Goal: Task Accomplishment & Management: Manage account settings

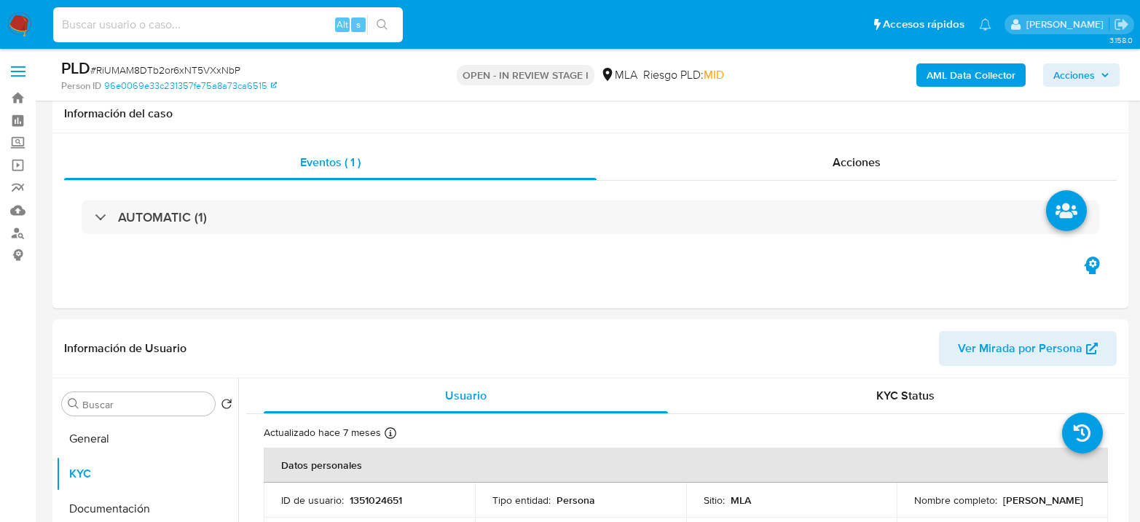
select select "10"
click at [205, 27] on input at bounding box center [228, 24] width 350 height 19
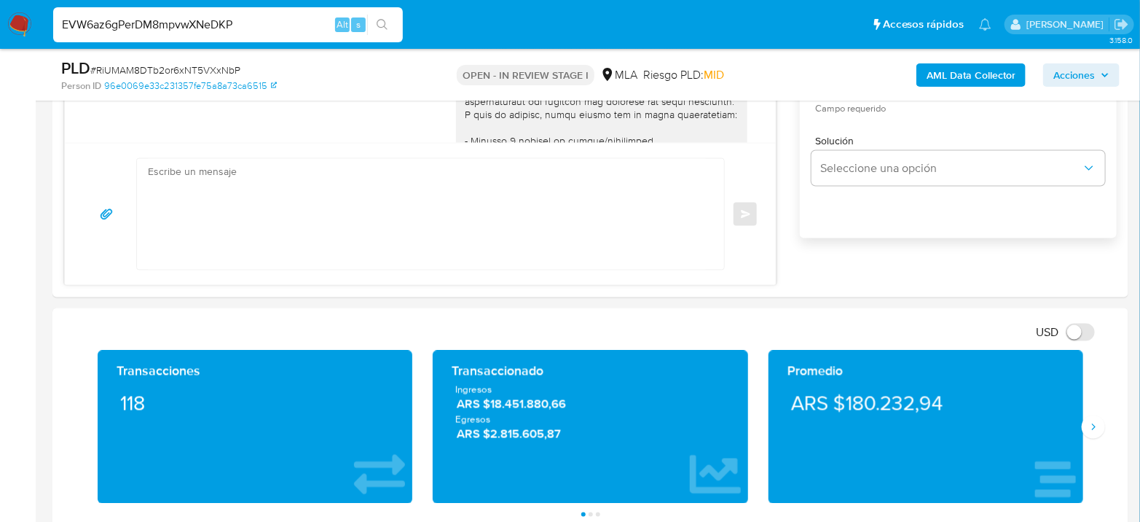
scroll to position [1697, 0]
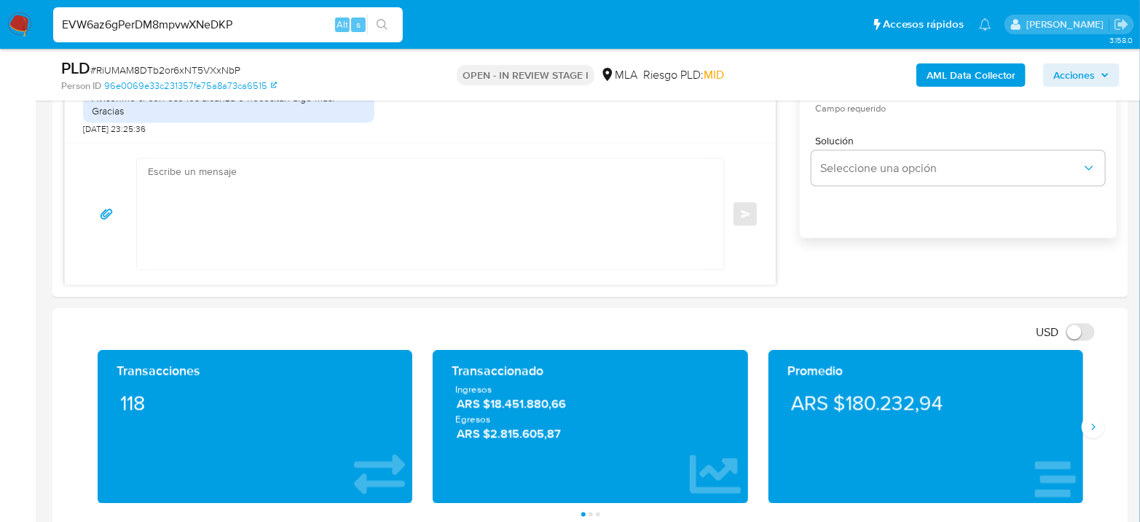
type input "EVW6az6gPerDM8mpvwXNeDKP"
click at [382, 22] on icon "search-icon" at bounding box center [383, 25] width 12 height 12
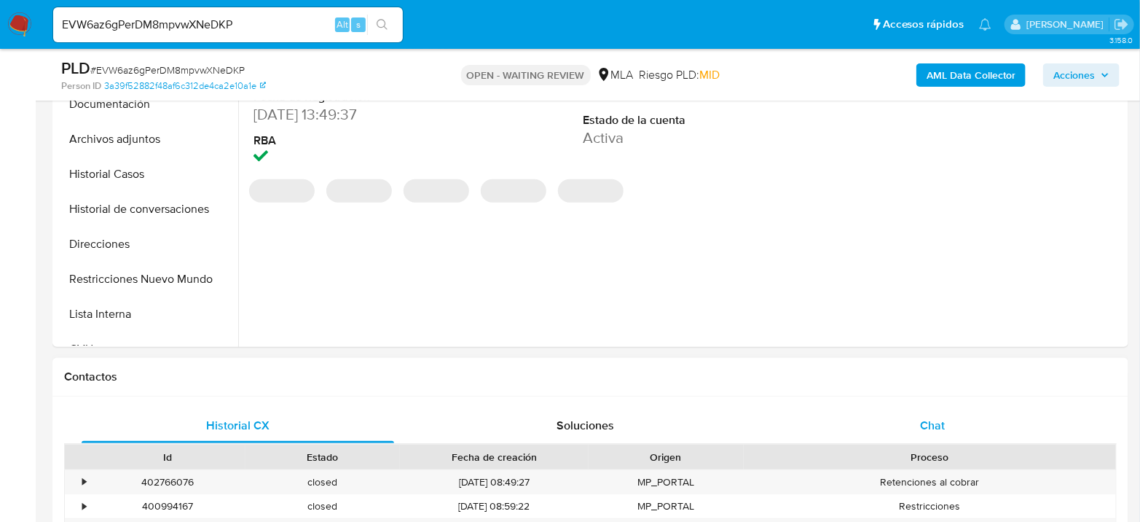
click at [914, 412] on div "Chat" at bounding box center [932, 425] width 312 height 35
select select "10"
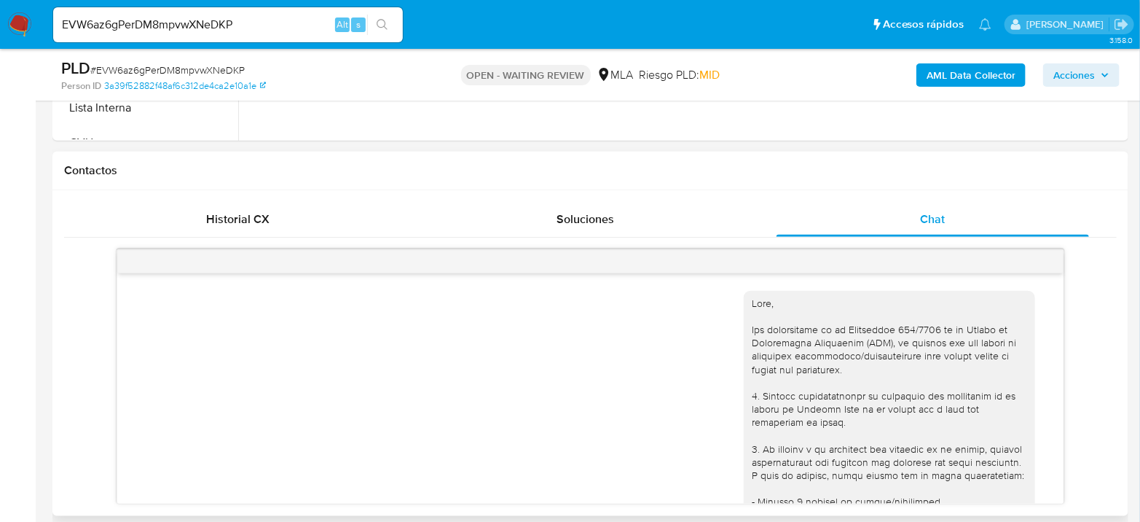
scroll to position [647, 0]
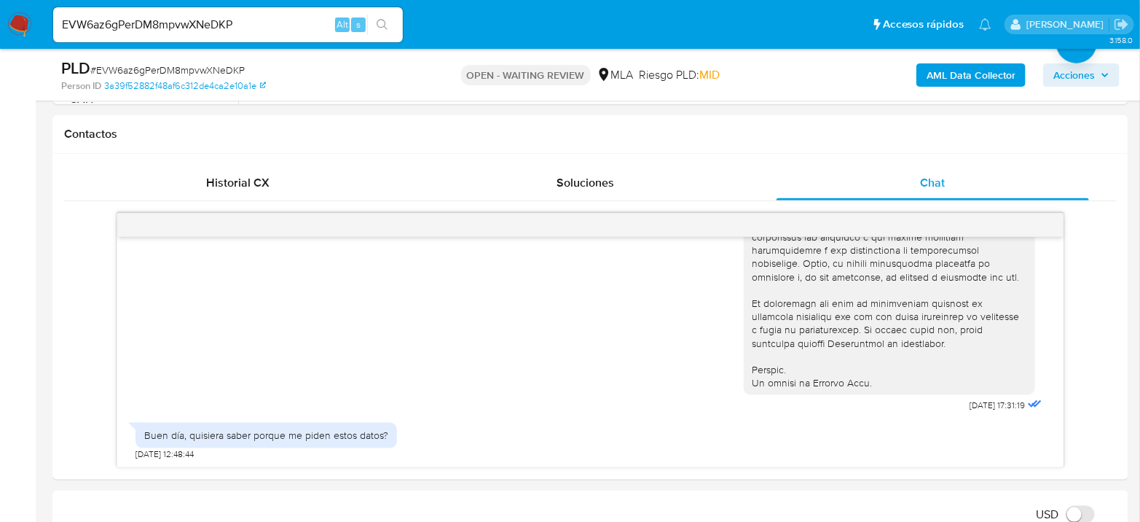
click at [249, 25] on input "EVW6az6gPerDM8mpvwXNeDKP" at bounding box center [228, 24] width 350 height 19
paste input "Oz7AufXRiTRyl6t39VhDJax5"
type input "Oz7AufXRiTRyl6t39VhDJax5"
click at [379, 32] on button "search-icon" at bounding box center [382, 25] width 30 height 20
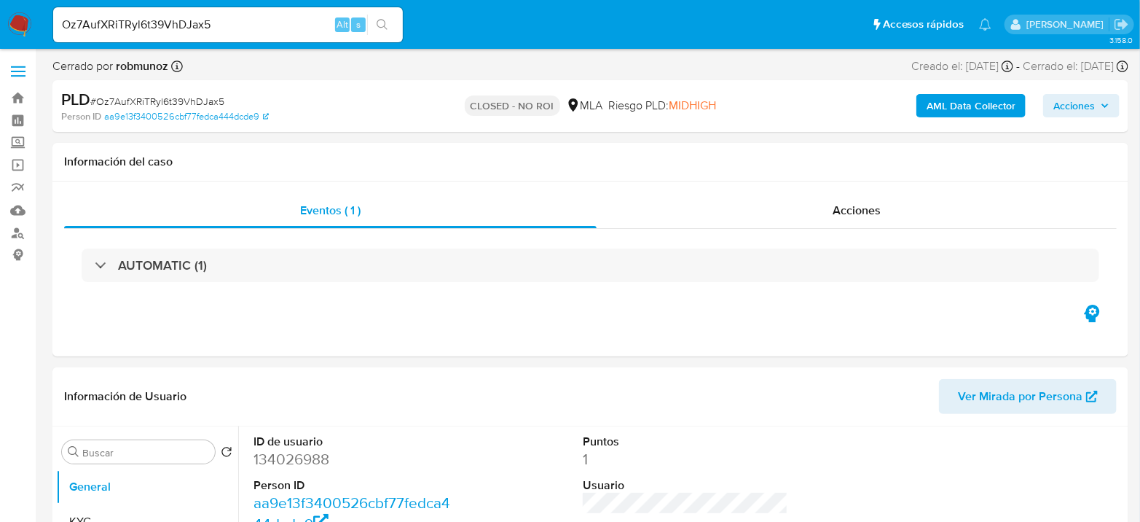
select select "10"
click at [294, 22] on input "Oz7AufXRiTRyl6t39VhDJax5" at bounding box center [228, 24] width 350 height 19
paste input "TZYESrCbR0dJGcRAEKyYMDkZ"
type input "TZYESrCbR0dJGcRAEKyYMDkZ"
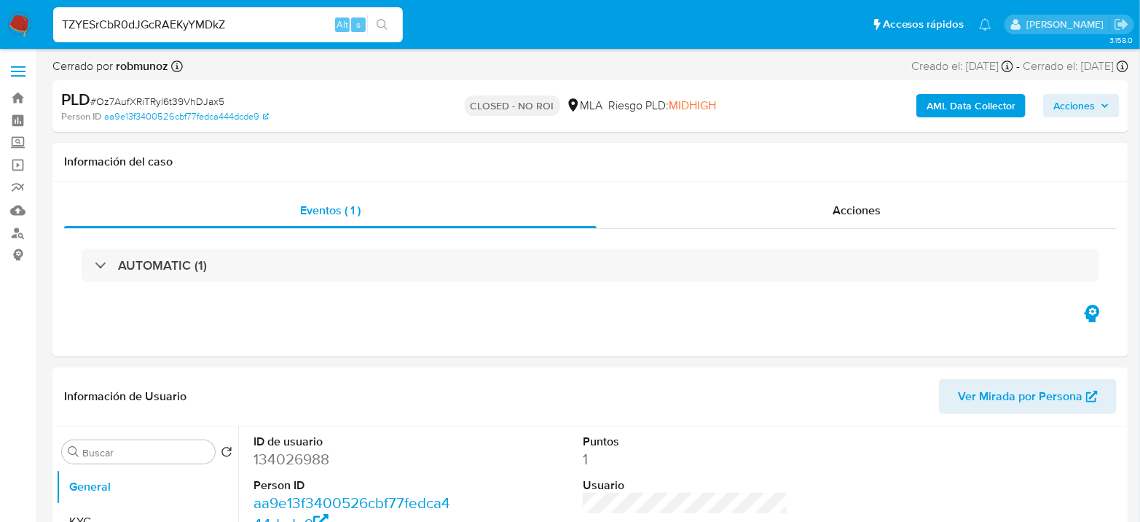
click at [389, 29] on button "search-icon" at bounding box center [382, 25] width 30 height 20
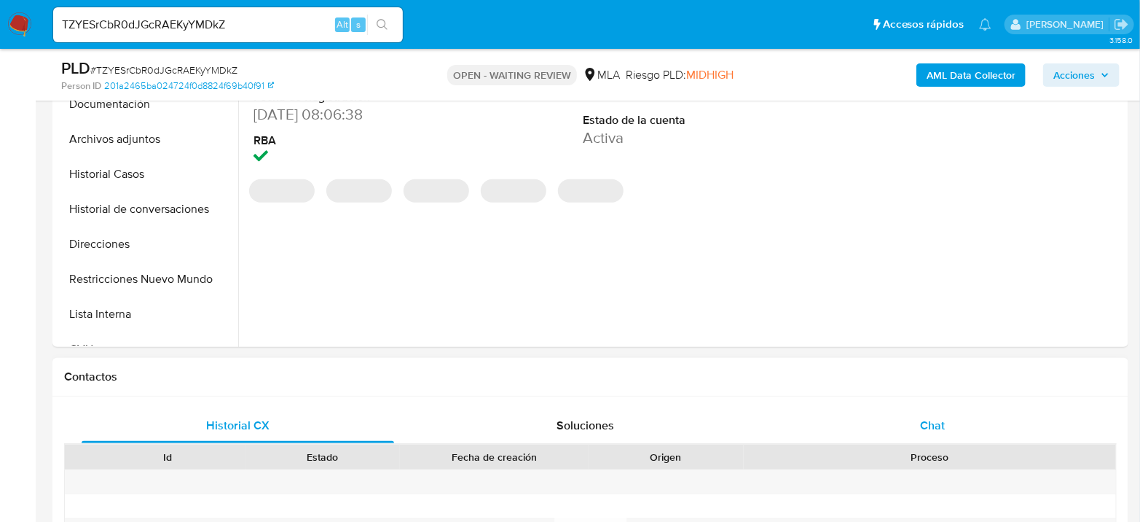
click at [959, 436] on div "Chat" at bounding box center [932, 425] width 312 height 35
select select "10"
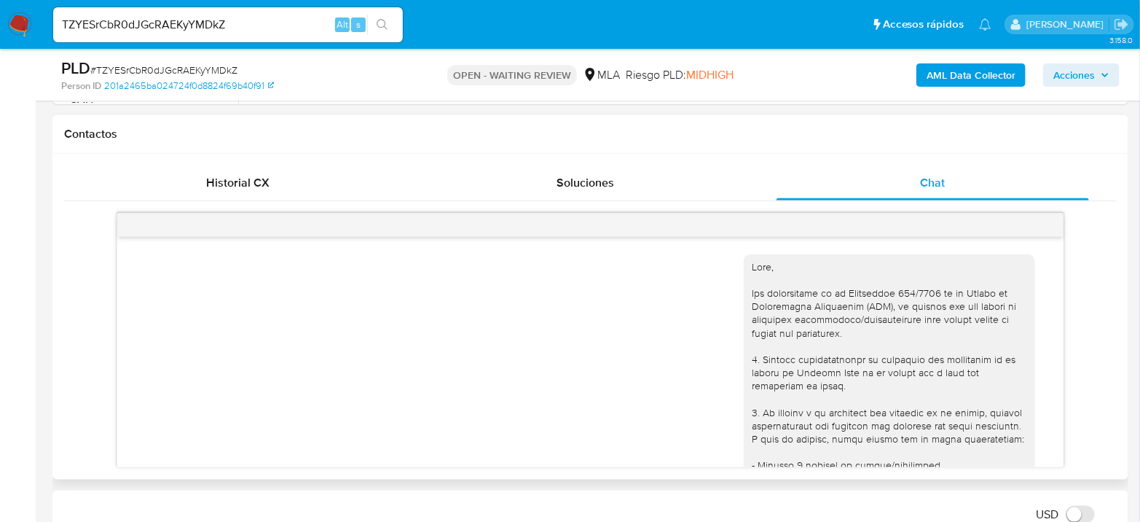
scroll to position [652, 0]
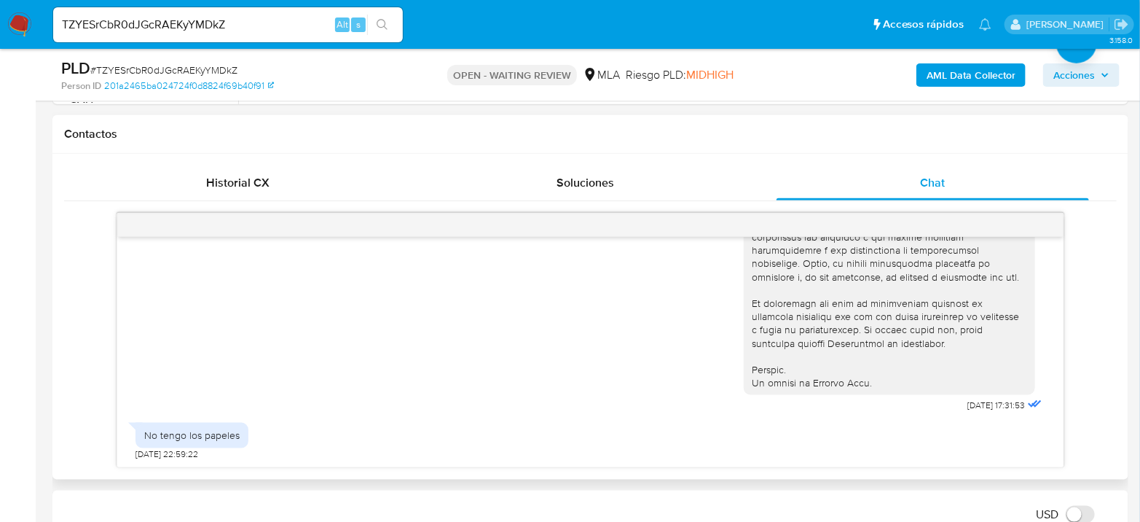
click at [186, 29] on input "TZYESrCbR0dJGcRAEKyYMDkZ" at bounding box center [228, 24] width 350 height 19
paste input "u2ClzxXhVyOFX9IOuYKOiFTi"
type input "u2ClzxXhVyOFX9IOuYKOiFTi"
click at [382, 23] on icon "search-icon" at bounding box center [383, 25] width 12 height 12
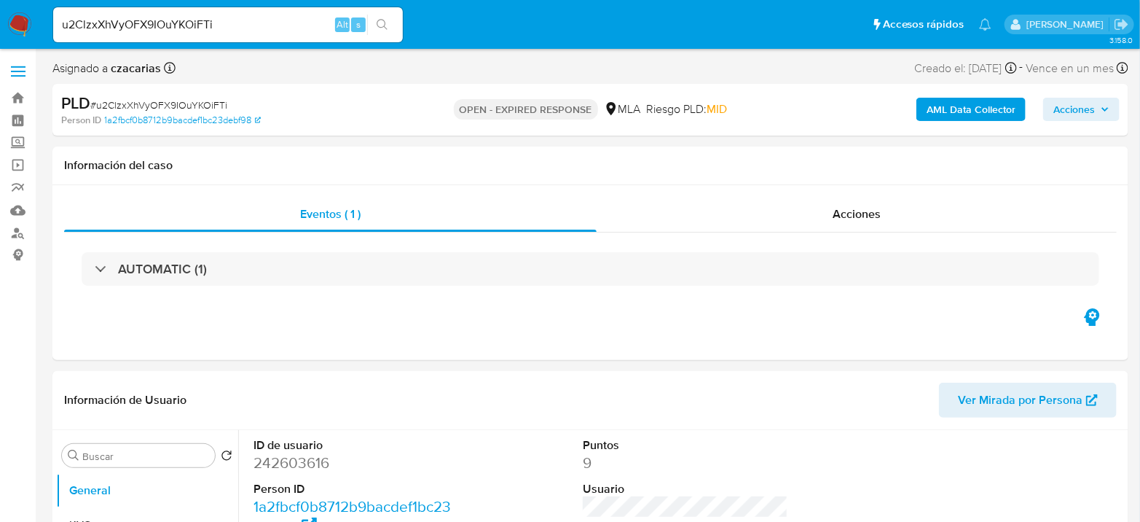
select select "10"
click at [294, 26] on input "u2ClzxXhVyOFX9IOuYKOiFTi" at bounding box center [228, 24] width 350 height 19
paste input "Vh1BzQ100uMxtCQiTRWMBauV"
type input "Vh1BzQ100uMxtCQiTRWMBauV"
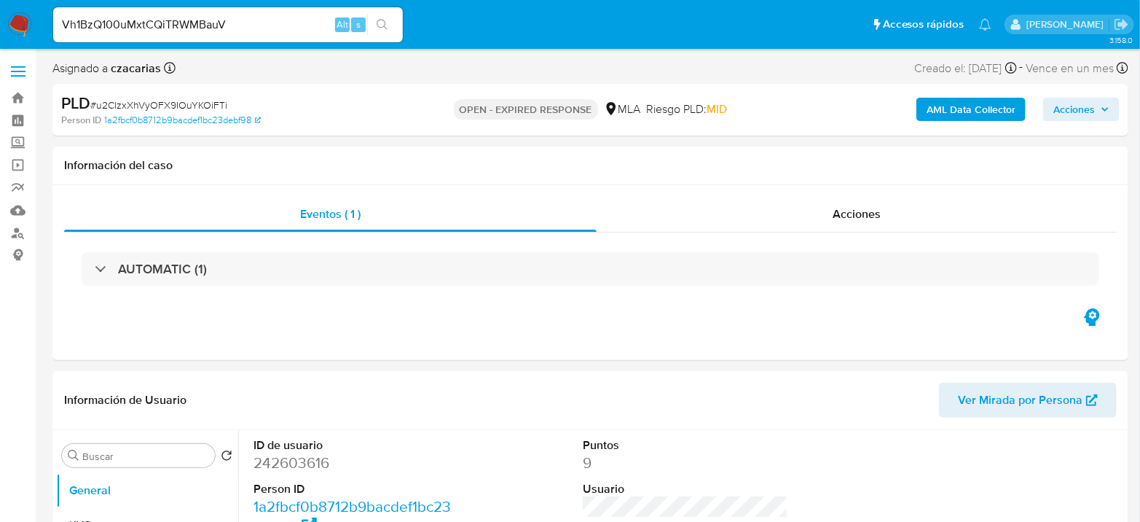
click at [376, 25] on button "search-icon" at bounding box center [382, 25] width 30 height 20
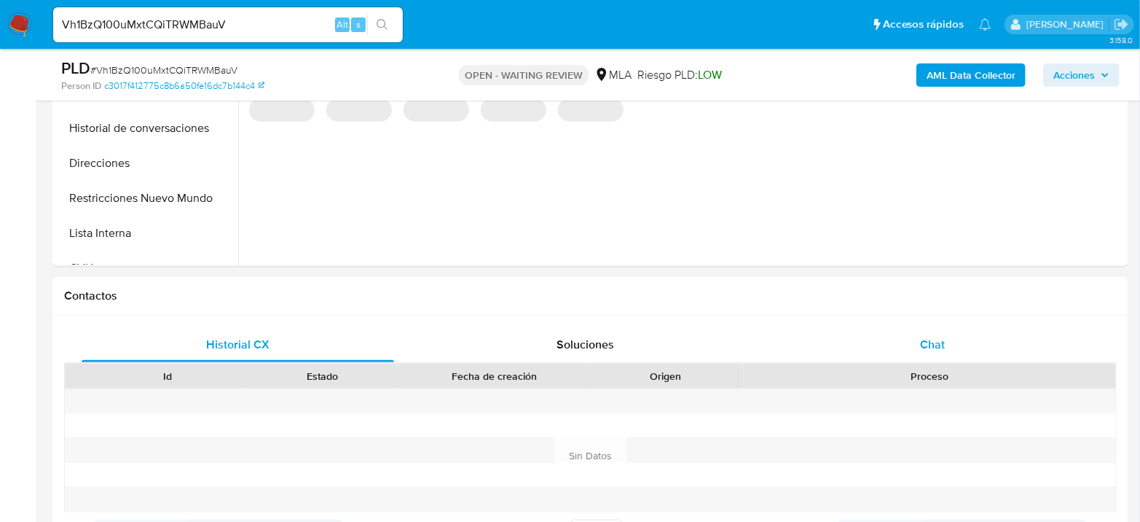
click at [944, 344] on span "Chat" at bounding box center [932, 344] width 25 height 17
select select "10"
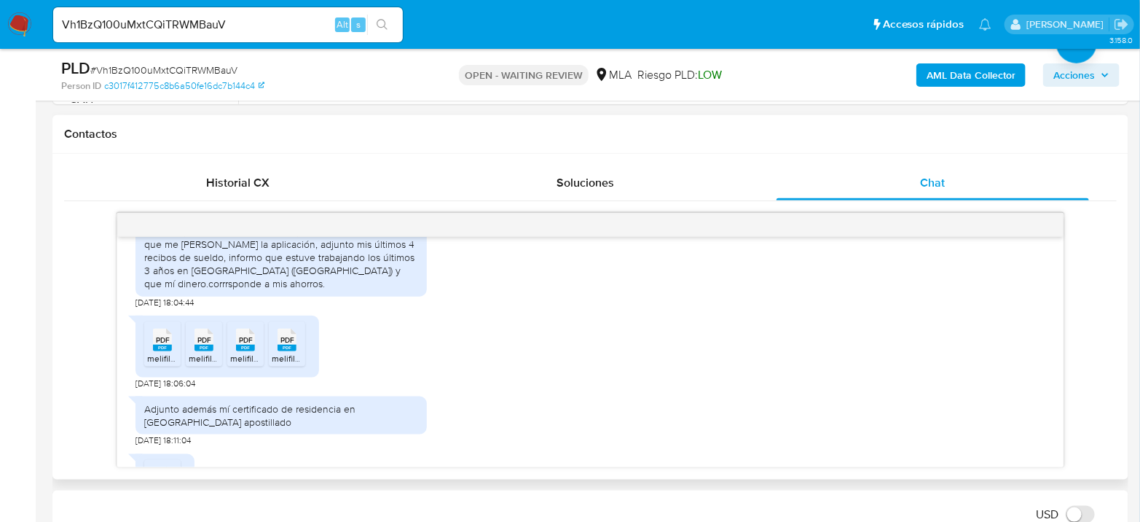
scroll to position [762, 0]
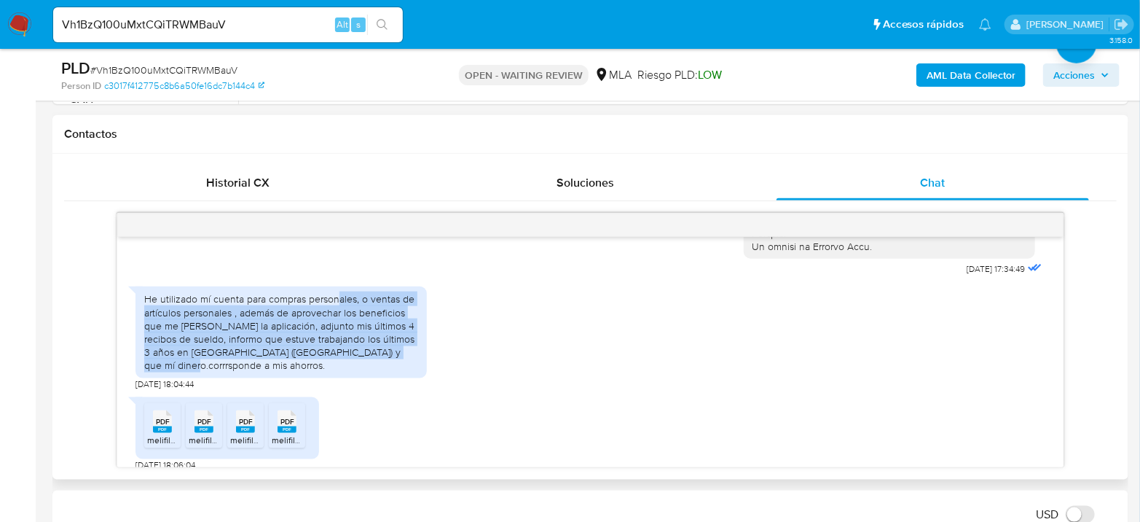
drag, startPoint x: 335, startPoint y: 317, endPoint x: 410, endPoint y: 376, distance: 95.4
click at [410, 371] on div "He utilizado mí cuenta para compras personales, o ventas de artículos personale…" at bounding box center [281, 331] width 274 height 79
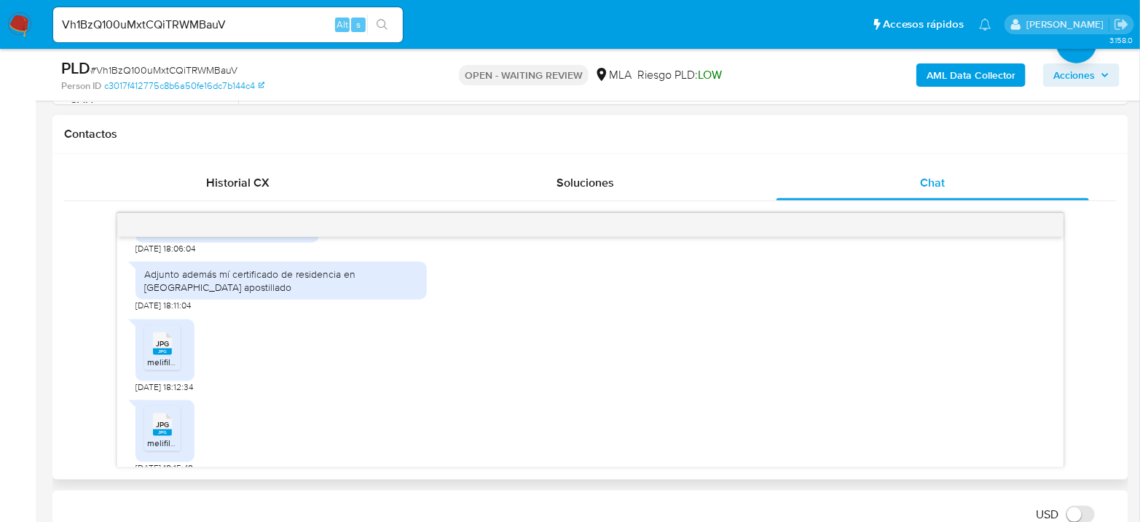
scroll to position [1005, 0]
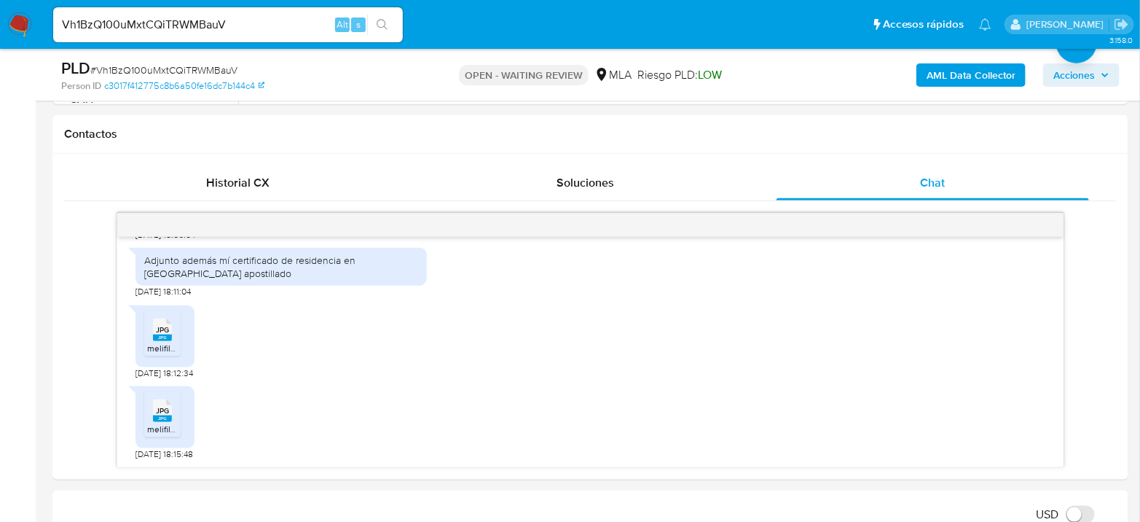
click at [247, 12] on div "Vh1BzQ100uMxtCQiTRWMBauV Alt s" at bounding box center [228, 24] width 350 height 35
click at [248, 25] on input "Vh1BzQ100uMxtCQiTRWMBauV" at bounding box center [228, 24] width 350 height 19
click at [248, 24] on input "Vh1BzQ100uMxtCQiTRWMBauV" at bounding box center [228, 24] width 350 height 19
paste input "2Bslw96xGDjQZA5GcspNOqS3"
type input "2Bslw96xGDjQZA5GcspNOqS3"
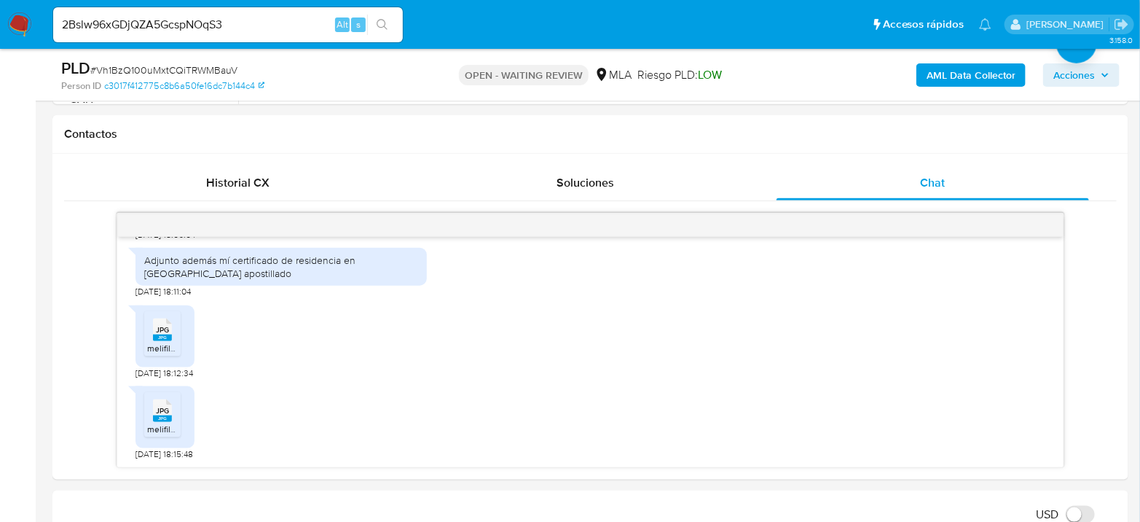
click at [377, 33] on button "search-icon" at bounding box center [382, 25] width 30 height 20
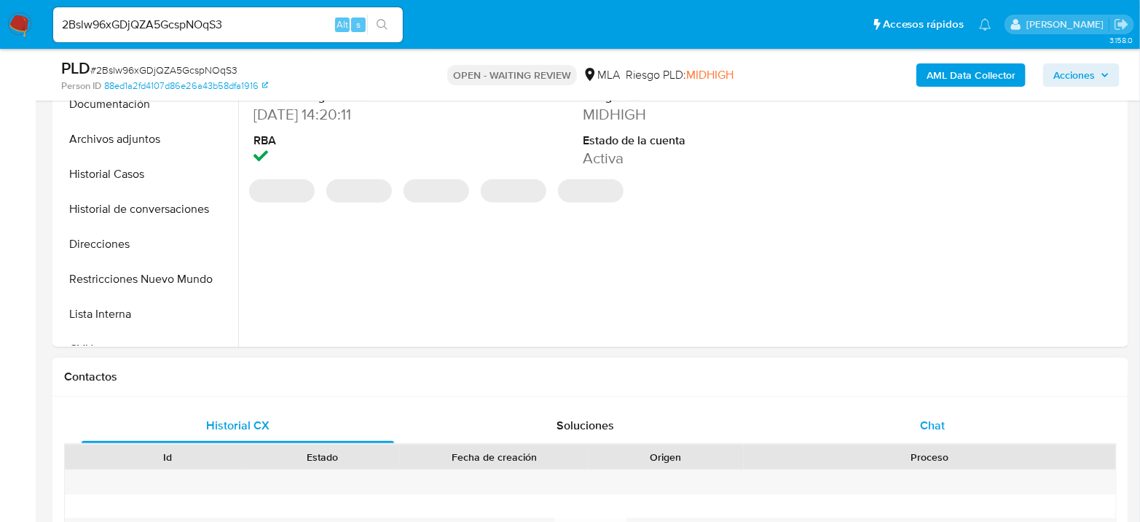
click at [889, 424] on div "Chat" at bounding box center [932, 425] width 312 height 35
select select "10"
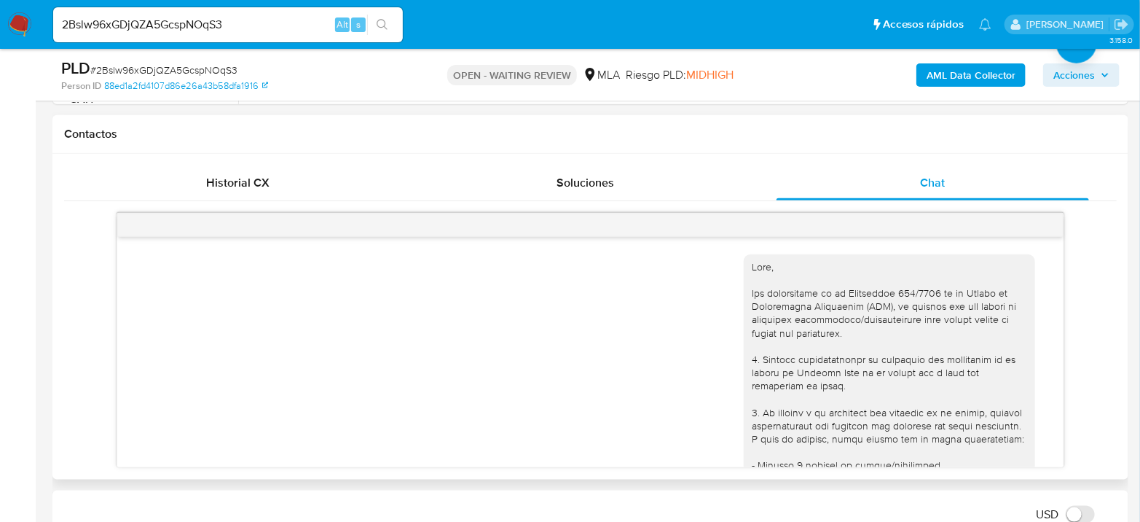
scroll to position [679, 0]
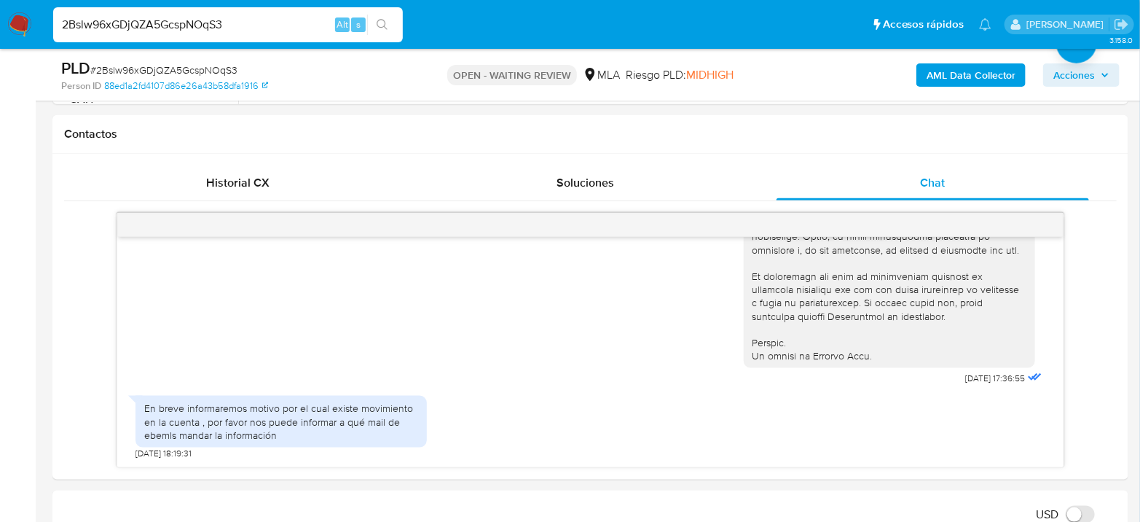
click at [170, 28] on input "2Bslw96xGDjQZA5GcspNOqS3" at bounding box center [228, 24] width 350 height 19
paste input "G2fxsIr9ZHfqe0JrRYQ2vQC0"
type input "G2fxsIr9ZHfqe0JrRYQ2vQC0"
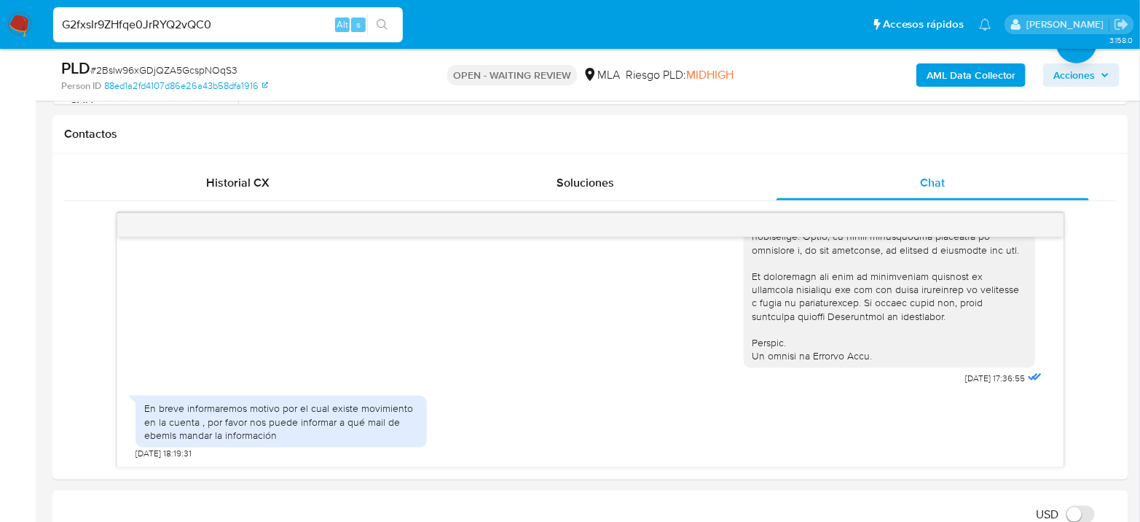
click at [378, 25] on icon "search-icon" at bounding box center [382, 24] width 11 height 11
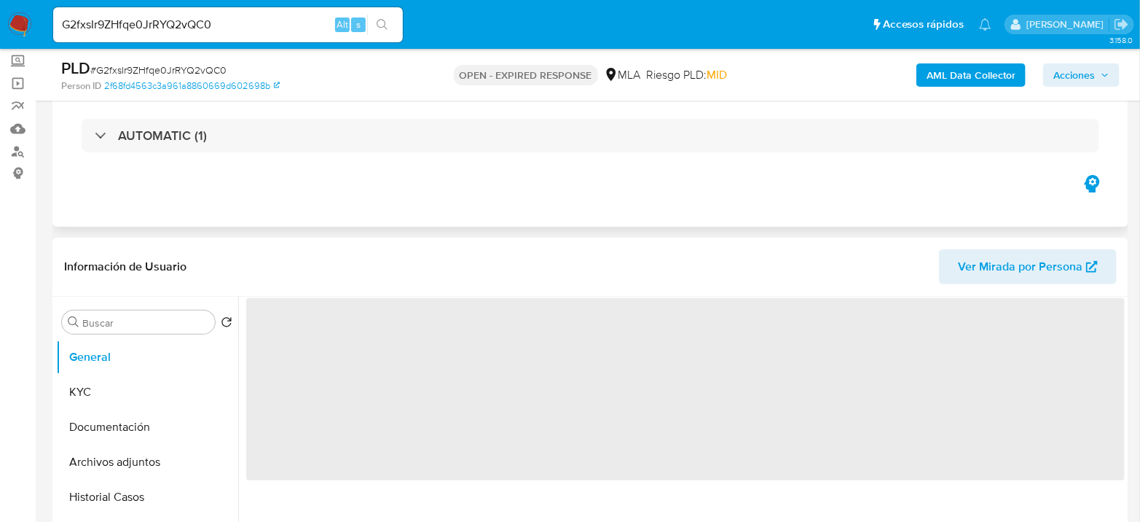
scroll to position [162, 0]
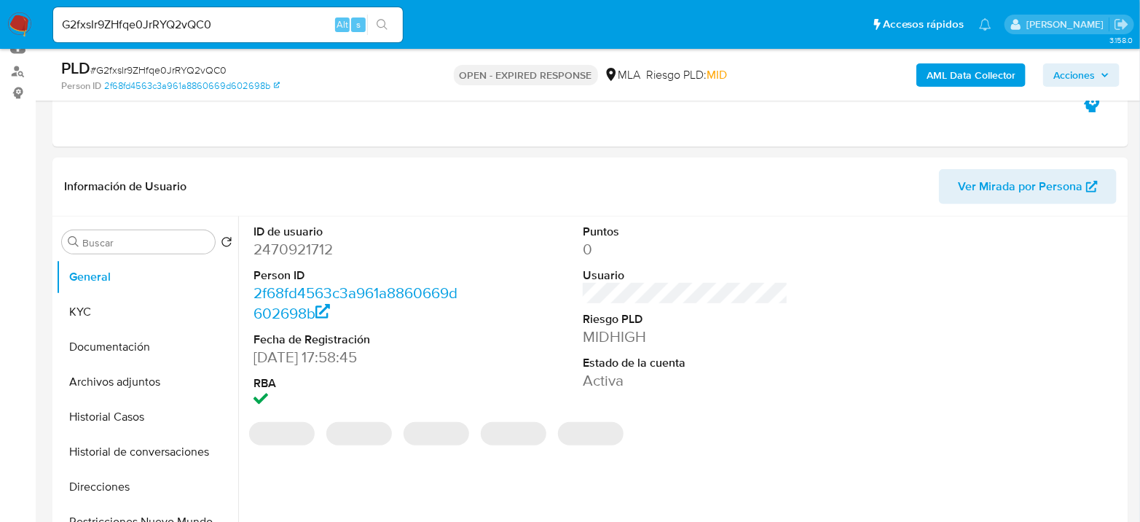
select select "10"
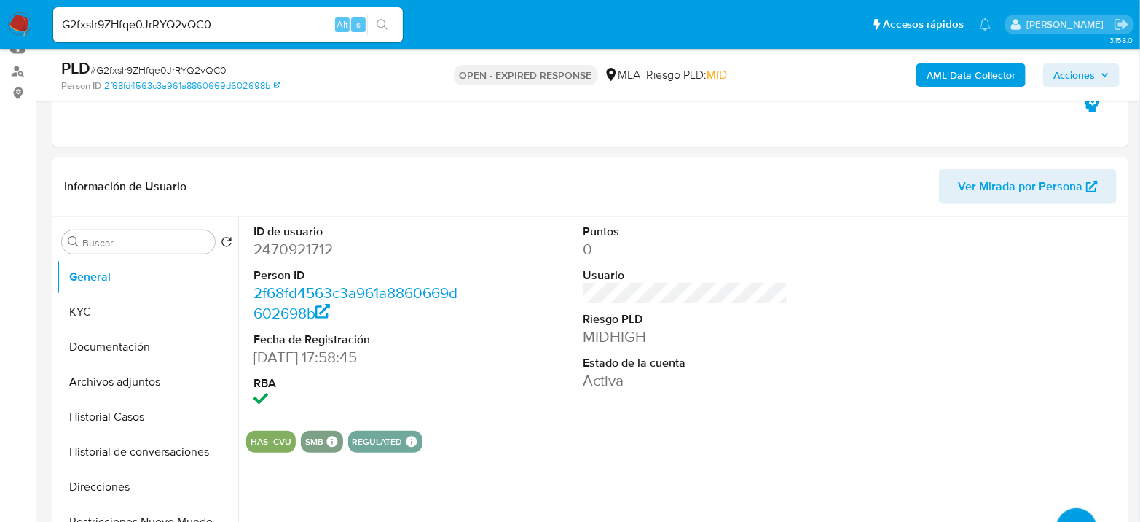
click at [134, 17] on input "G2fxsIr9ZHfqe0JrRYQ2vQC0" at bounding box center [228, 24] width 350 height 19
click at [134, 16] on input "G2fxsIr9ZHfqe0JrRYQ2vQC0" at bounding box center [228, 24] width 350 height 19
paste input "TZYESrCbR0dJGcRAEKyYMDkZ"
type input "TZYESrCbR0dJGcRAEKyYMDkZ"
click at [389, 21] on button "search-icon" at bounding box center [382, 25] width 30 height 20
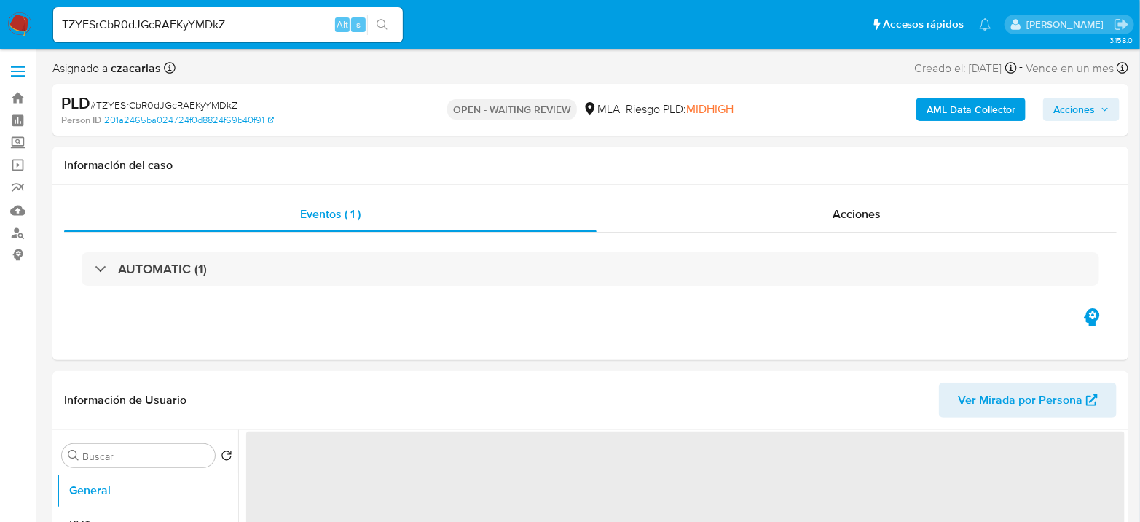
select select "10"
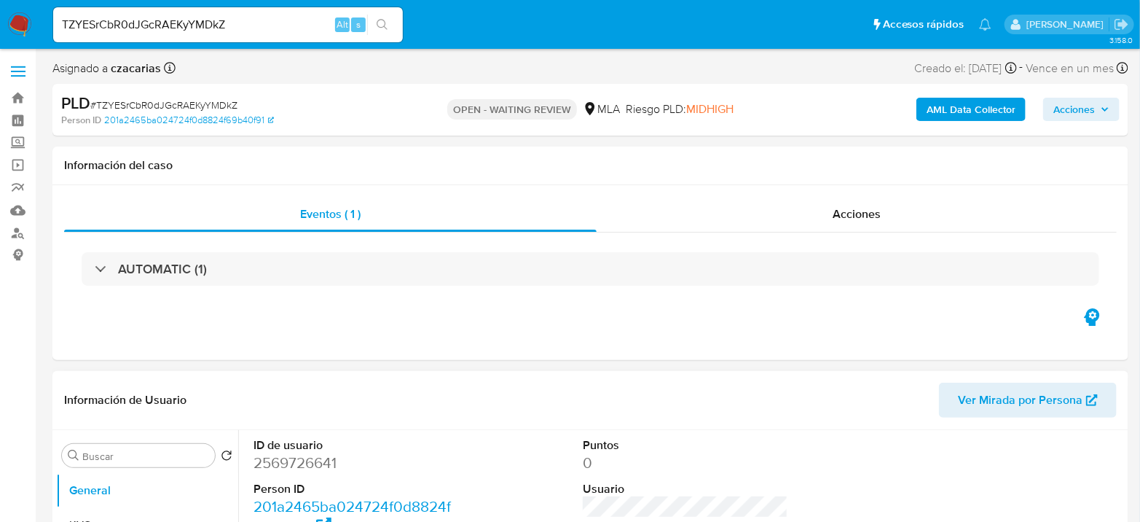
click at [283, 452] on dd "2569726641" at bounding box center [355, 462] width 205 height 20
click at [284, 460] on dd "2569726641" at bounding box center [355, 462] width 205 height 20
copy dd "2569726641"
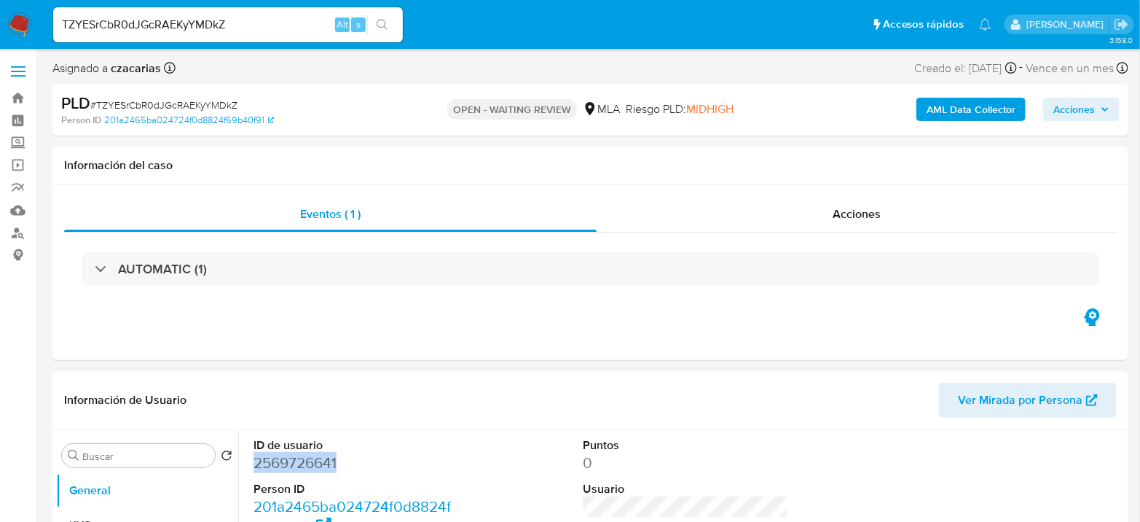
click at [292, 452] on dd "2569726641" at bounding box center [355, 462] width 205 height 20
click at [292, 451] on dl "ID de usuario 2569726641 Person ID 201a2465ba024724f0d8824f69b40f91 Fecha de Re…" at bounding box center [355, 531] width 205 height 188
click at [288, 459] on dd "2569726641" at bounding box center [355, 462] width 205 height 20
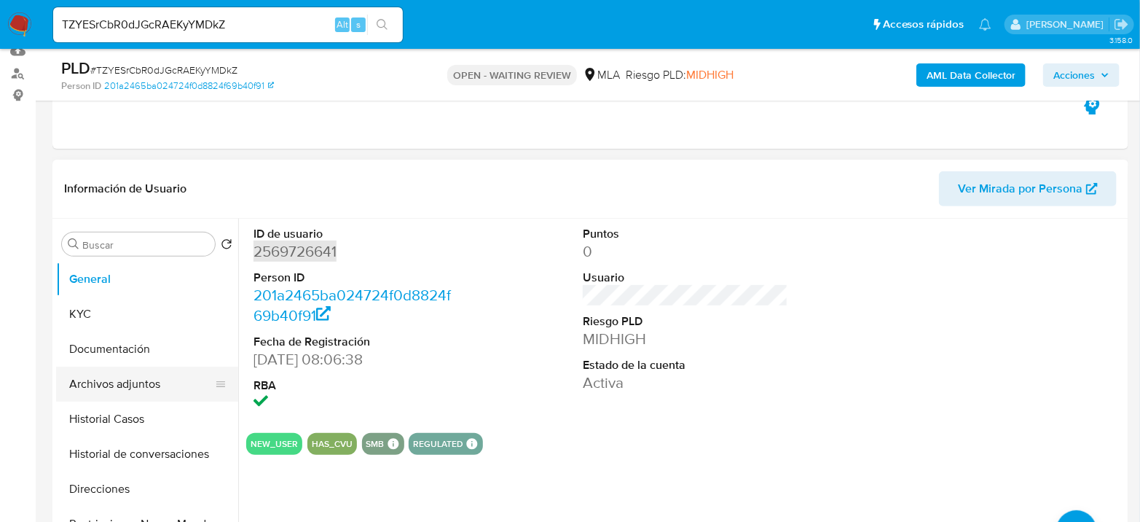
scroll to position [162, 0]
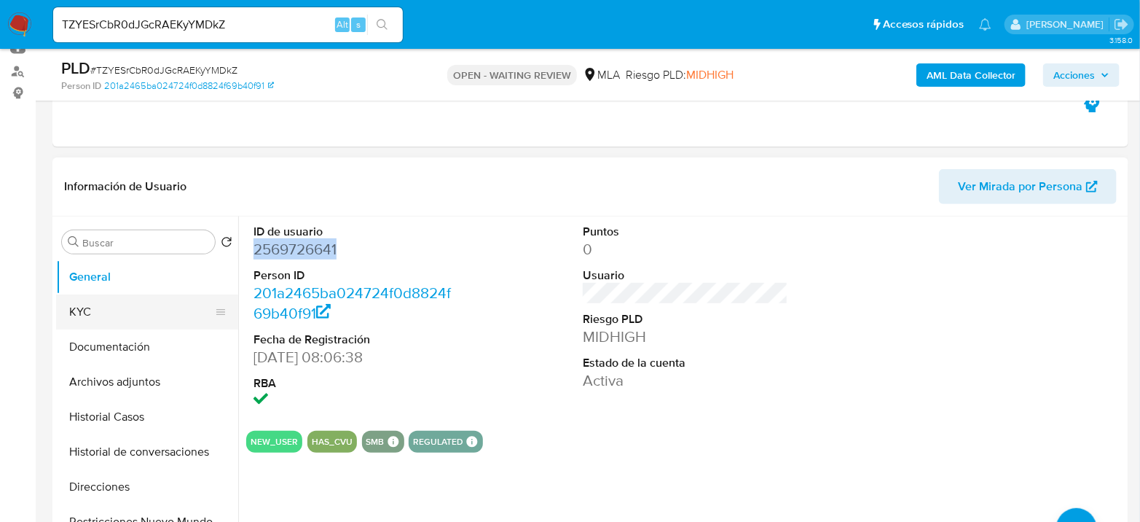
click at [142, 306] on button "KYC" at bounding box center [141, 311] width 170 height 35
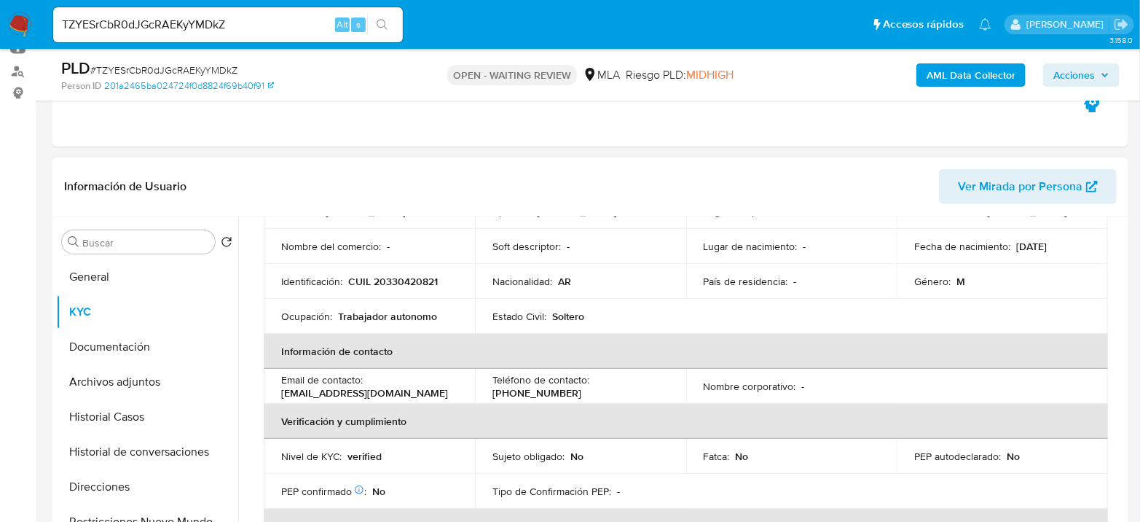
click at [390, 283] on p "CUIL 20330420821" at bounding box center [393, 281] width 90 height 13
click at [398, 281] on p "CUIL 20330420821" at bounding box center [393, 281] width 90 height 13
click at [398, 280] on p "CUIL 20330420821" at bounding box center [393, 281] width 90 height 13
click at [398, 281] on p "CUIL 20330420821" at bounding box center [393, 281] width 90 height 13
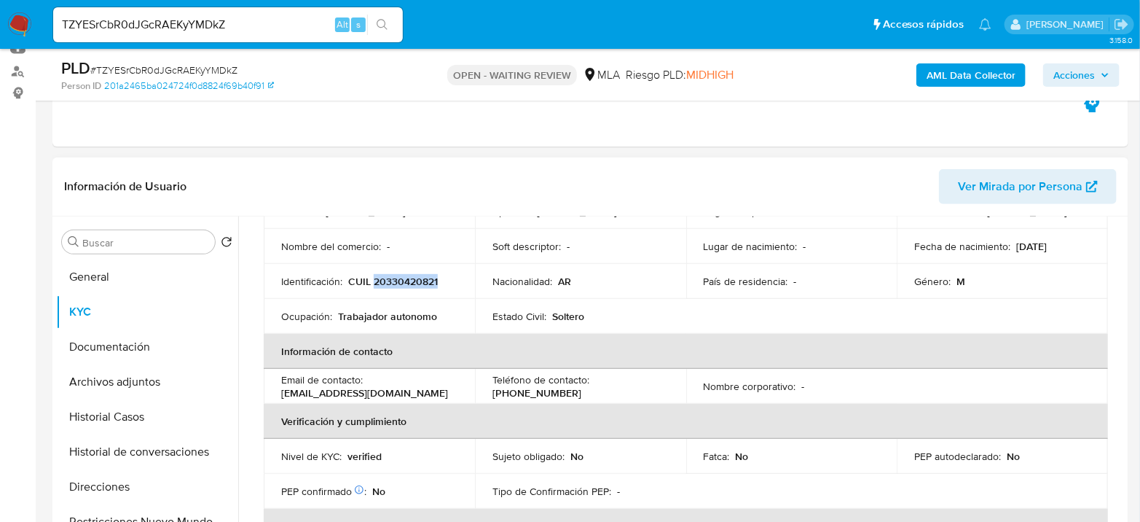
click at [398, 280] on p "CUIL 20330420821" at bounding box center [393, 281] width 90 height 13
click at [388, 242] on p "-" at bounding box center [388, 246] width 3 height 13
click at [382, 276] on p "CUIL 20330420821" at bounding box center [393, 281] width 90 height 13
copy p "20330420821"
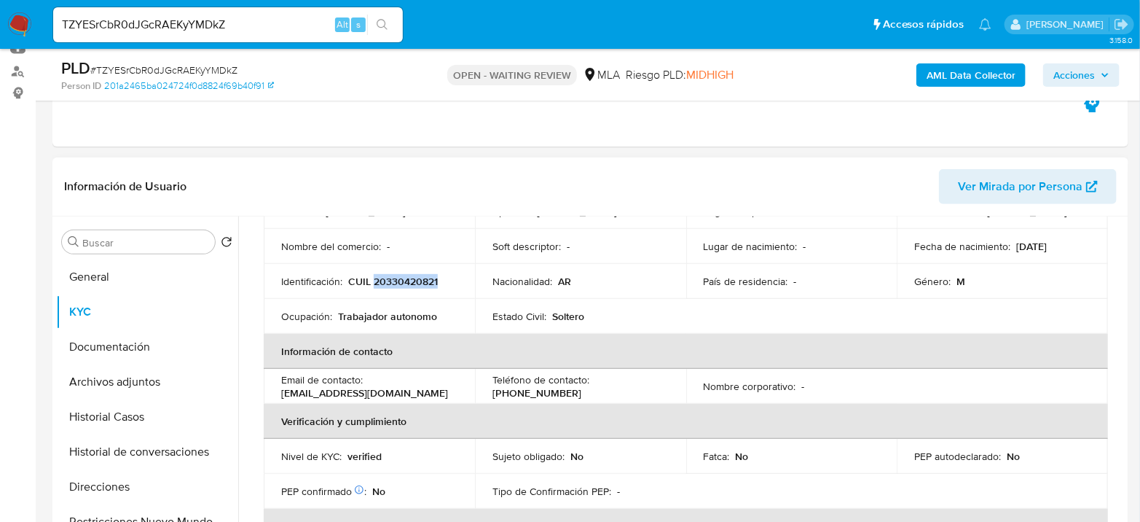
click at [388, 278] on p "CUIL 20330420821" at bounding box center [393, 281] width 90 height 13
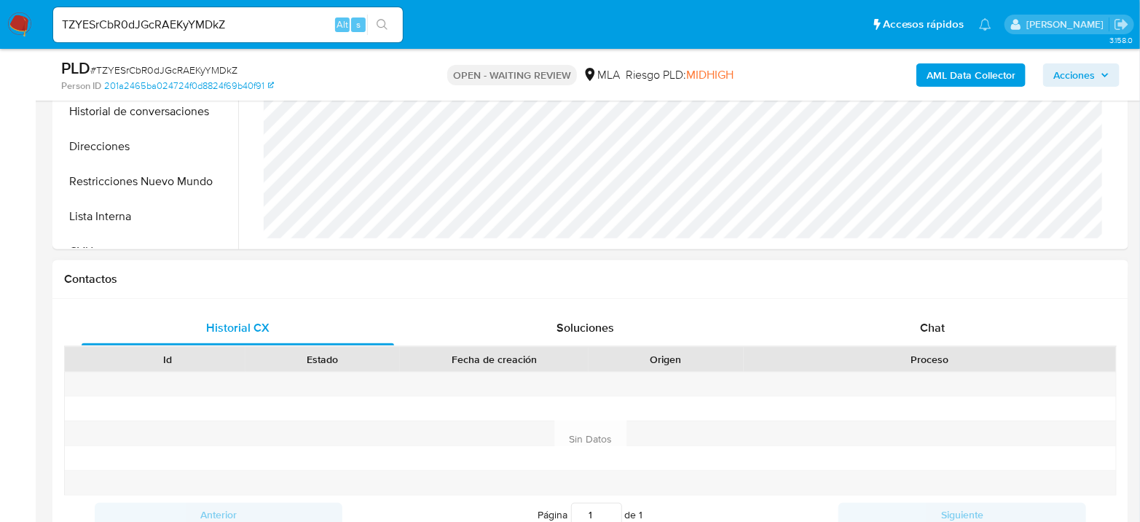
scroll to position [647, 0]
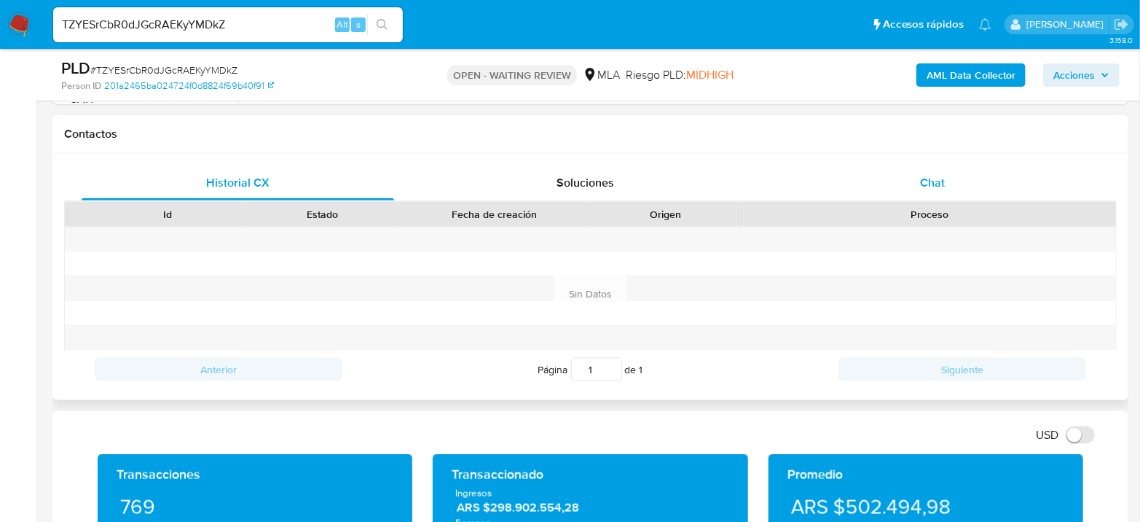
click at [943, 165] on div "Chat" at bounding box center [932, 182] width 312 height 35
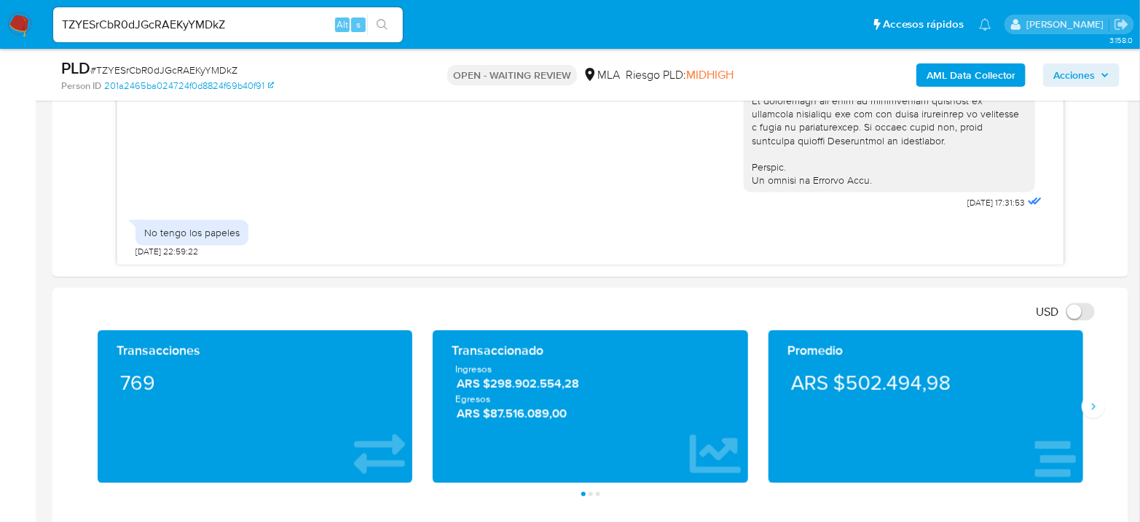
scroll to position [890, 0]
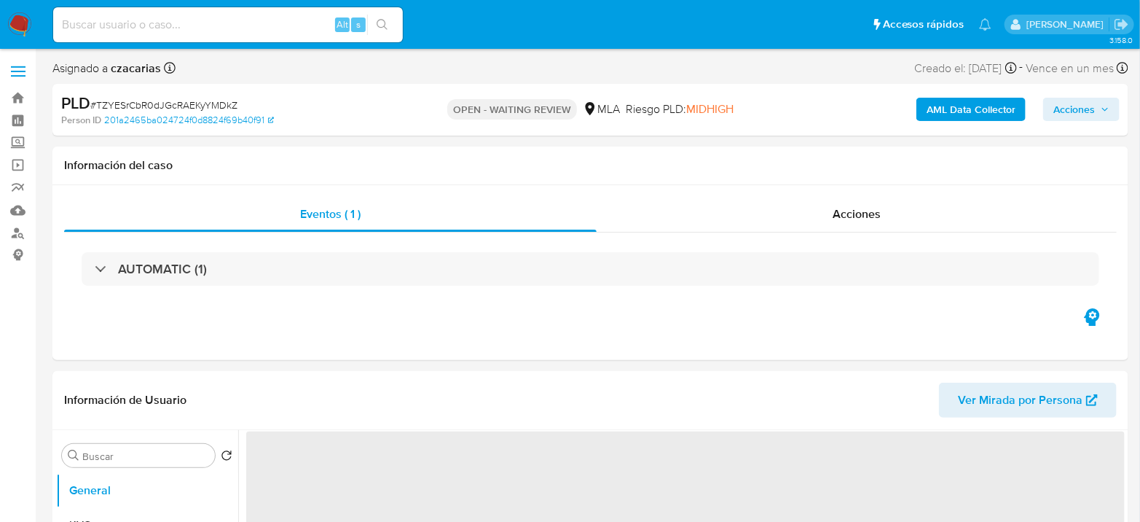
click at [193, 102] on span "# TZYESrCbR0dJGcRAEKyYMDkZ" at bounding box center [163, 105] width 147 height 15
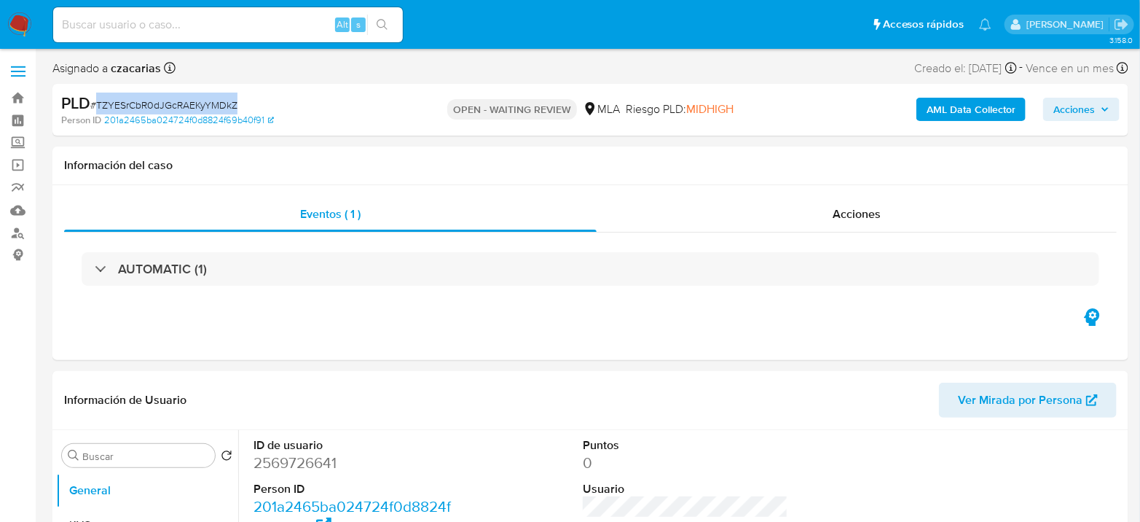
click at [193, 102] on span "# TZYESrCbR0dJGcRAEKyYMDkZ" at bounding box center [163, 105] width 147 height 15
copy span "TZYESrCbR0dJGcRAEKyYMDkZ"
select select "10"
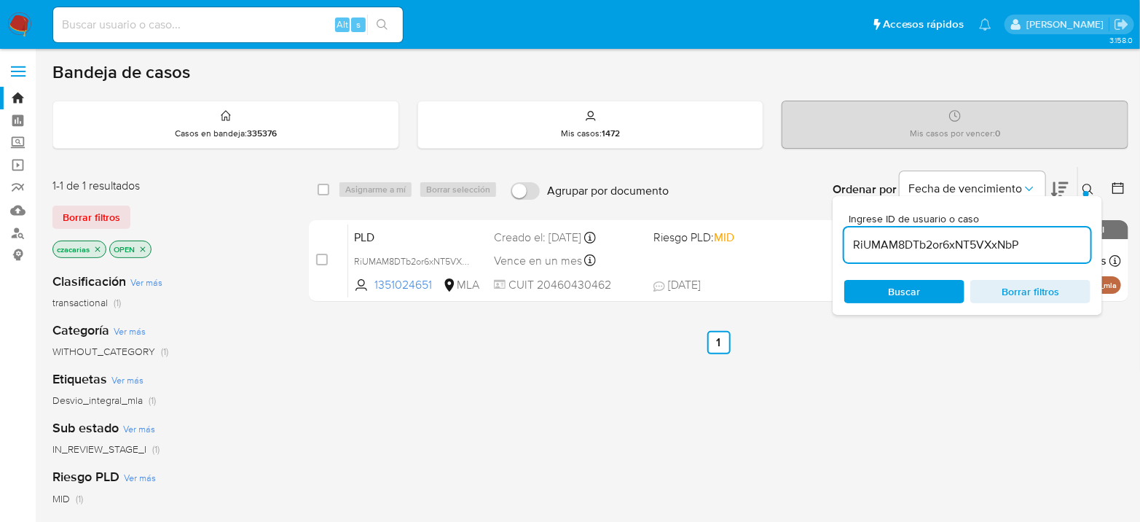
click at [988, 253] on div "RiUMAM8DTb2or6xNT5VXxNbP" at bounding box center [967, 244] width 246 height 35
drag, startPoint x: 988, startPoint y: 253, endPoint x: 983, endPoint y: 245, distance: 9.1
click at [986, 249] on div "RiUMAM8DTb2or6xNT5VXxNbP" at bounding box center [967, 244] width 246 height 35
click at [983, 245] on input "RiUMAM8DTb2or6xNT5VXxNbP" at bounding box center [967, 244] width 246 height 19
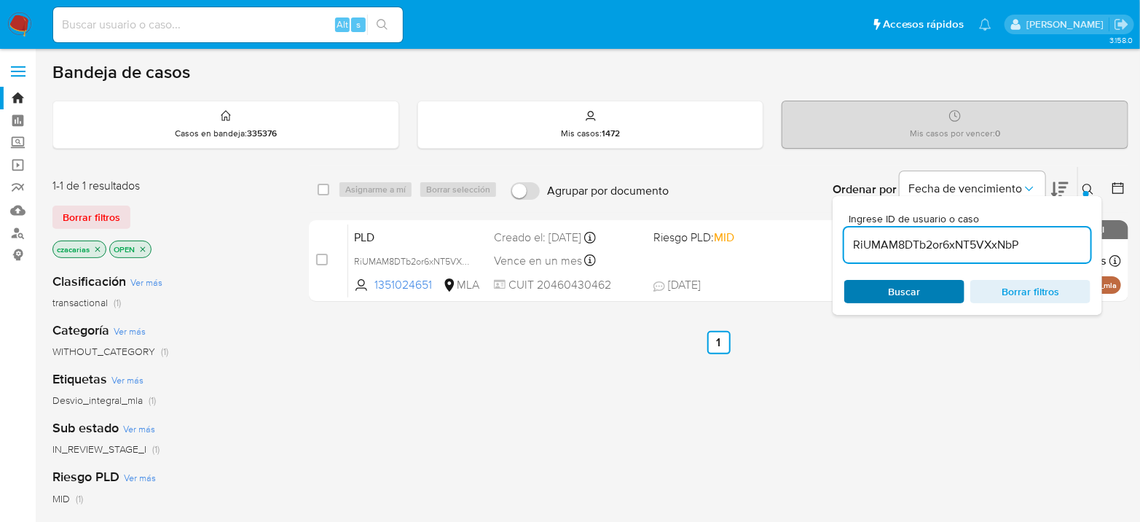
paste input "TZYESrCbR0dJGcRAEKyYMDkZ"
type input "TZYESrCbR0dJGcRAEKyYMDkZ"
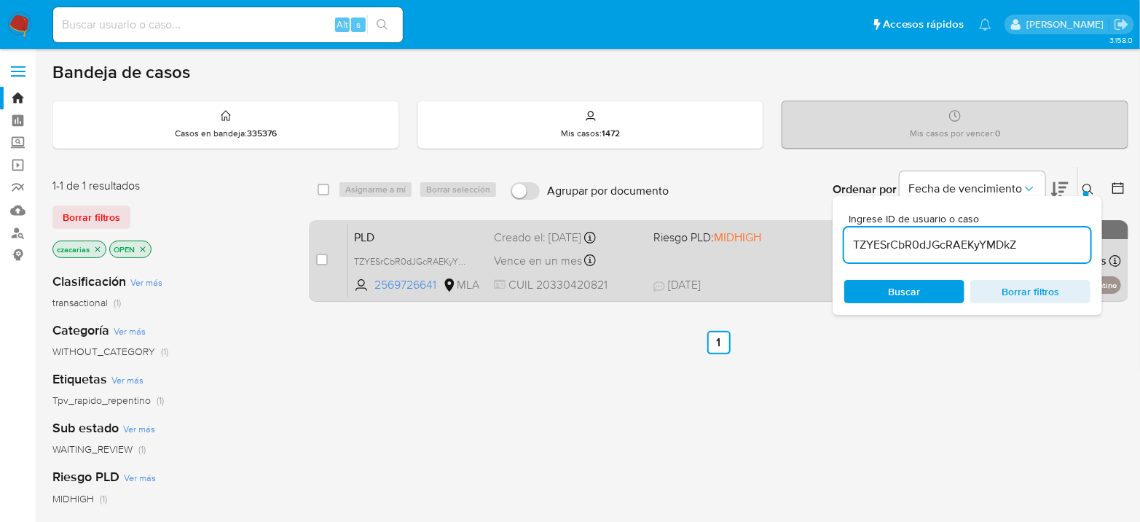
drag, startPoint x: 313, startPoint y: 253, endPoint x: 320, endPoint y: 259, distance: 8.3
click at [314, 253] on div "case-item-checkbox No es posible asignar el caso PLD TZYESrCbR0dJGcRAEKyYMDkZ 2…" at bounding box center [718, 261] width 819 height 82
click at [321, 259] on input "checkbox" at bounding box center [322, 259] width 12 height 12
checkbox input "true"
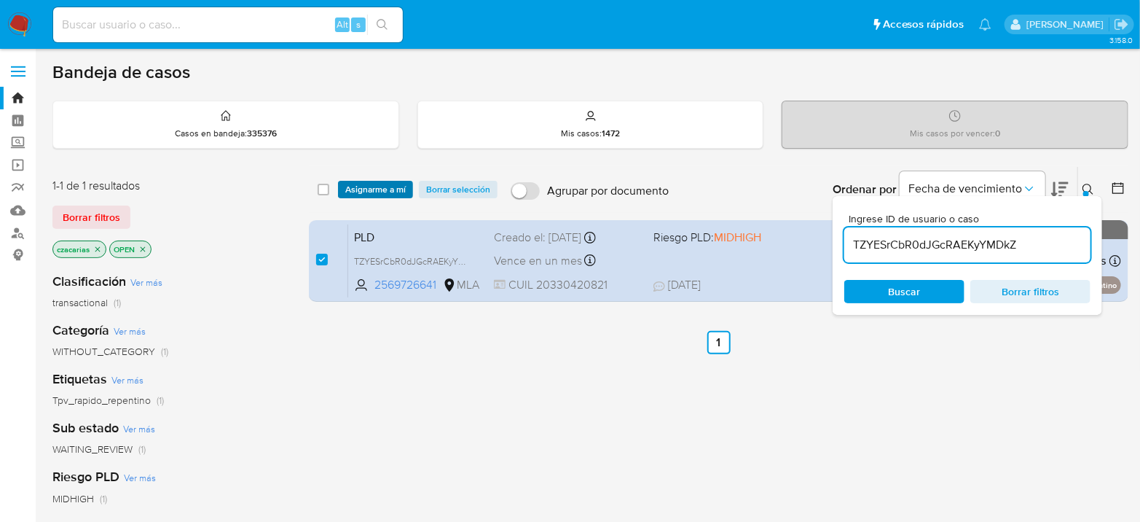
click at [372, 195] on span "Asignarme a mí" at bounding box center [375, 189] width 60 height 15
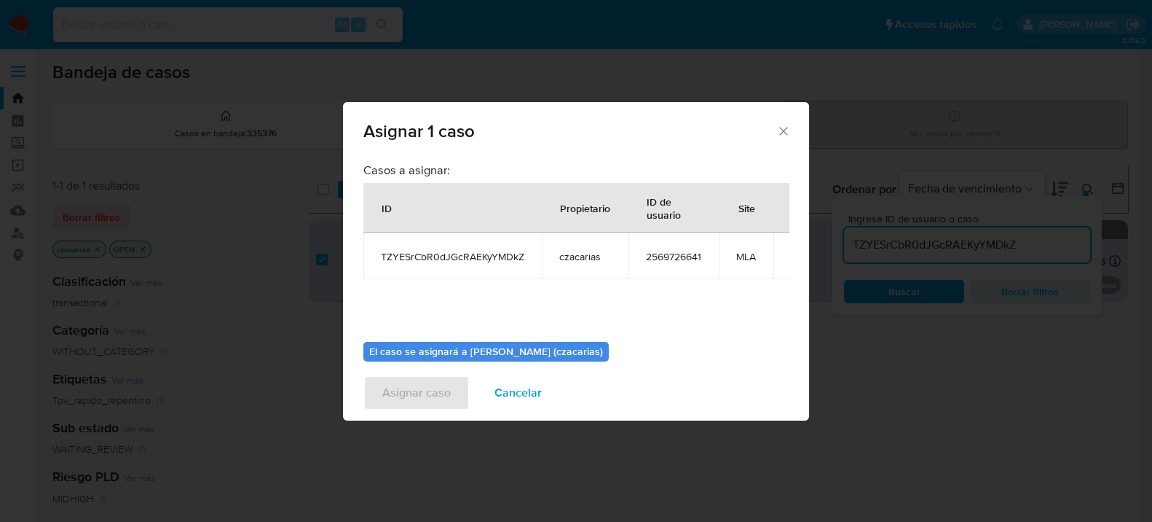
scroll to position [74, 0]
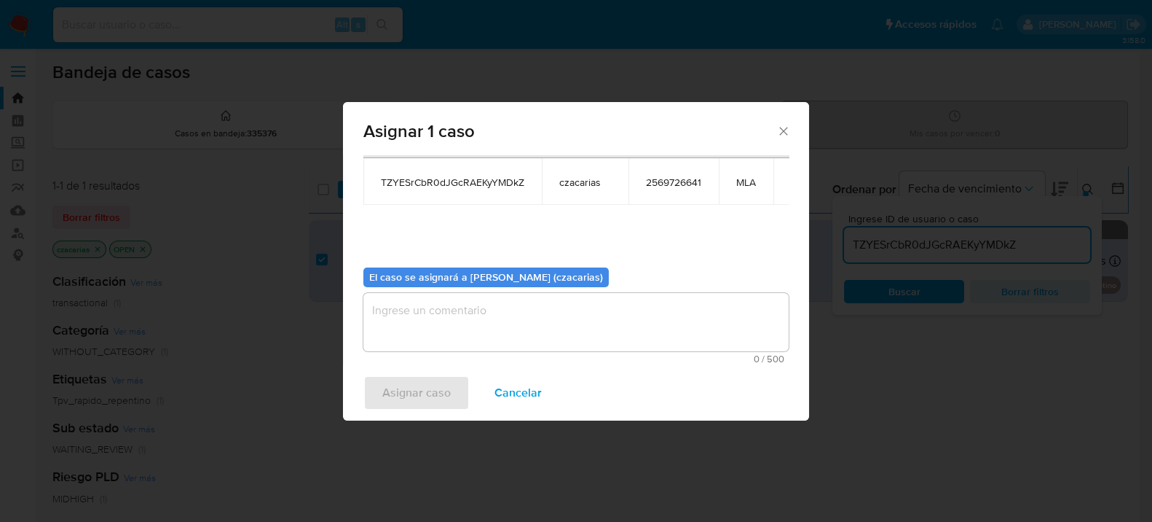
drag, startPoint x: 508, startPoint y: 318, endPoint x: 481, endPoint y: 344, distance: 38.1
click at [508, 319] on textarea "assign-modal" at bounding box center [575, 322] width 425 height 58
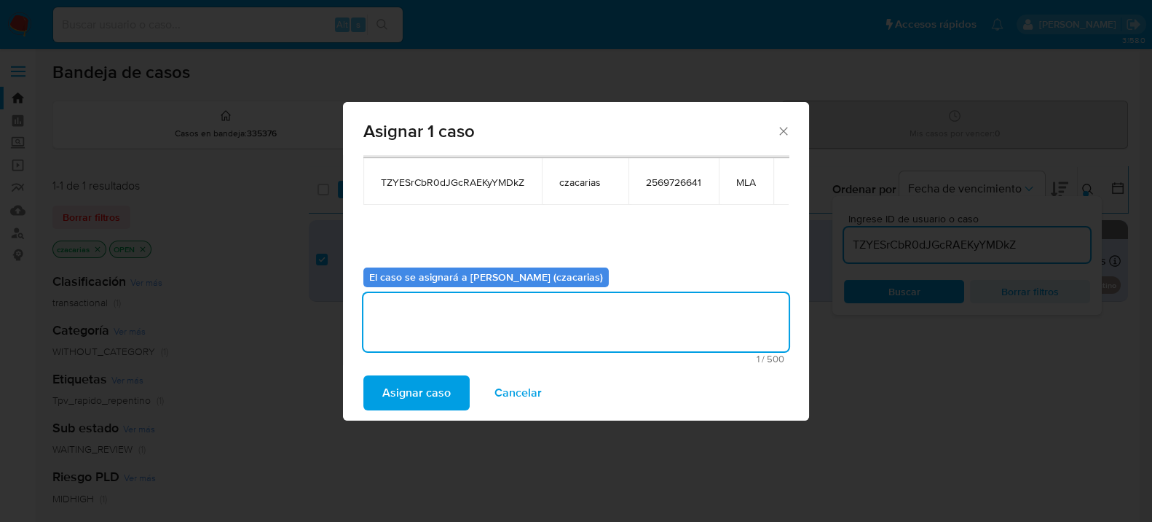
click at [447, 382] on span "Asignar caso" at bounding box center [416, 393] width 68 height 32
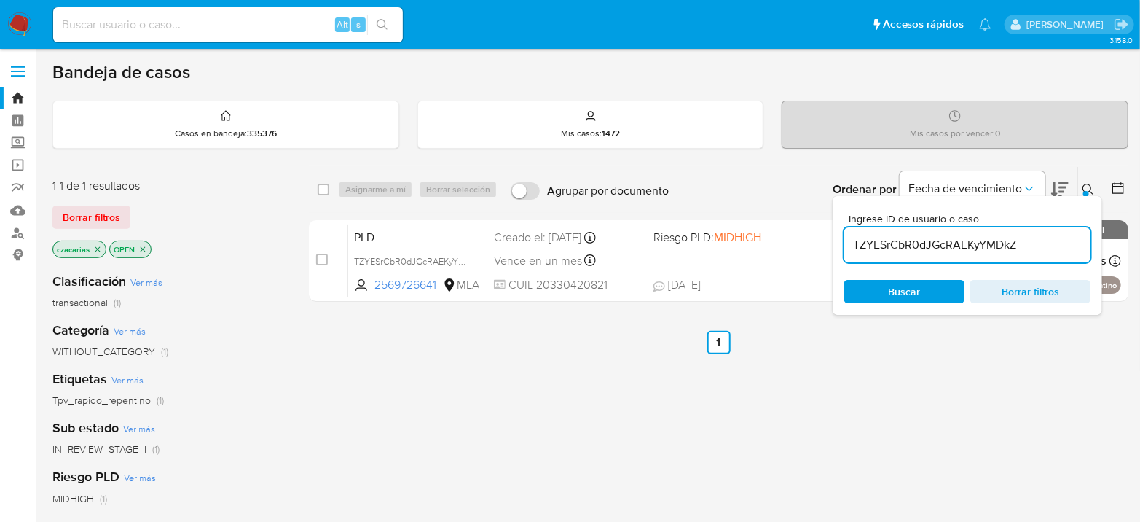
click at [932, 245] on input "TZYESrCbR0dJGcRAEKyYMDkZ" at bounding box center [967, 244] width 246 height 19
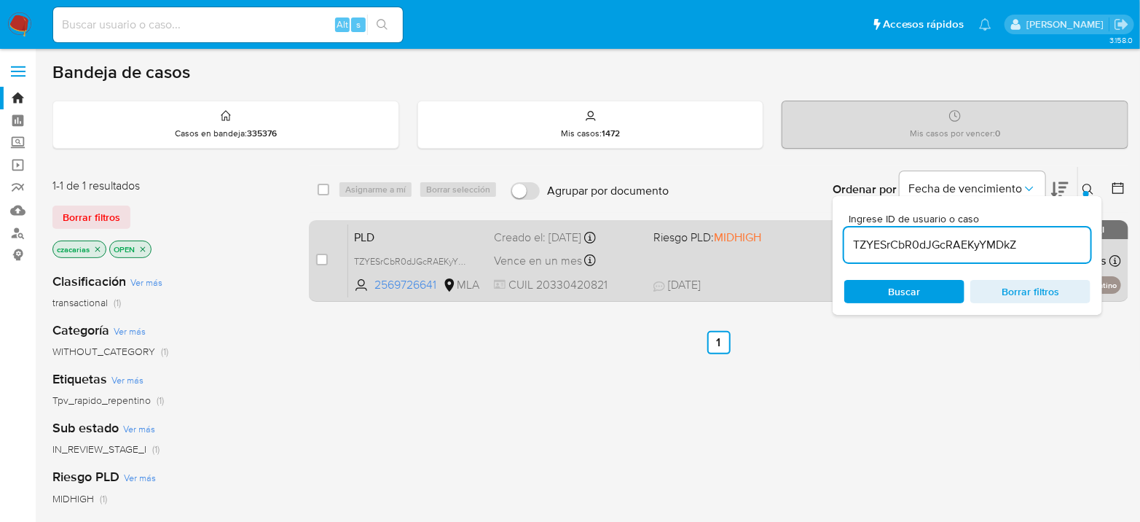
click at [322, 264] on div "case-item-checkbox" at bounding box center [322, 259] width 12 height 15
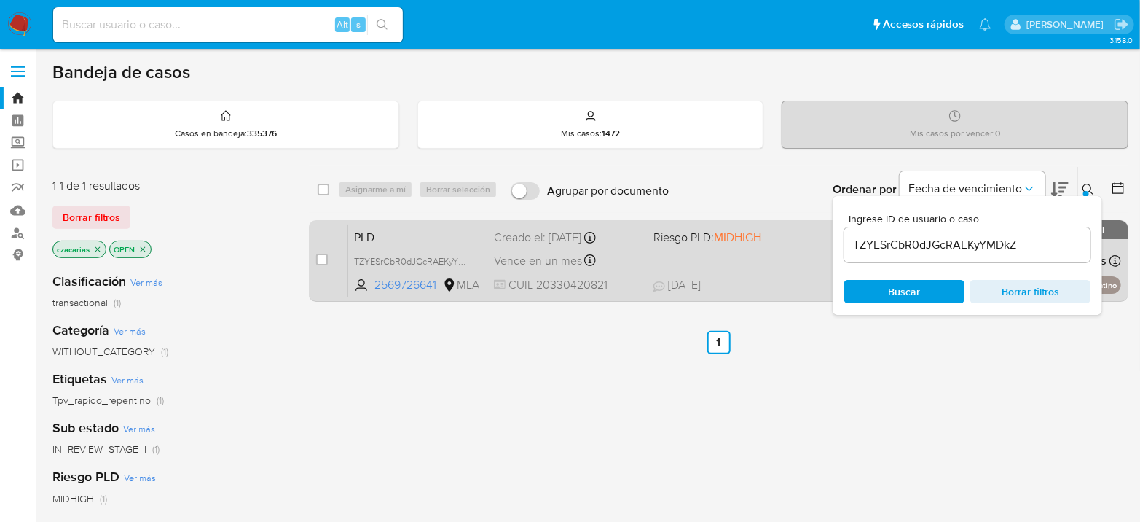
click at [318, 267] on div "case-item-checkbox" at bounding box center [322, 260] width 12 height 17
click at [323, 256] on input "checkbox" at bounding box center [322, 259] width 12 height 12
checkbox input "true"
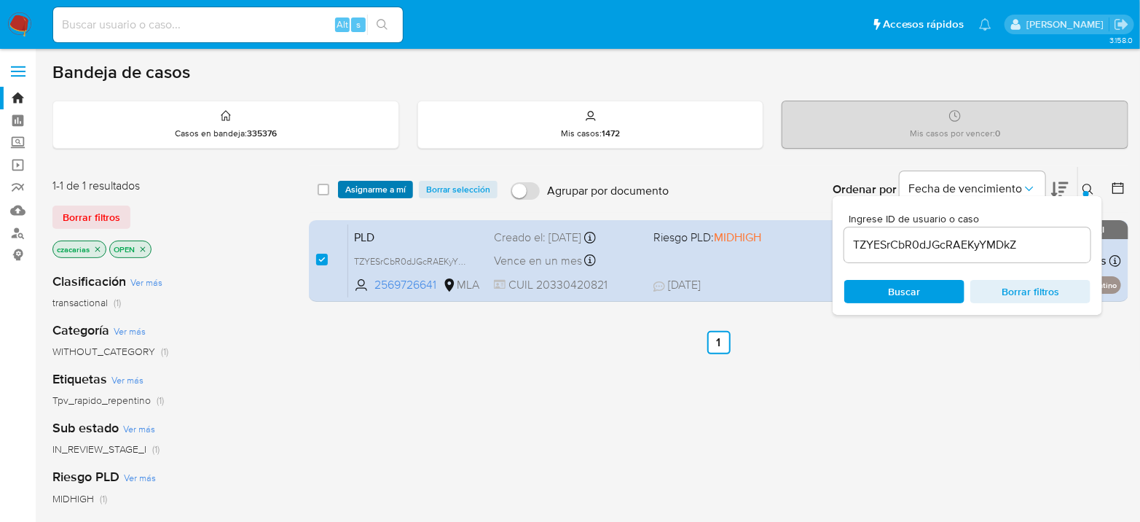
click at [380, 184] on span "Asignarme a mí" at bounding box center [375, 189] width 60 height 15
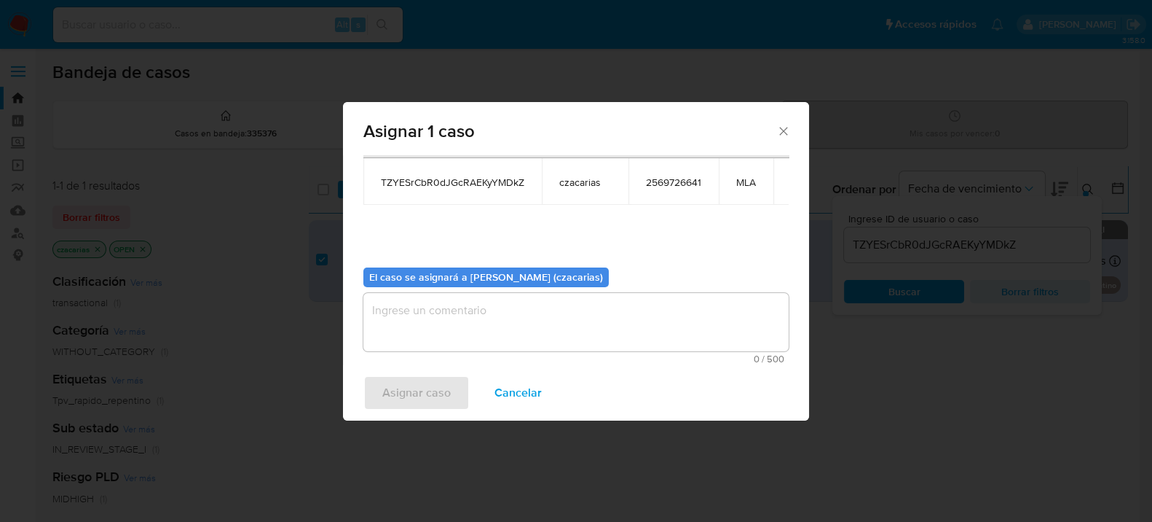
click at [520, 311] on textarea "assign-modal" at bounding box center [575, 322] width 425 height 58
click at [442, 379] on span "Asignar caso" at bounding box center [416, 393] width 68 height 32
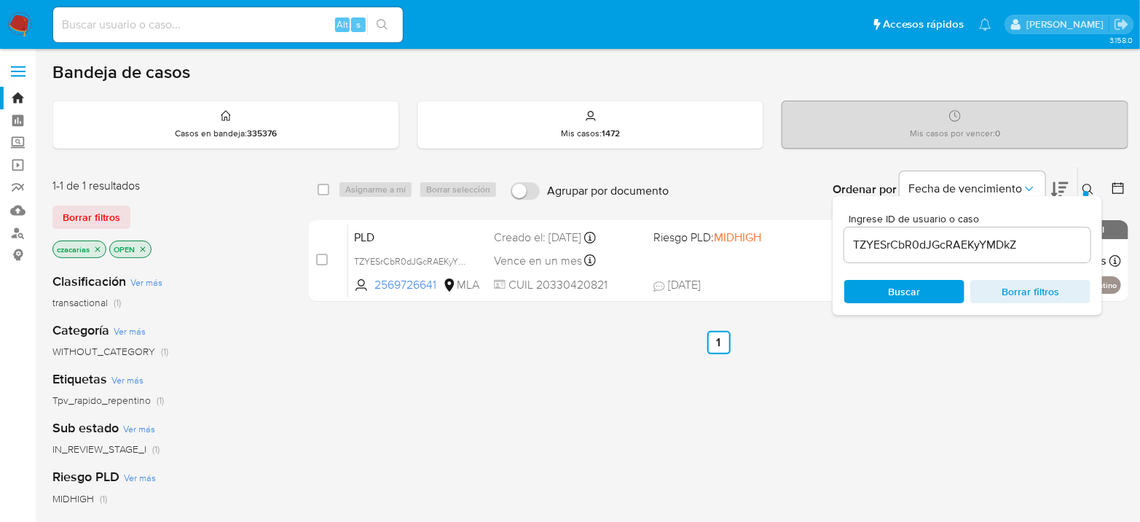
click at [947, 248] on input "TZYESrCbR0dJGcRAEKyYMDkZ" at bounding box center [967, 244] width 246 height 19
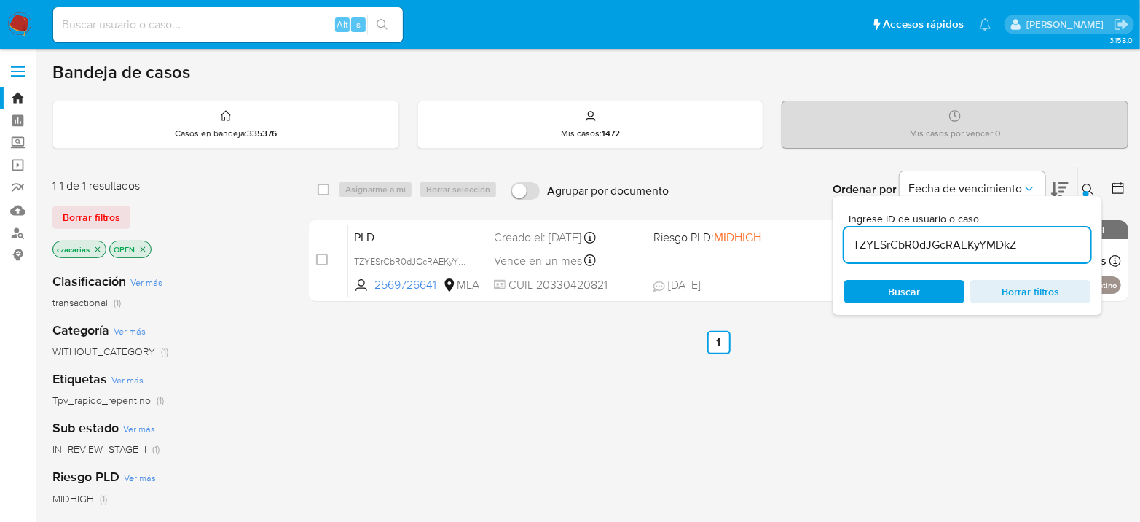
click at [947, 248] on input "TZYESrCbR0dJGcRAEKyYMDkZ" at bounding box center [967, 244] width 246 height 19
paste input "u2ClzxXhVyOFX9IOuYKOiFTi"
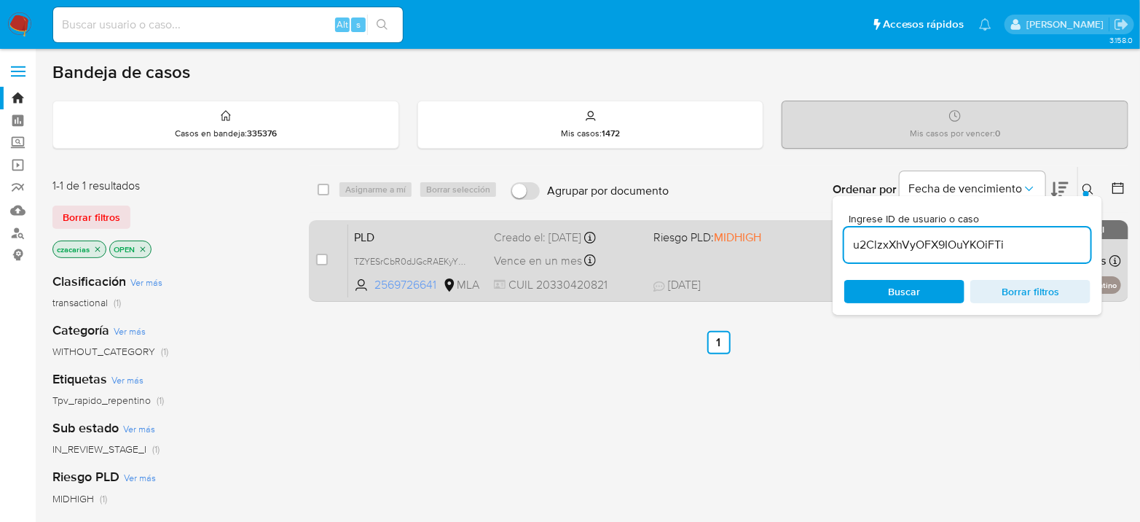
type input "u2ClzxXhVyOFX9IOuYKOiFTi"
click at [329, 258] on div "case-item-checkbox No es posible asignar el caso" at bounding box center [332, 261] width 32 height 74
click at [324, 258] on input "checkbox" at bounding box center [322, 259] width 12 height 12
checkbox input "true"
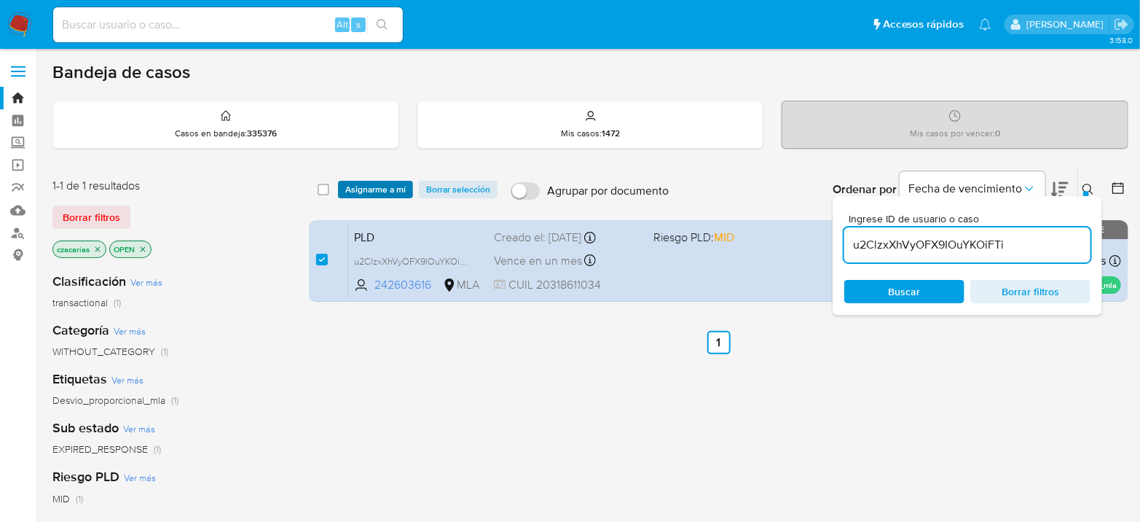
click at [392, 186] on span "Asignarme a mí" at bounding box center [375, 189] width 60 height 15
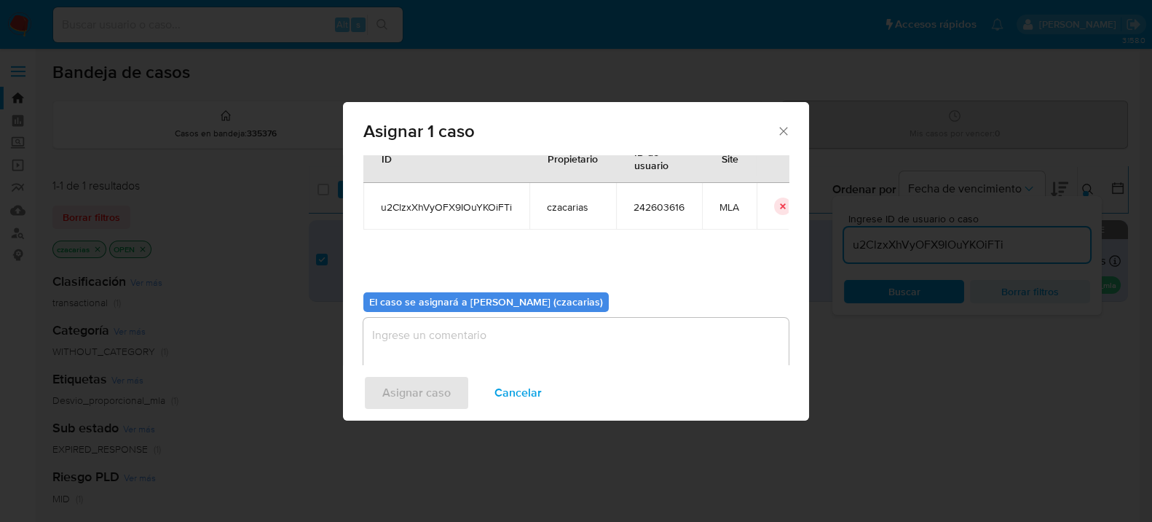
scroll to position [74, 0]
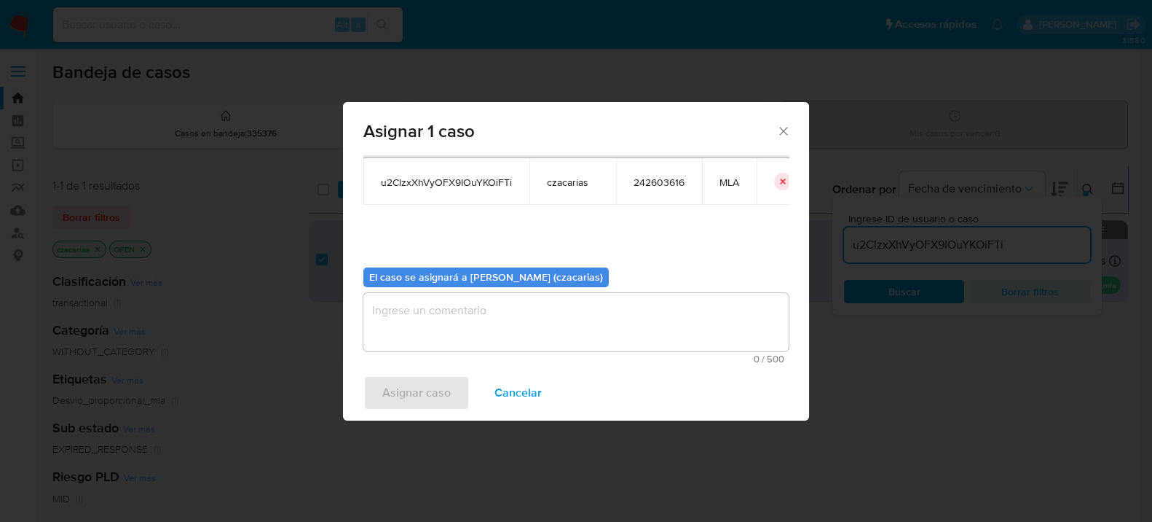
click at [437, 303] on textarea "assign-modal" at bounding box center [575, 322] width 425 height 58
click at [420, 402] on span "Asignar caso" at bounding box center [416, 393] width 68 height 32
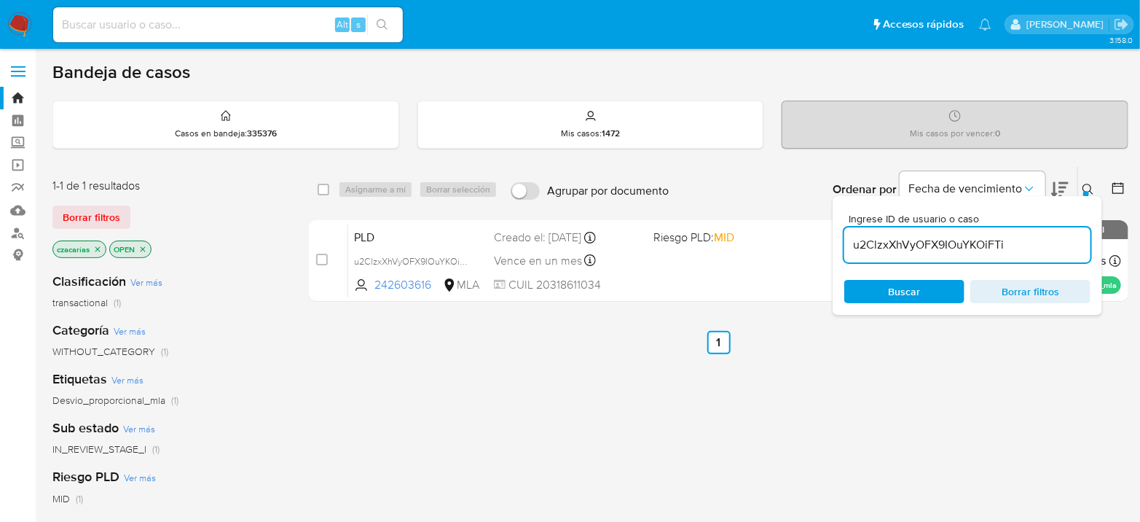
click at [147, 17] on input at bounding box center [228, 24] width 350 height 19
paste input "769893726"
type input "769893726"
click at [385, 23] on icon "search-icon" at bounding box center [382, 24] width 11 height 11
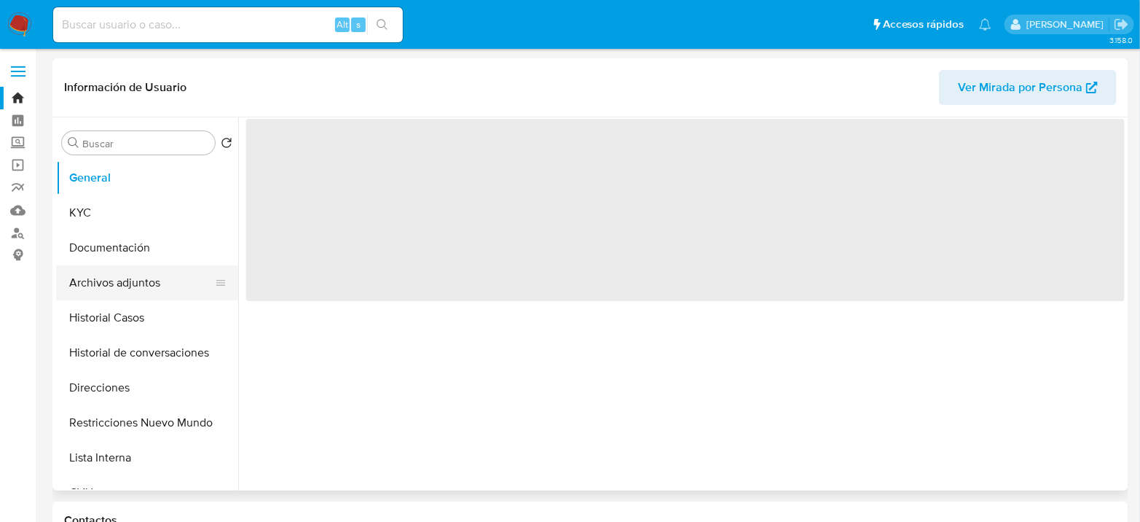
click at [128, 286] on button "Archivos adjuntos" at bounding box center [141, 282] width 170 height 35
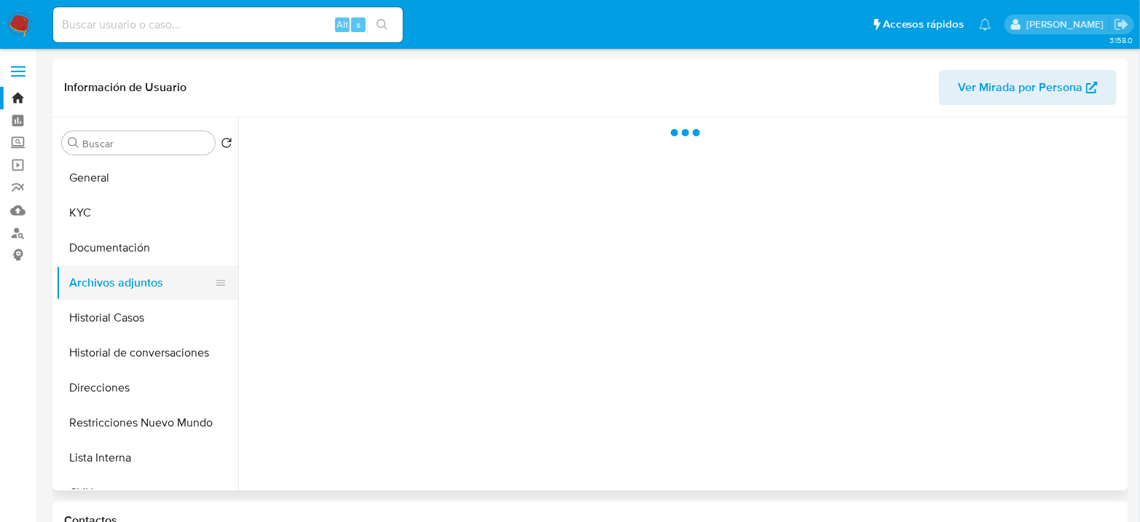
select select "10"
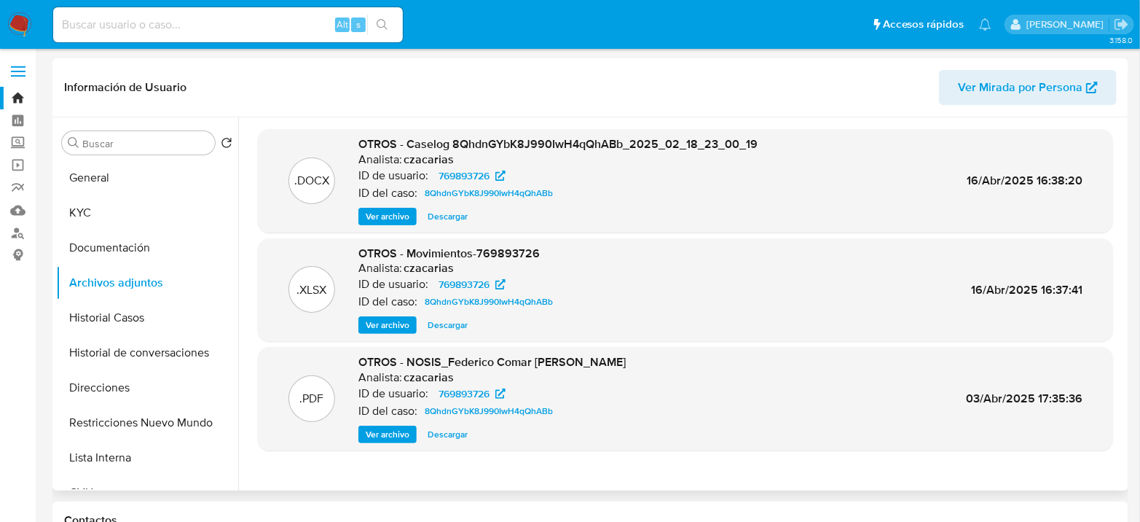
click at [372, 217] on span "Ver archivo" at bounding box center [388, 216] width 44 height 15
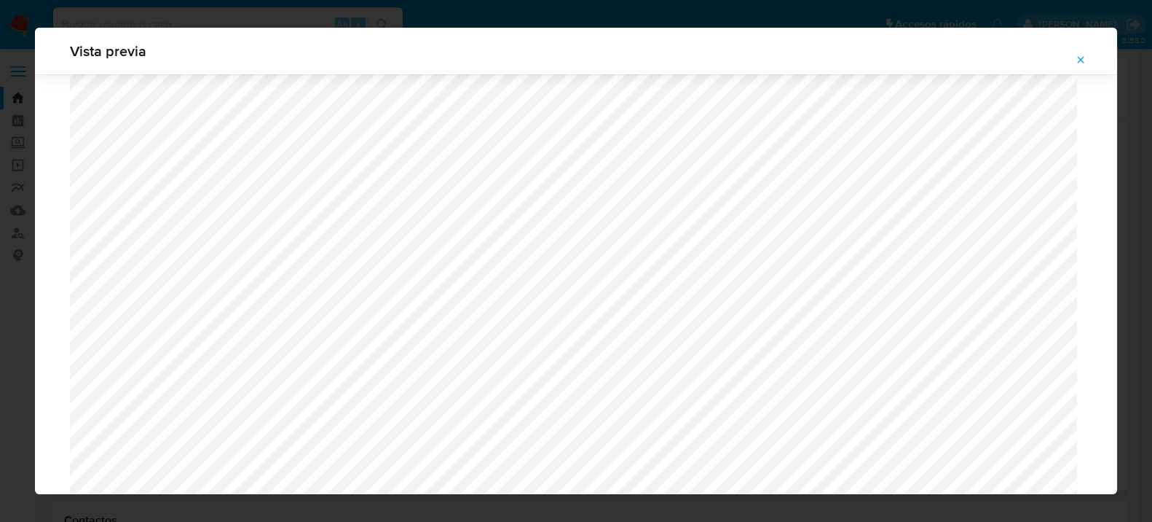
scroll to position [1184, 0]
click at [1077, 61] on icon "Attachment preview" at bounding box center [1081, 60] width 12 height 12
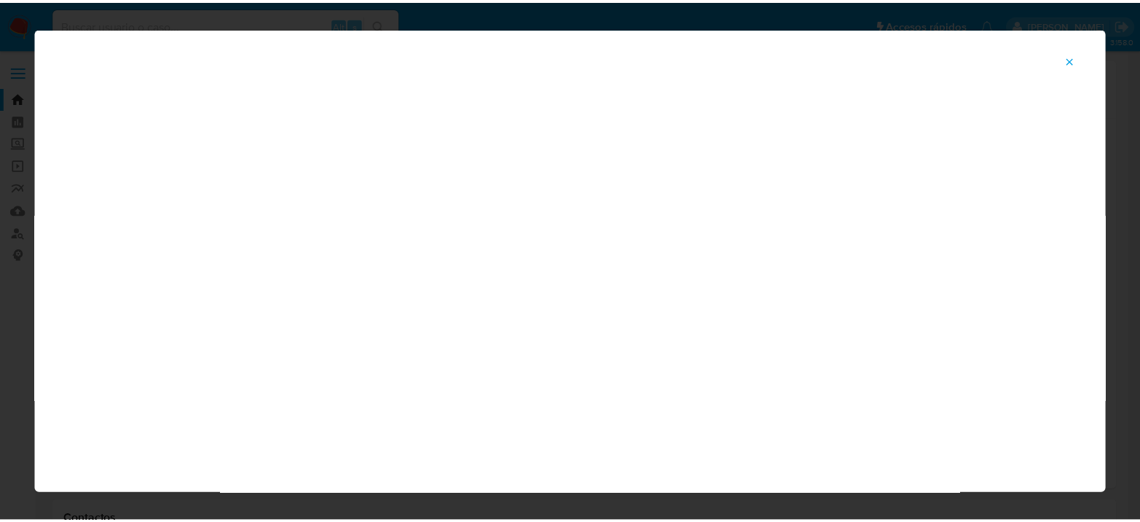
scroll to position [75, 0]
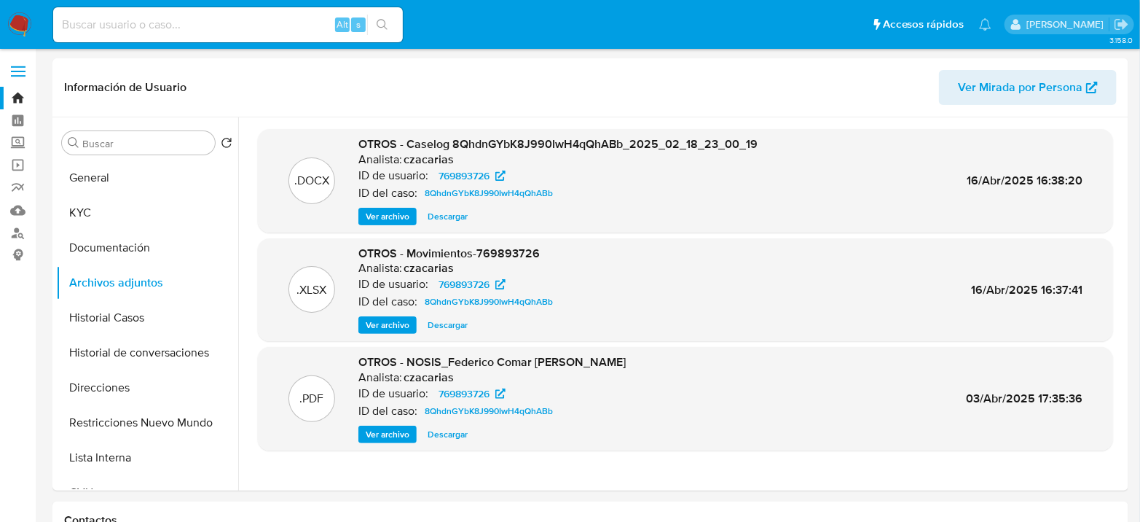
click at [20, 21] on img at bounding box center [19, 24] width 25 height 25
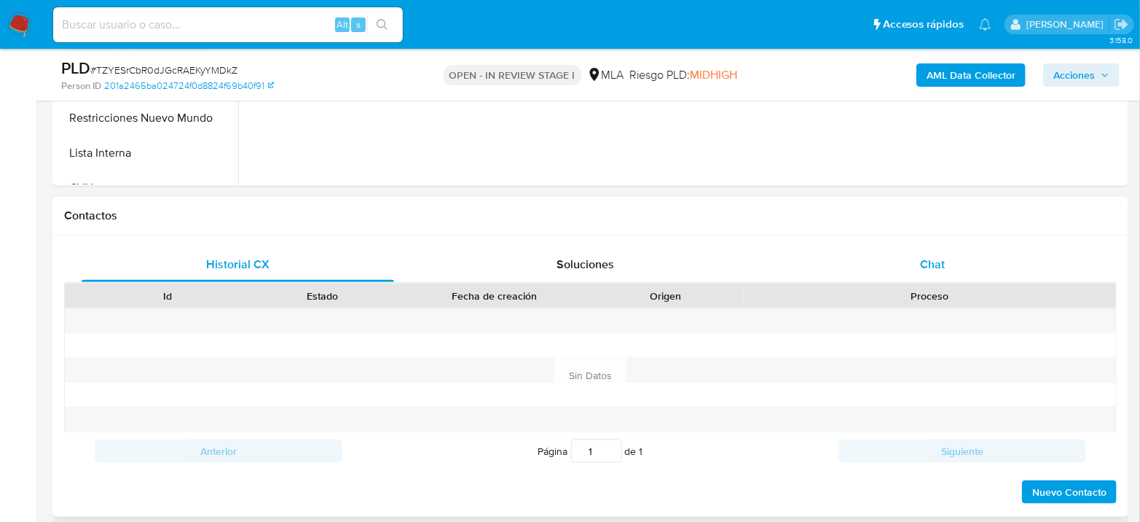
scroll to position [566, 0]
click at [919, 264] on div "Chat" at bounding box center [932, 263] width 312 height 35
select select "10"
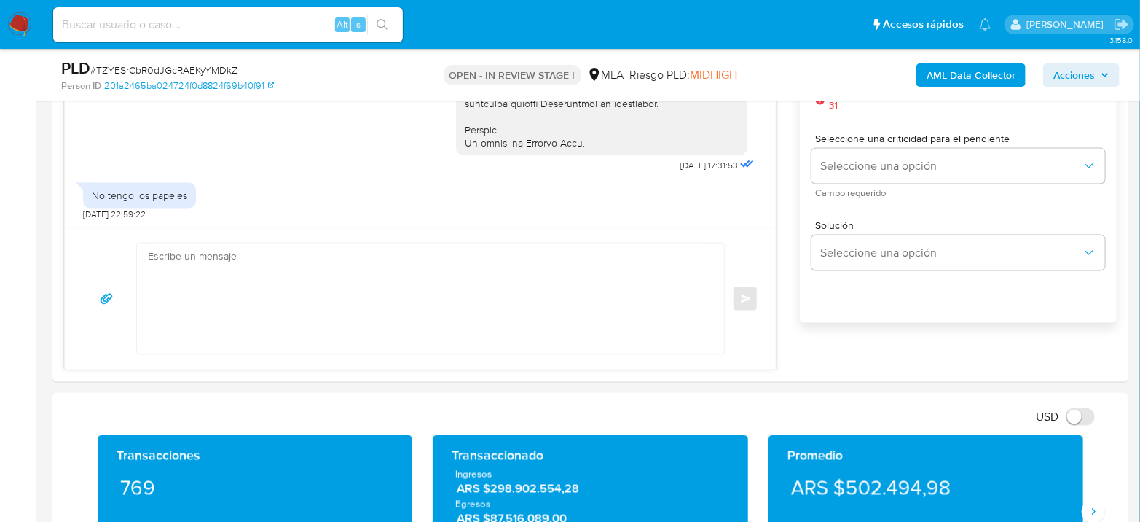
scroll to position [890, 0]
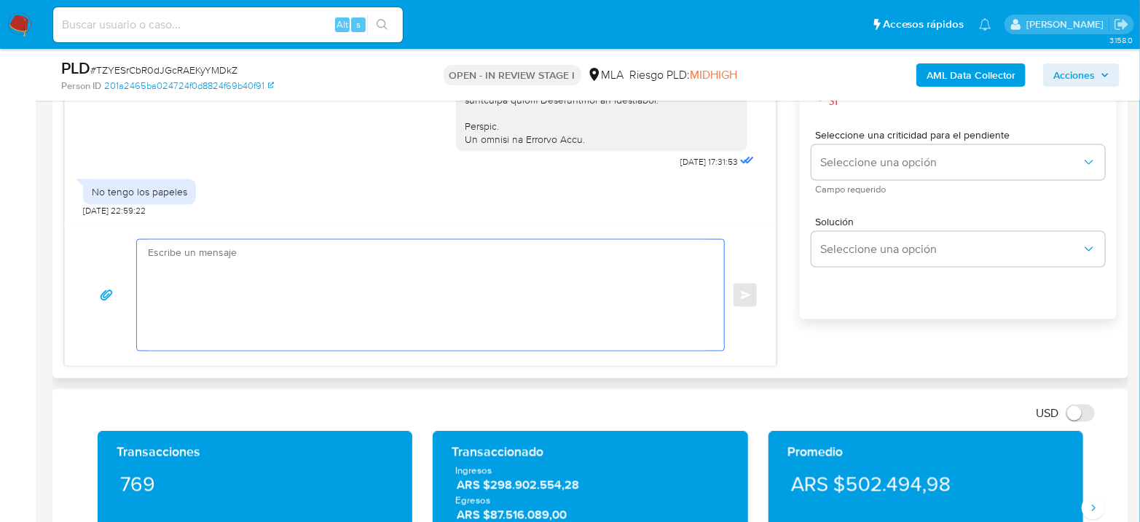
click at [382, 294] on textarea at bounding box center [427, 295] width 558 height 111
paste textarea "Hola XXX, Muchas gracias por tu respuesta. Analizamos tu caso y verificamos que…"
type textarea "Hola XXX, Muchas gracias por tu respuesta. Analizamos tu caso y verificamos que…"
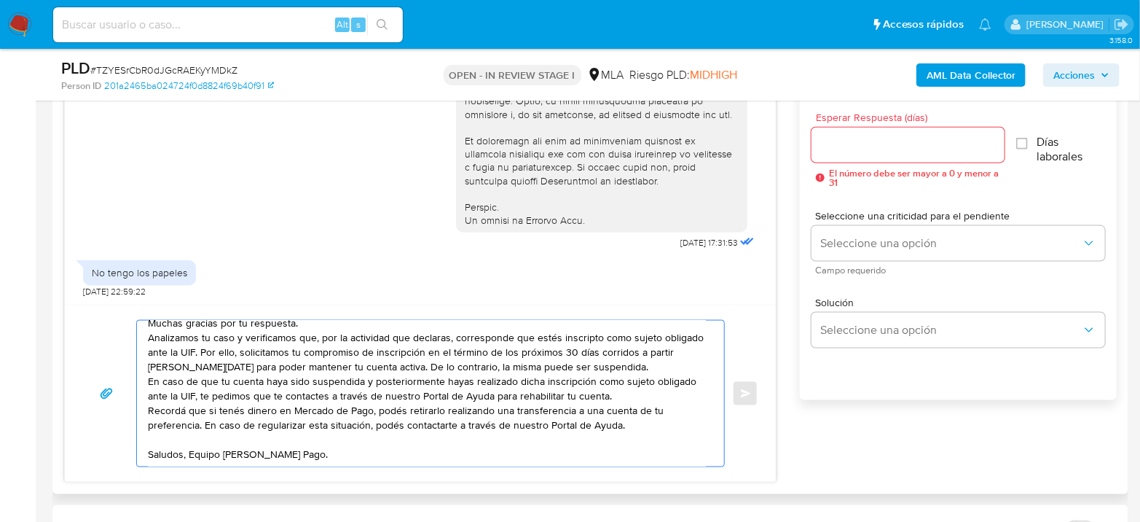
scroll to position [37, 0]
drag, startPoint x: 345, startPoint y: 457, endPoint x: 245, endPoint y: 404, distance: 113.1
click at [241, 399] on textarea "Hola XXX, Muchas gracias por tu respuesta. Analizamos tu caso y verificamos que…" at bounding box center [427, 393] width 558 height 146
click at [325, 448] on textarea "Hola XXX, Muchas gracias por tu respuesta. Analizamos tu caso y verificamos que…" at bounding box center [427, 393] width 558 height 146
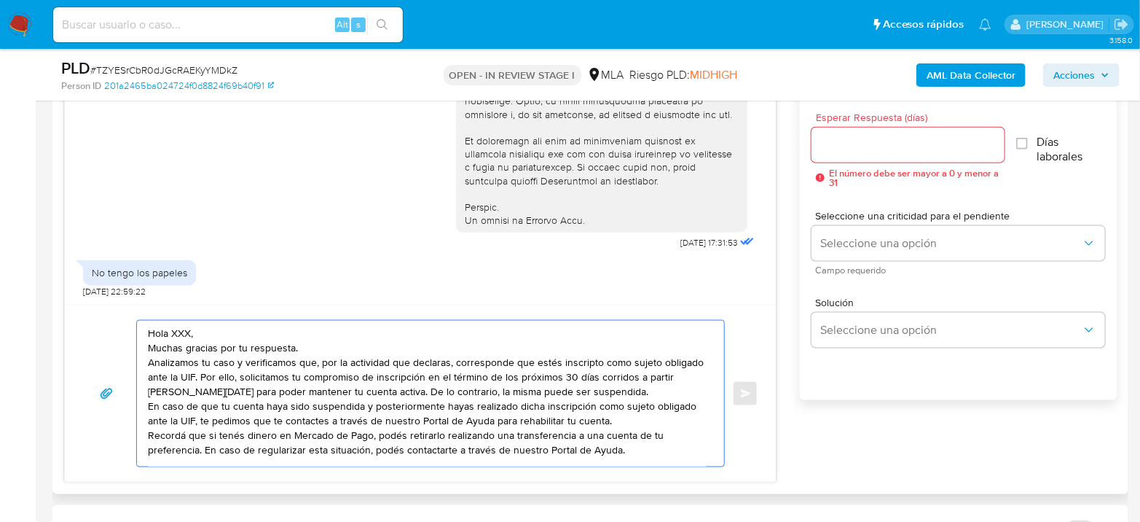
drag, startPoint x: 335, startPoint y: 443, endPoint x: 57, endPoint y: 282, distance: 321.5
click at [57, 282] on div "Historial CX Soluciones Chat Id Estado Fecha de creación Origen Proceso Anterio…" at bounding box center [590, 242] width 1076 height 503
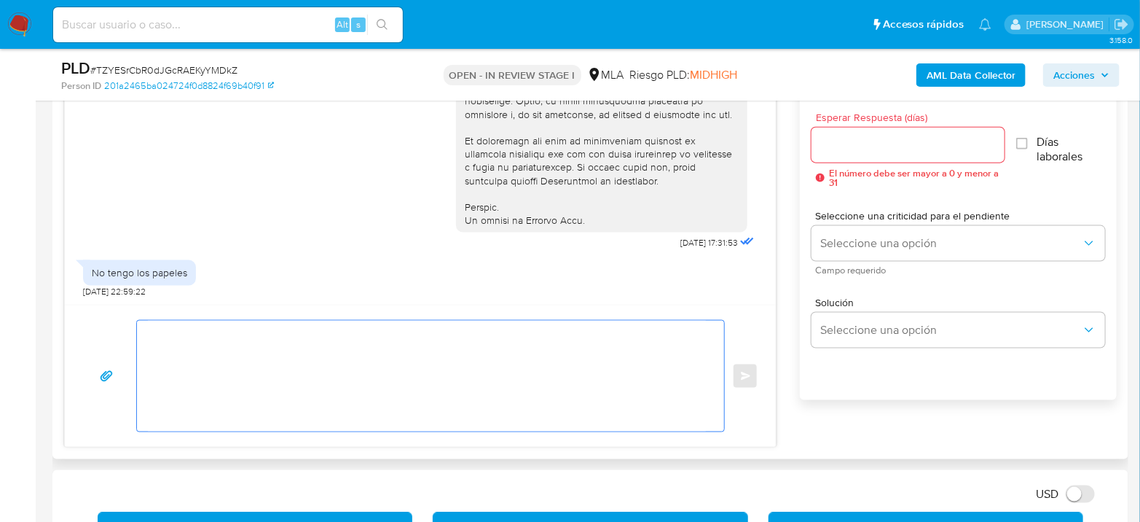
paste textarea "Hola XXX, Muchas gracias por tu respuesta. Analizamos tu caso y verificamos que…"
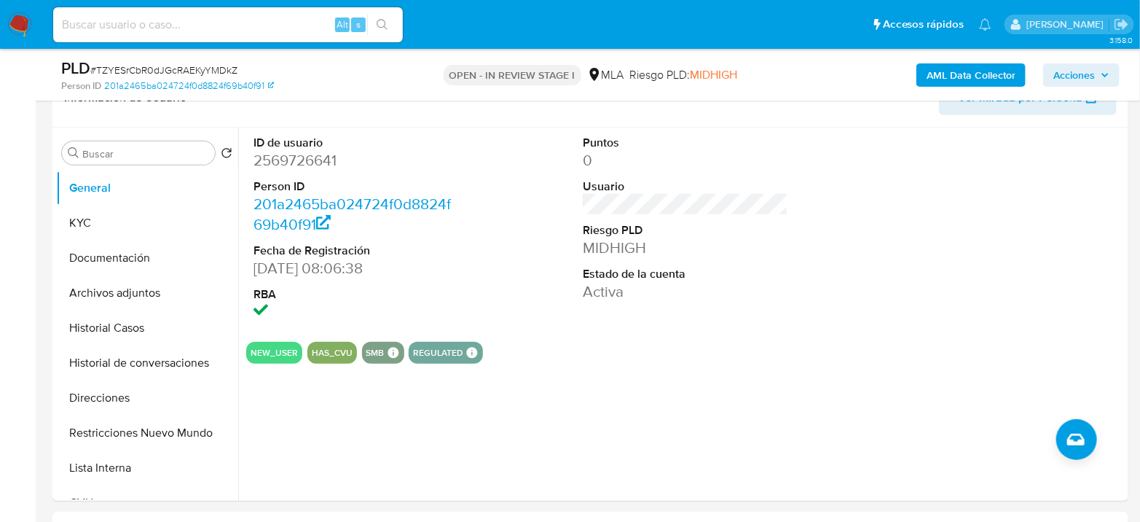
scroll to position [243, 0]
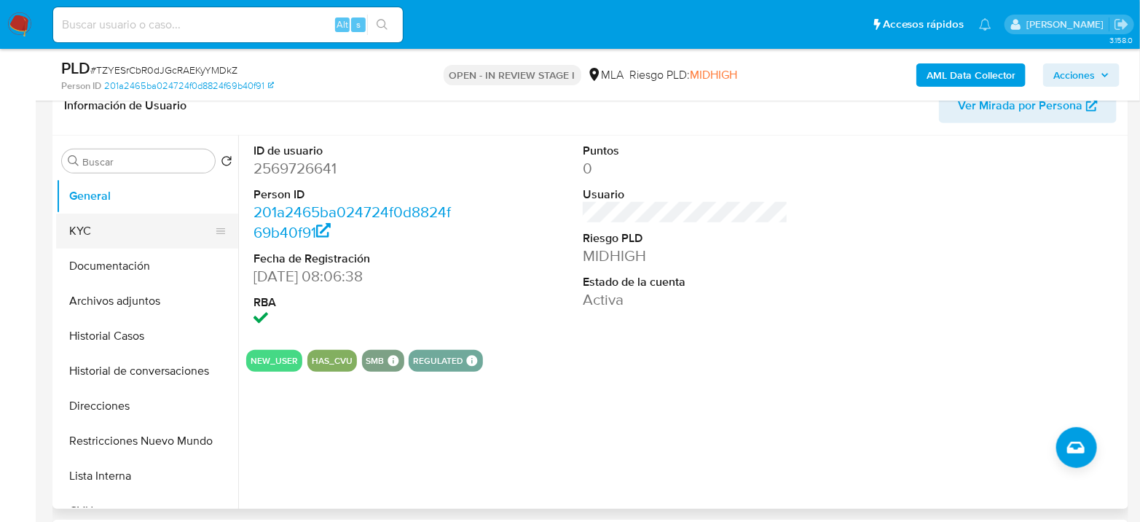
click at [96, 235] on button "KYC" at bounding box center [141, 230] width 170 height 35
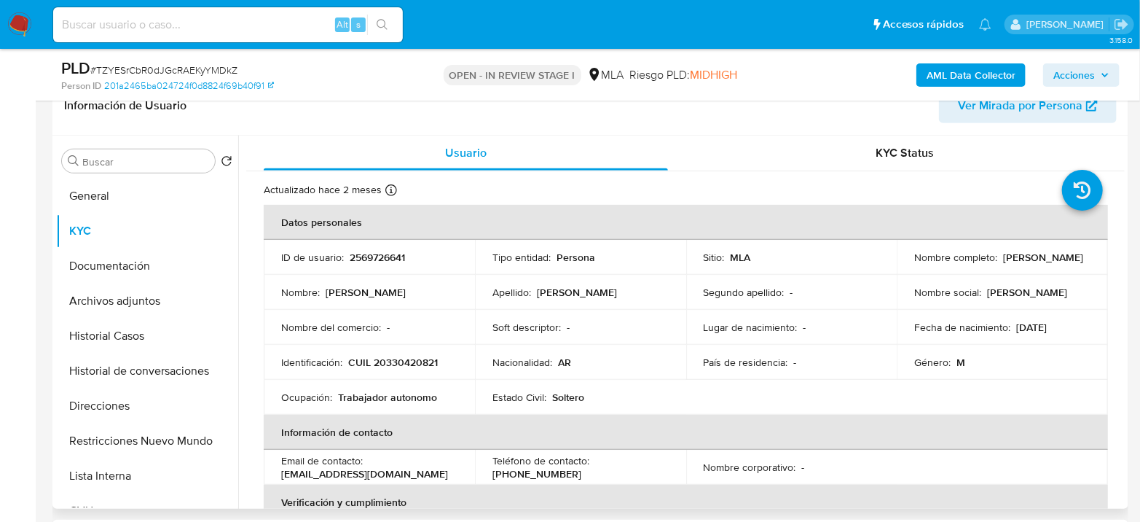
drag, startPoint x: 911, startPoint y: 264, endPoint x: 1012, endPoint y: 264, distance: 101.2
click at [1012, 264] on div "Nombre completo : David Rivera Cruz" at bounding box center [1002, 257] width 176 height 13
copy p "[PERSON_NAME] [PERSON_NAME]"
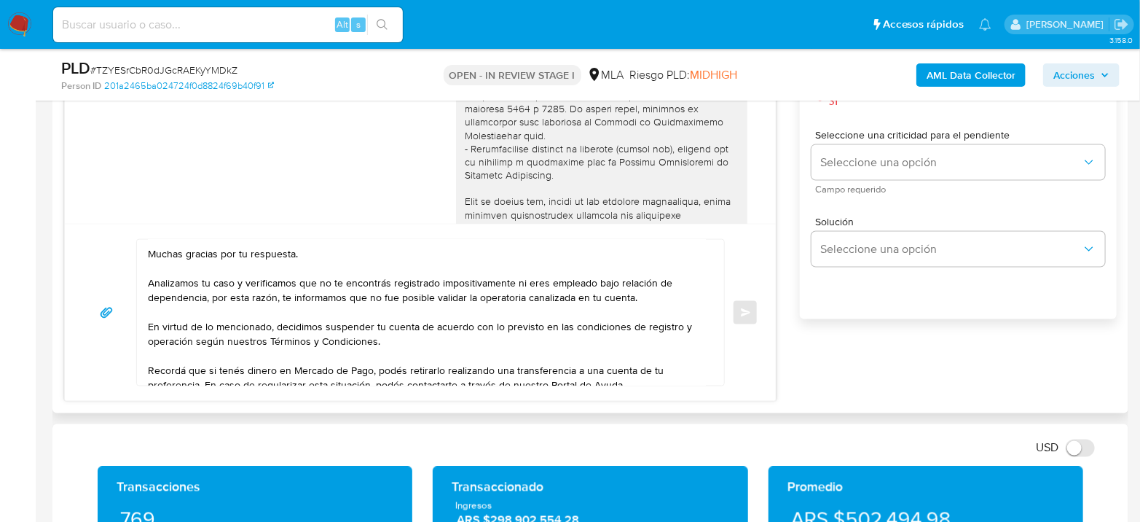
scroll to position [0, 0]
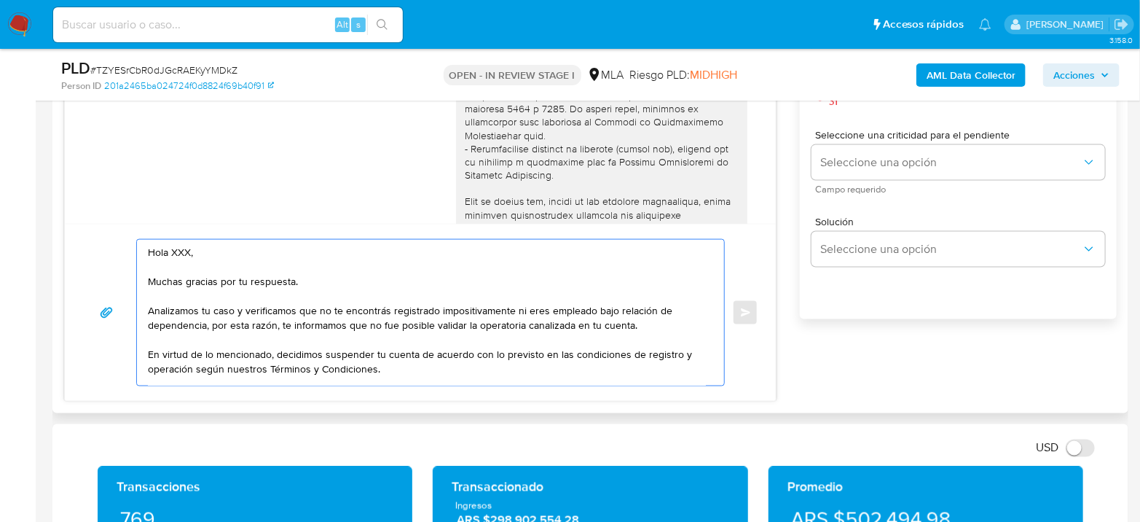
drag, startPoint x: 205, startPoint y: 252, endPoint x: 173, endPoint y: 248, distance: 33.1
click at [173, 248] on textarea "Hola XXX, Muchas gracias por tu respuesta. Analizamos tu caso y verificamos que…" at bounding box center [427, 313] width 558 height 146
paste textarea "[PERSON_NAME] [PERSON_NAME]"
drag, startPoint x: 511, startPoint y: 308, endPoint x: 209, endPoint y: 320, distance: 302.5
click at [209, 320] on textarea "Hola David Rivera Cruz Muchas gracias por tu respuesta. Analizamos tu caso y ve…" at bounding box center [427, 313] width 558 height 146
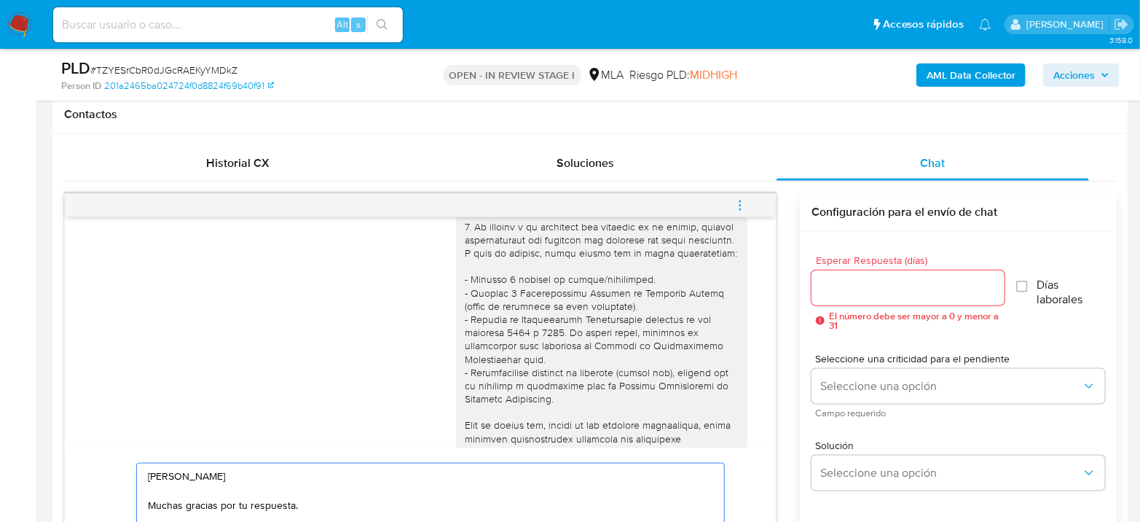
scroll to position [647, 0]
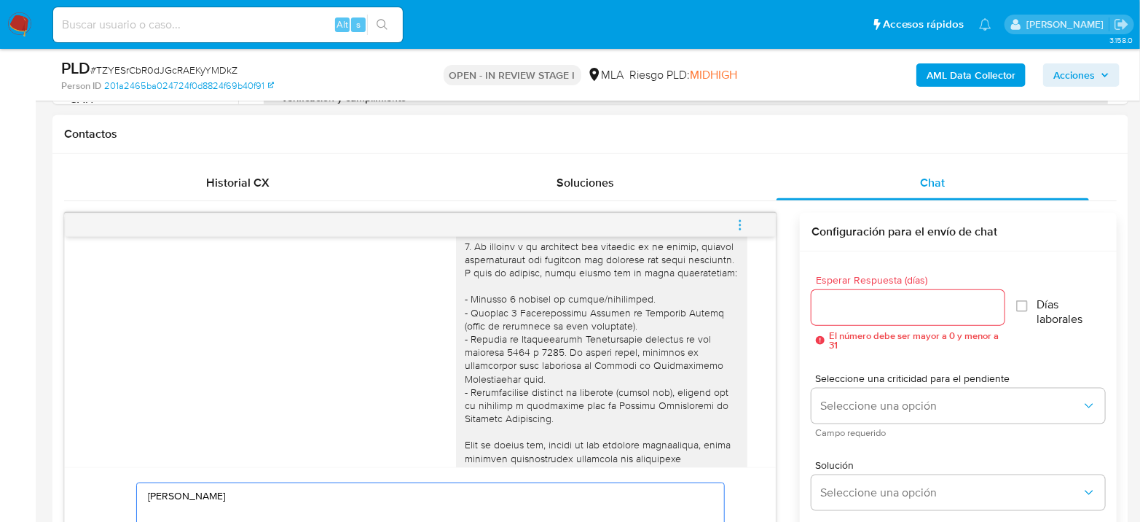
type textarea "Hola David Rivera Cruz Muchas gracias por tu respuesta. Analizamos tu caso y ve…"
click at [844, 312] on input "Esperar Respuesta (días)" at bounding box center [907, 307] width 193 height 19
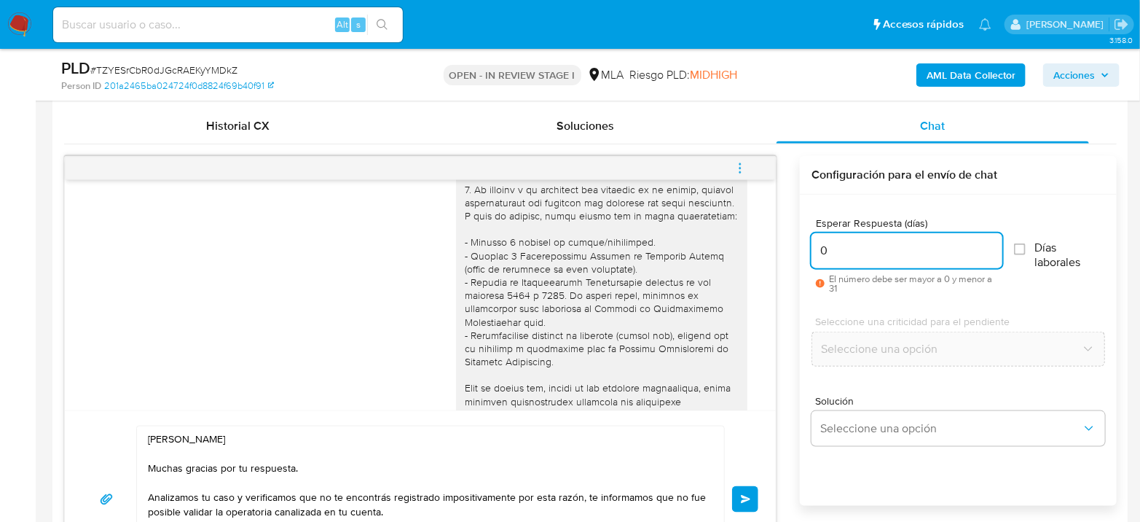
scroll to position [809, 0]
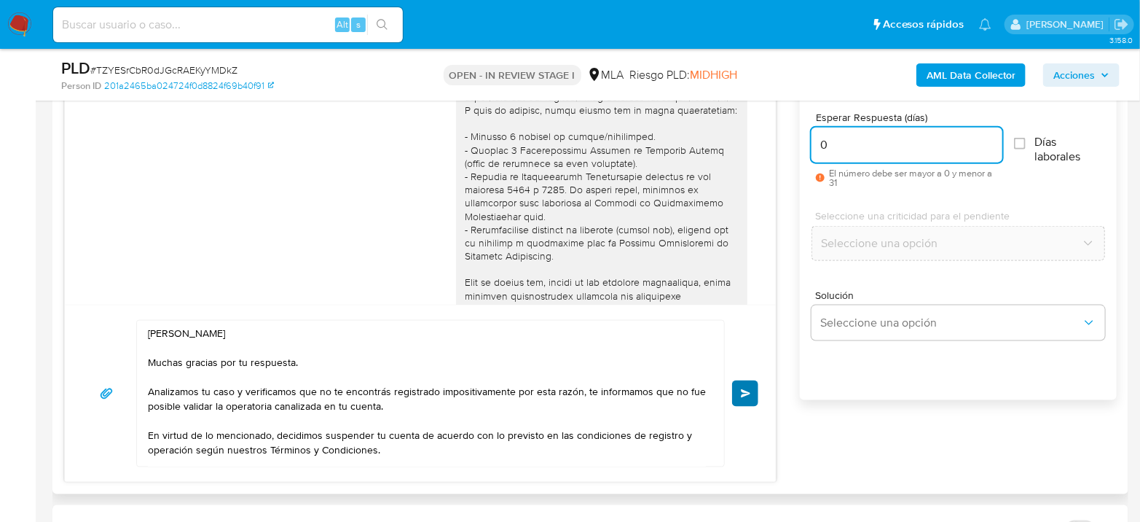
type input "0"
click at [736, 385] on button "Enviar" at bounding box center [745, 393] width 26 height 26
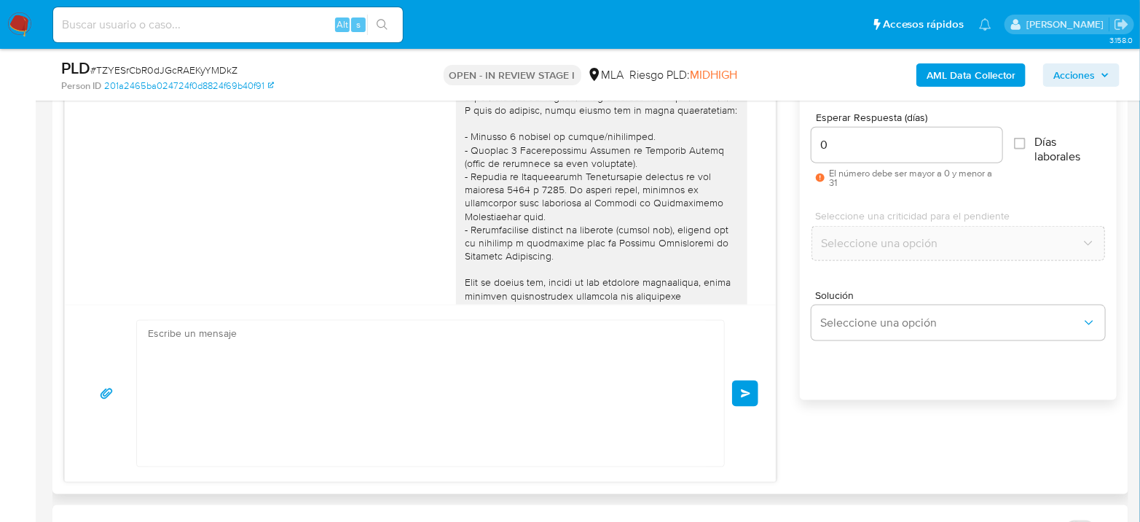
scroll to position [946, 0]
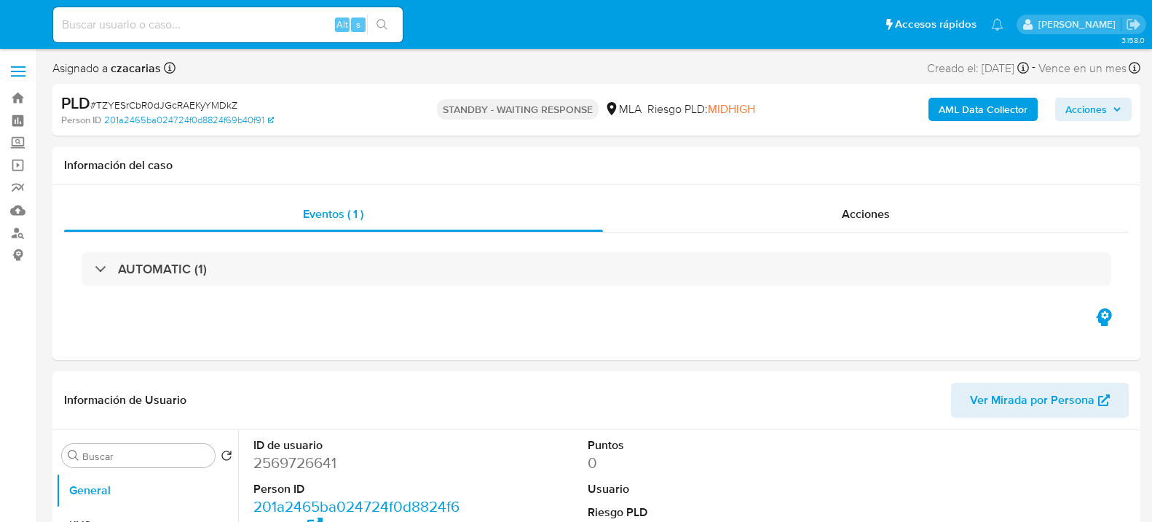
select select "10"
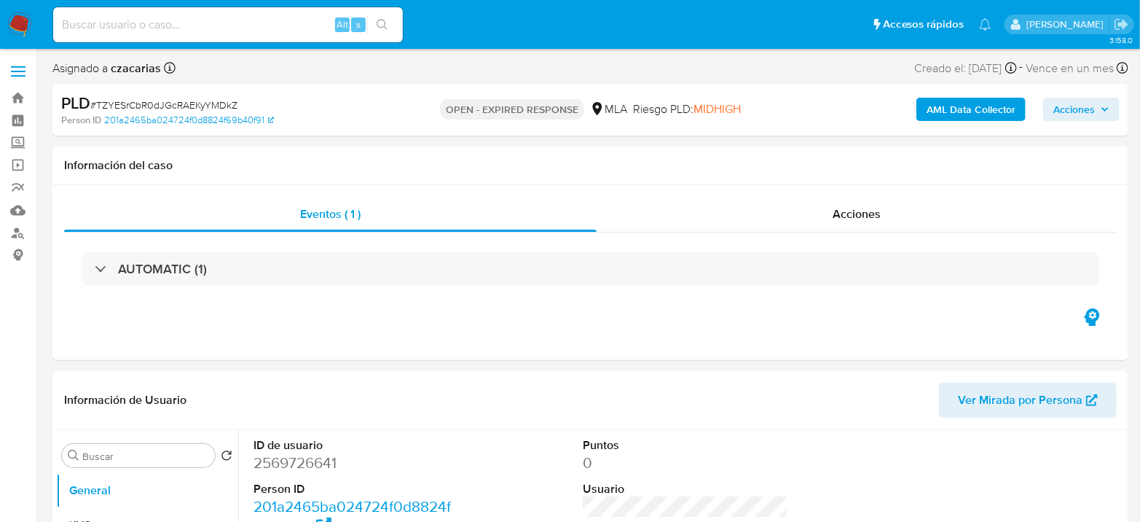
select select "10"
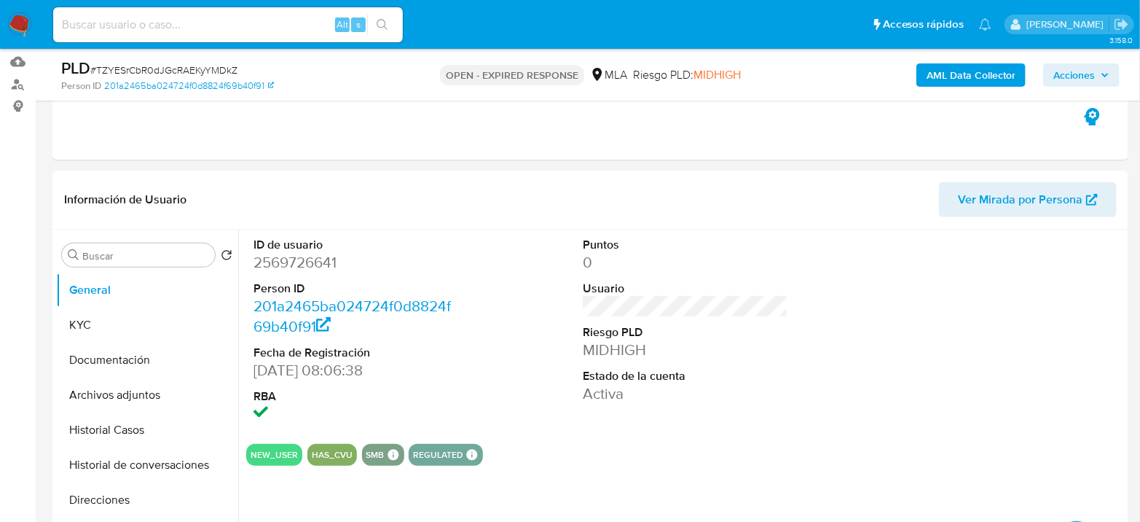
scroll to position [162, 0]
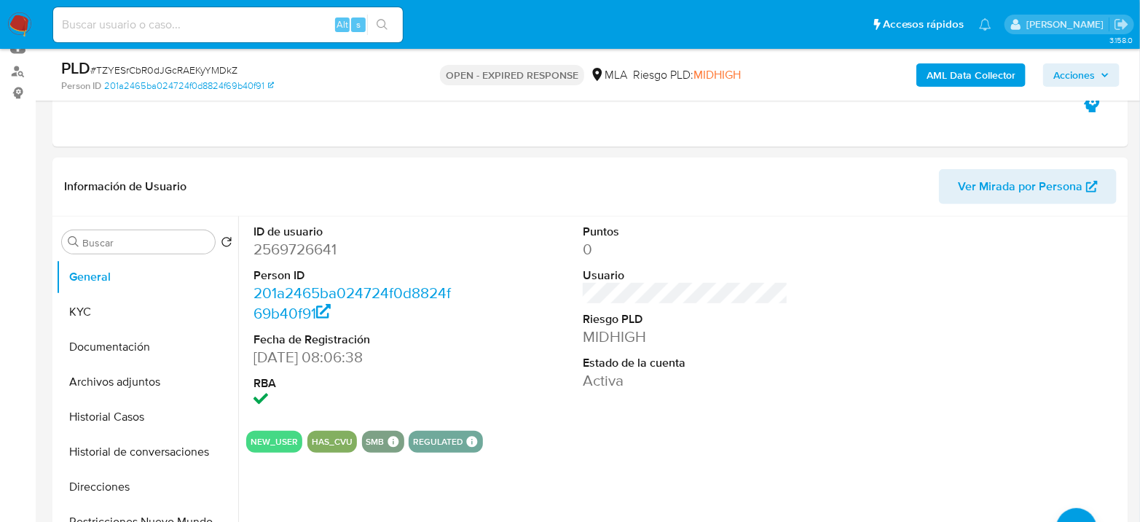
click at [182, 68] on span "# TZYESrCbR0dJGcRAEKyYMDkZ" at bounding box center [163, 70] width 147 height 15
copy span "TZYESrCbR0dJGcRAEKyYMDkZ"
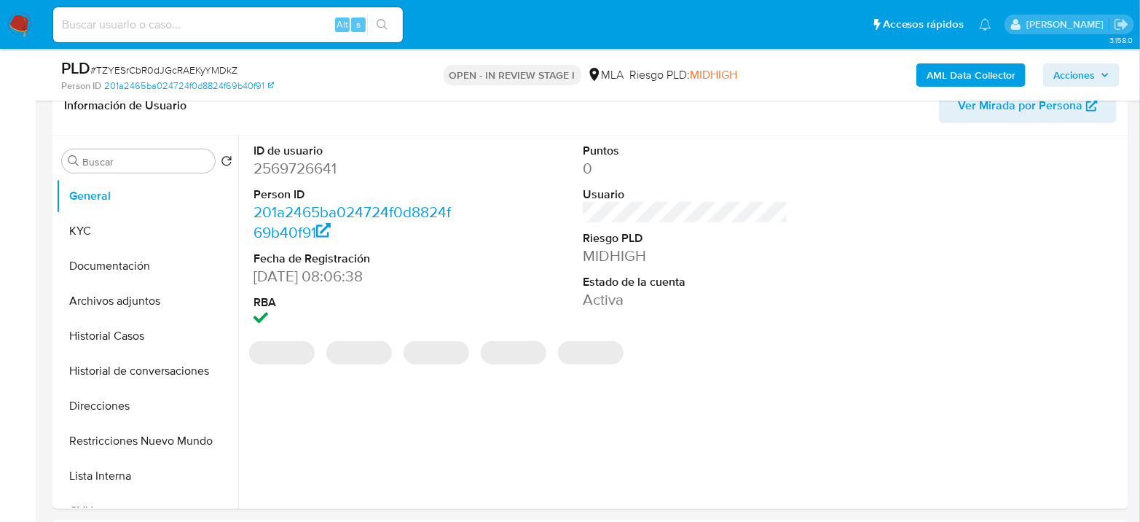
select select "10"
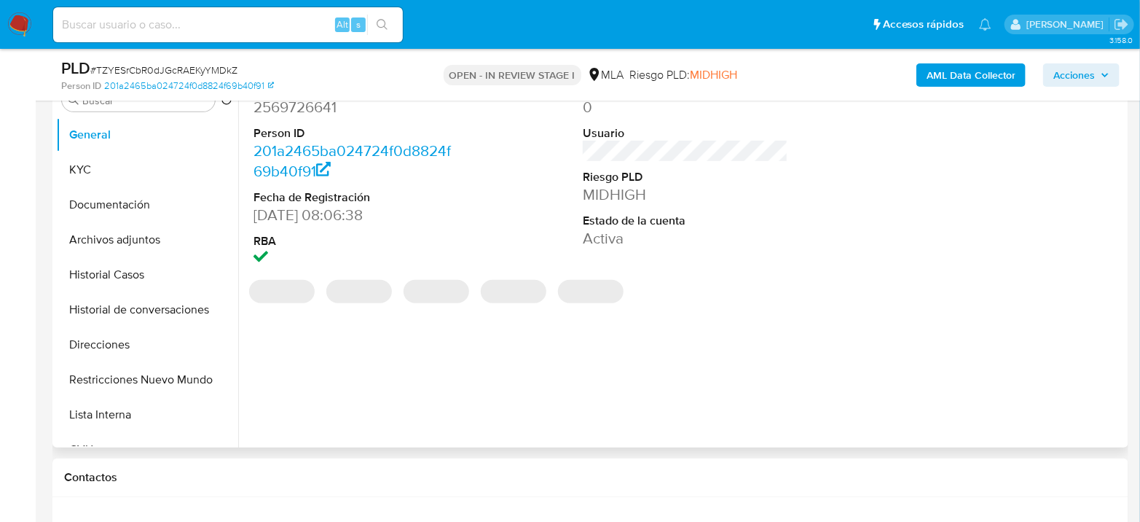
scroll to position [404, 0]
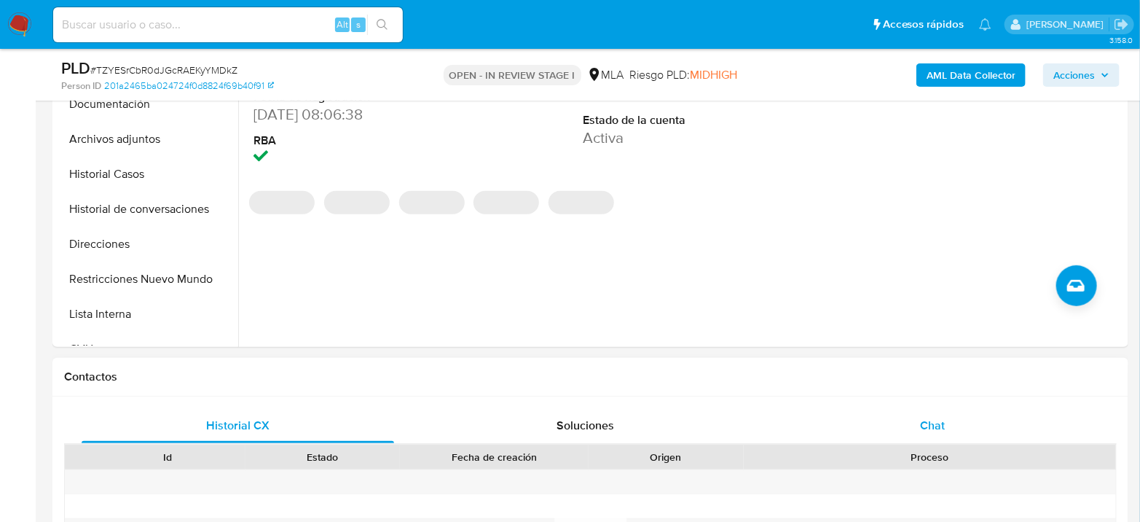
click at [950, 430] on div "Chat" at bounding box center [932, 425] width 312 height 35
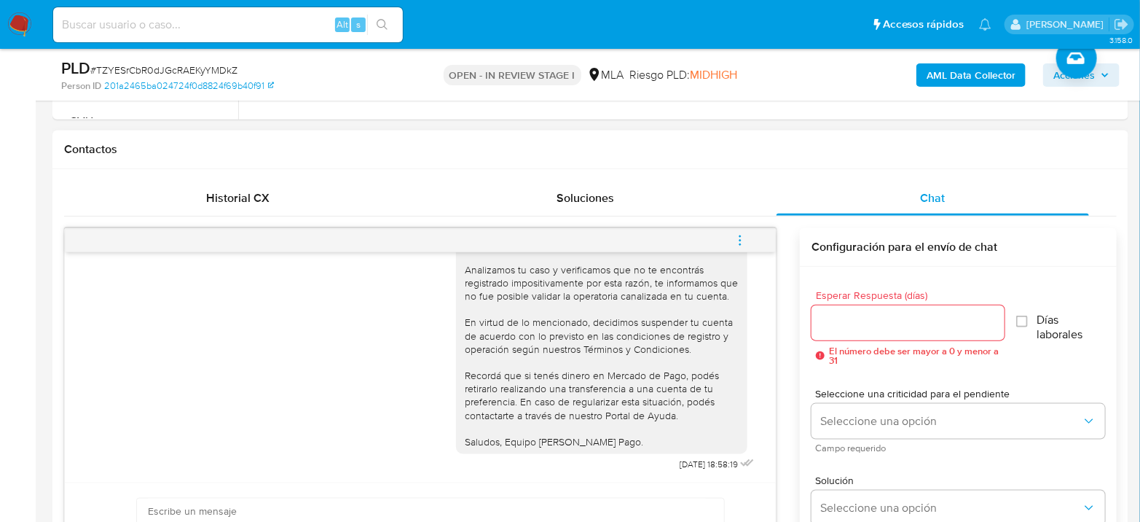
scroll to position [647, 0]
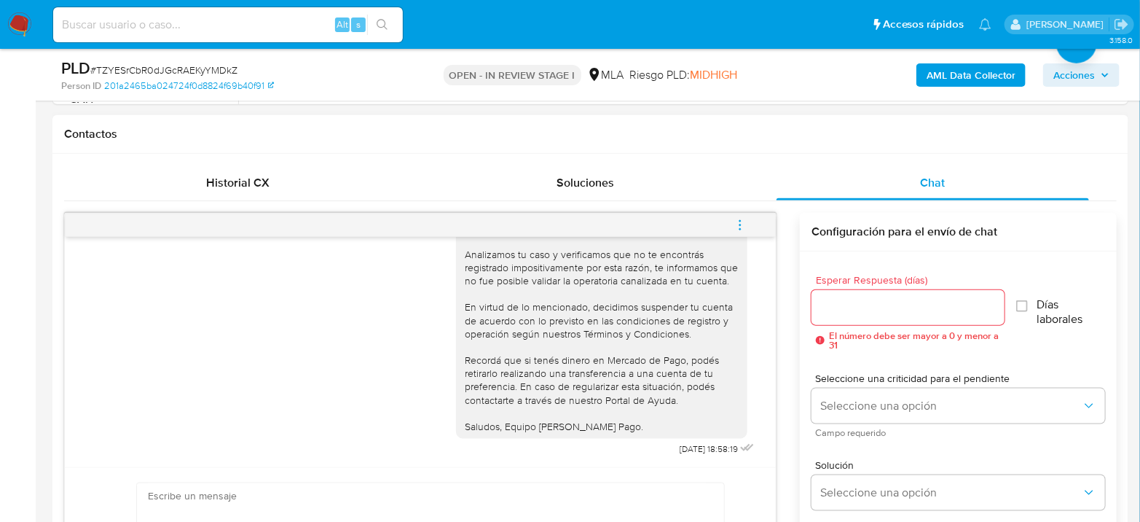
click at [746, 220] on icon "menu-action" at bounding box center [739, 225] width 13 height 13
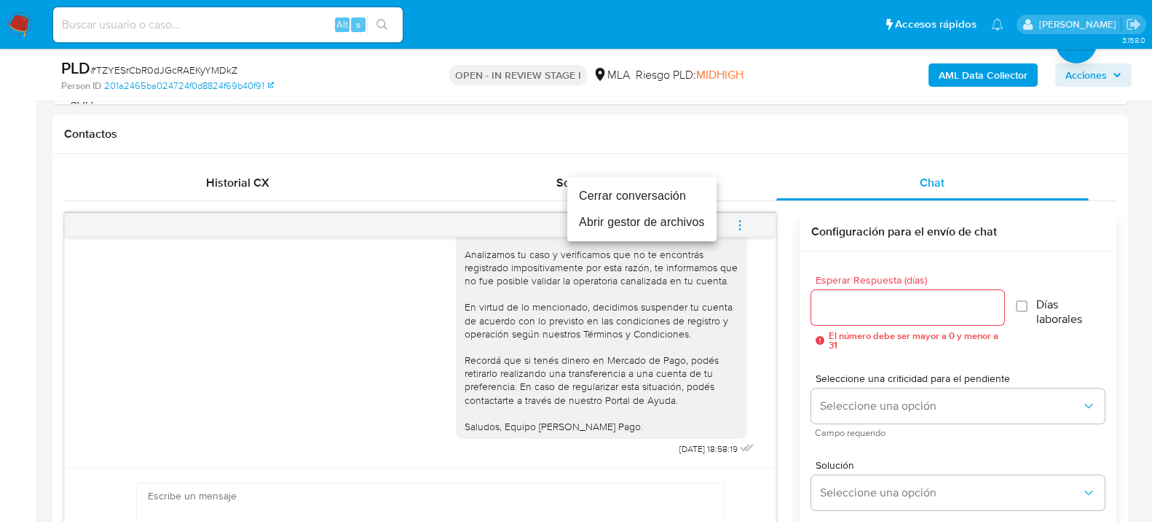
click at [632, 190] on li "Cerrar conversación" at bounding box center [641, 196] width 149 height 26
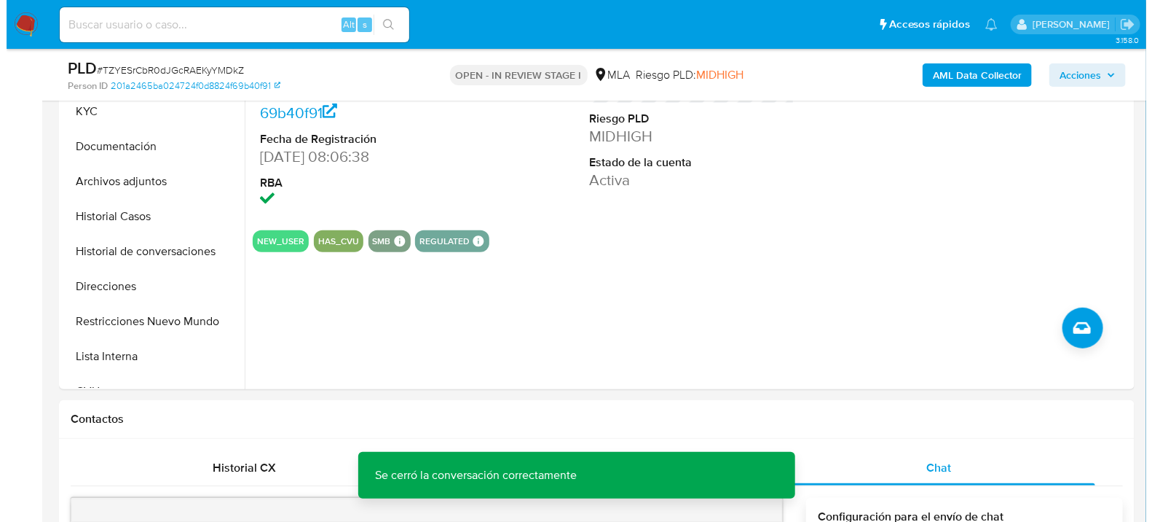
scroll to position [243, 0]
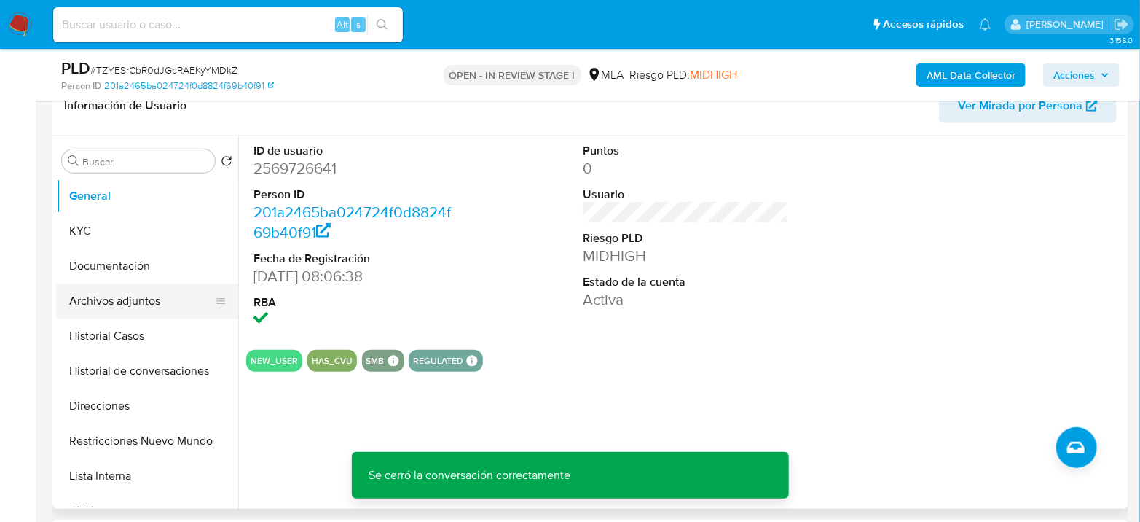
click at [111, 283] on button "Archivos adjuntos" at bounding box center [141, 300] width 170 height 35
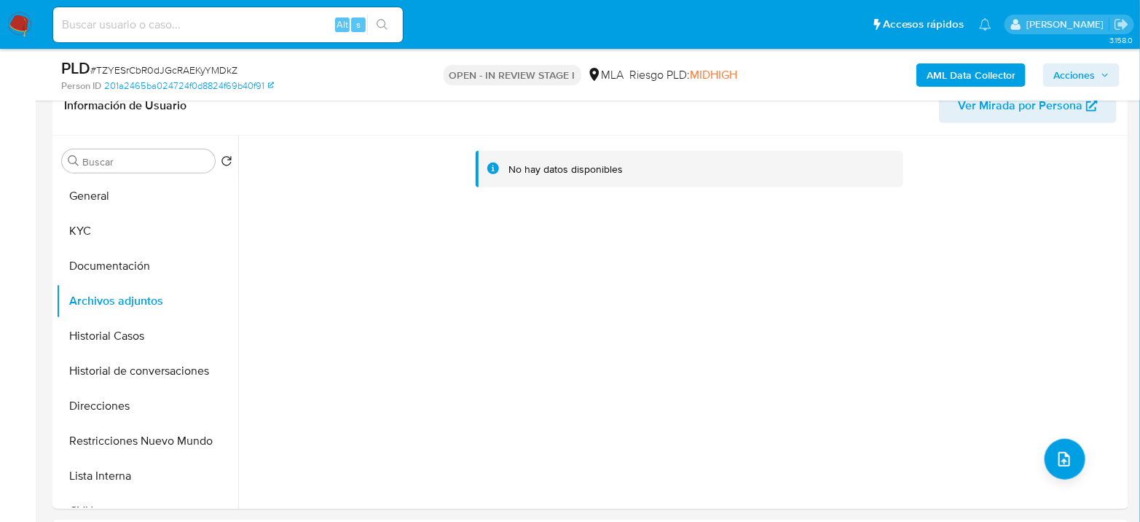
click at [956, 75] on b "AML Data Collector" at bounding box center [971, 74] width 89 height 23
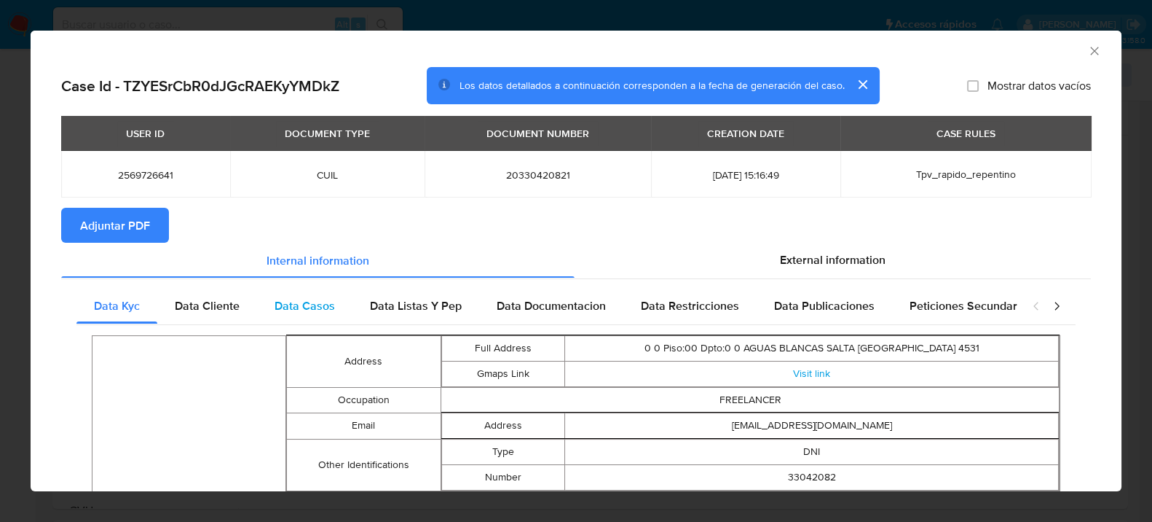
drag, startPoint x: 867, startPoint y: 263, endPoint x: 666, endPoint y: 304, distance: 205.3
click at [865, 263] on span "External information" at bounding box center [833, 259] width 106 height 17
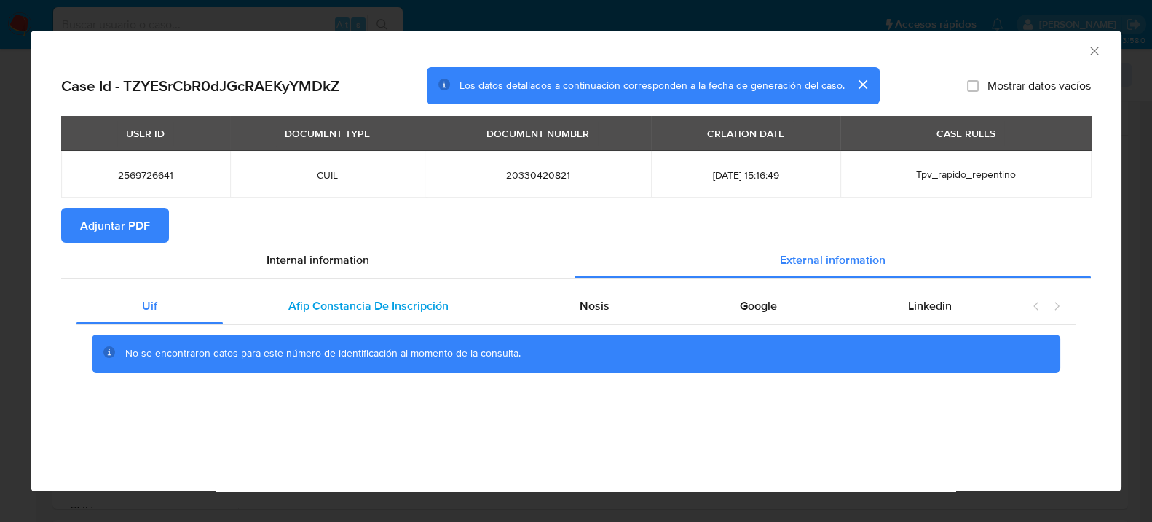
click at [368, 307] on span "Afip Constancia De Inscripción" at bounding box center [368, 305] width 160 height 17
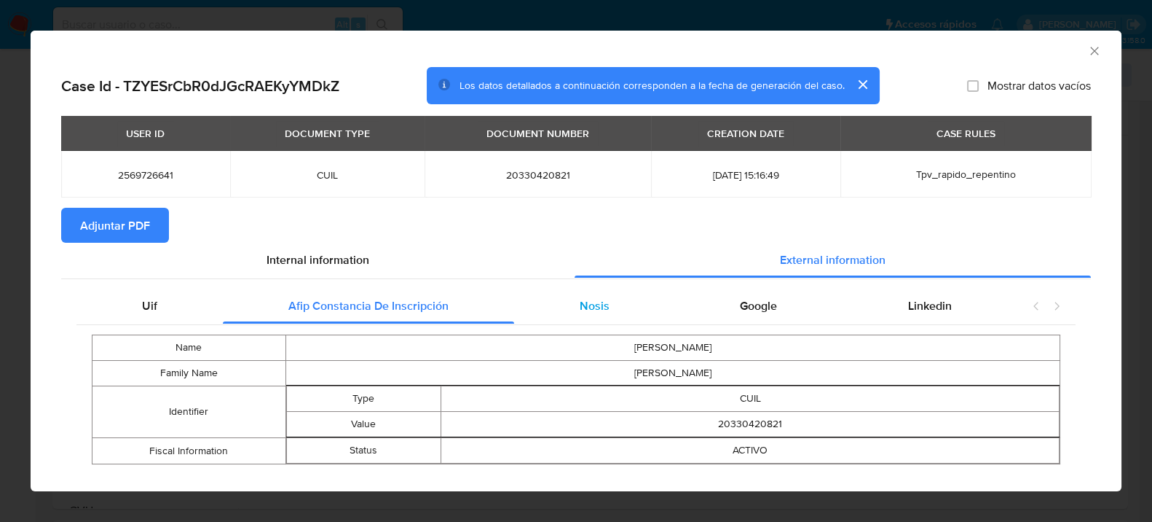
click at [647, 320] on div "Nosis" at bounding box center [594, 305] width 161 height 35
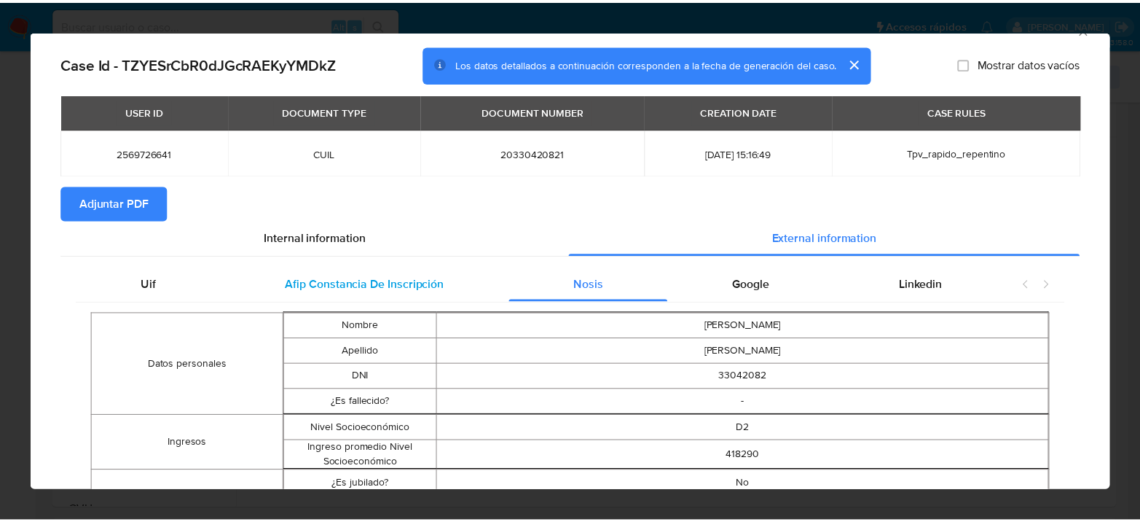
scroll to position [0, 0]
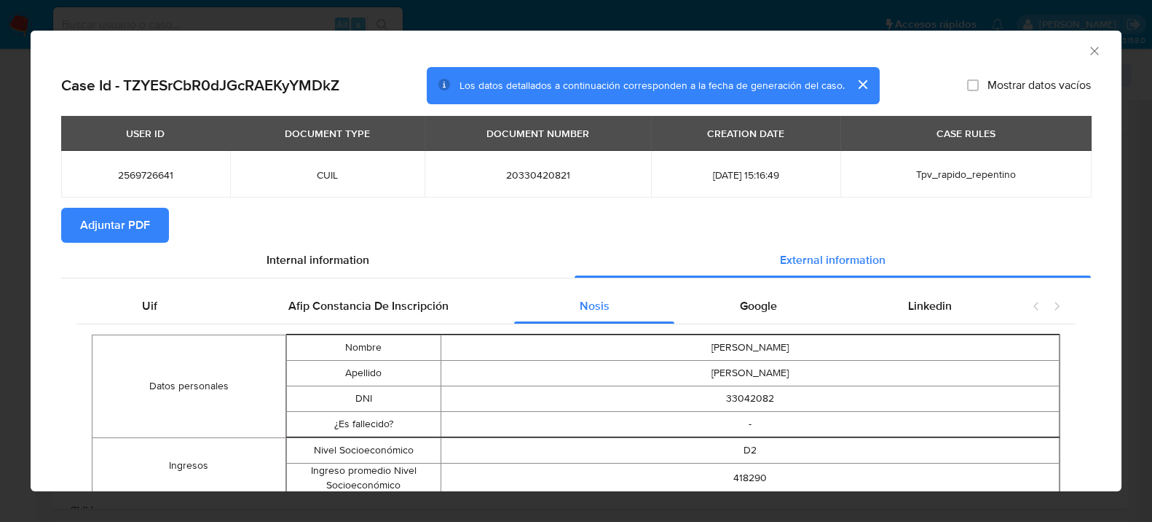
click at [108, 225] on span "Adjuntar PDF" at bounding box center [115, 225] width 70 height 32
click at [1087, 47] on icon "Cerrar ventana" at bounding box center [1094, 51] width 15 height 15
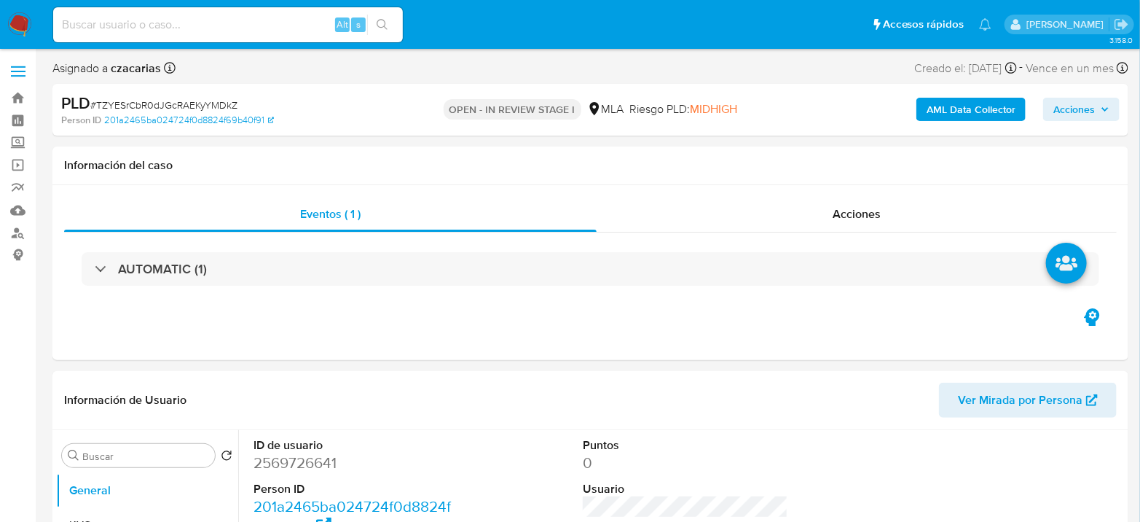
select select "10"
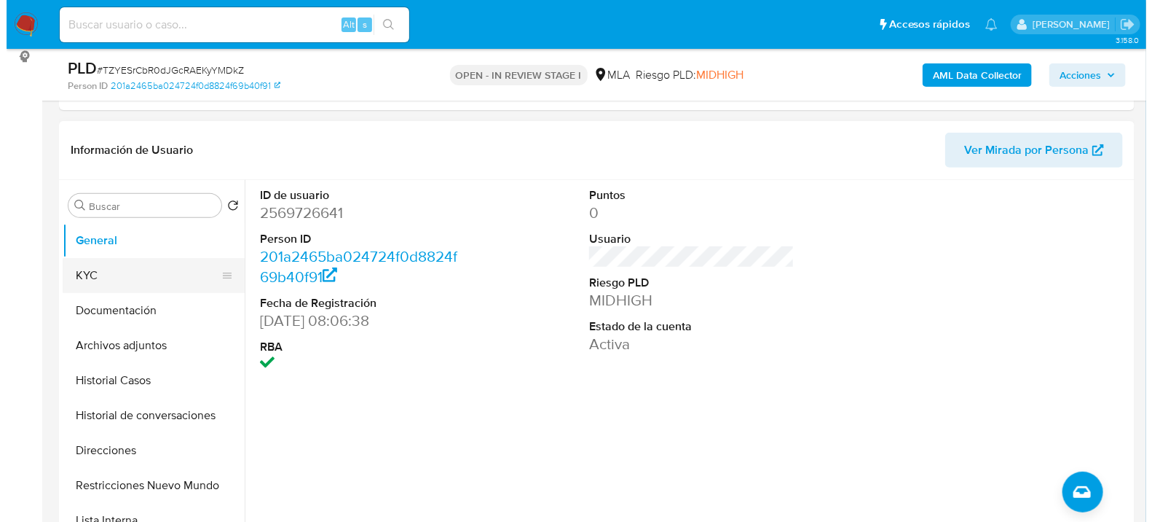
scroll to position [243, 0]
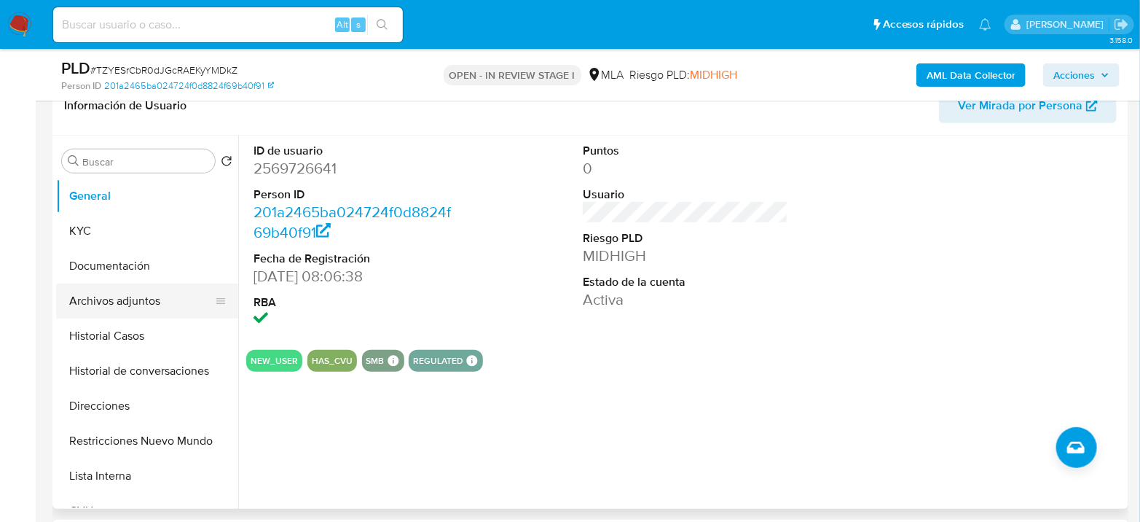
click at [122, 299] on button "Archivos adjuntos" at bounding box center [141, 300] width 170 height 35
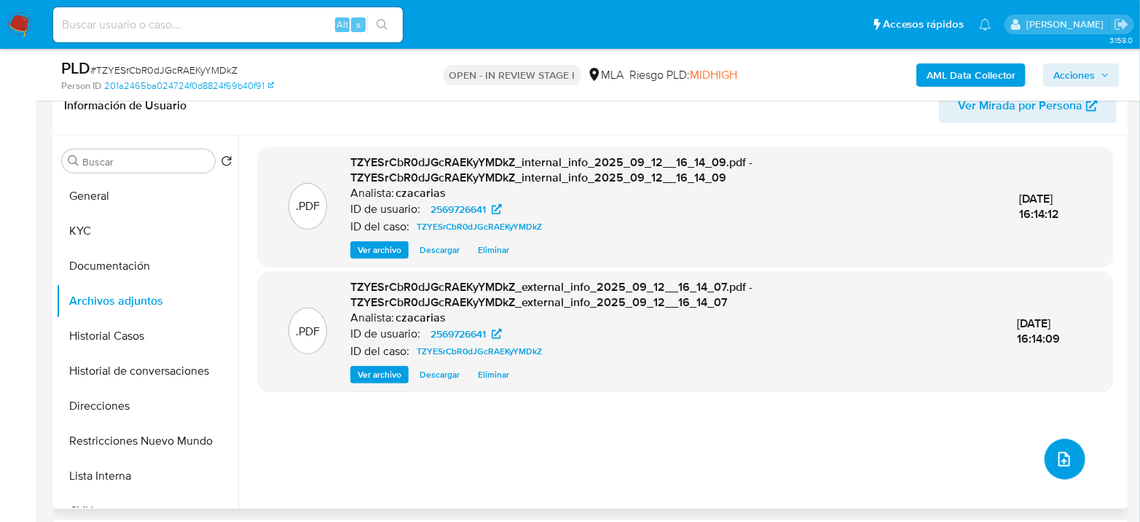
click at [1069, 460] on button "upload-file" at bounding box center [1065, 458] width 41 height 41
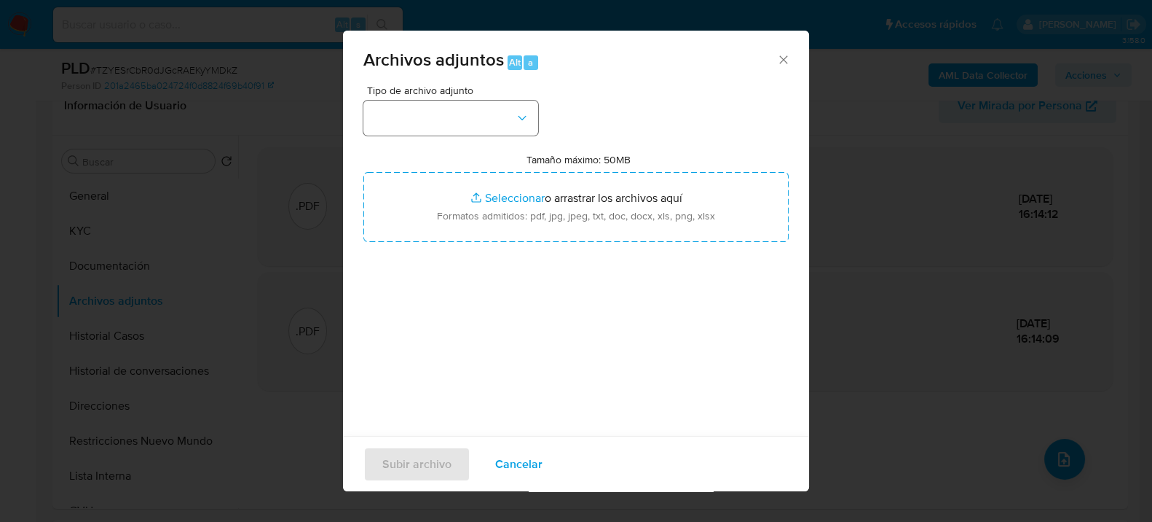
drag, startPoint x: 471, startPoint y: 141, endPoint x: 482, endPoint y: 117, distance: 26.1
click at [471, 138] on div "Tipo de archivo adjunto Tamaño máximo: 50MB Seleccionar archivos Seleccionar o …" at bounding box center [575, 257] width 425 height 344
click at [482, 115] on button "button" at bounding box center [450, 118] width 175 height 35
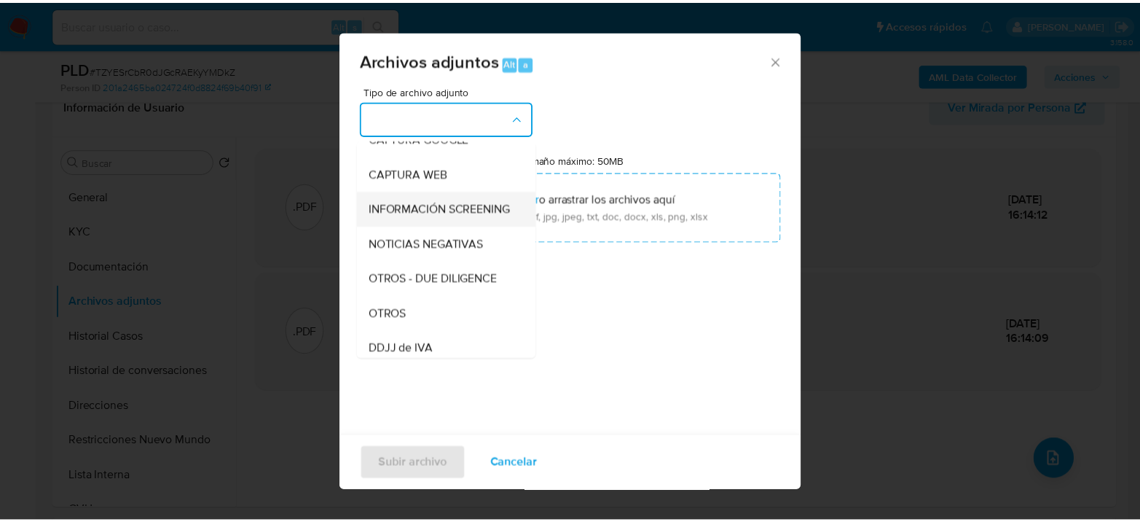
scroll to position [162, 0]
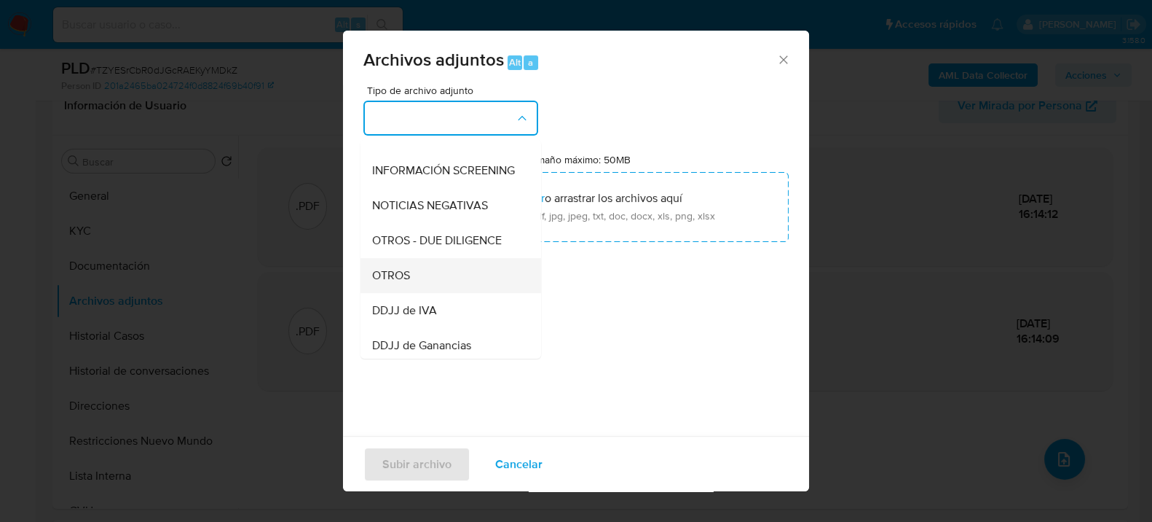
click at [404, 282] on span "OTROS" at bounding box center [391, 274] width 38 height 15
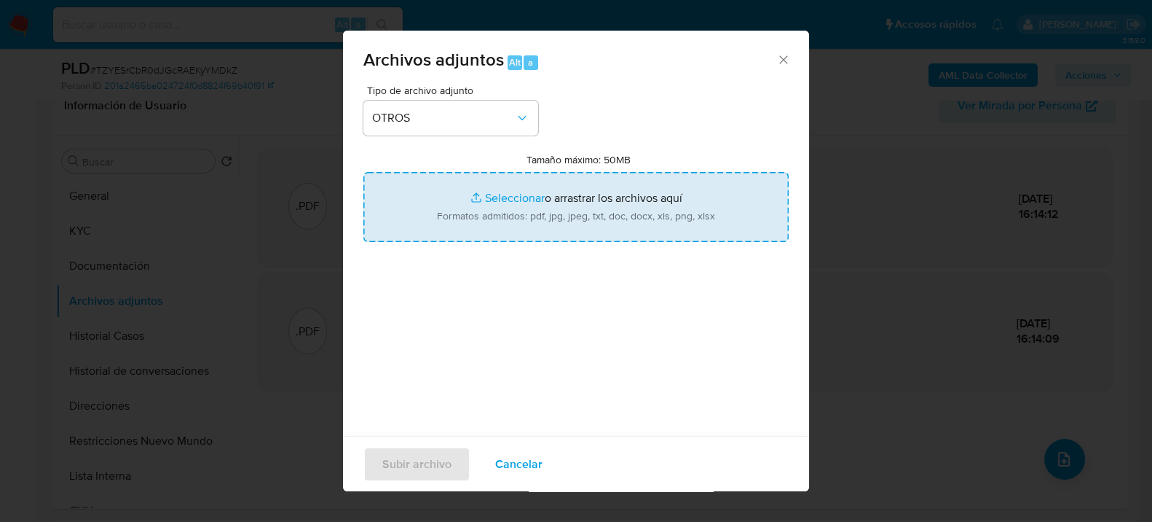
type input "C:\fakepath\Movimientos-2569726641.xlsx"
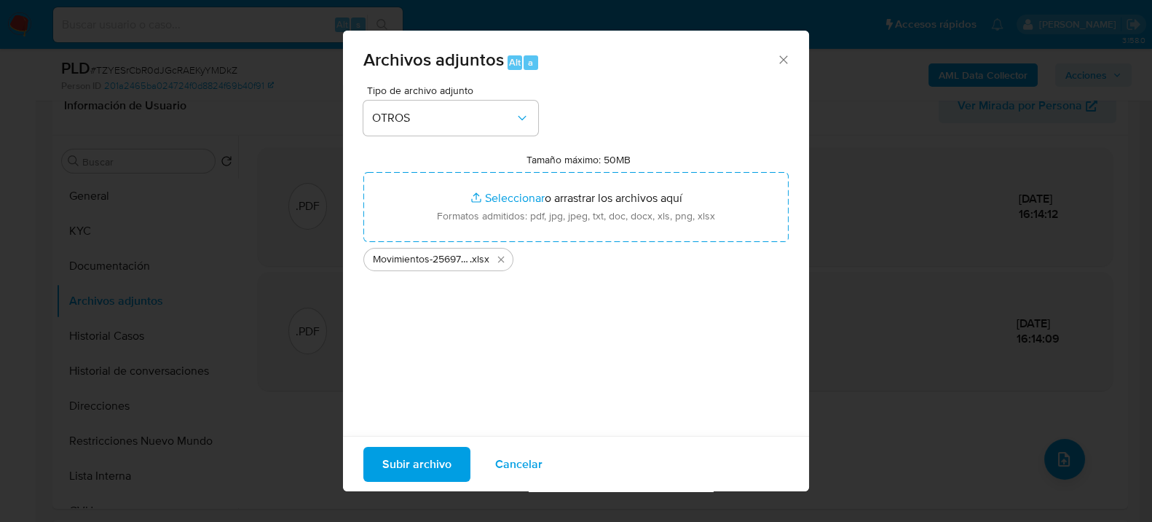
click at [393, 460] on span "Subir archivo" at bounding box center [416, 463] width 69 height 32
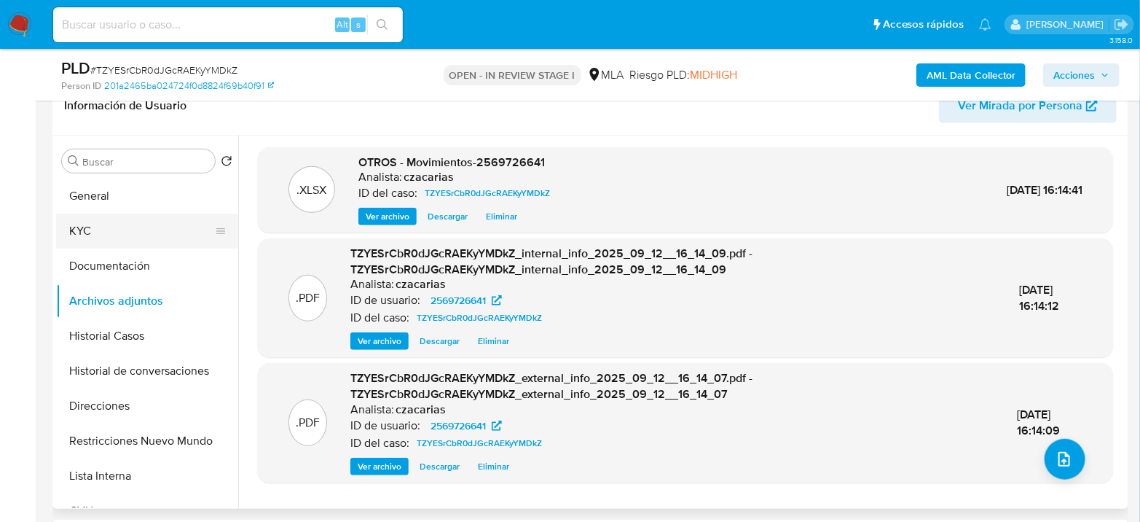
click at [98, 221] on button "KYC" at bounding box center [141, 230] width 170 height 35
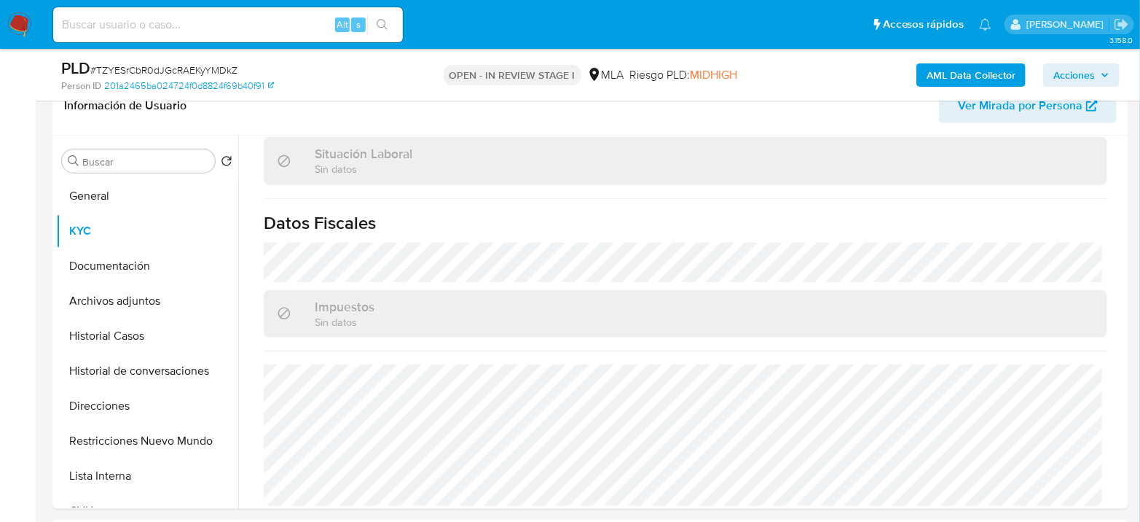
scroll to position [779, 0]
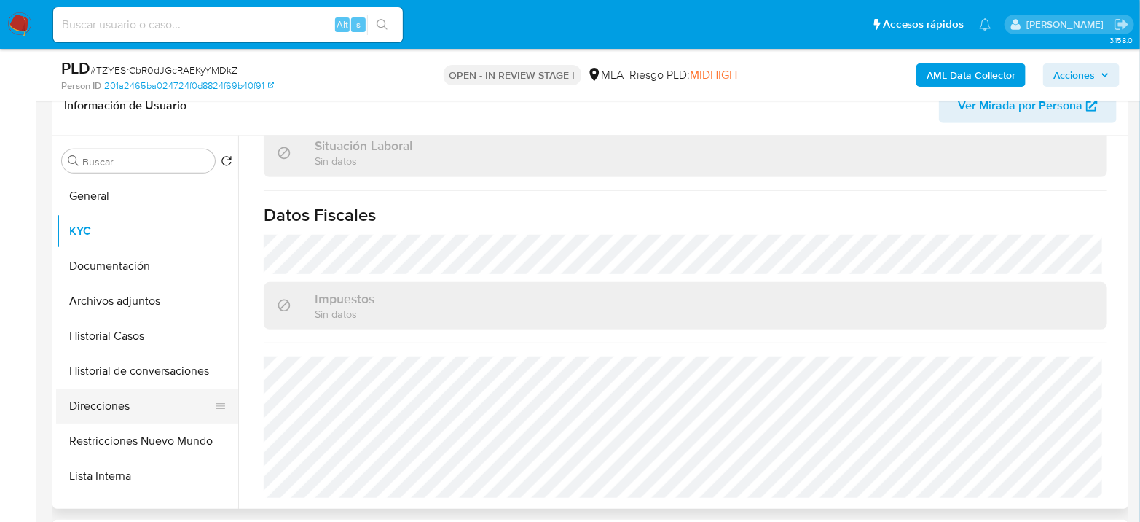
click at [111, 409] on button "Direcciones" at bounding box center [141, 405] width 170 height 35
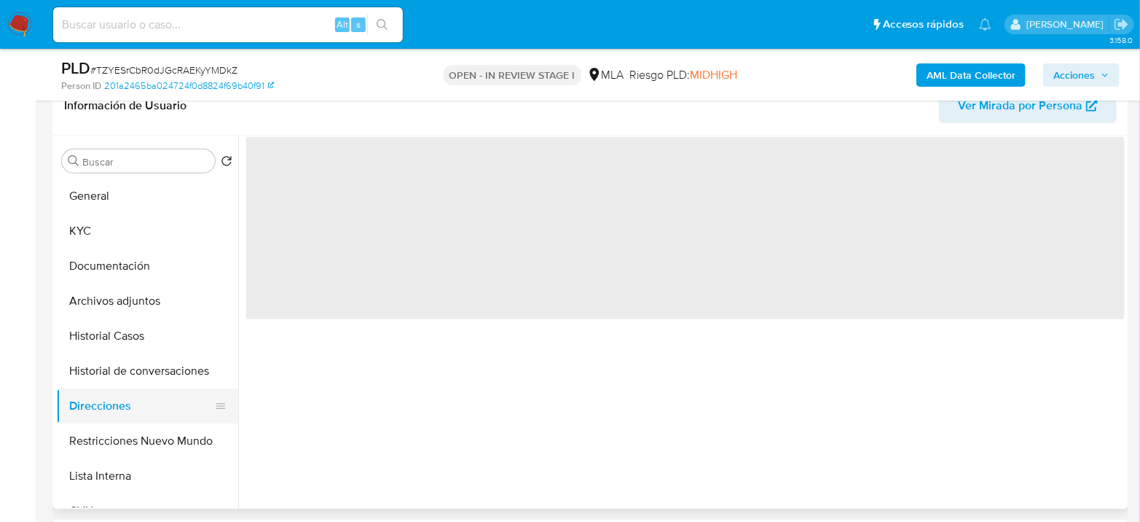
scroll to position [0, 0]
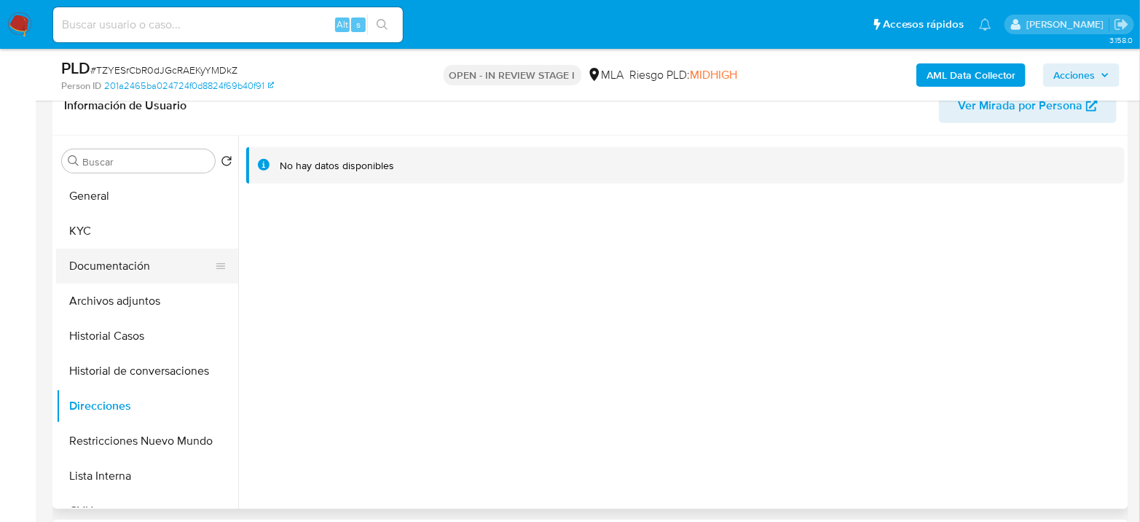
click at [89, 253] on button "Documentación" at bounding box center [141, 265] width 170 height 35
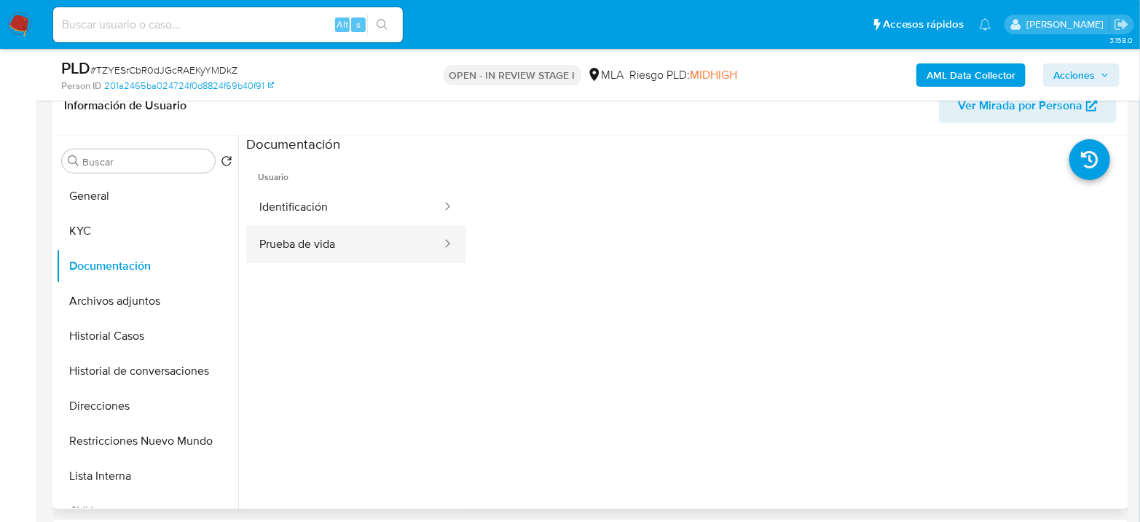
click at [301, 254] on button "Prueba de vida" at bounding box center [344, 244] width 197 height 37
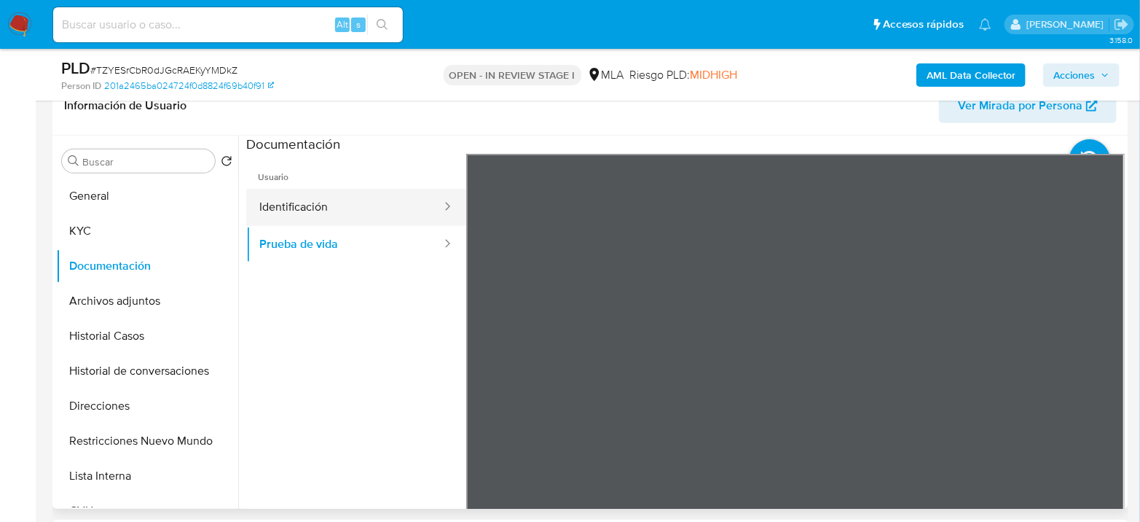
click at [350, 209] on button "Identificación" at bounding box center [344, 207] width 197 height 37
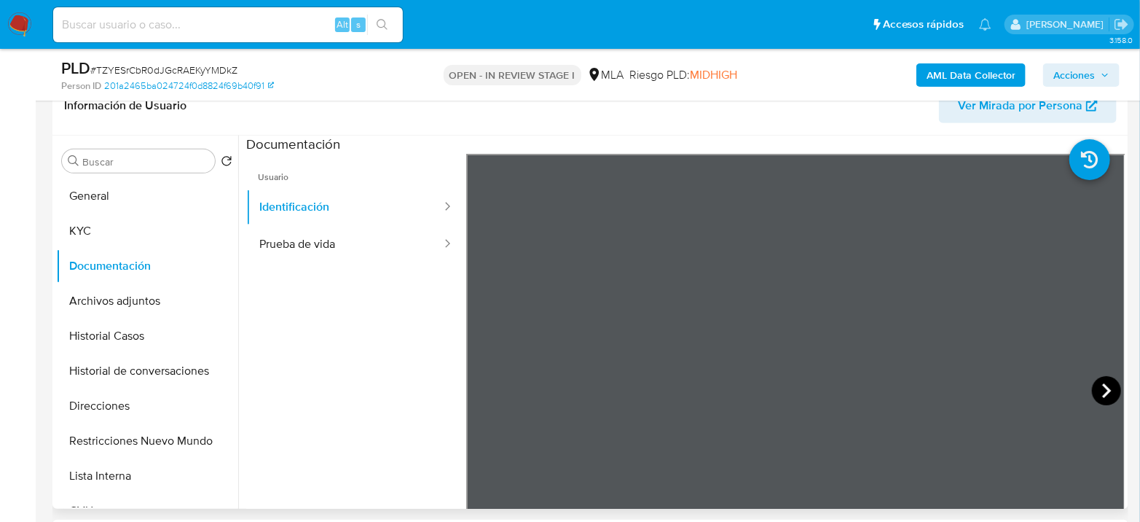
click at [1102, 388] on icon at bounding box center [1106, 390] width 9 height 15
click at [82, 199] on button "General" at bounding box center [141, 195] width 170 height 35
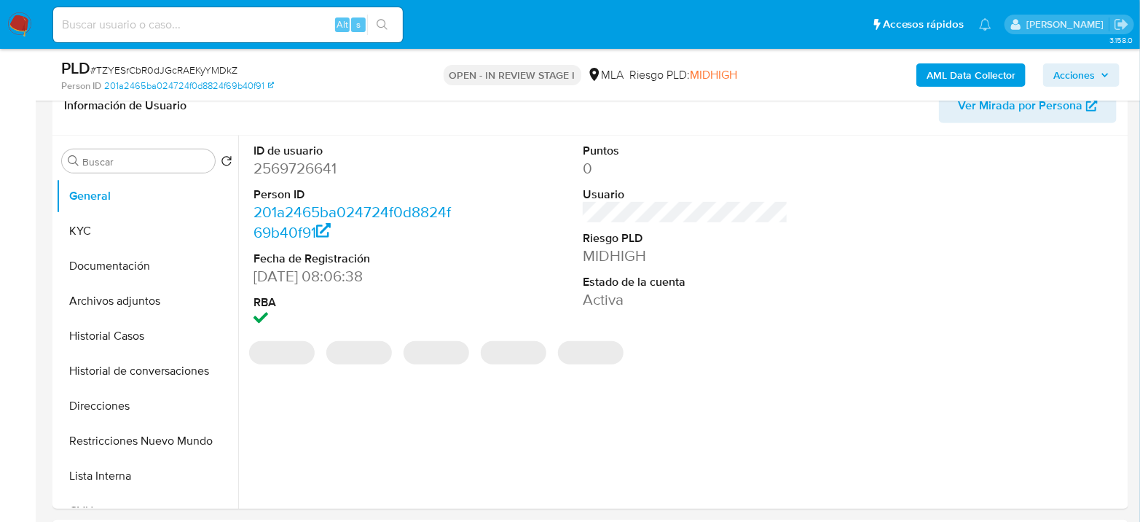
click at [292, 165] on dd "2569726641" at bounding box center [355, 168] width 205 height 20
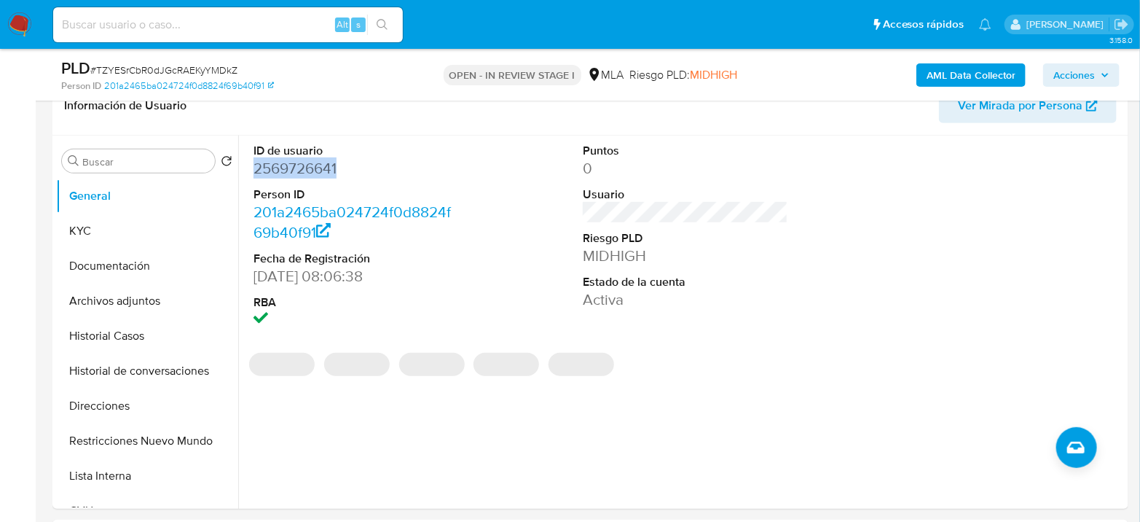
click at [292, 163] on dd "2569726641" at bounding box center [355, 168] width 205 height 20
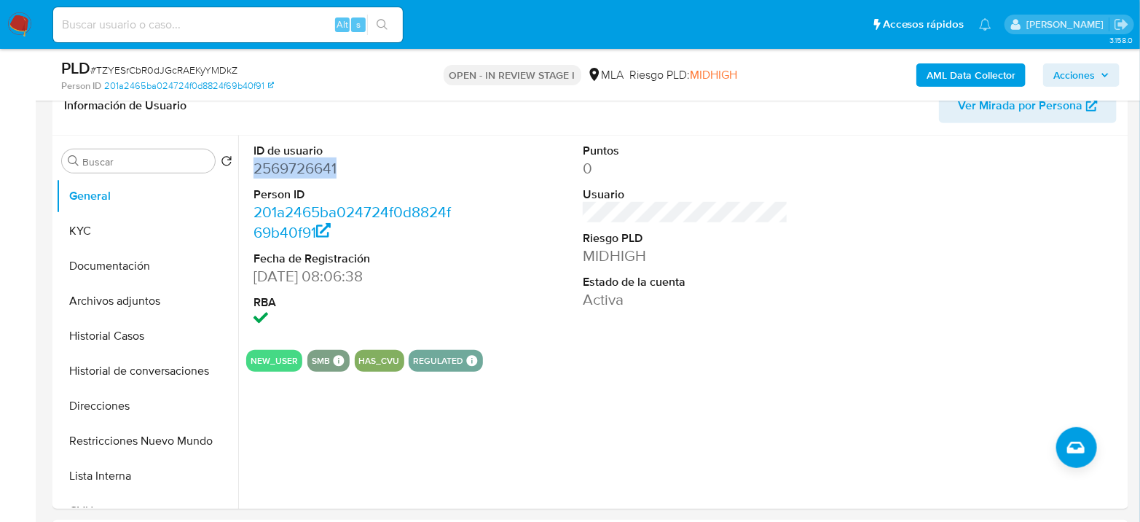
copy dd "2569726641"
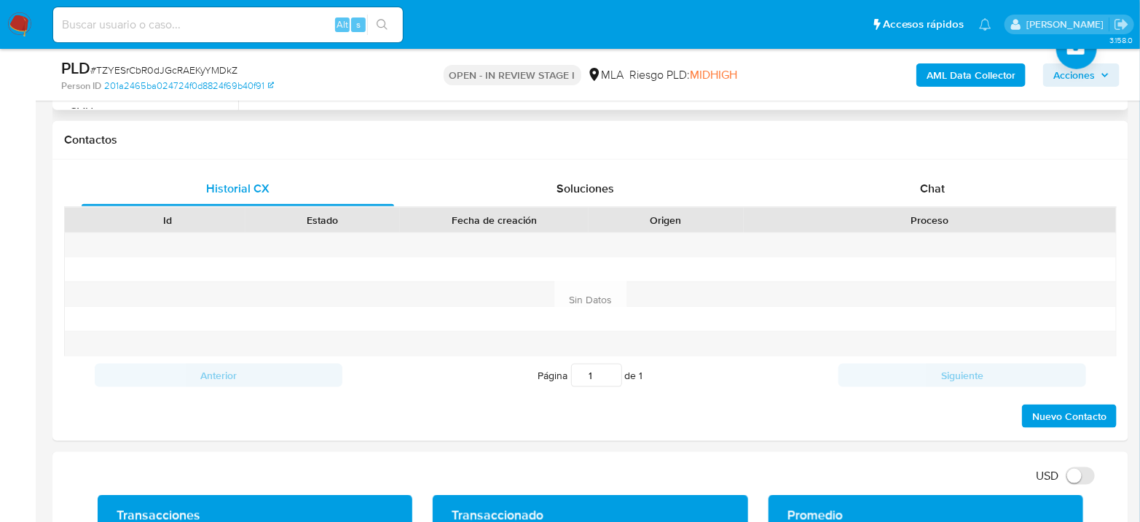
scroll to position [647, 0]
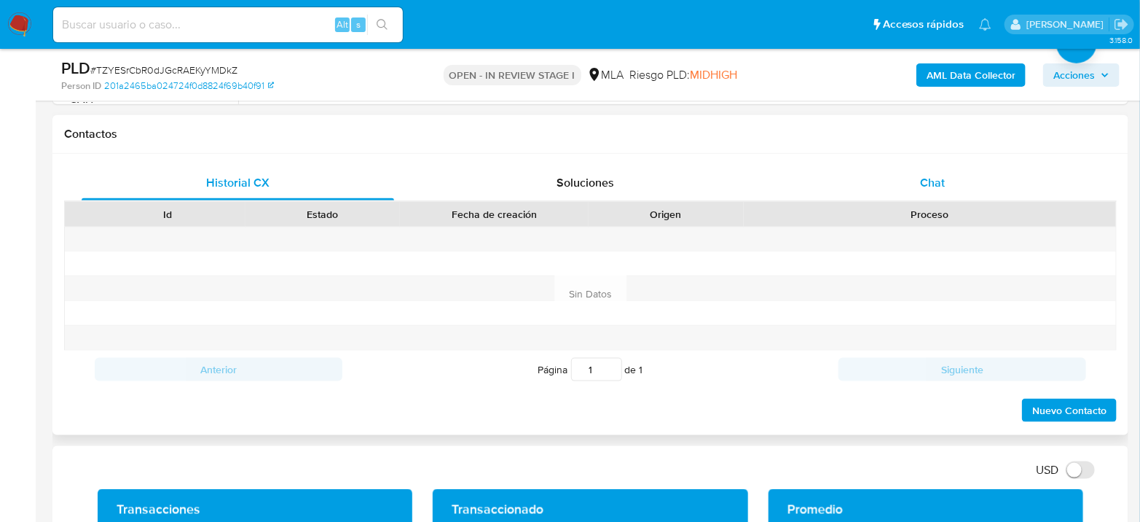
click at [951, 192] on div "Chat" at bounding box center [932, 182] width 312 height 35
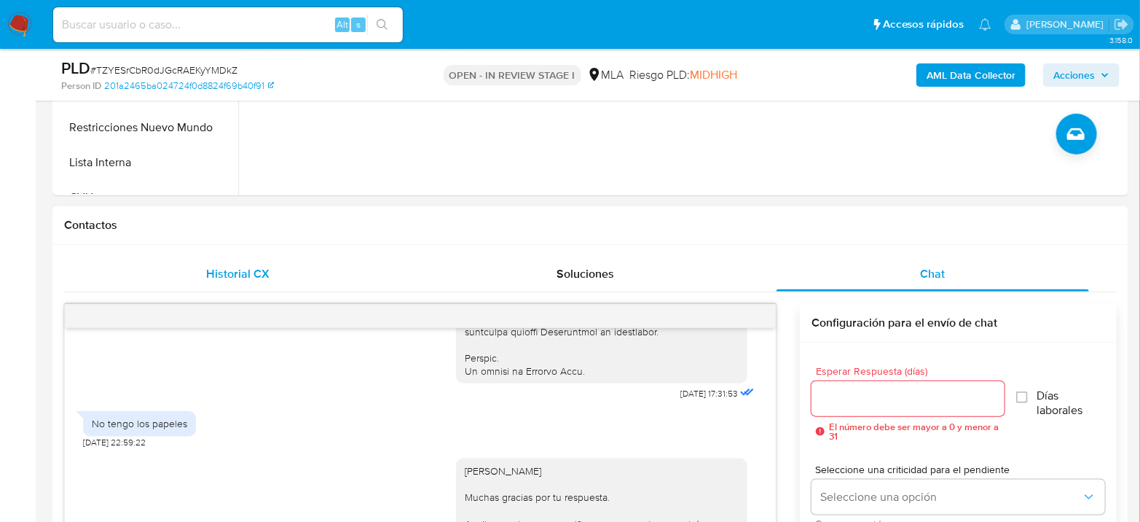
scroll to position [323, 0]
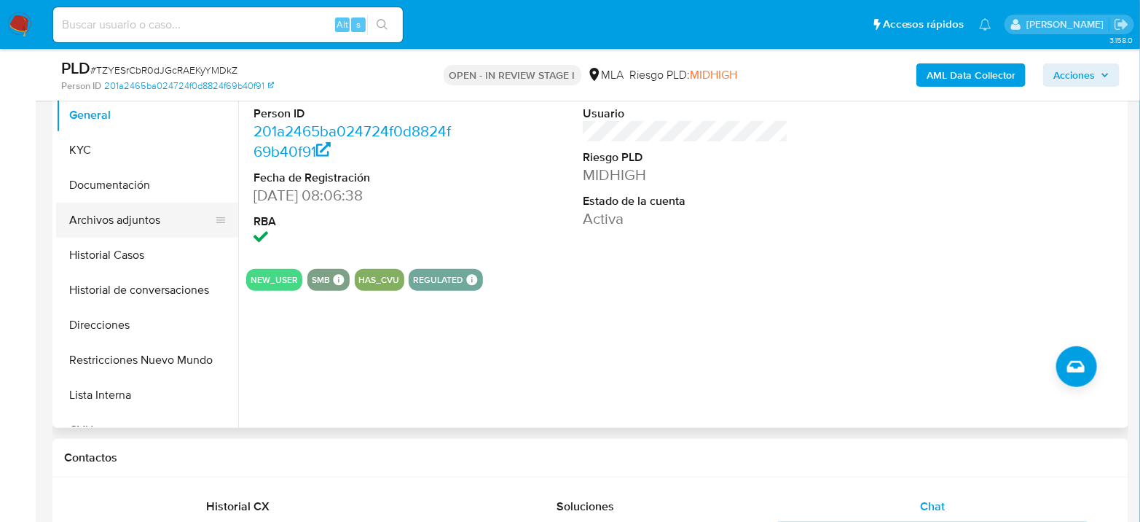
click at [114, 226] on button "Archivos adjuntos" at bounding box center [141, 219] width 170 height 35
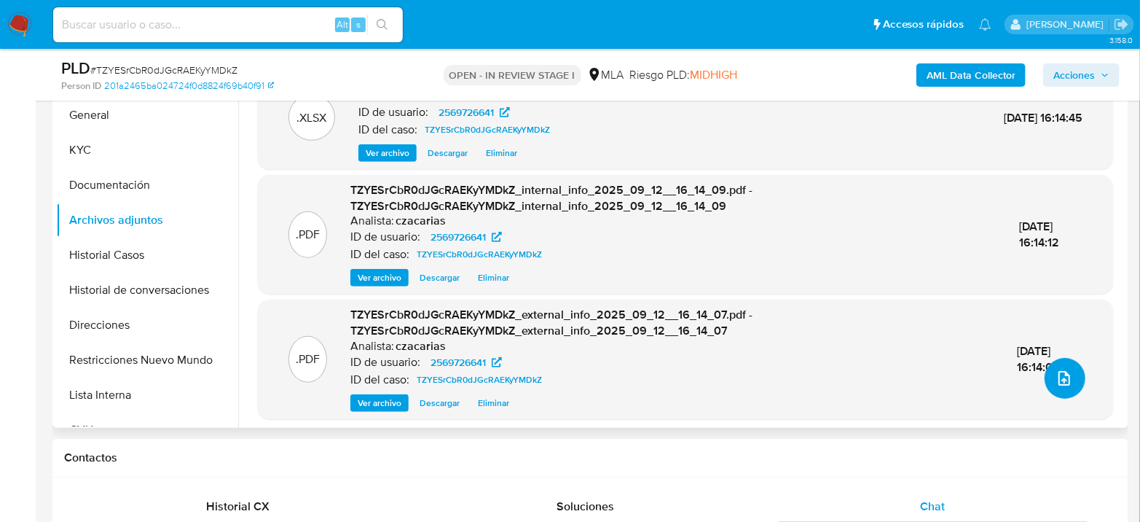
click at [1069, 374] on button "upload-file" at bounding box center [1065, 378] width 41 height 41
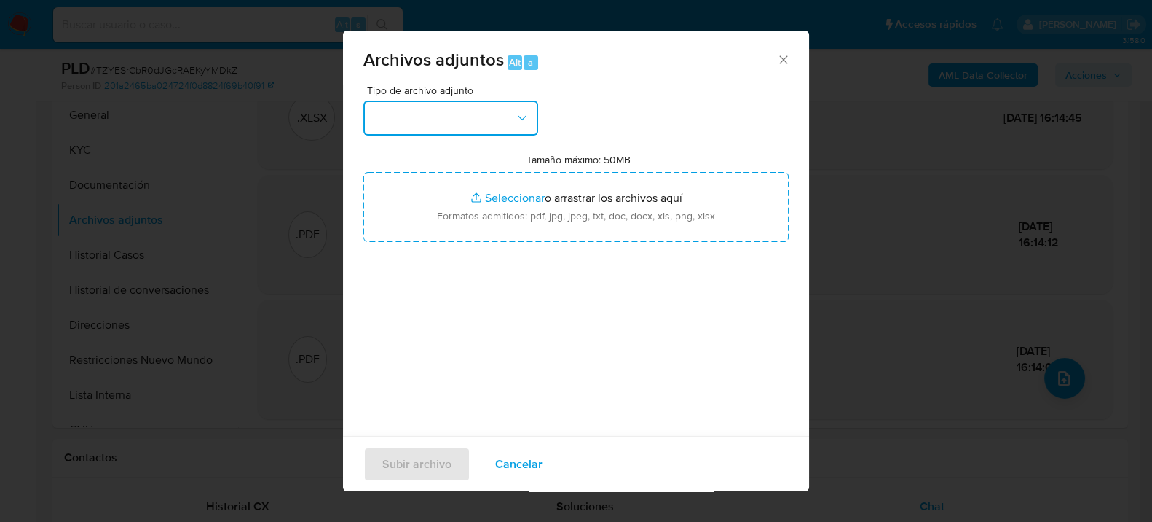
click at [505, 107] on button "button" at bounding box center [450, 118] width 175 height 35
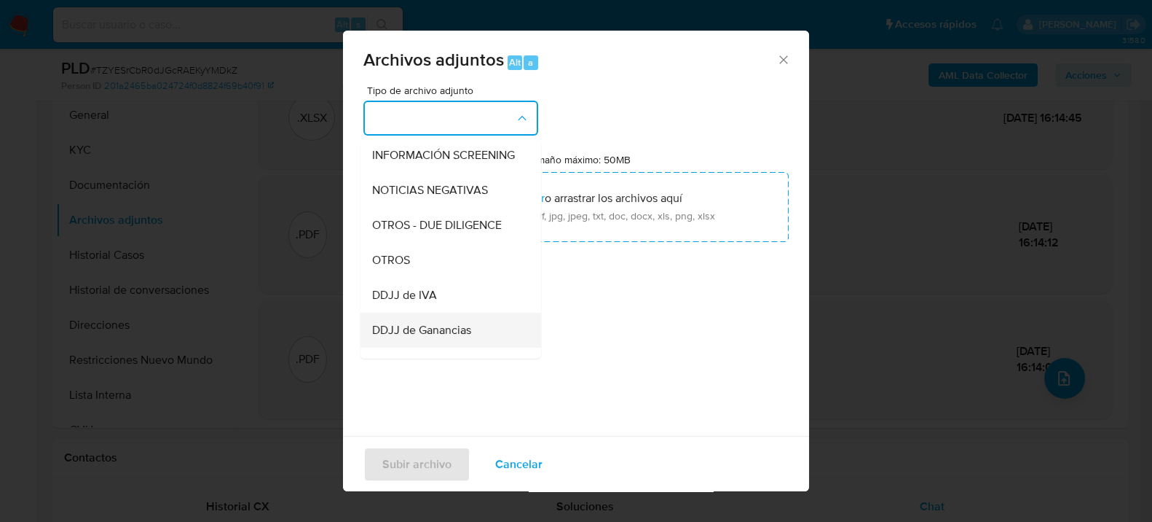
scroll to position [243, 0]
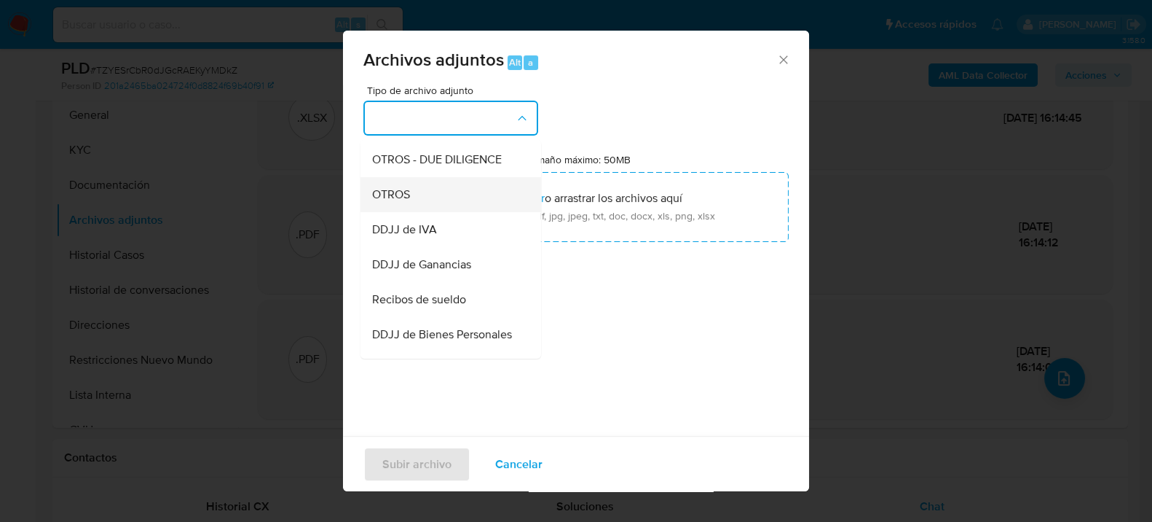
click at [419, 208] on div "OTROS" at bounding box center [446, 193] width 149 height 35
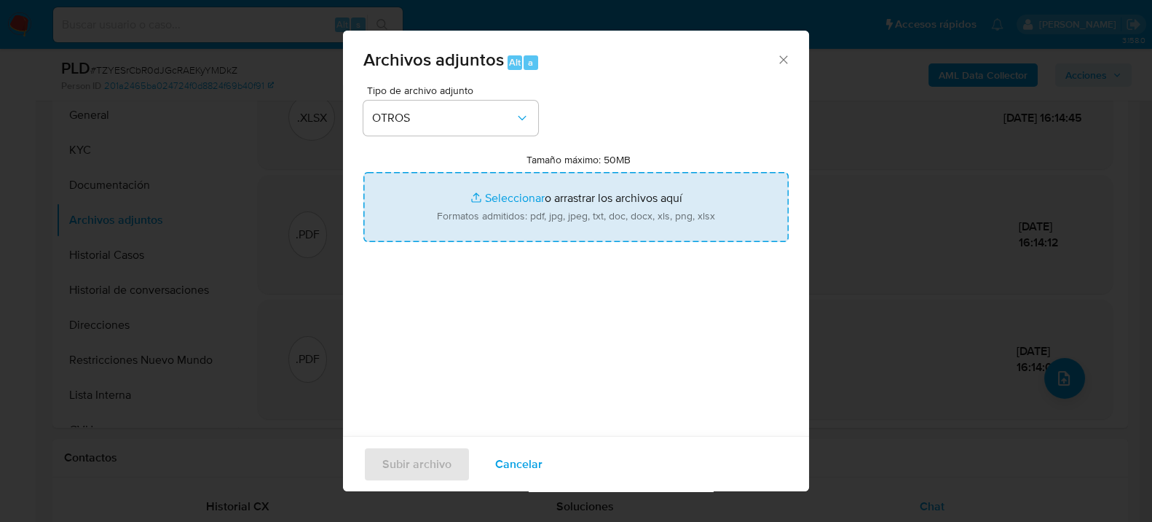
type input "C:\fakepath\Caselog TZYESrCbR0dJGcRAEKyYMDkZ_2025_08_19_07_22_11.docx"
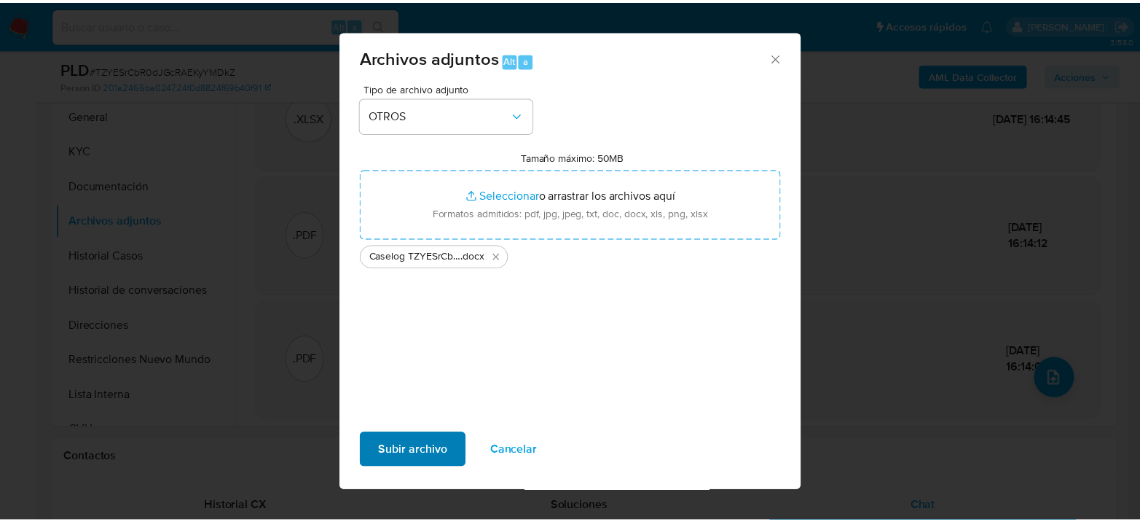
scroll to position [3, 0]
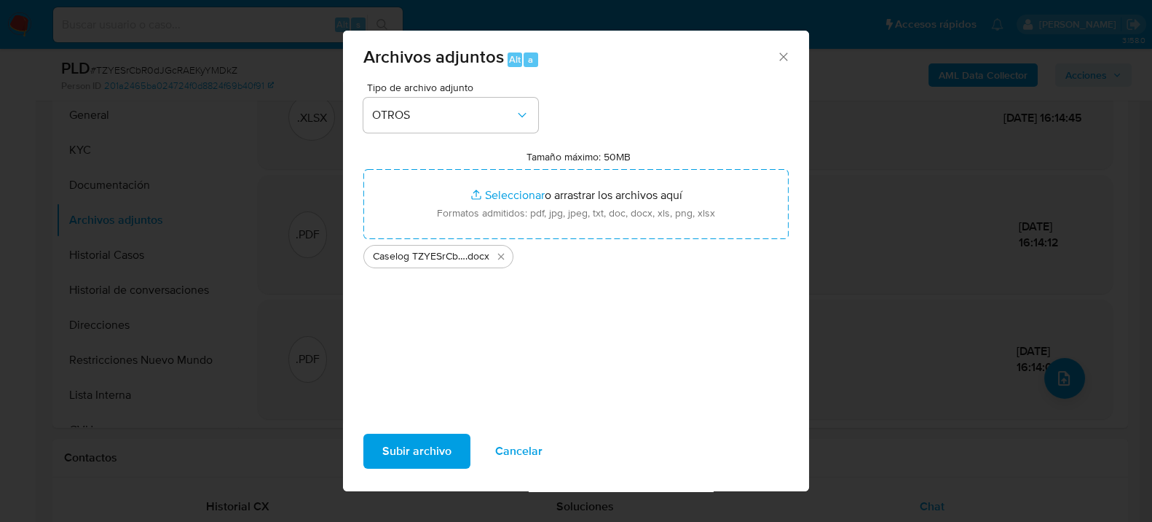
click at [414, 440] on span "Subir archivo" at bounding box center [416, 450] width 69 height 32
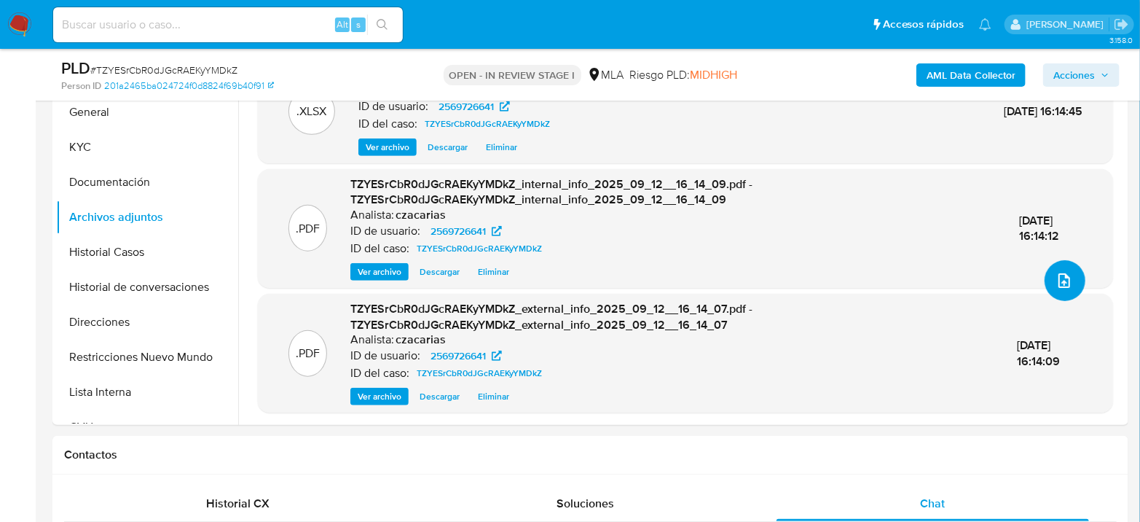
scroll to position [323, 0]
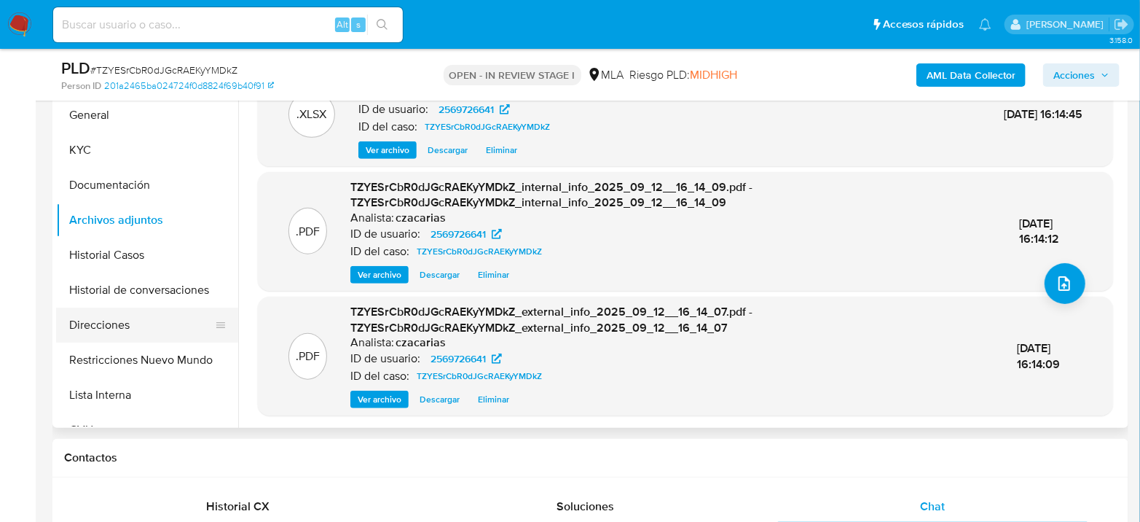
click at [135, 338] on button "Direcciones" at bounding box center [141, 324] width 170 height 35
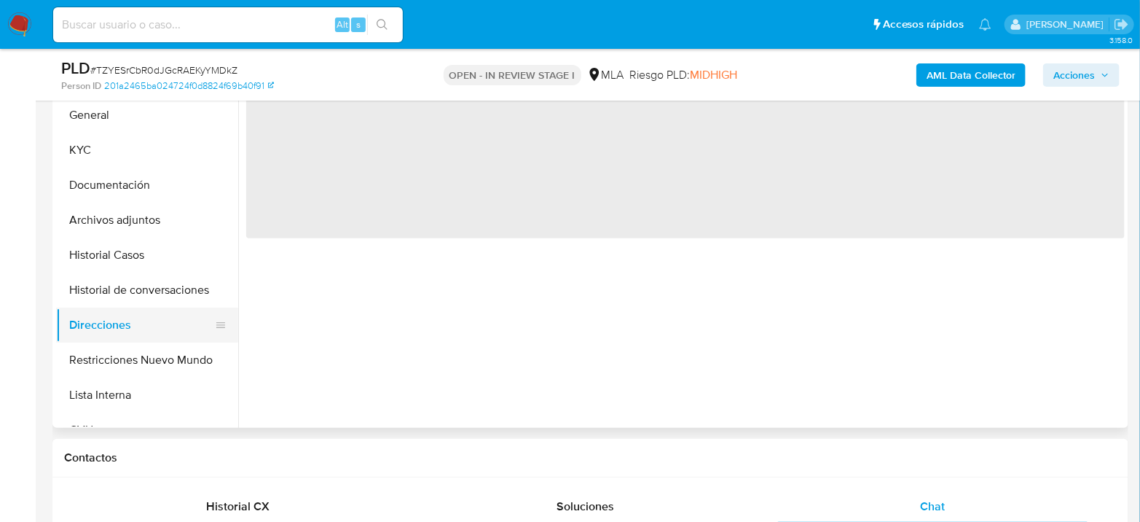
scroll to position [0, 0]
click at [138, 350] on button "Restricciones Nuevo Mundo" at bounding box center [141, 359] width 170 height 35
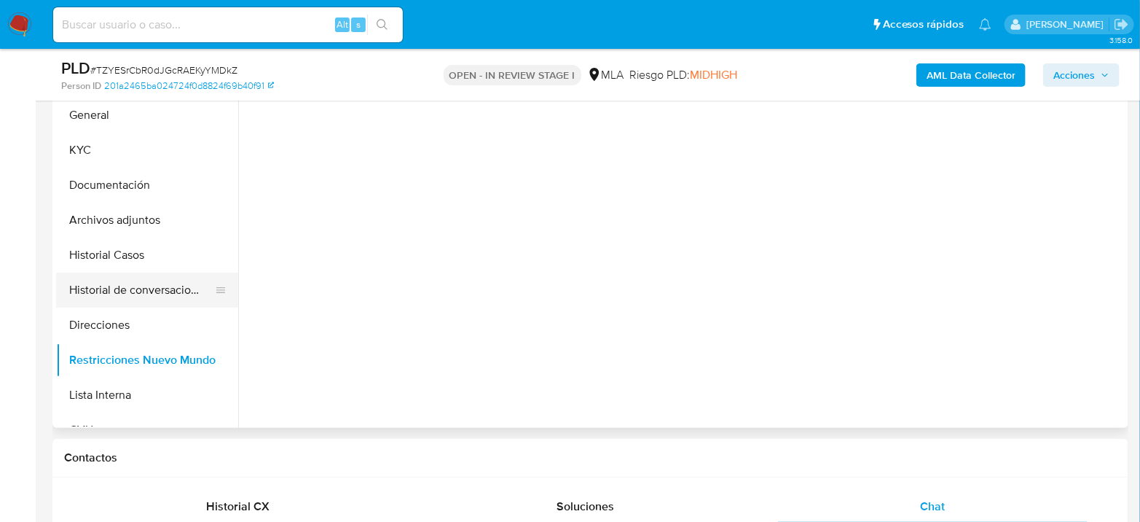
click at [138, 276] on button "Historial de conversaciones" at bounding box center [141, 289] width 170 height 35
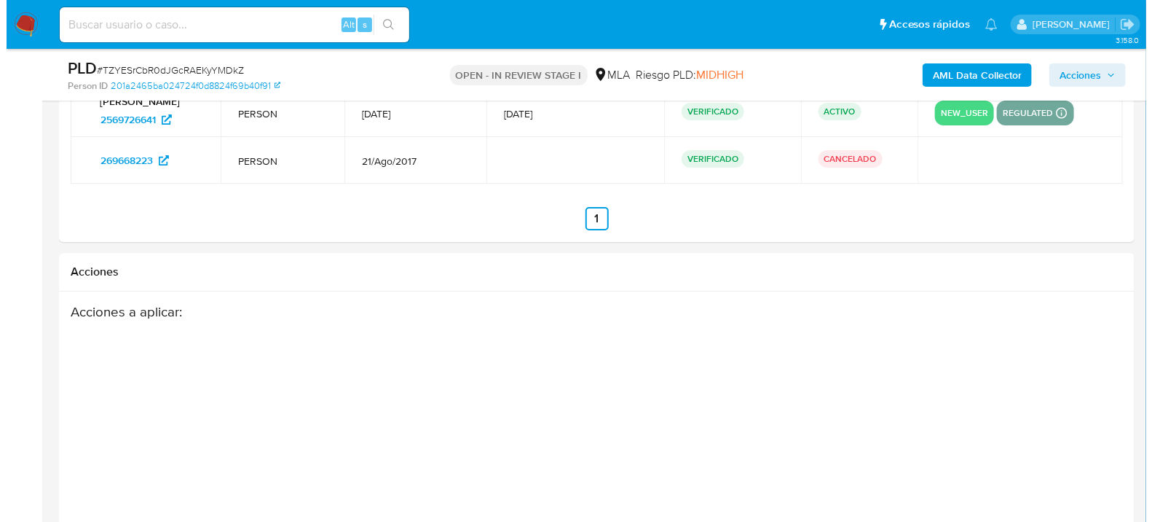
scroll to position [2616, 0]
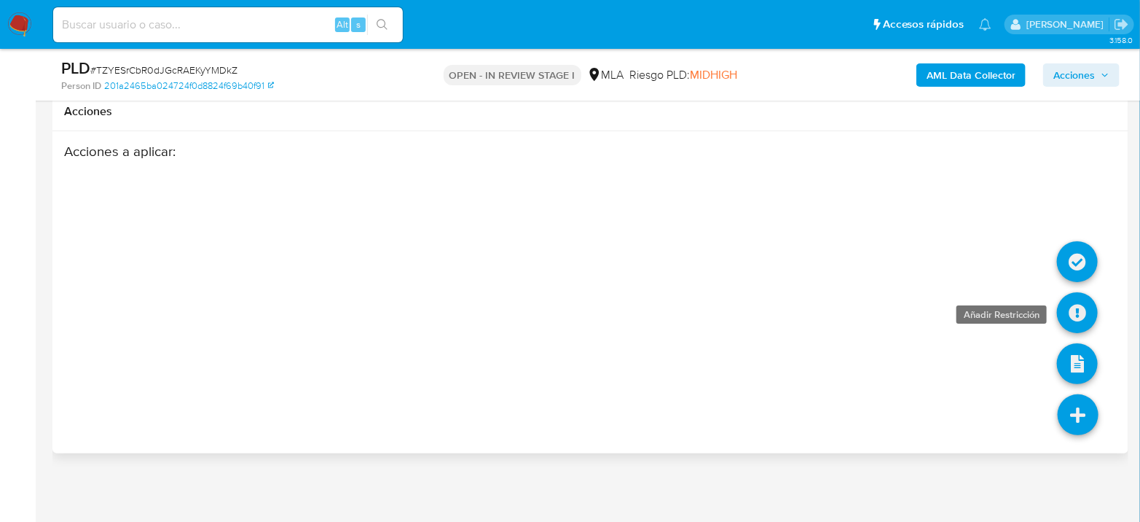
click at [1083, 299] on icon at bounding box center [1077, 312] width 41 height 41
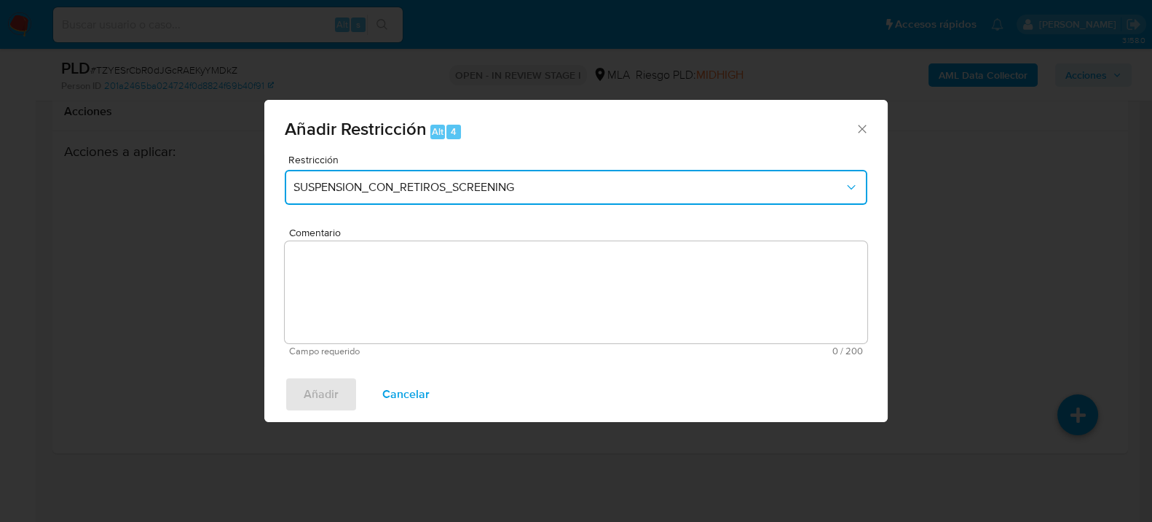
click at [473, 193] on span "SUSPENSION_CON_RETIROS_SCREENING" at bounding box center [569, 187] width 551 height 15
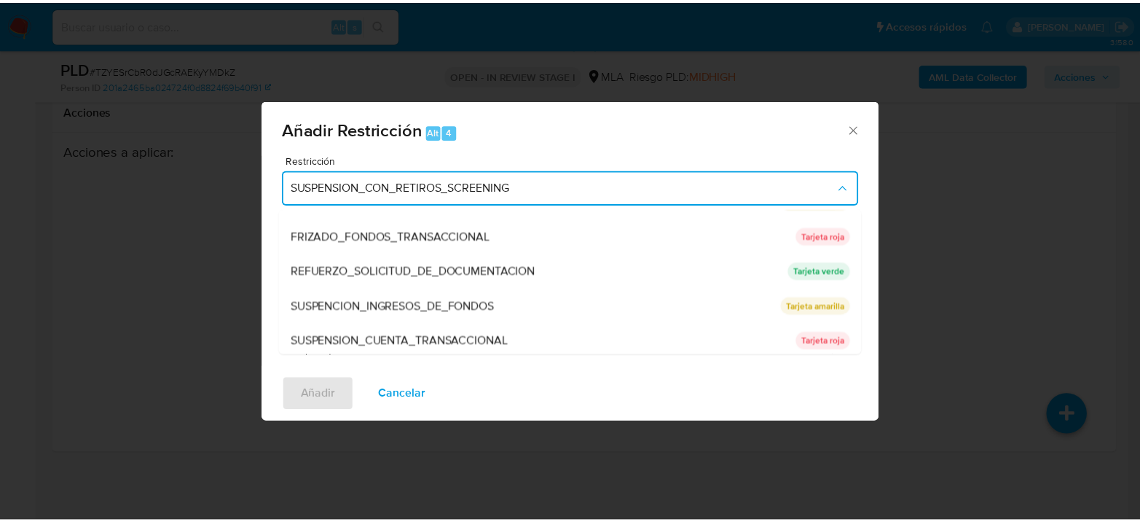
scroll to position [308, 0]
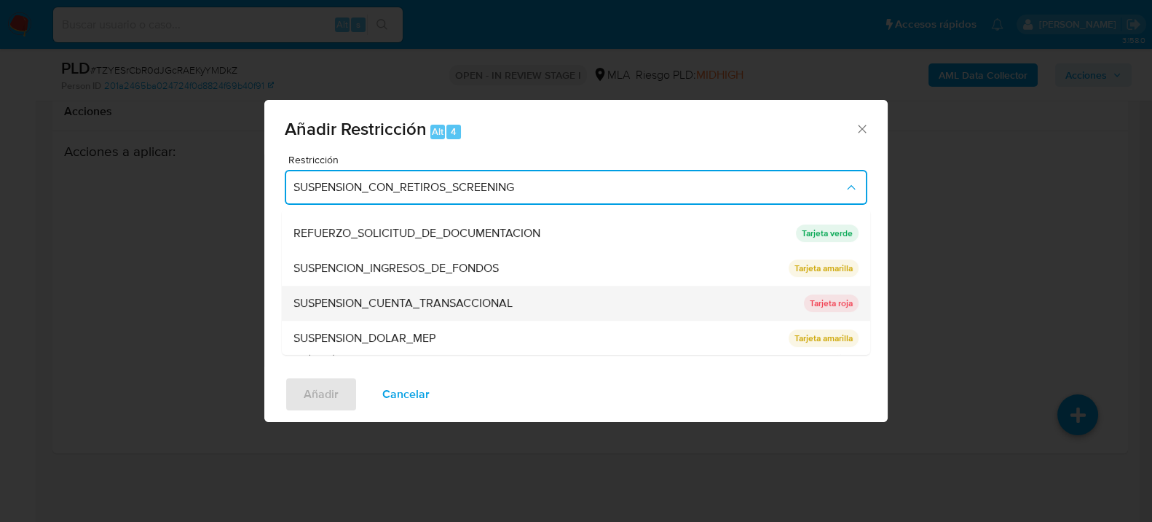
click at [388, 292] on div "SUSPENSION_CUENTA_TRANSACCIONAL" at bounding box center [545, 302] width 502 height 35
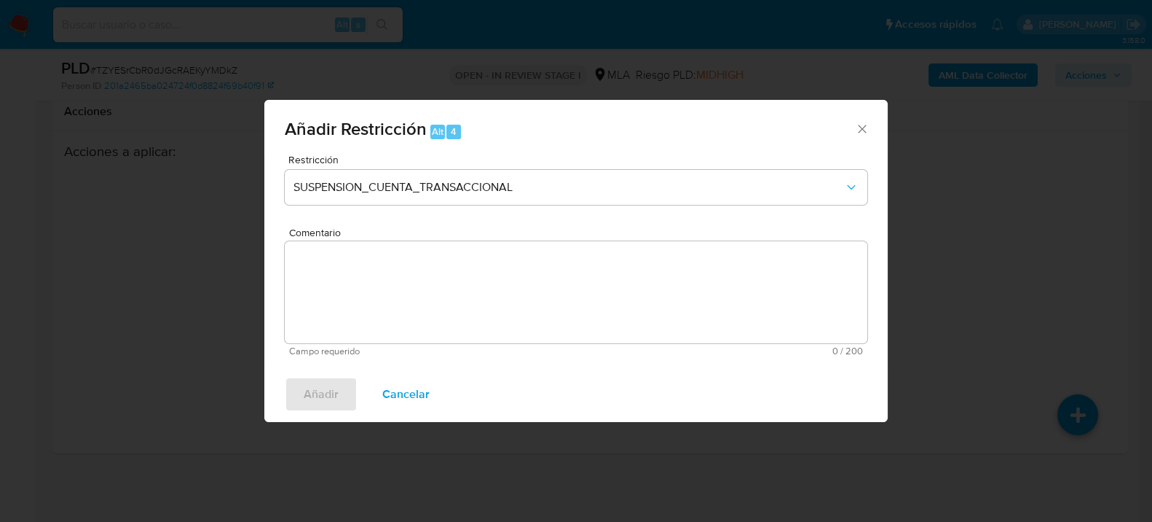
click at [388, 293] on textarea "Comentario" at bounding box center [576, 292] width 583 height 102
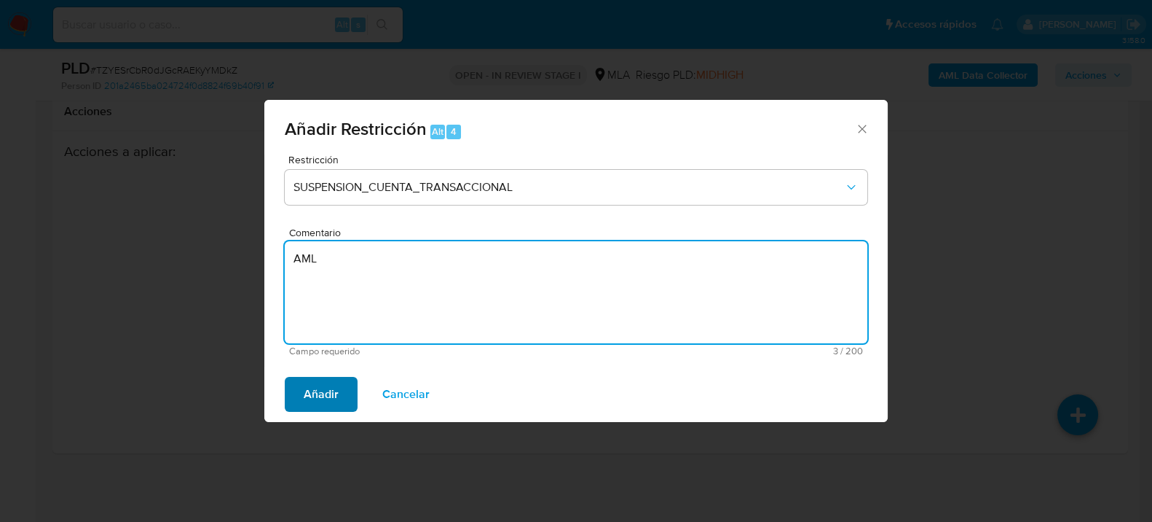
type textarea "AML"
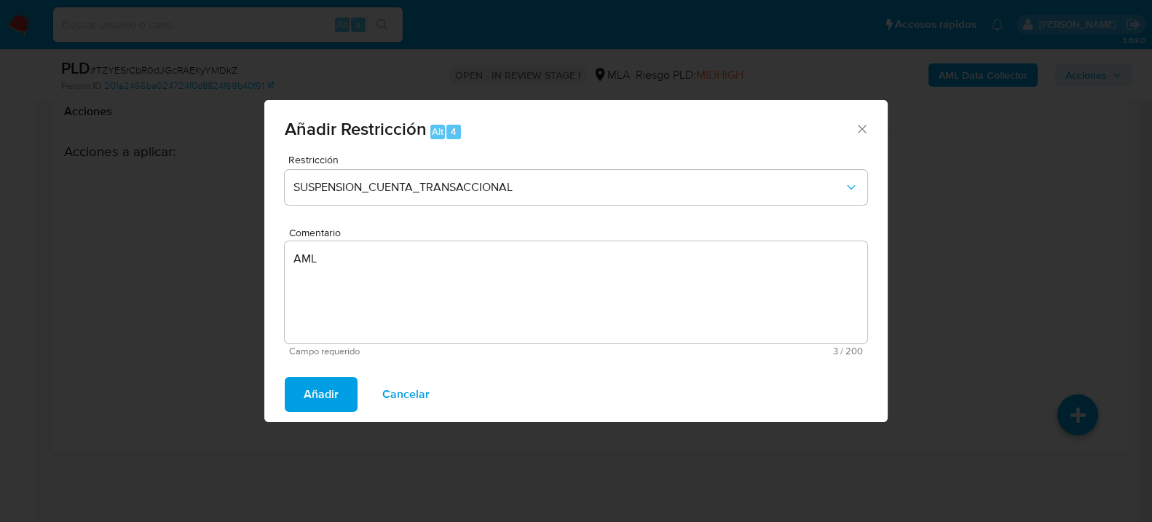
click at [317, 386] on span "Añadir" at bounding box center [321, 394] width 35 height 32
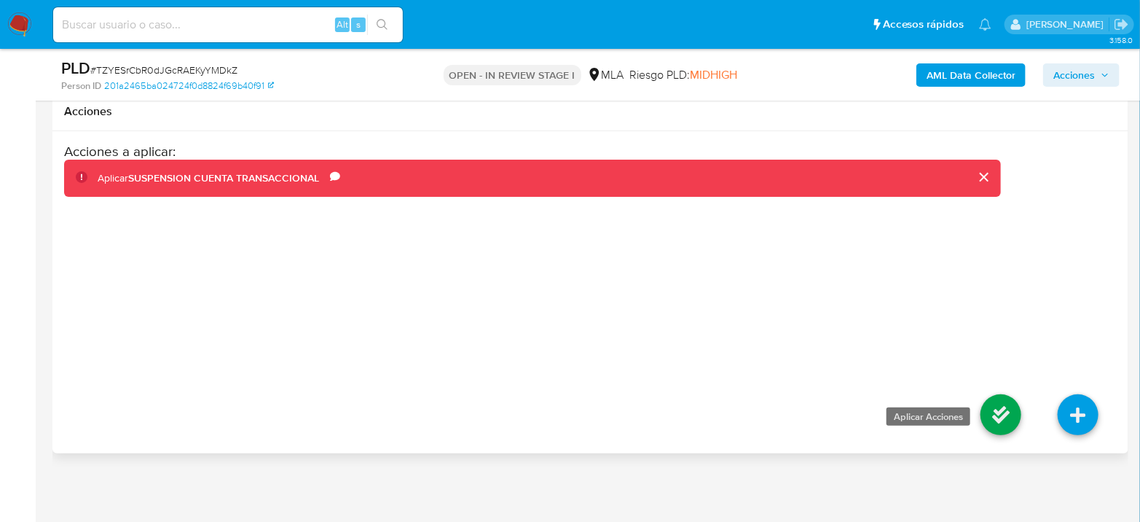
click at [991, 412] on icon at bounding box center [1000, 414] width 41 height 41
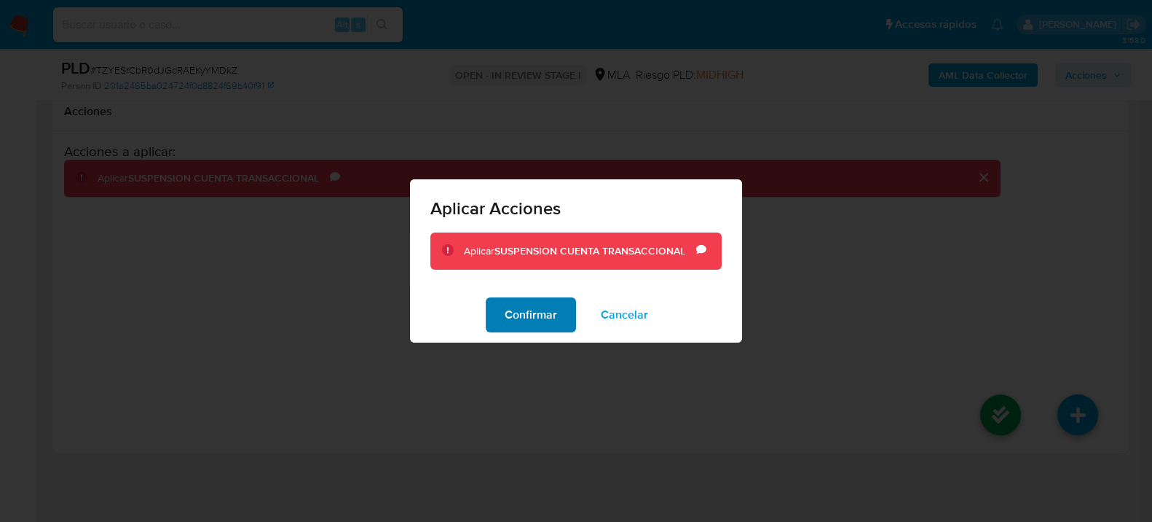
click at [544, 318] on span "Confirmar" at bounding box center [531, 315] width 52 height 32
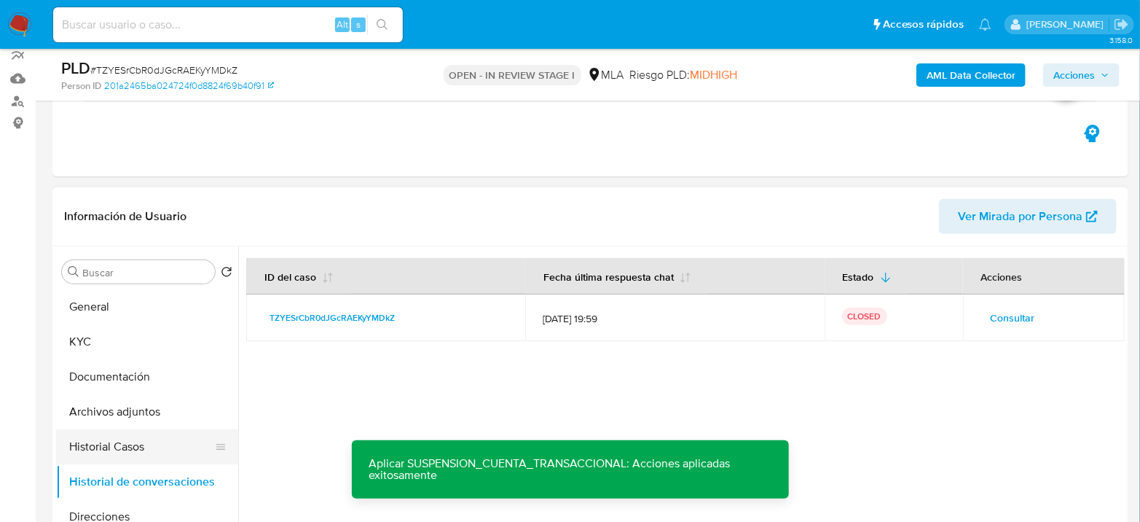
scroll to position [350, 0]
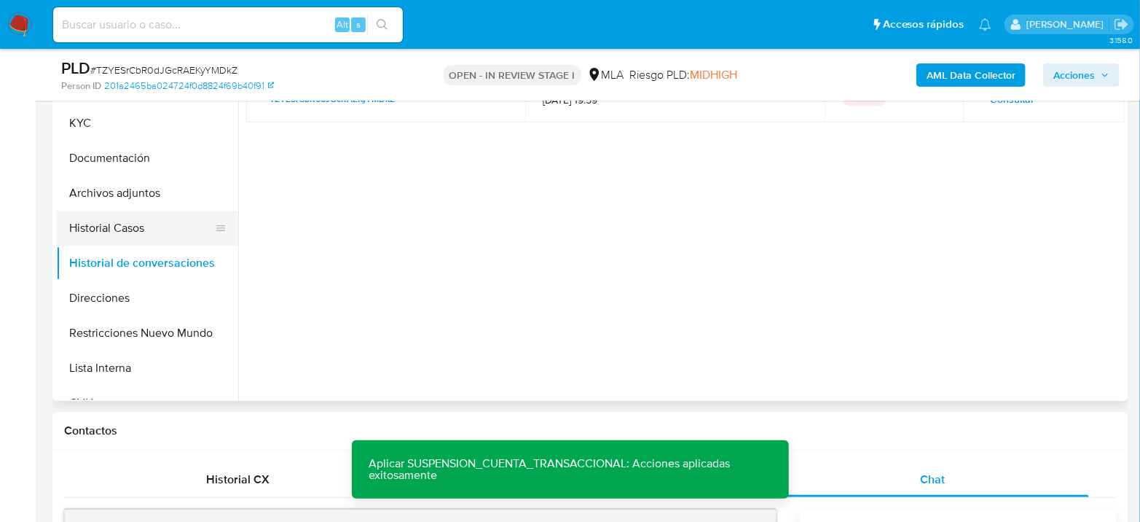
click at [141, 229] on button "Historial Casos" at bounding box center [141, 228] width 170 height 35
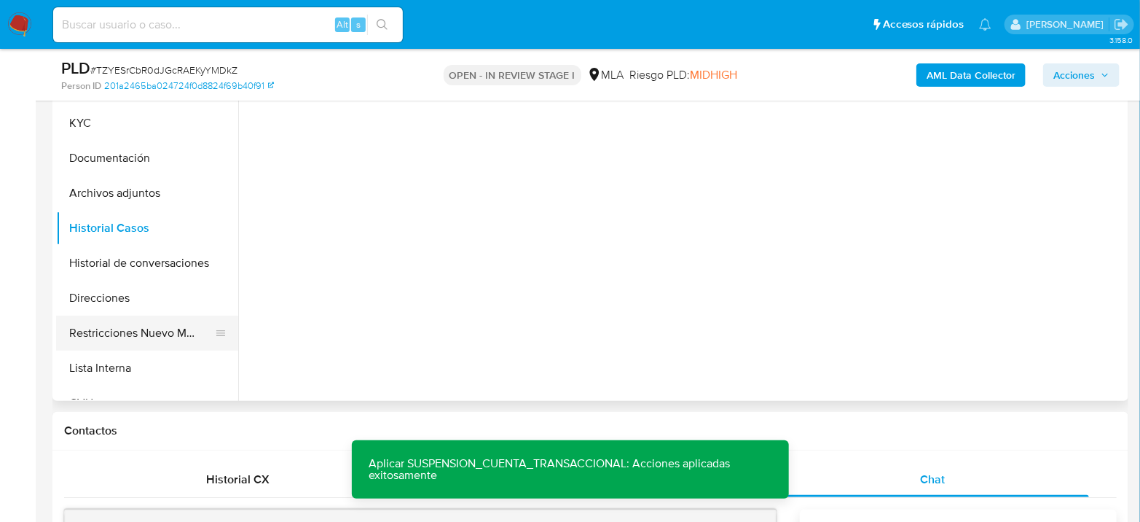
click at [152, 320] on button "Restricciones Nuevo Mundo" at bounding box center [141, 332] width 170 height 35
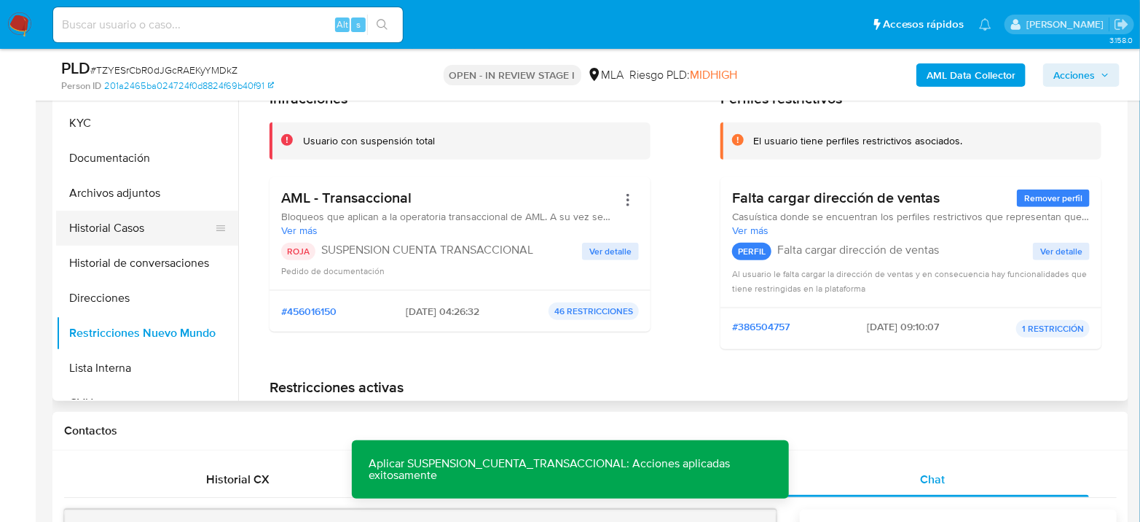
click at [133, 228] on button "Historial Casos" at bounding box center [141, 228] width 170 height 35
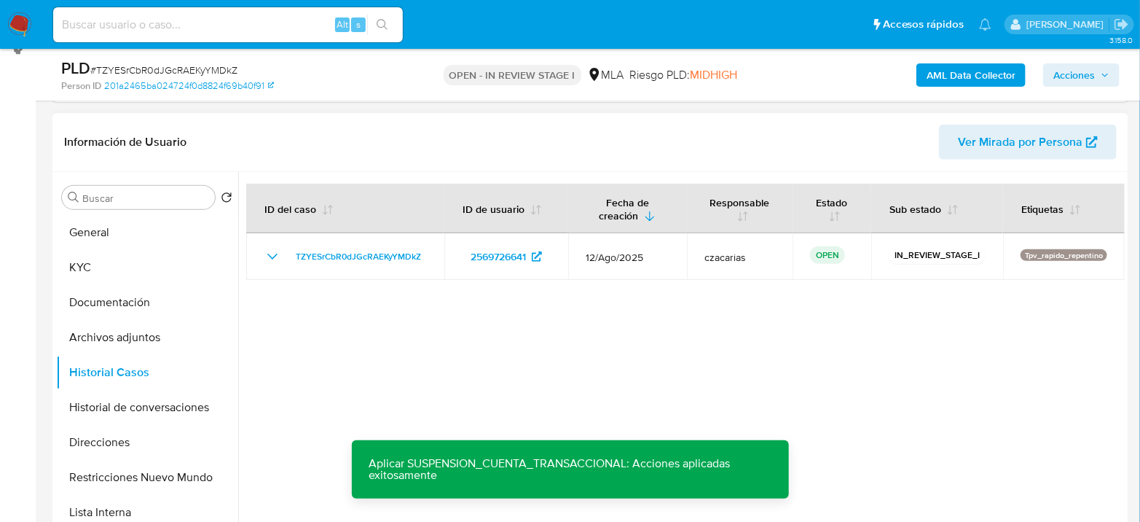
scroll to position [189, 0]
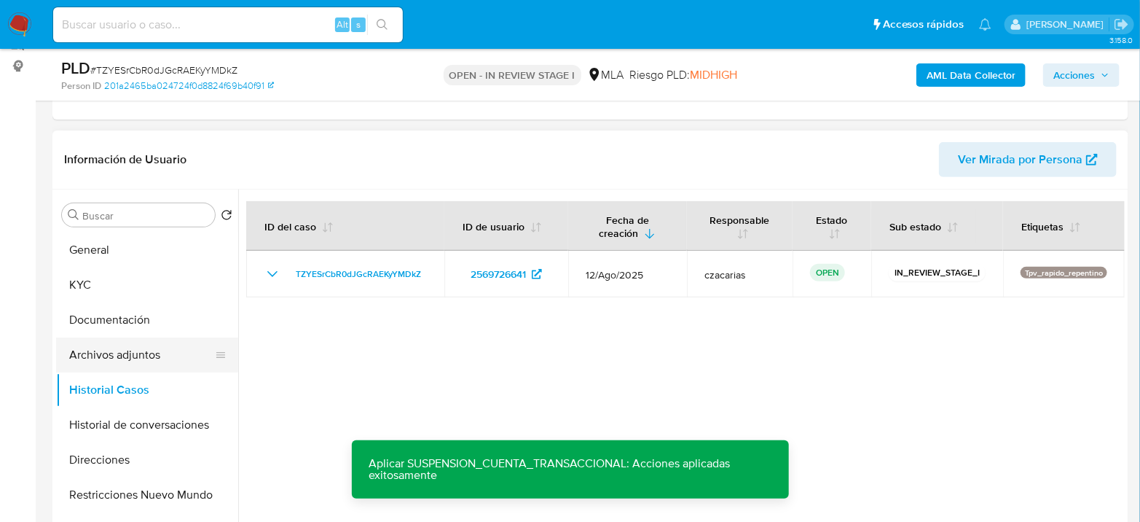
click at [140, 345] on button "Archivos adjuntos" at bounding box center [141, 354] width 170 height 35
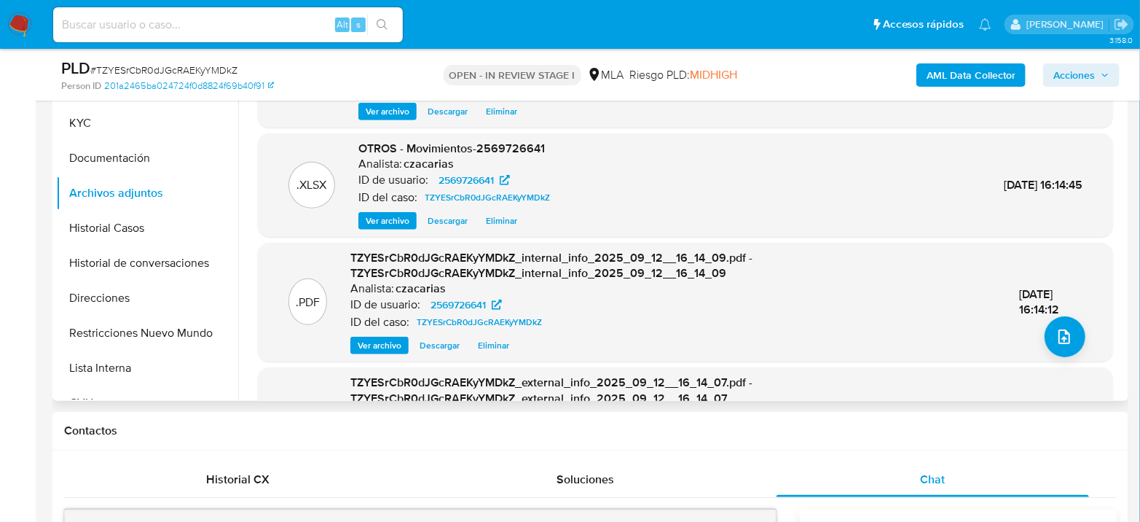
scroll to position [0, 0]
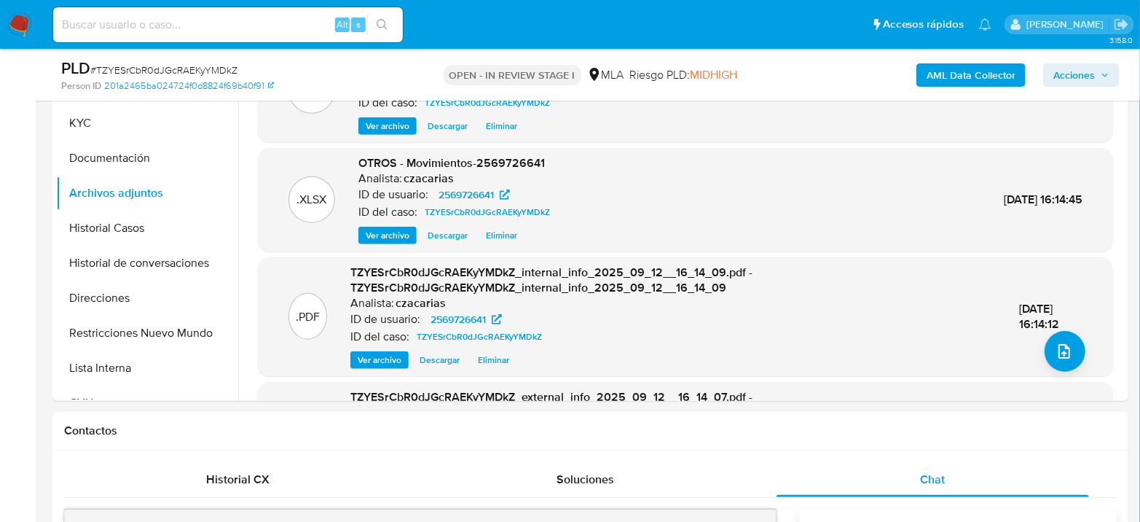
click at [1058, 75] on span "Acciones" at bounding box center [1074, 74] width 42 height 23
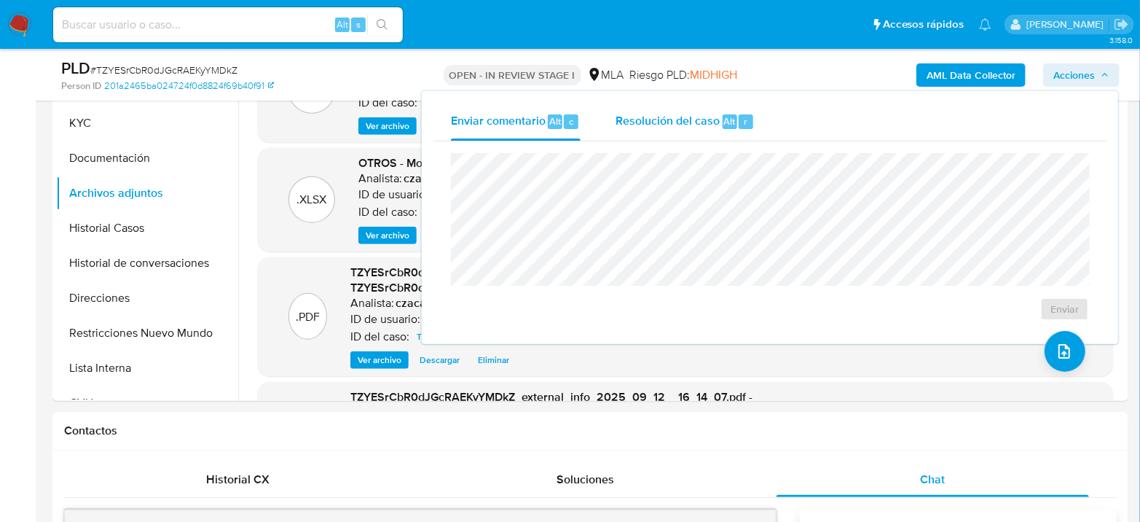
click at [699, 114] on span "Resolución del caso" at bounding box center [667, 120] width 104 height 17
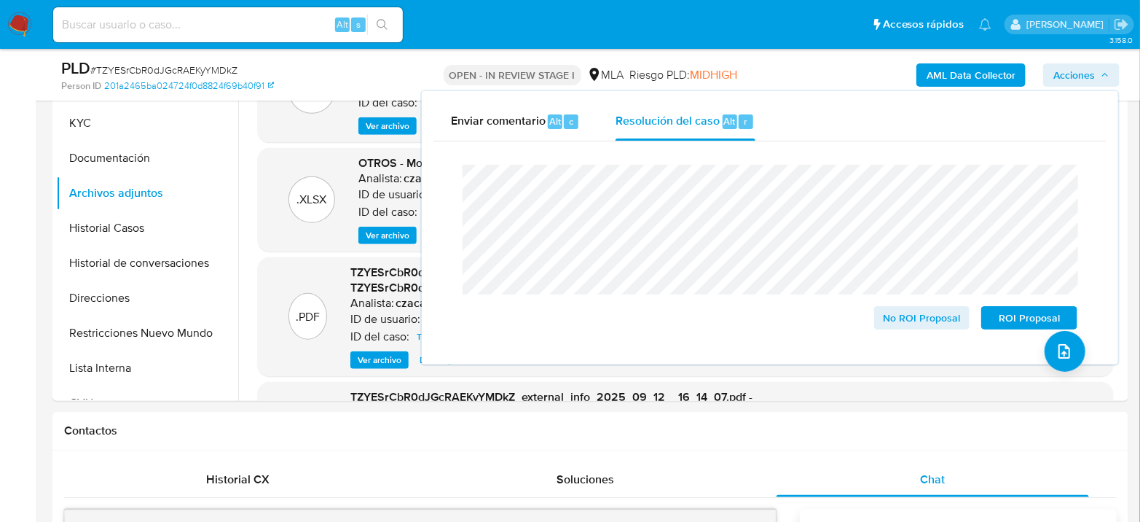
click at [199, 71] on span "# TZYESrCbR0dJGcRAEKyYMDkZ" at bounding box center [163, 70] width 147 height 15
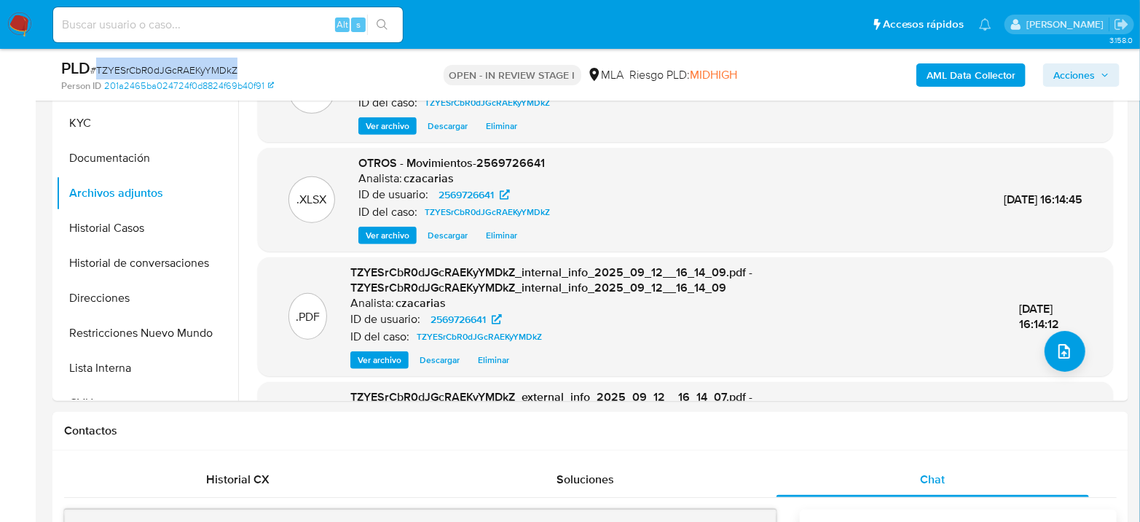
click at [200, 70] on span "# TZYESrCbR0dJGcRAEKyYMDkZ" at bounding box center [163, 70] width 147 height 15
copy span "TZYESrCbR0dJGcRAEKyYMDkZ"
click at [1080, 74] on span "Acciones" at bounding box center [1074, 74] width 42 height 23
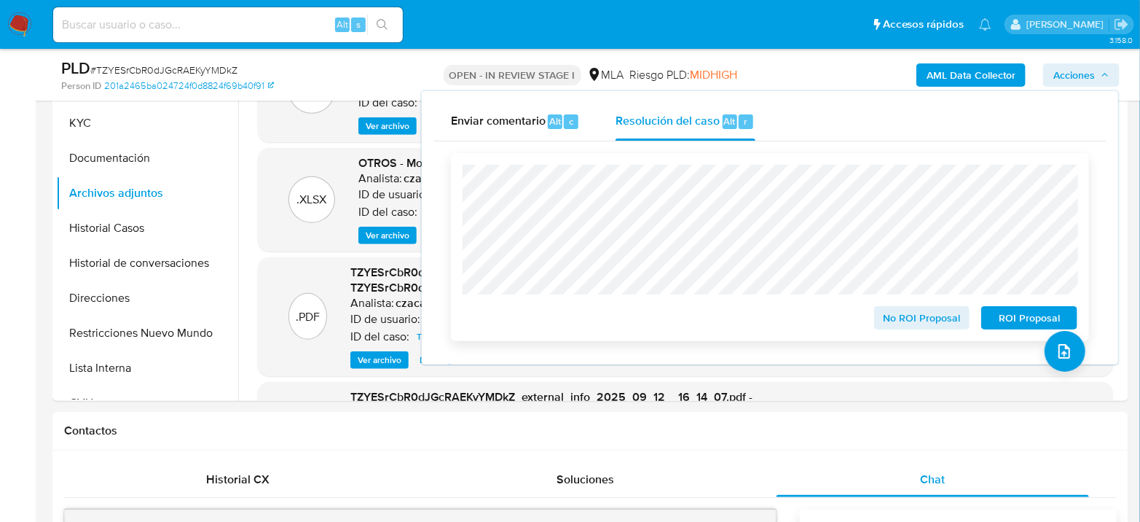
click at [1002, 317] on span "ROI Proposal" at bounding box center [1029, 317] width 76 height 20
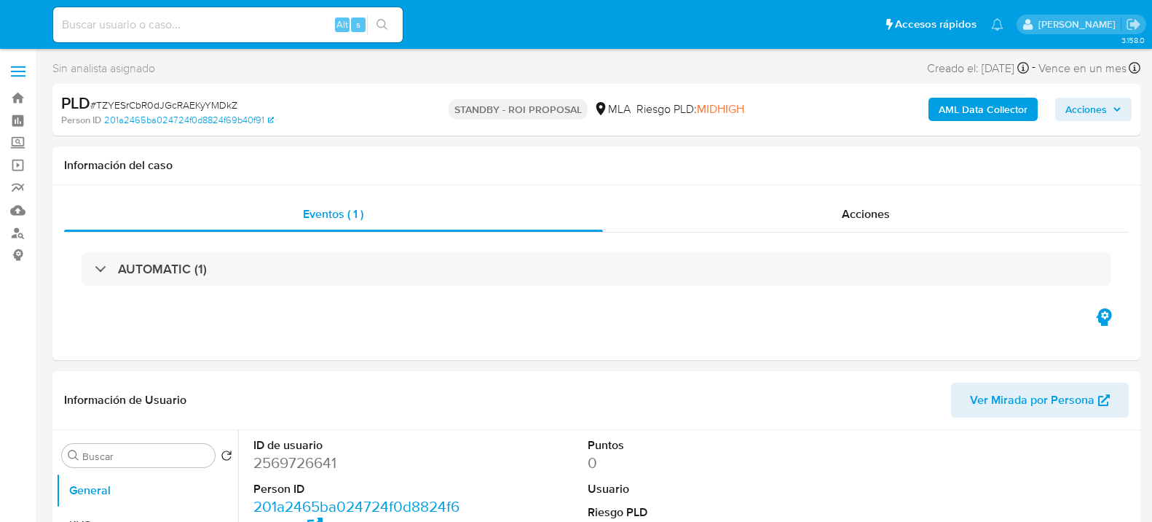
select select "10"
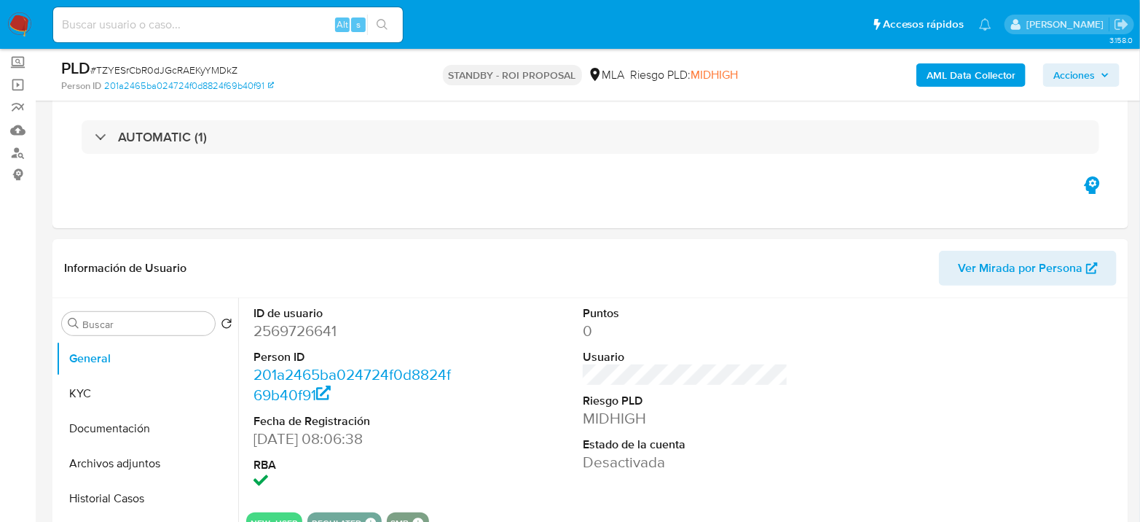
scroll to position [81, 0]
click at [288, 20] on input at bounding box center [228, 24] width 350 height 19
paste input "u2ClzxXhVyOFX9IOuYKOiFTi"
type input "u2ClzxXhVyOFX9IOuYKOiFTi"
click at [379, 23] on icon "search-icon" at bounding box center [383, 25] width 12 height 12
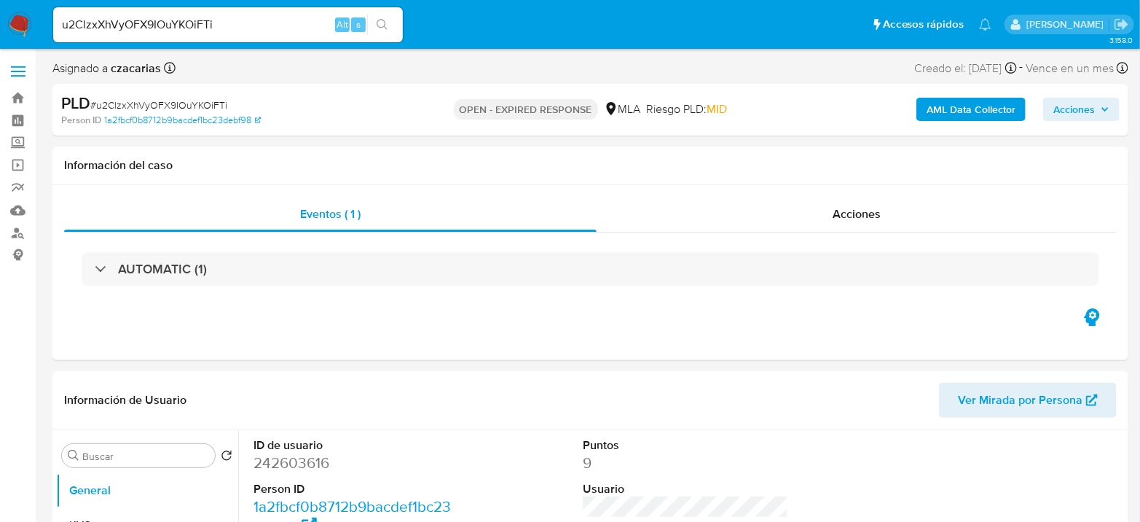
select select "10"
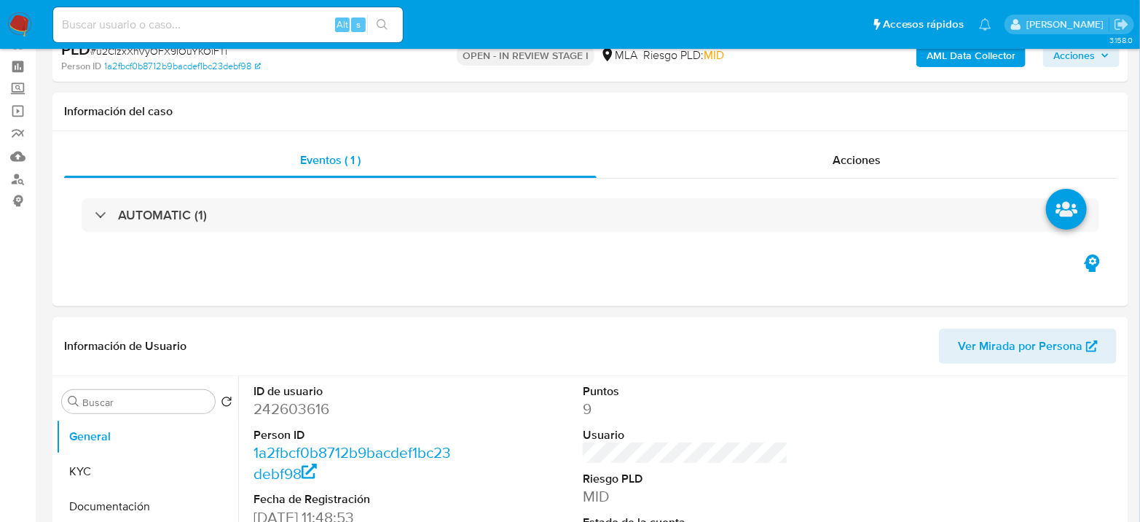
scroll to position [81, 0]
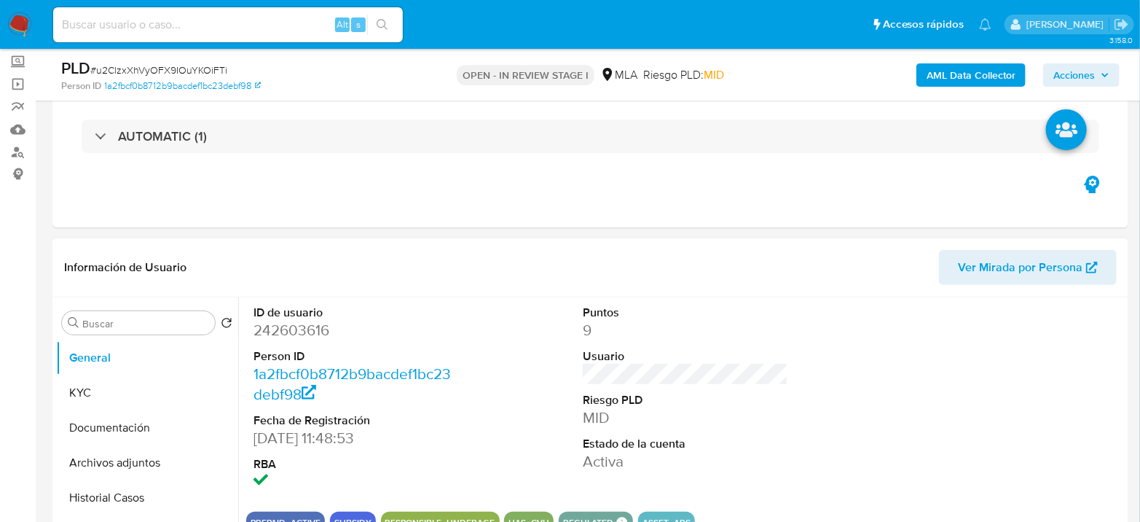
click at [318, 327] on dd "242603616" at bounding box center [355, 330] width 205 height 20
click at [318, 326] on dd "242603616" at bounding box center [355, 330] width 205 height 20
copy dd "242603616"
click at [310, 325] on dd "242603616" at bounding box center [355, 330] width 205 height 20
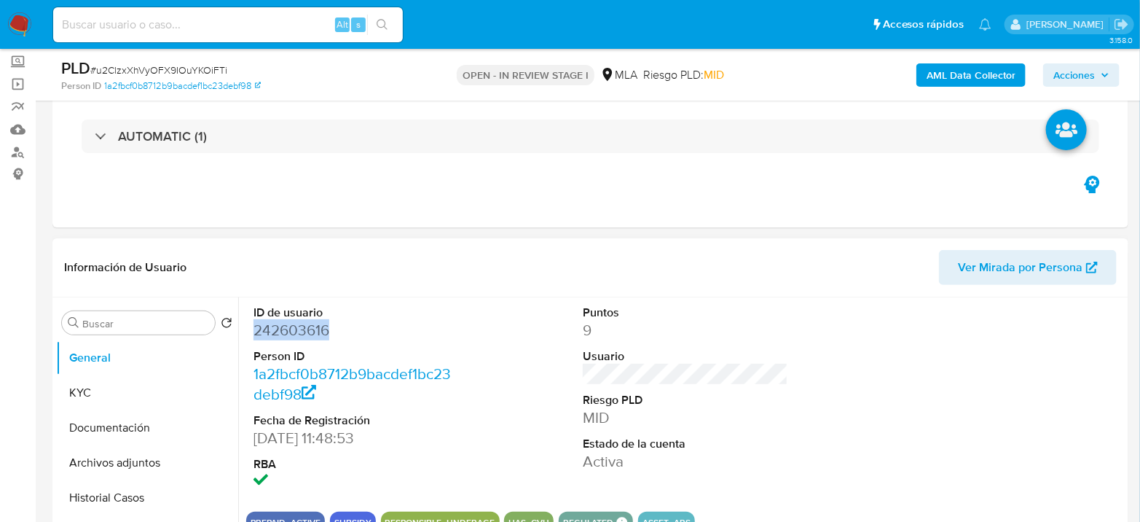
click at [310, 325] on dd "242603616" at bounding box center [355, 330] width 205 height 20
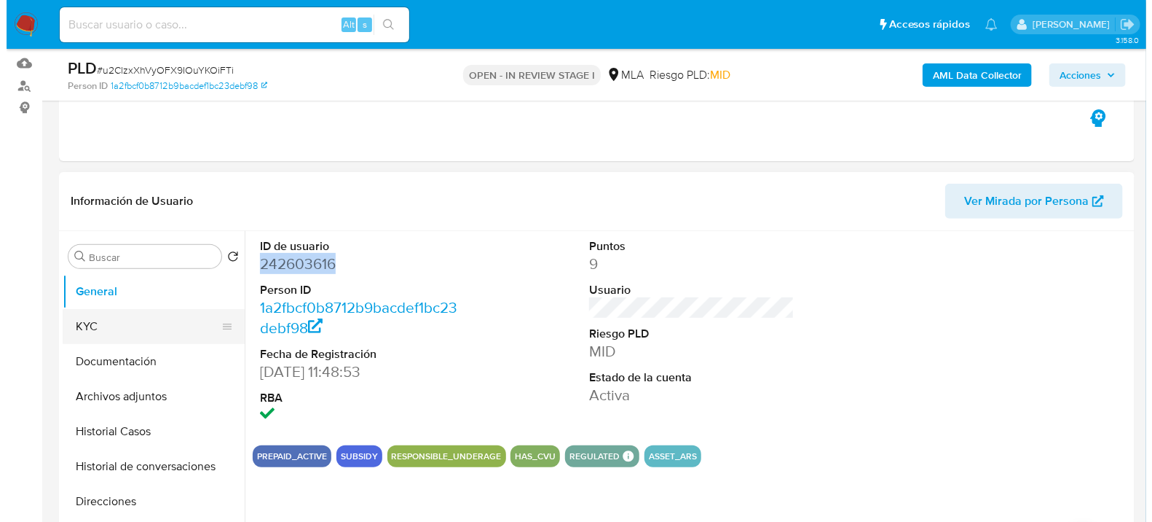
scroll to position [243, 0]
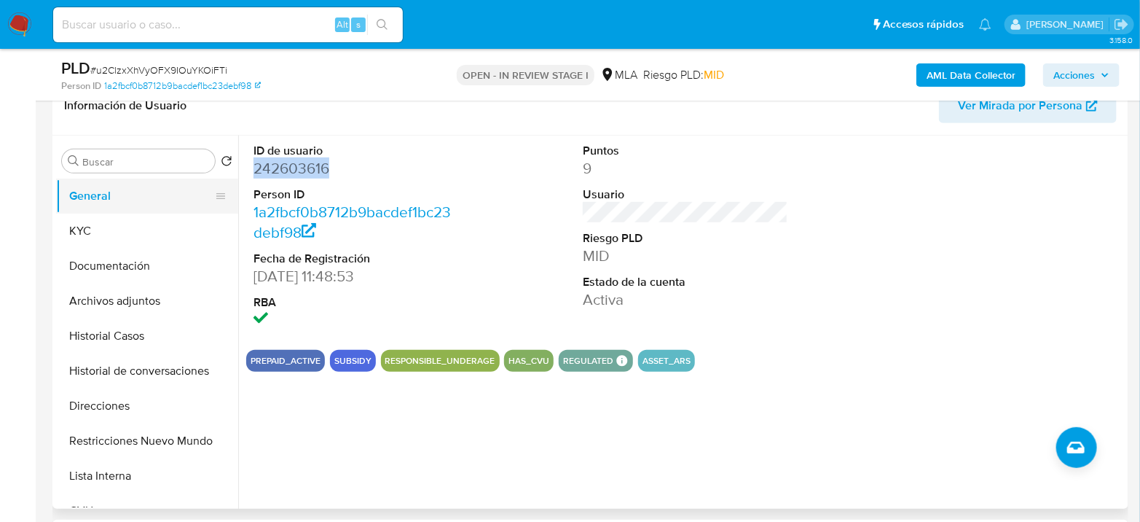
click at [108, 195] on button "General" at bounding box center [141, 195] width 170 height 35
click at [112, 212] on button "General" at bounding box center [141, 195] width 170 height 35
click at [114, 235] on button "KYC" at bounding box center [141, 230] width 170 height 35
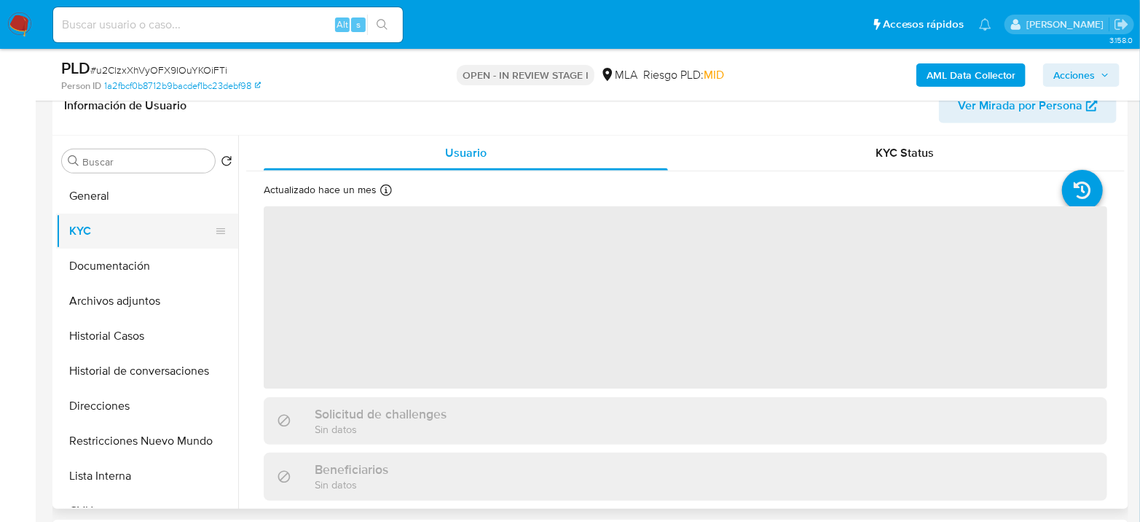
click at [76, 227] on button "KYC" at bounding box center [141, 230] width 170 height 35
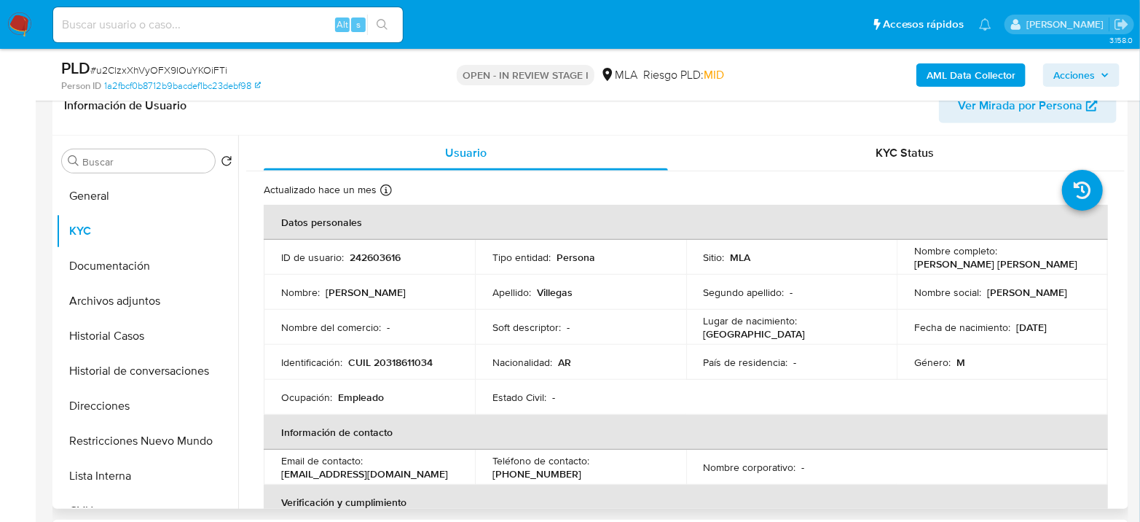
click at [399, 366] on p "CUIL 20318611034" at bounding box center [390, 361] width 84 height 13
copy p "20318611034"
click at [980, 69] on b "AML Data Collector" at bounding box center [971, 74] width 89 height 23
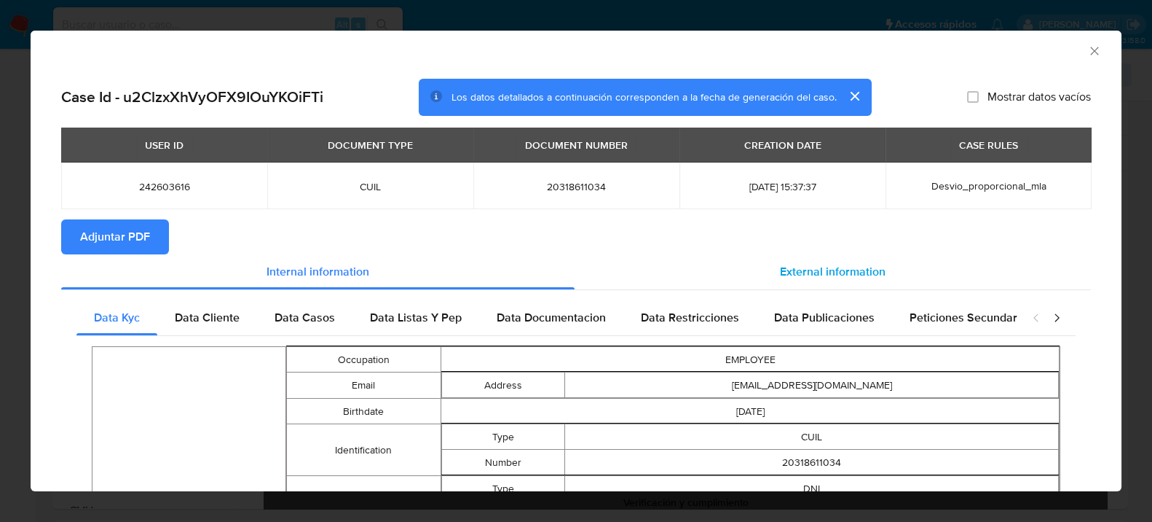
click at [848, 263] on span "External information" at bounding box center [833, 271] width 106 height 17
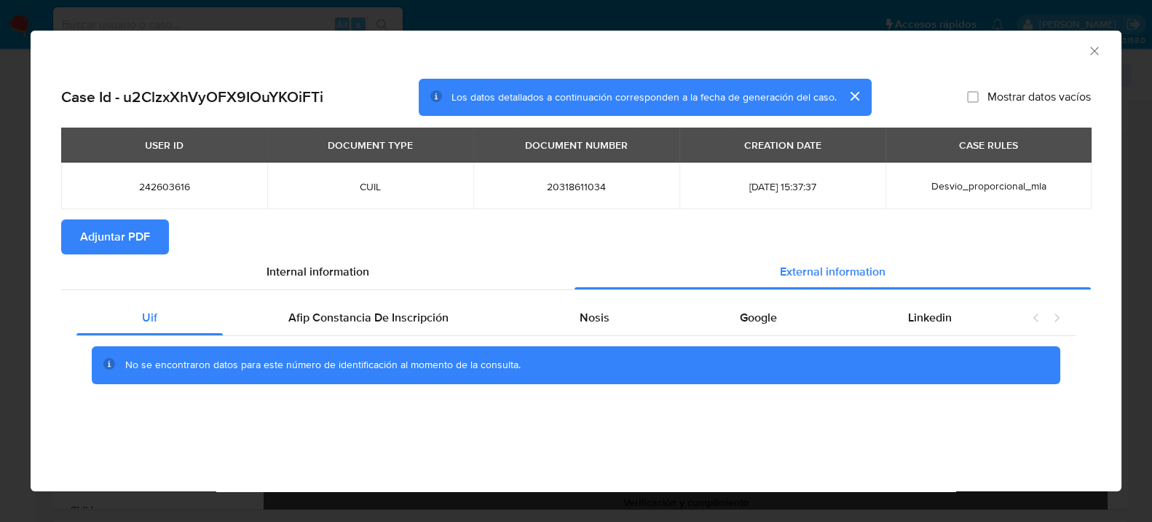
click at [105, 235] on span "Adjuntar PDF" at bounding box center [115, 237] width 70 height 32
click at [444, 326] on div "Afip Constancia De Inscripción" at bounding box center [368, 317] width 291 height 35
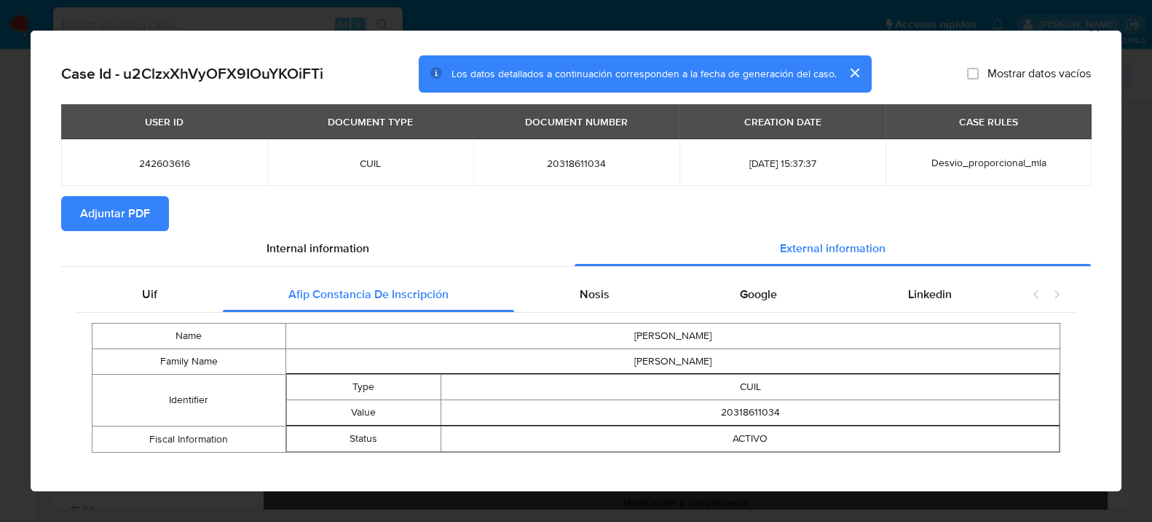
scroll to position [34, 0]
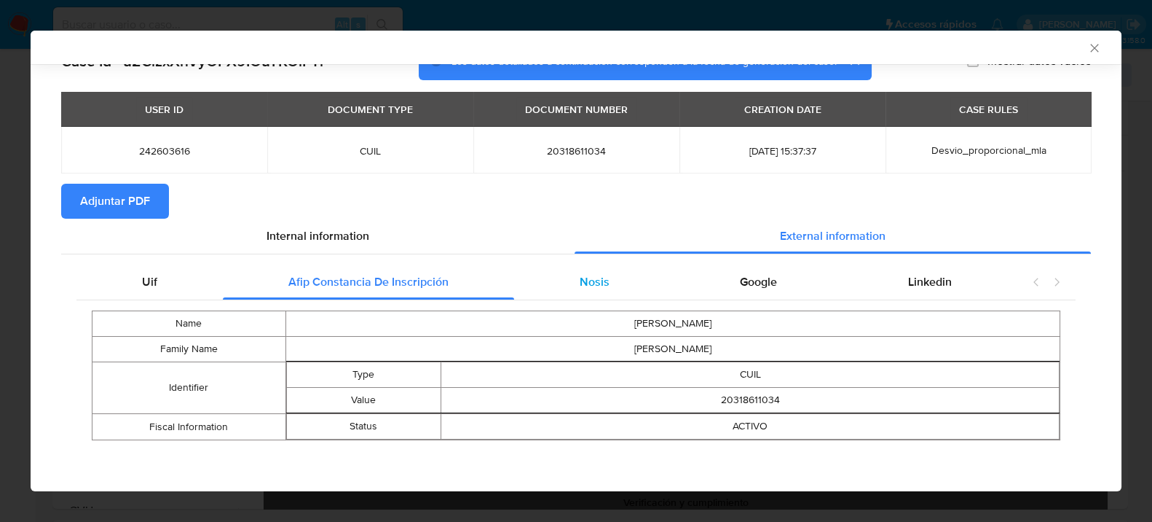
click at [613, 281] on div "Nosis" at bounding box center [594, 281] width 161 height 35
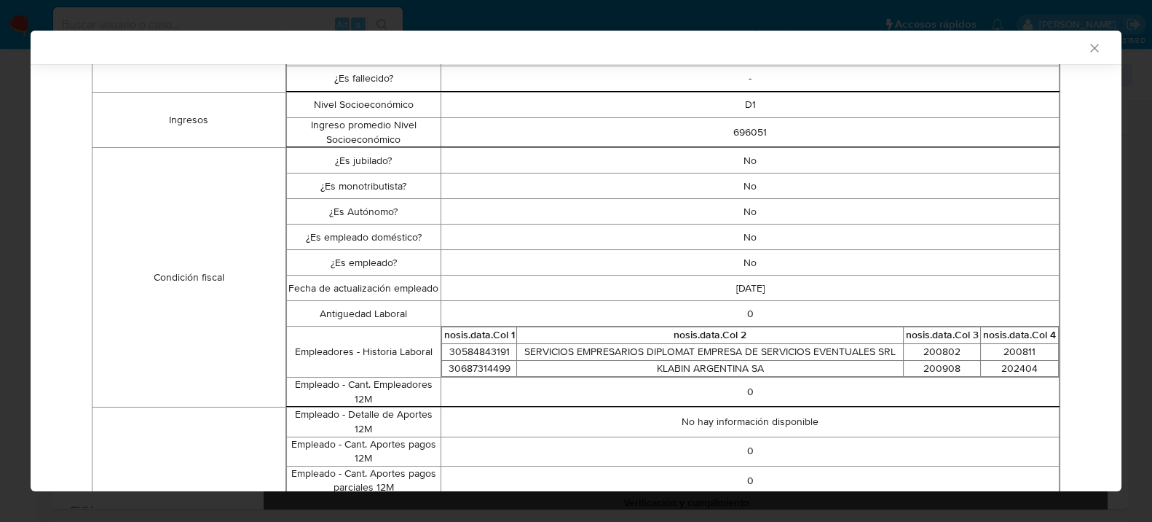
scroll to position [357, 0]
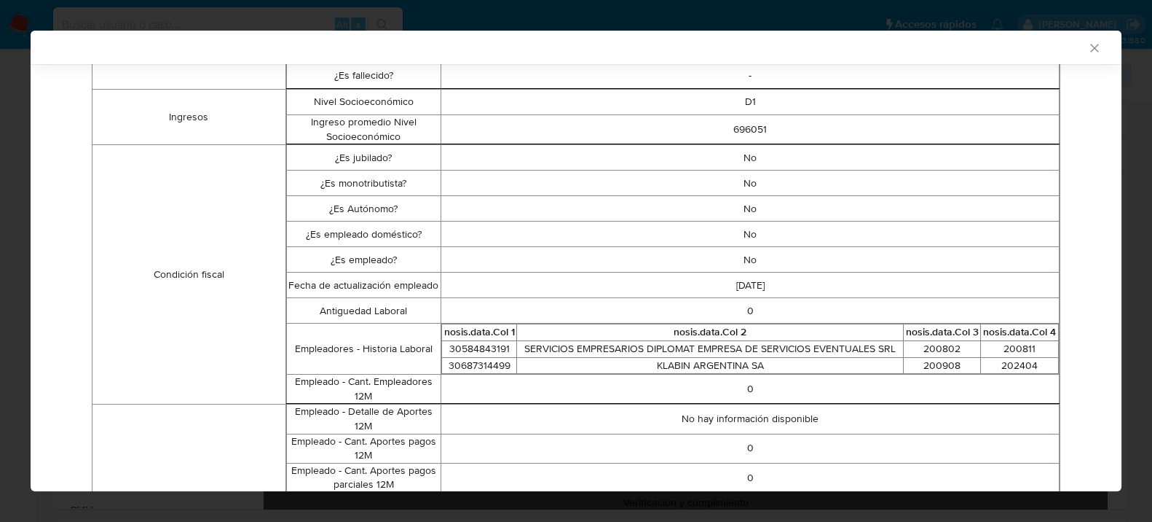
click at [1087, 46] on icon "Cerrar ventana" at bounding box center [1094, 48] width 15 height 15
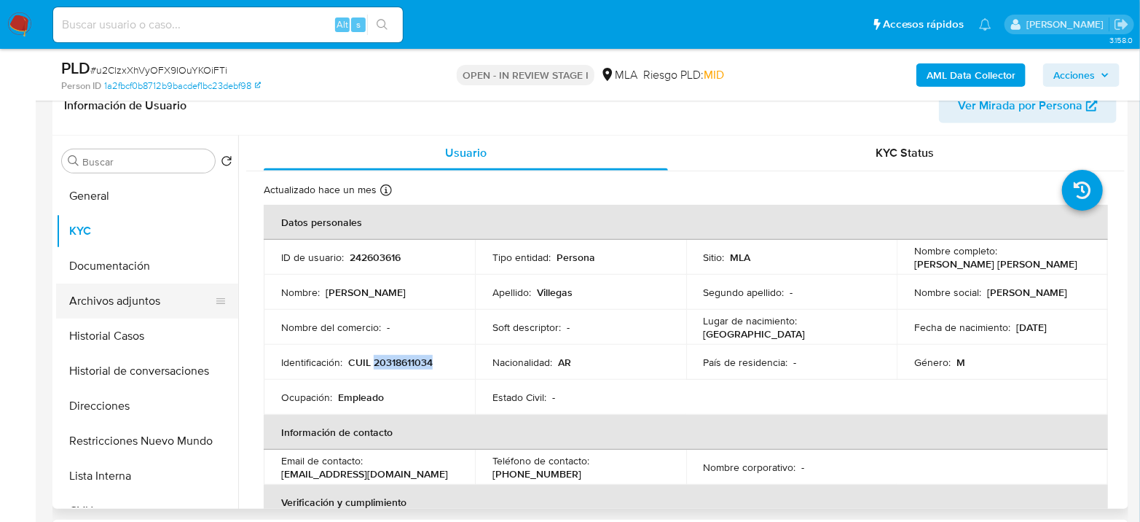
click at [100, 312] on button "Archivos adjuntos" at bounding box center [141, 300] width 170 height 35
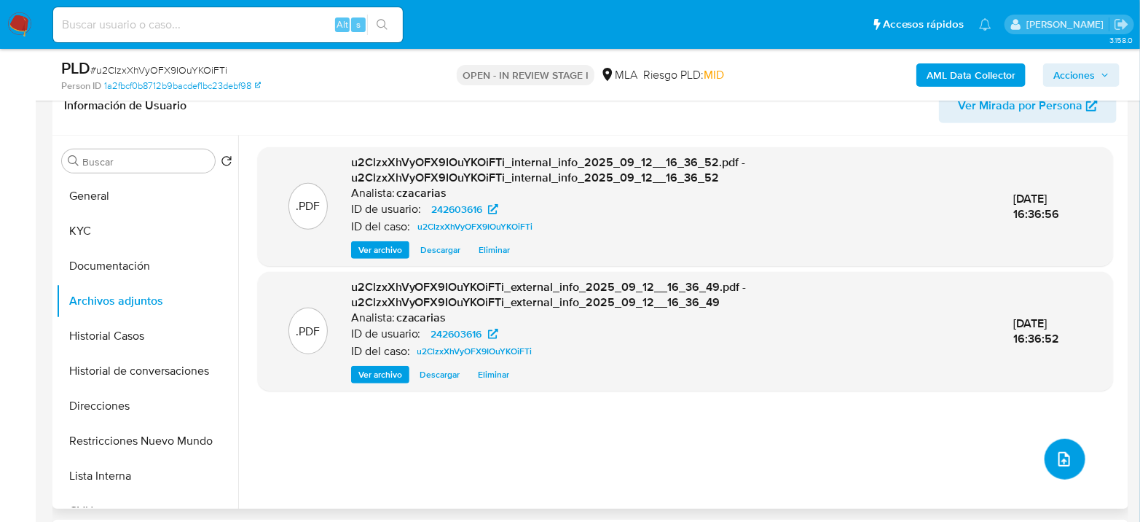
click at [1075, 458] on button "upload-file" at bounding box center [1065, 458] width 41 height 41
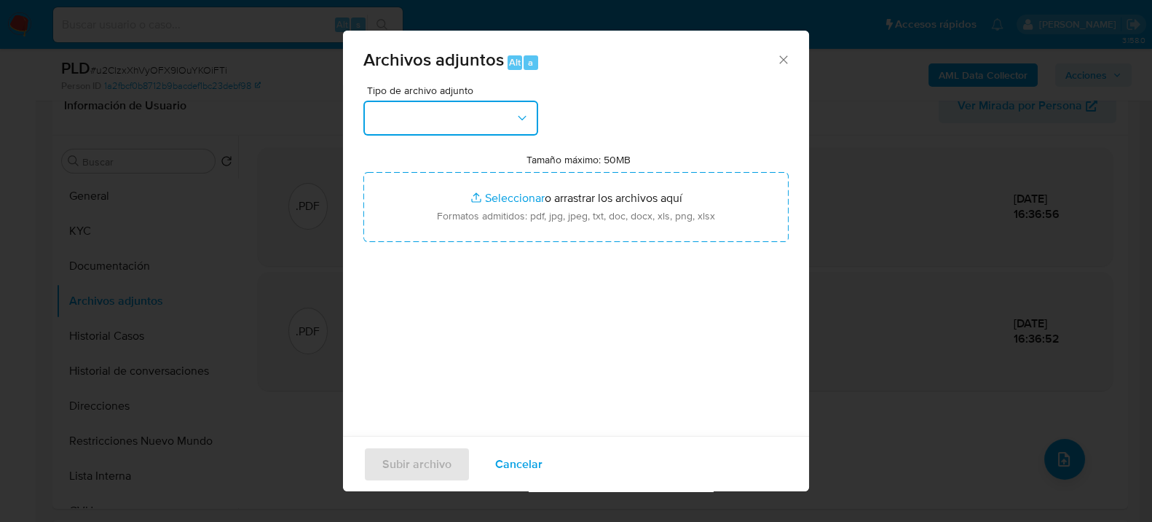
click at [430, 119] on button "button" at bounding box center [450, 118] width 175 height 35
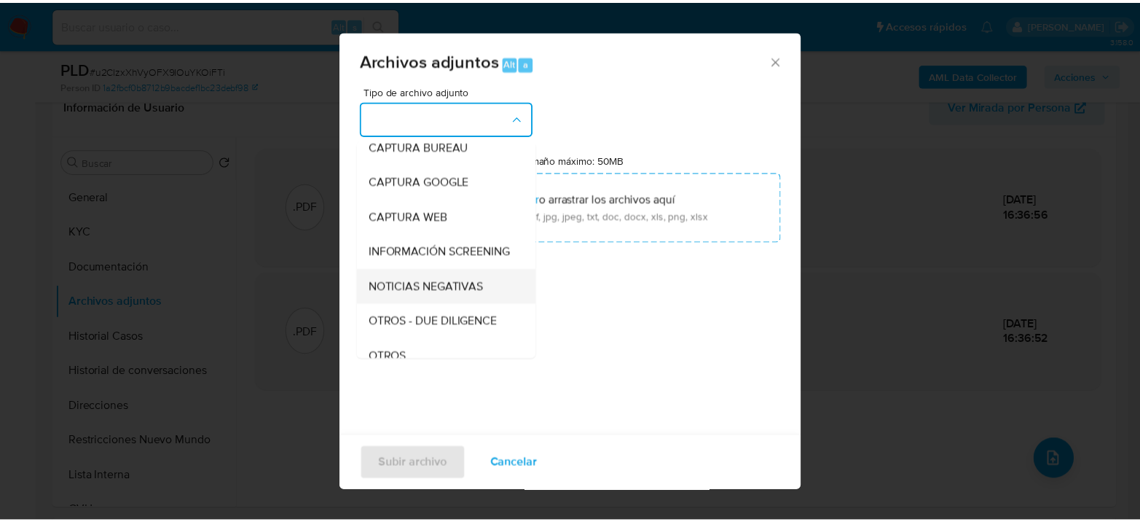
scroll to position [162, 0]
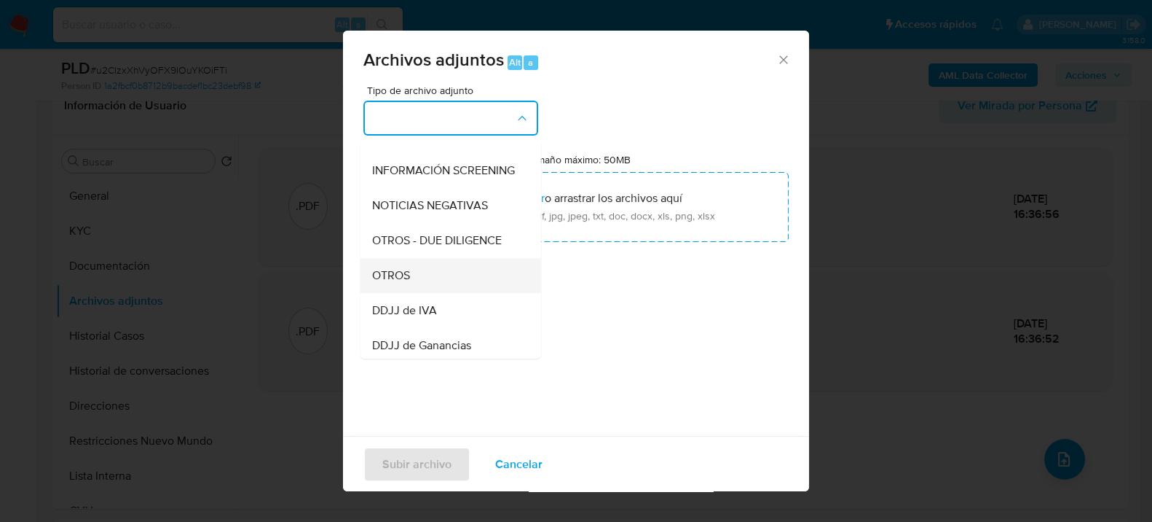
click at [410, 292] on div "OTROS" at bounding box center [446, 274] width 149 height 35
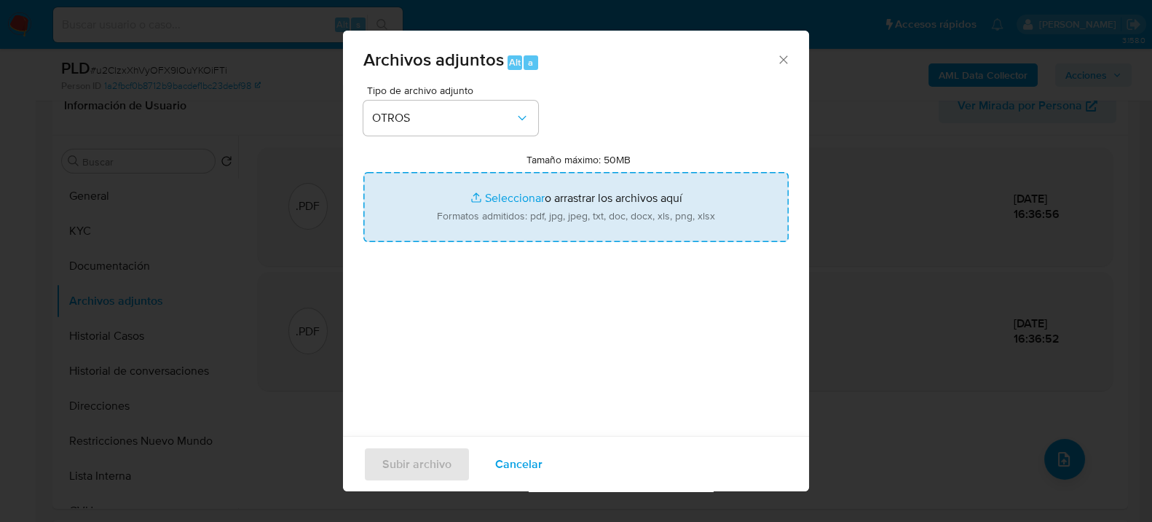
type input "C:\fakepath\Movimientos-242603616.xlsx"
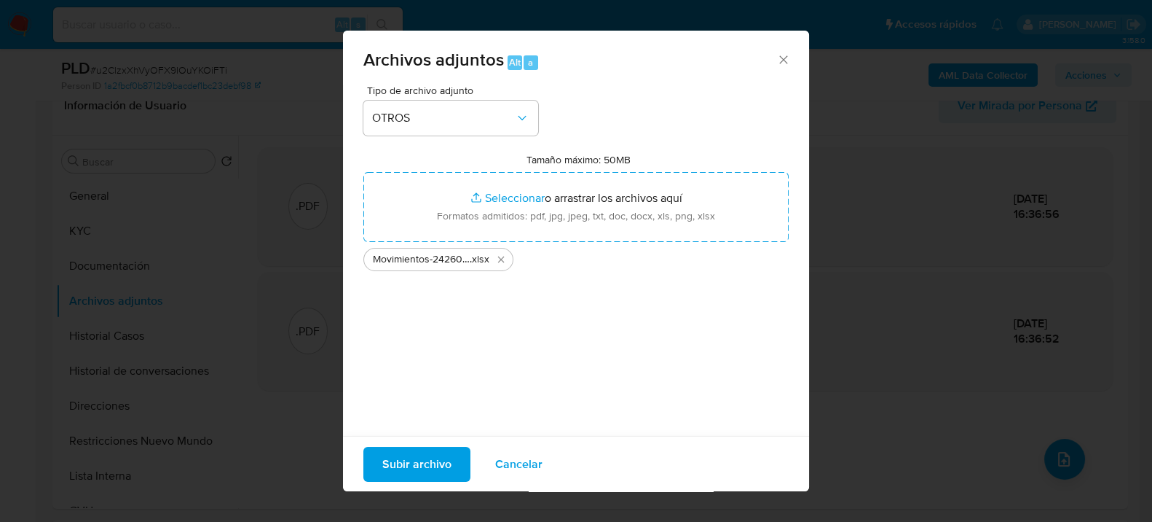
click at [571, 310] on div "Tipo de archivo adjunto OTROS Tamaño máximo: 50MB Seleccionar archivos Seleccio…" at bounding box center [575, 257] width 425 height 344
click at [417, 456] on span "Subir archivo" at bounding box center [416, 463] width 69 height 32
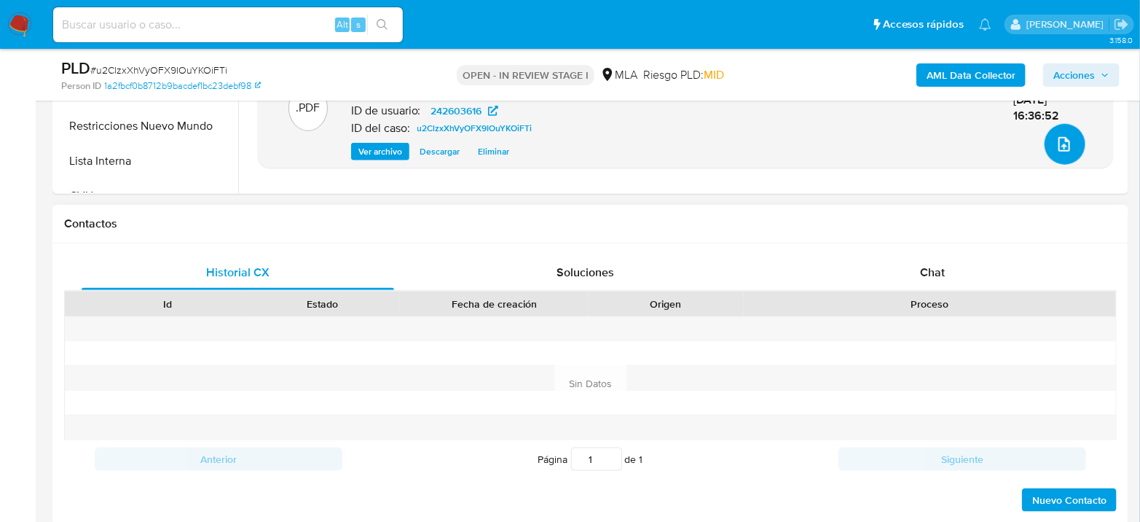
scroll to position [566, 0]
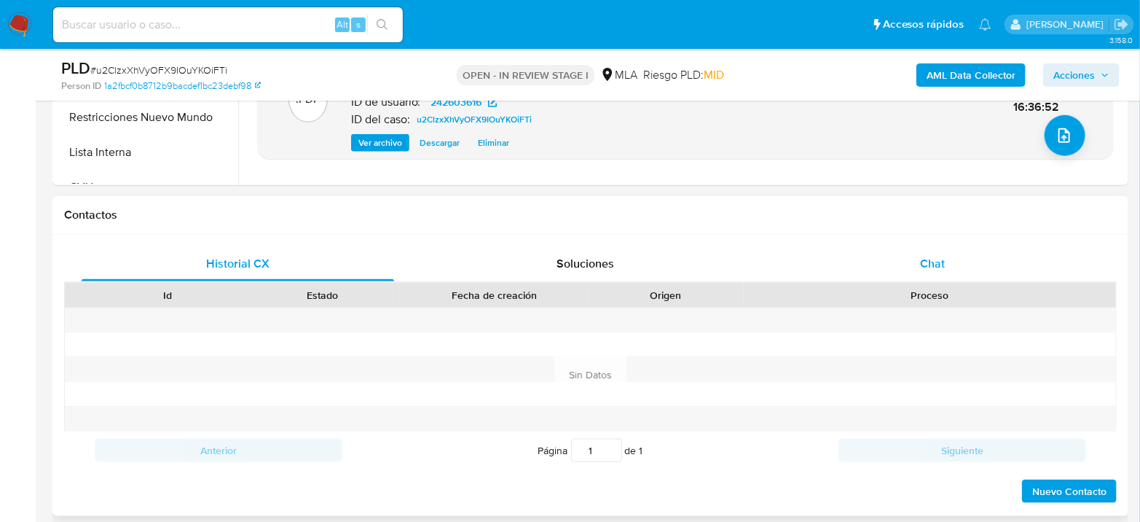
click at [951, 262] on div "Chat" at bounding box center [932, 263] width 312 height 35
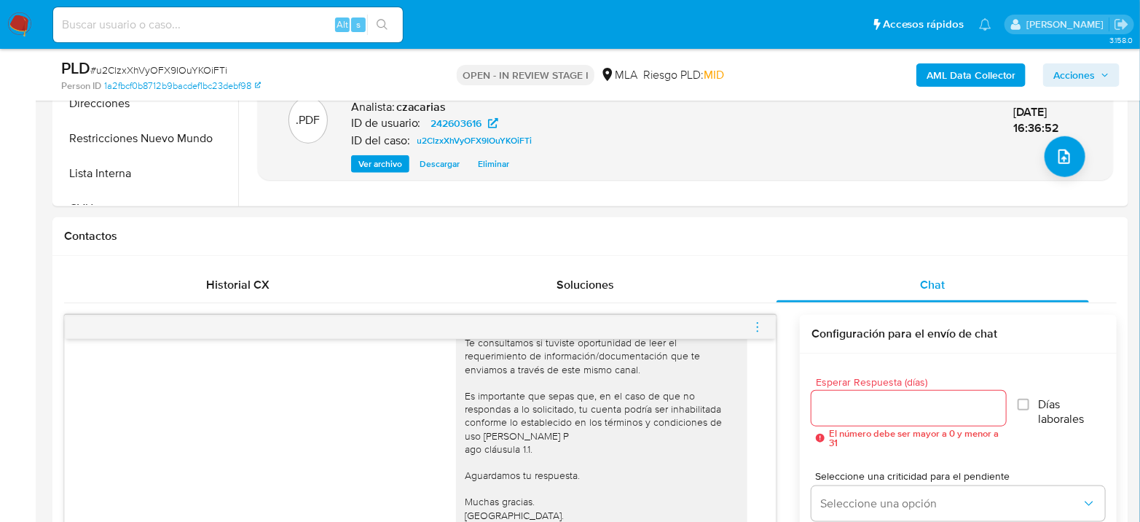
scroll to position [323, 0]
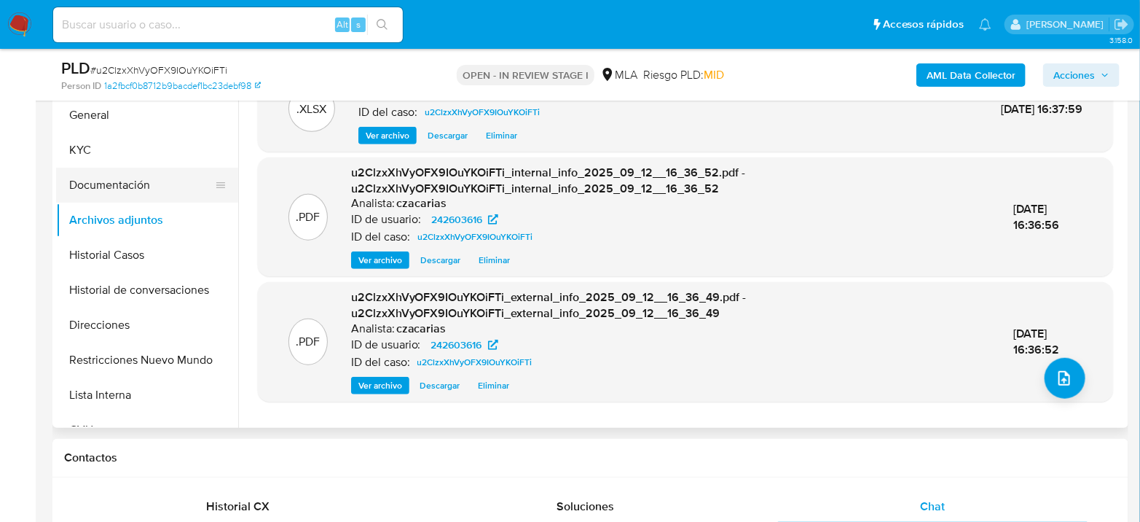
click at [118, 178] on button "Documentación" at bounding box center [141, 185] width 170 height 35
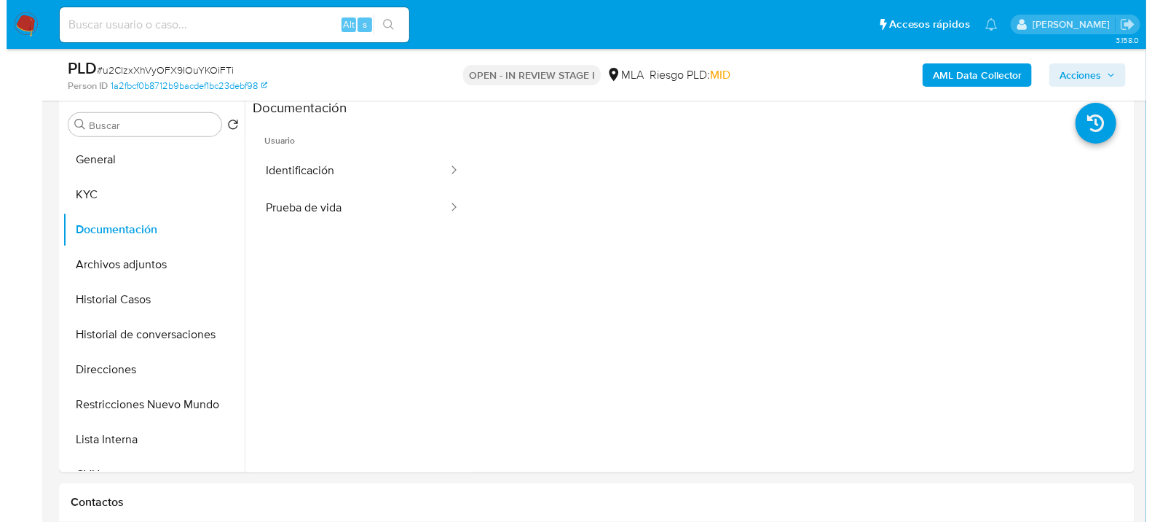
scroll to position [243, 0]
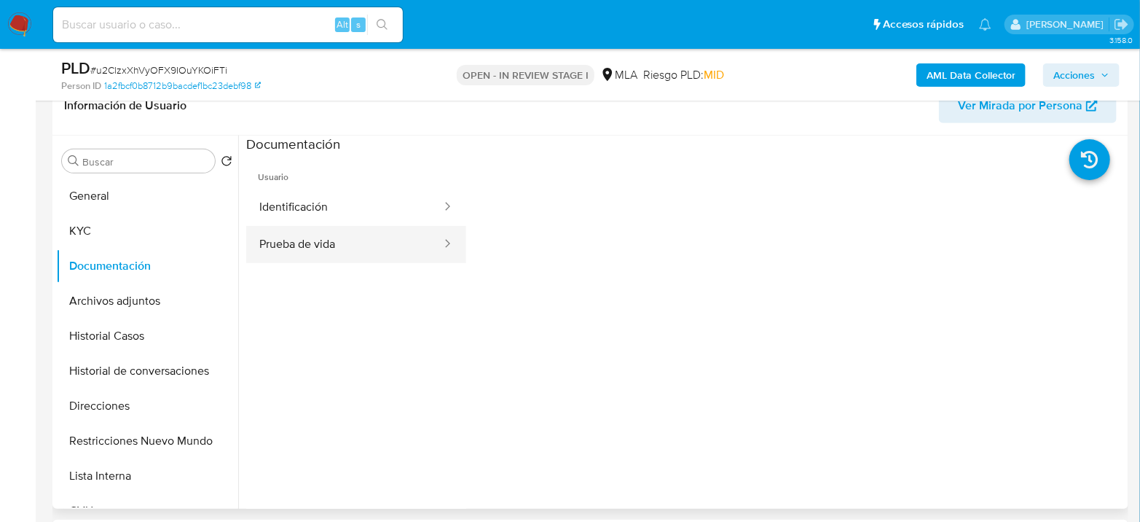
click at [304, 222] on button "Identificación" at bounding box center [344, 207] width 197 height 37
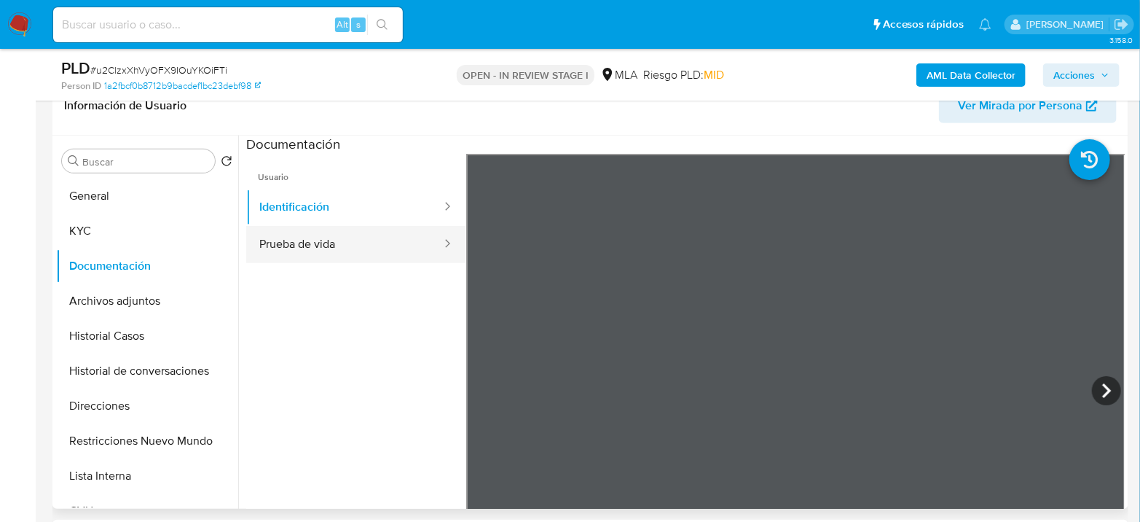
click at [318, 243] on button "Prueba de vida" at bounding box center [344, 244] width 197 height 37
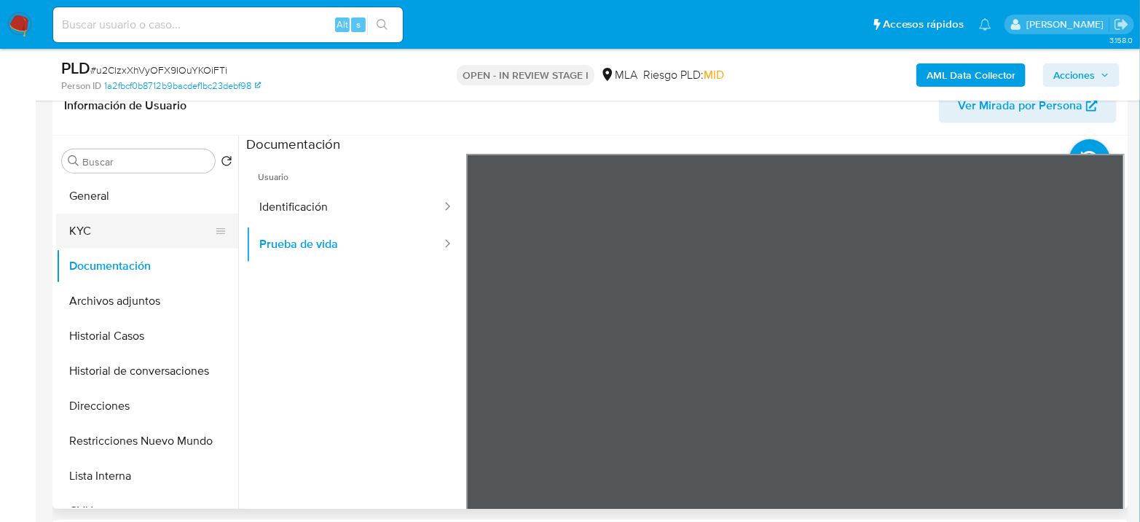
click at [118, 224] on button "KYC" at bounding box center [141, 230] width 170 height 35
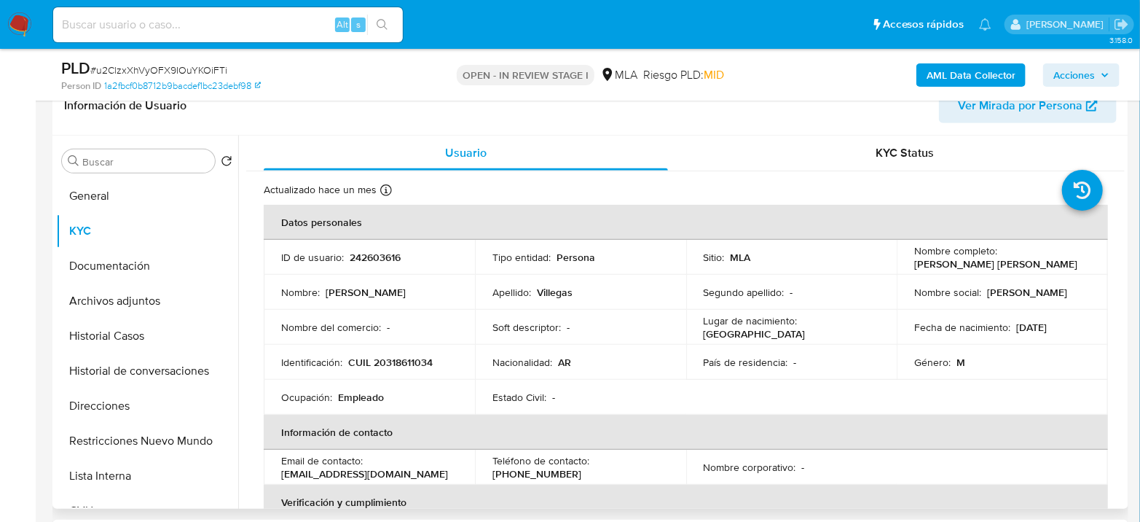
click at [410, 363] on p "CUIL 20318611034" at bounding box center [390, 361] width 84 height 13
click at [412, 355] on p "CUIL 20318611034" at bounding box center [390, 361] width 84 height 13
click at [413, 358] on p "CUIL 20318611034" at bounding box center [390, 361] width 84 height 13
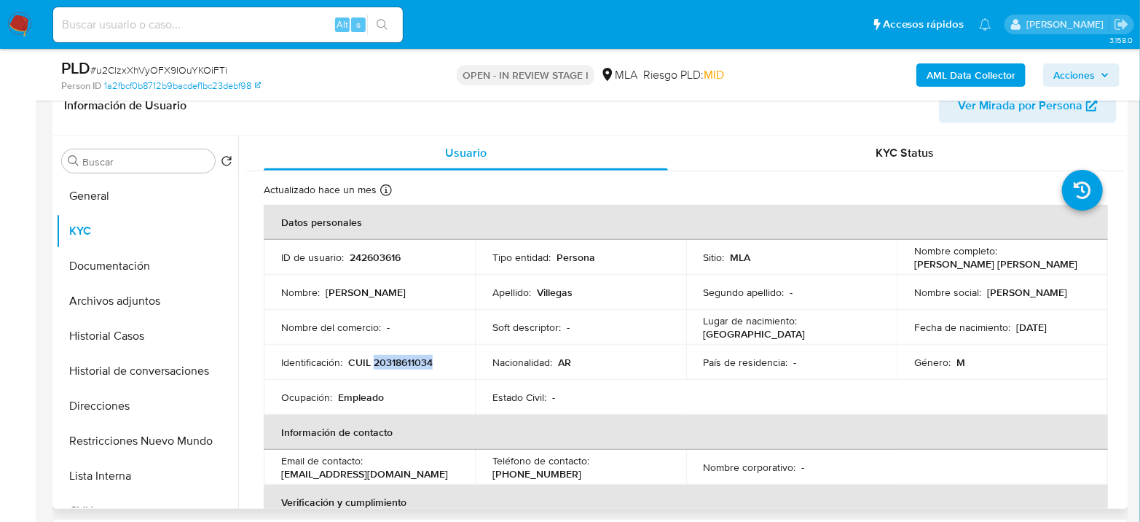
click at [416, 358] on p "CUIL 20318611034" at bounding box center [390, 361] width 84 height 13
click at [337, 332] on p "Nombre del comercio :" at bounding box center [331, 326] width 100 height 13
click at [403, 364] on p "CUIL 20318611034" at bounding box center [390, 361] width 84 height 13
click at [403, 363] on p "CUIL 20318611034" at bounding box center [390, 361] width 84 height 13
copy p "20318611034"
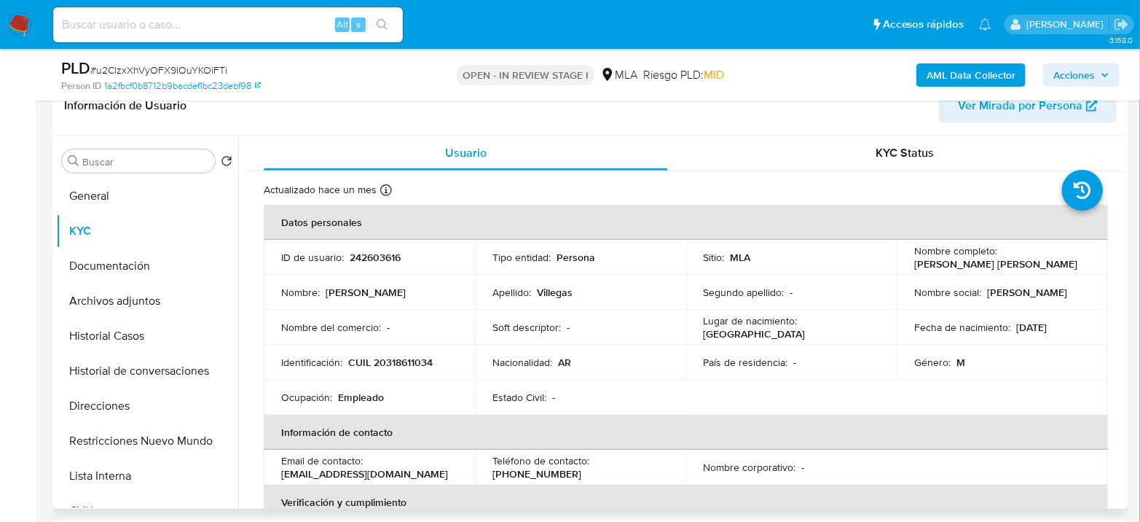
click at [378, 261] on p "242603616" at bounding box center [375, 257] width 51 height 13
copy p "242603616"
drag, startPoint x: 914, startPoint y: 260, endPoint x: 1033, endPoint y: 258, distance: 118.7
click at [1033, 258] on div "Nombre completo : Martin Javier Villegas" at bounding box center [1002, 257] width 176 height 26
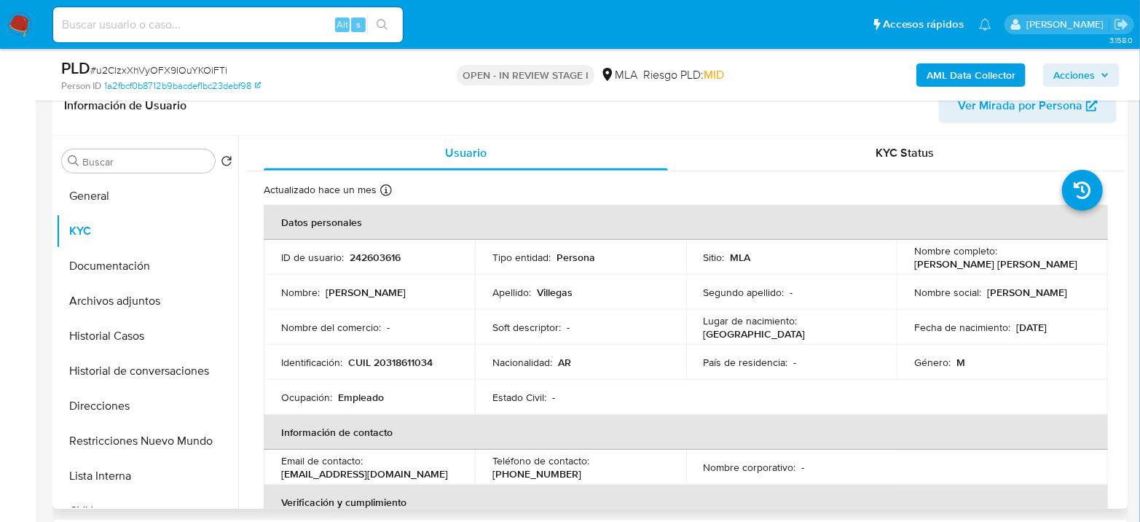
click at [951, 283] on td "Nombre social : Martin" at bounding box center [1002, 292] width 211 height 35
click at [914, 259] on p "Martin Javier Villegas" at bounding box center [995, 263] width 163 height 13
drag, startPoint x: 910, startPoint y: 265, endPoint x: 1028, endPoint y: 266, distance: 118.7
click at [1028, 266] on div "Nombre completo : Martin Javier Villegas" at bounding box center [1002, 257] width 176 height 26
copy p "Martin Javier Villegas"
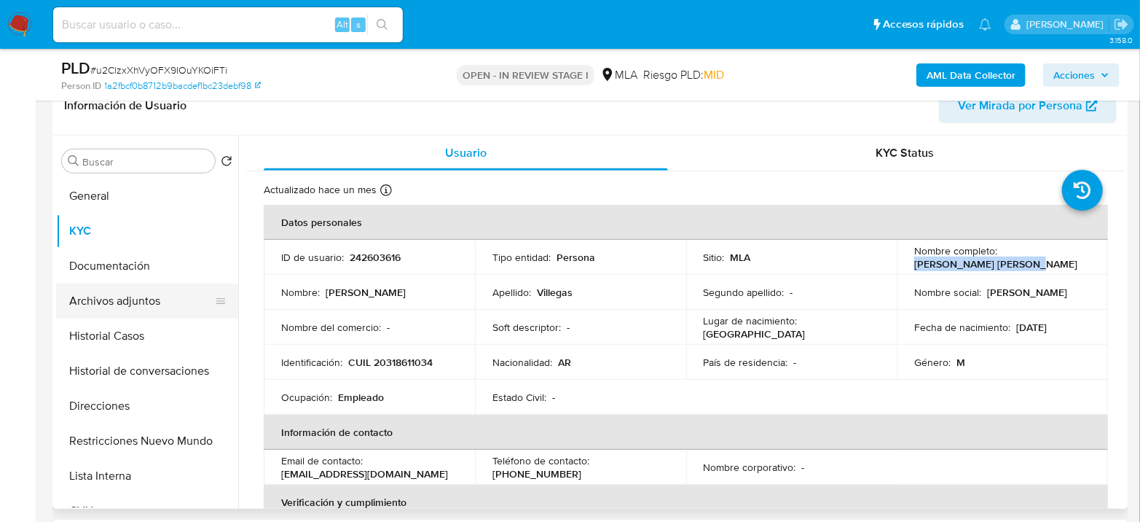
click at [115, 294] on button "Archivos adjuntos" at bounding box center [141, 300] width 170 height 35
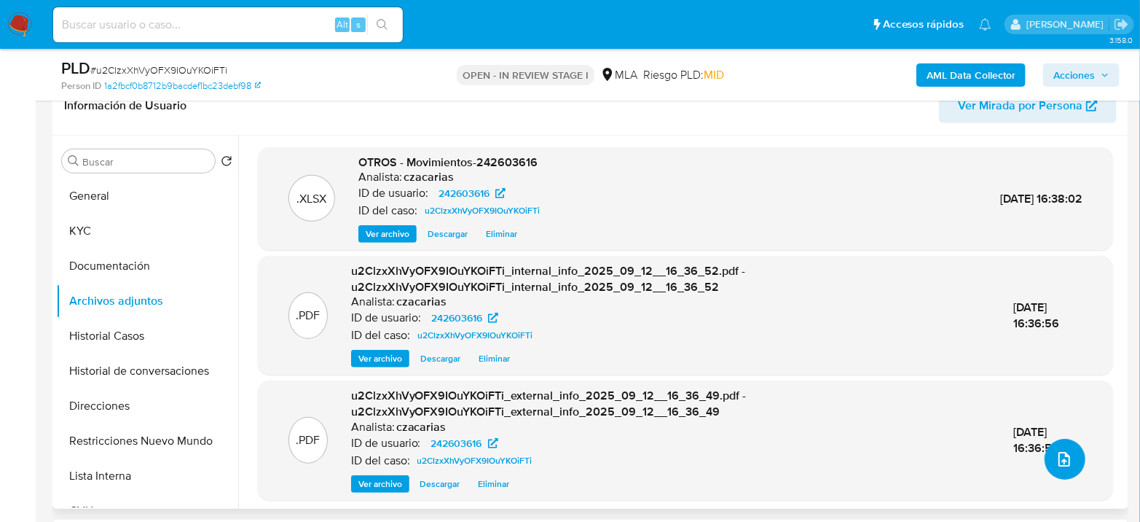
click at [1063, 459] on icon "upload-file" at bounding box center [1063, 458] width 17 height 17
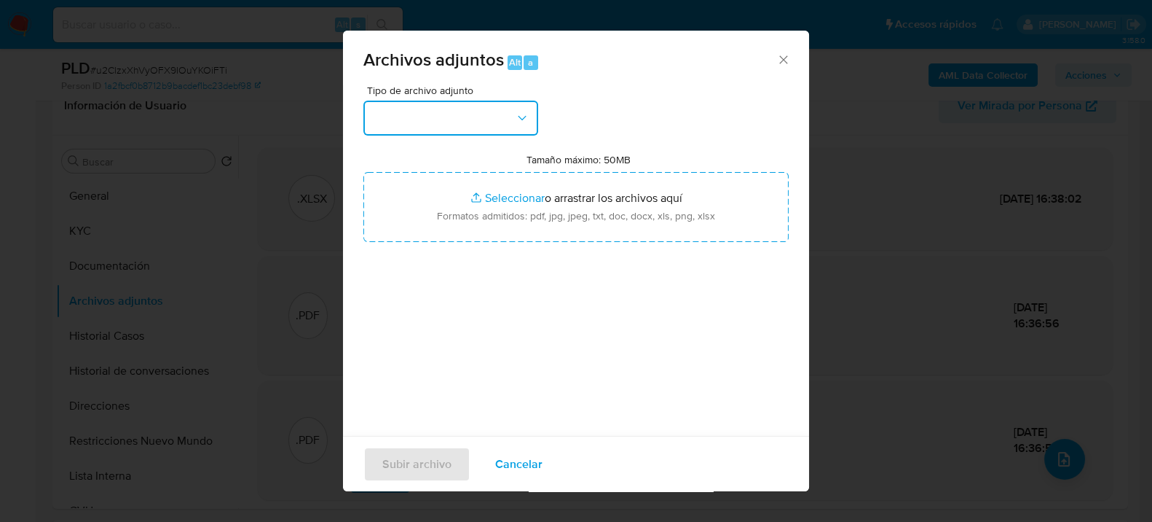
click at [408, 130] on button "button" at bounding box center [450, 118] width 175 height 35
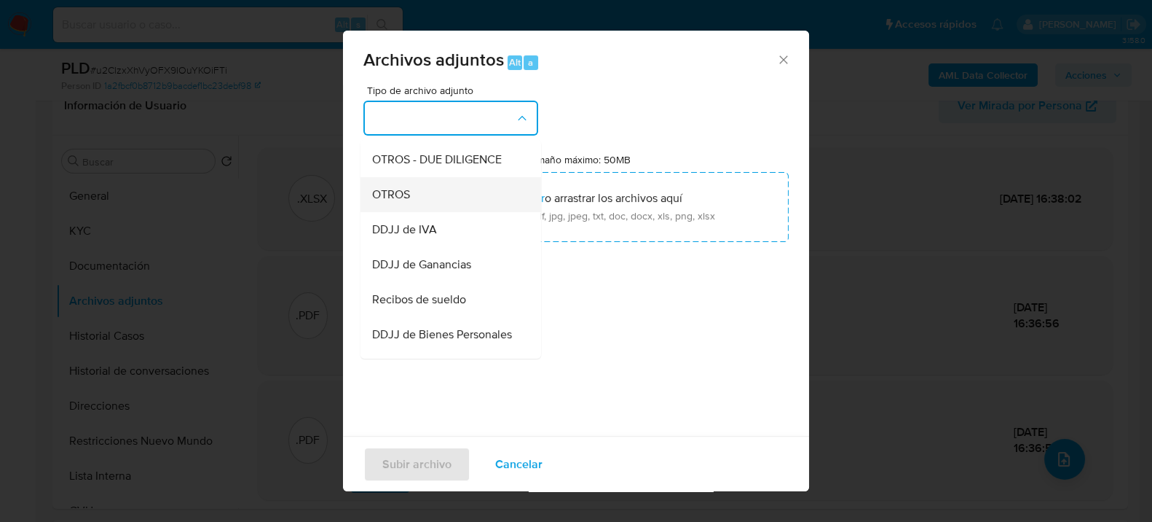
click at [421, 208] on div "OTROS" at bounding box center [446, 193] width 149 height 35
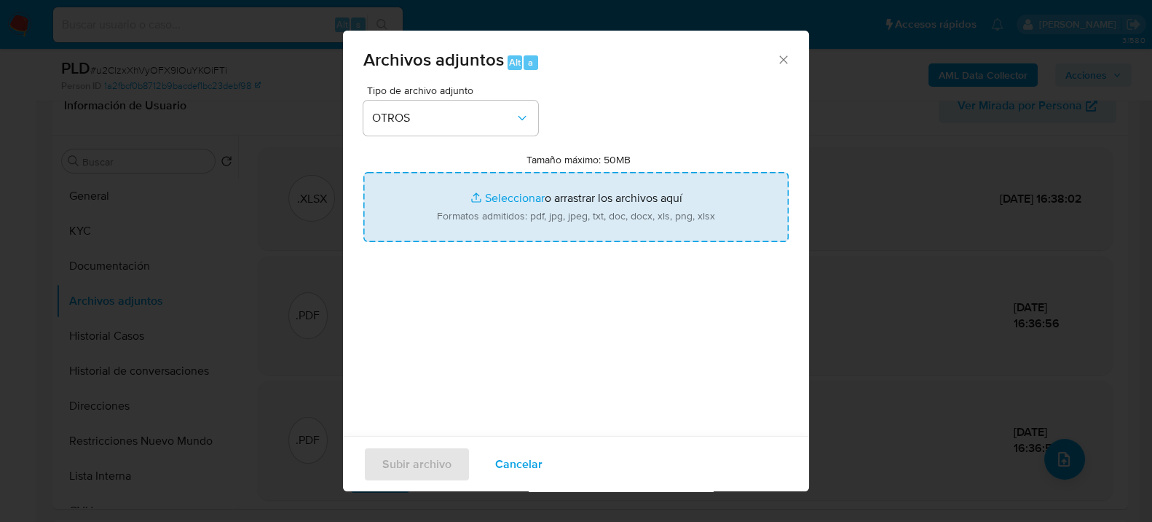
type input "C:\fakepath\Caselog u2ClzxXhVyOFX9IOuYKOiFTi_2025_08_18_22_19_25.docx"
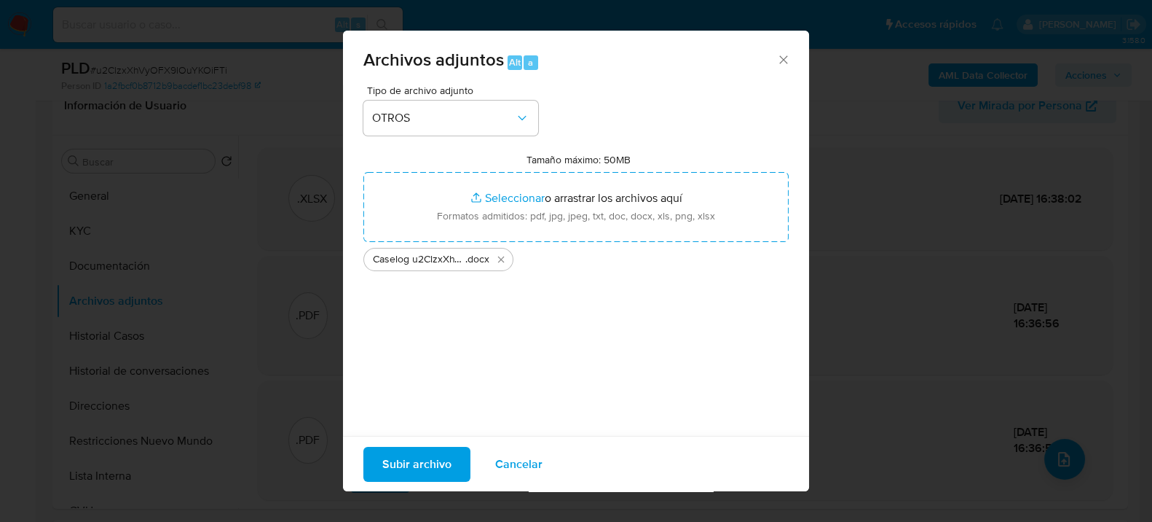
click at [415, 465] on span "Subir archivo" at bounding box center [416, 463] width 69 height 32
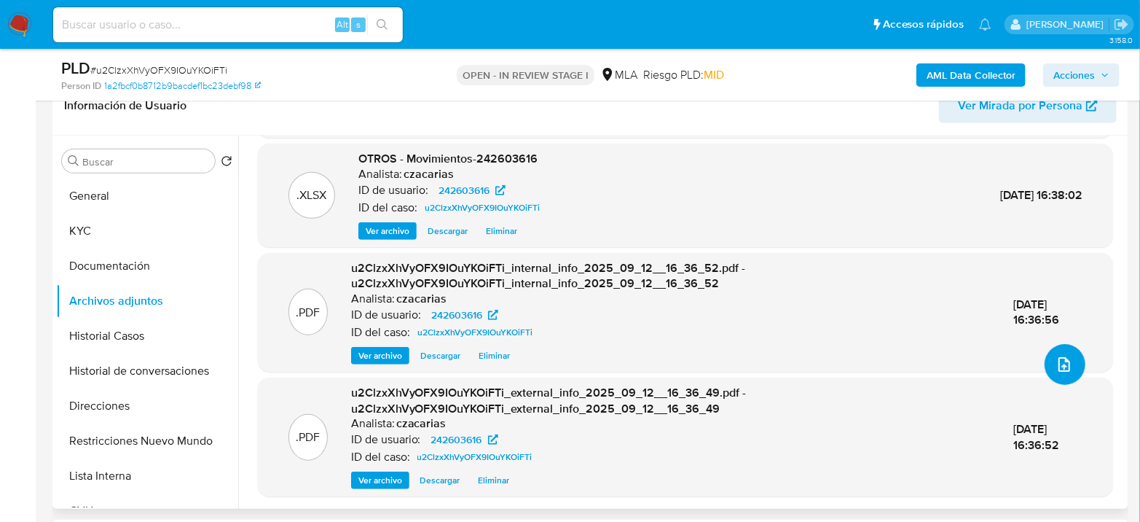
scroll to position [485, 0]
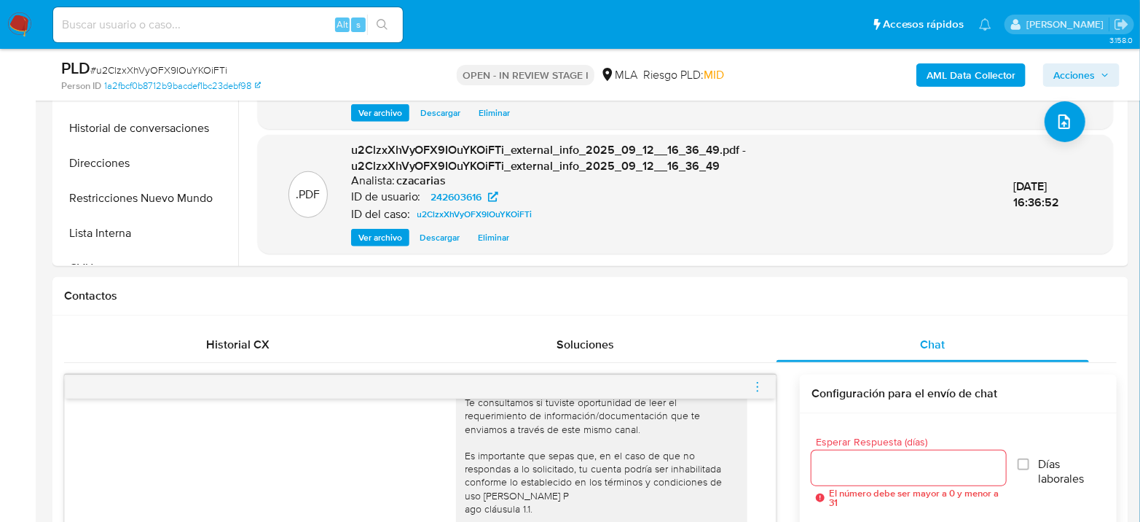
click at [751, 388] on icon "menu-action" at bounding box center [757, 386] width 13 height 13
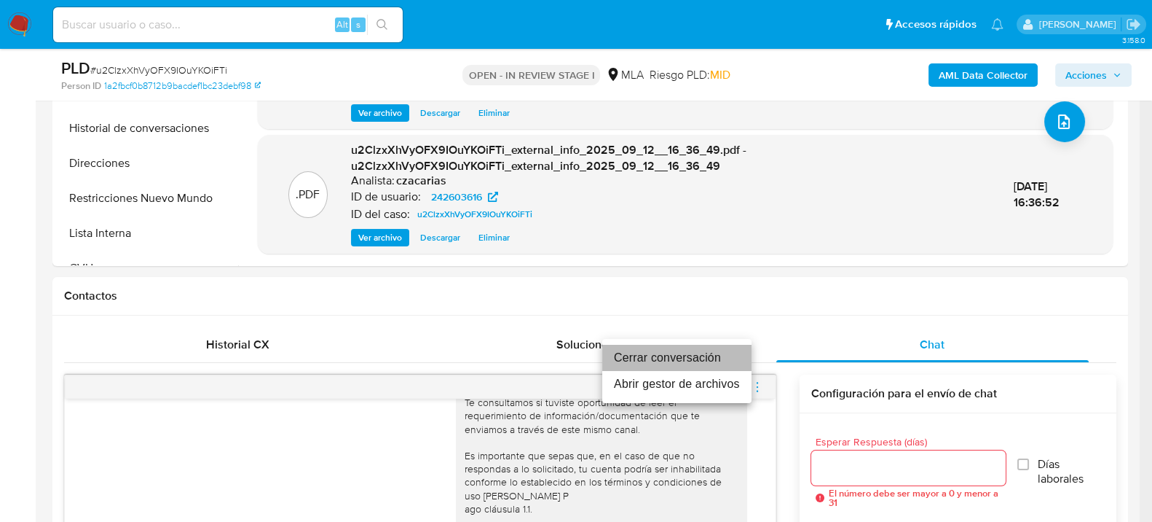
click at [701, 360] on li "Cerrar conversación" at bounding box center [676, 358] width 149 height 26
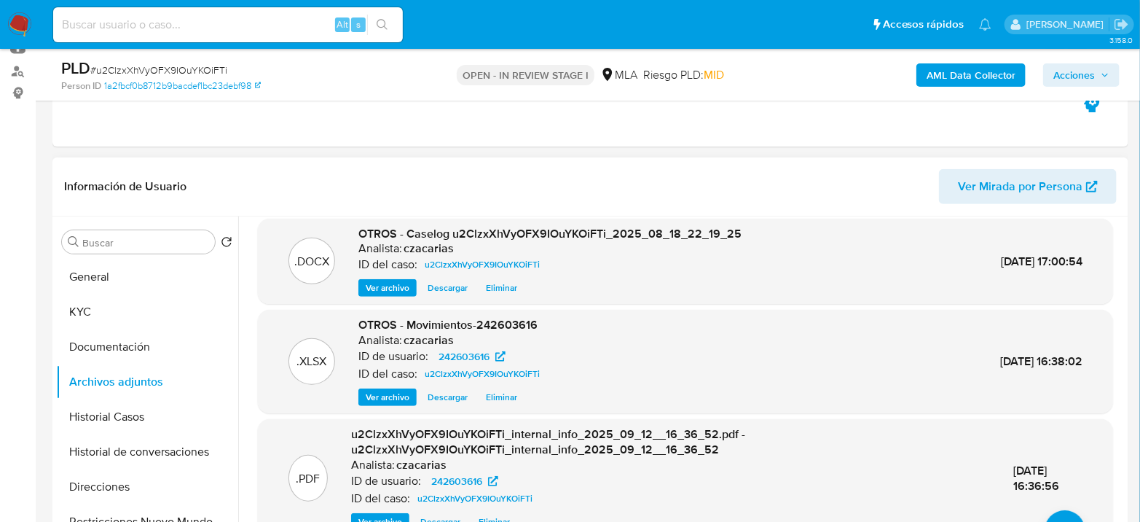
scroll to position [0, 0]
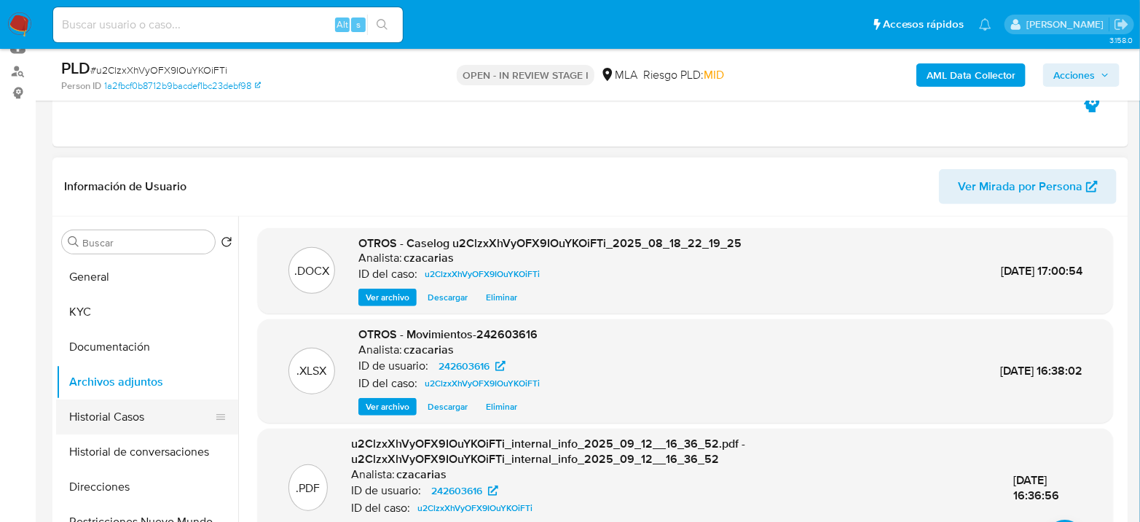
click at [127, 432] on button "Historial Casos" at bounding box center [141, 416] width 170 height 35
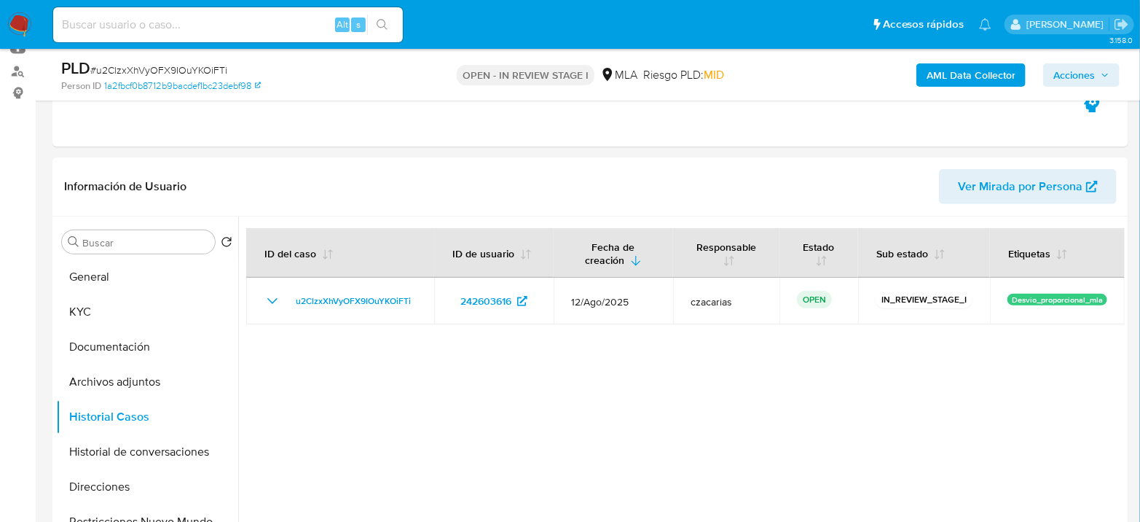
click at [1083, 76] on span "Acciones" at bounding box center [1074, 74] width 42 height 23
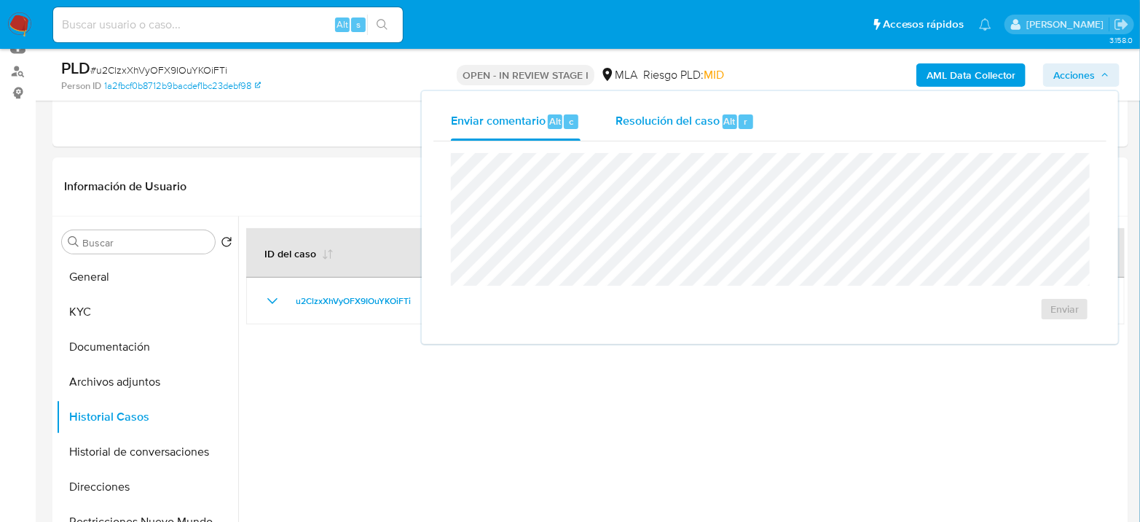
click at [667, 129] on div "Resolución del caso Alt r" at bounding box center [684, 122] width 139 height 38
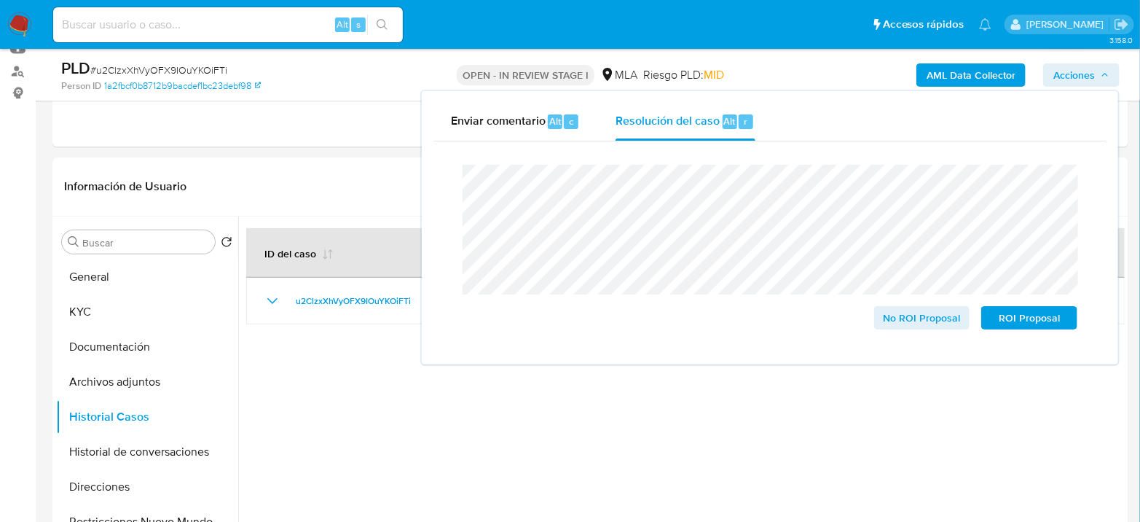
click at [132, 71] on span "# u2ClzxXhVyOFX9IOuYKOiFTi" at bounding box center [158, 70] width 137 height 15
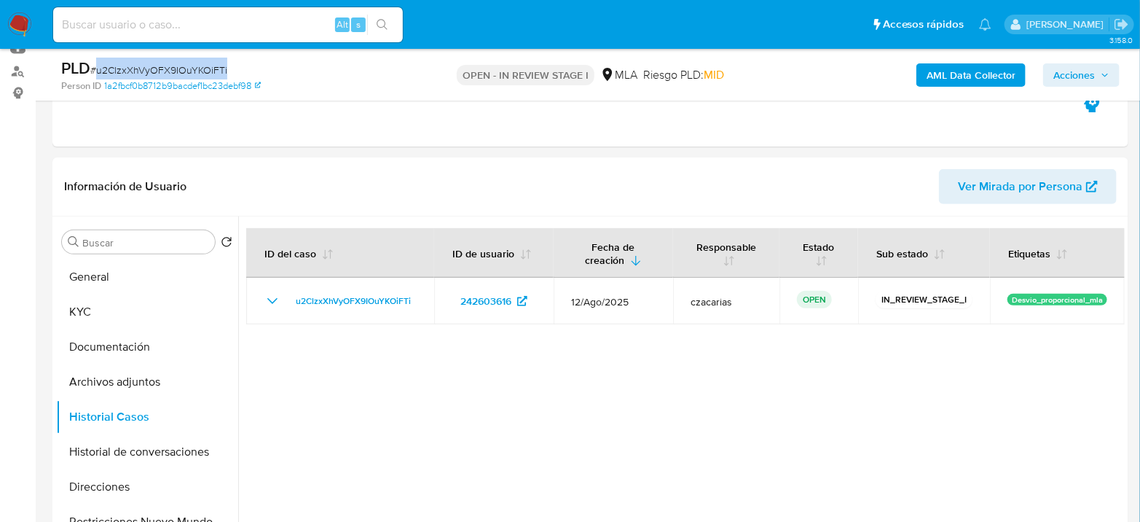
click at [132, 71] on span "# u2ClzxXhVyOFX9IOuYKOiFTi" at bounding box center [158, 70] width 137 height 15
copy span "u2ClzxXhVyOFX9IOuYKOiFTi"
click at [1075, 67] on span "Acciones" at bounding box center [1074, 74] width 42 height 23
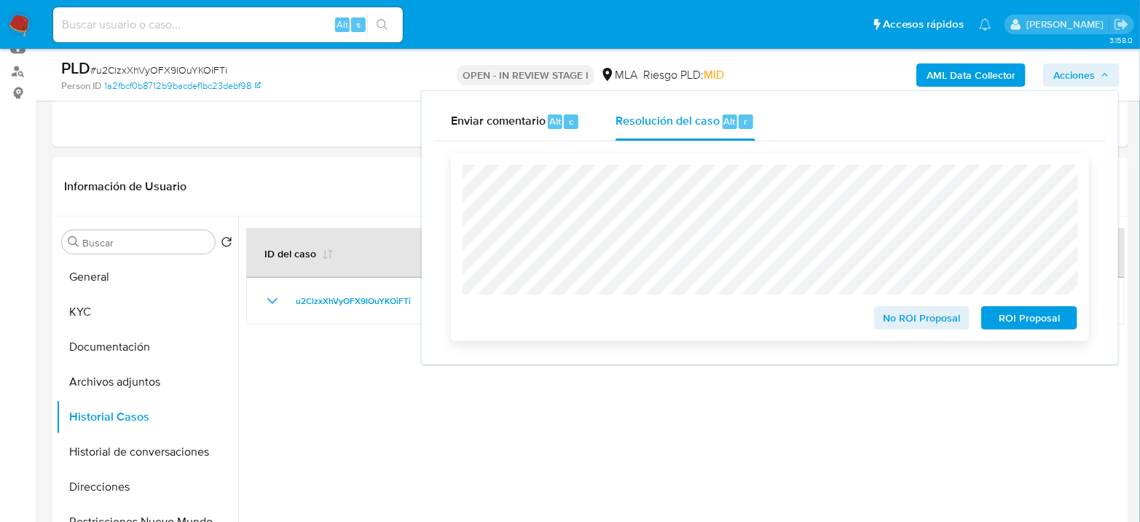
click at [931, 316] on span "No ROI Proposal" at bounding box center [922, 317] width 76 height 20
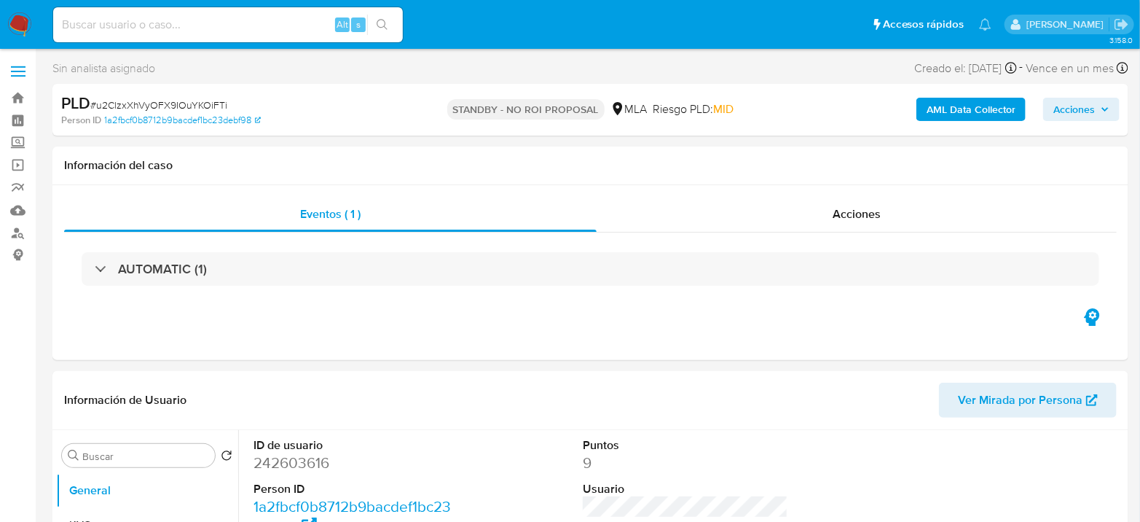
select select "10"
click at [240, 34] on div "Alt s" at bounding box center [228, 24] width 350 height 35
click at [272, 28] on input at bounding box center [228, 24] width 350 height 19
paste input "G2fxsIr9ZHfqe0JrRYQ2vQC0"
type input "G2fxsIr9ZHfqe0JrRYQ2vQC0"
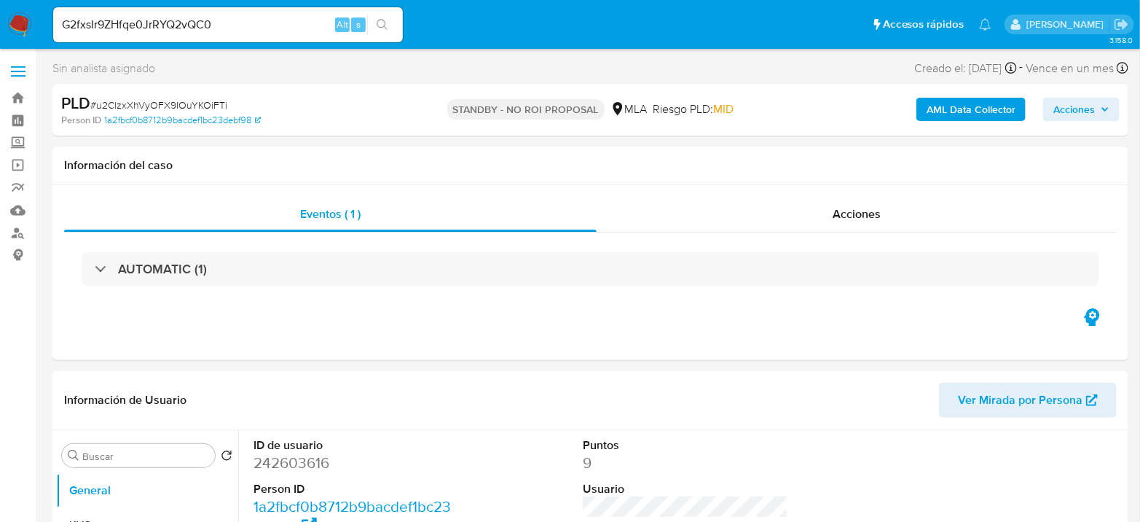
click at [384, 25] on icon "search-icon" at bounding box center [382, 24] width 11 height 11
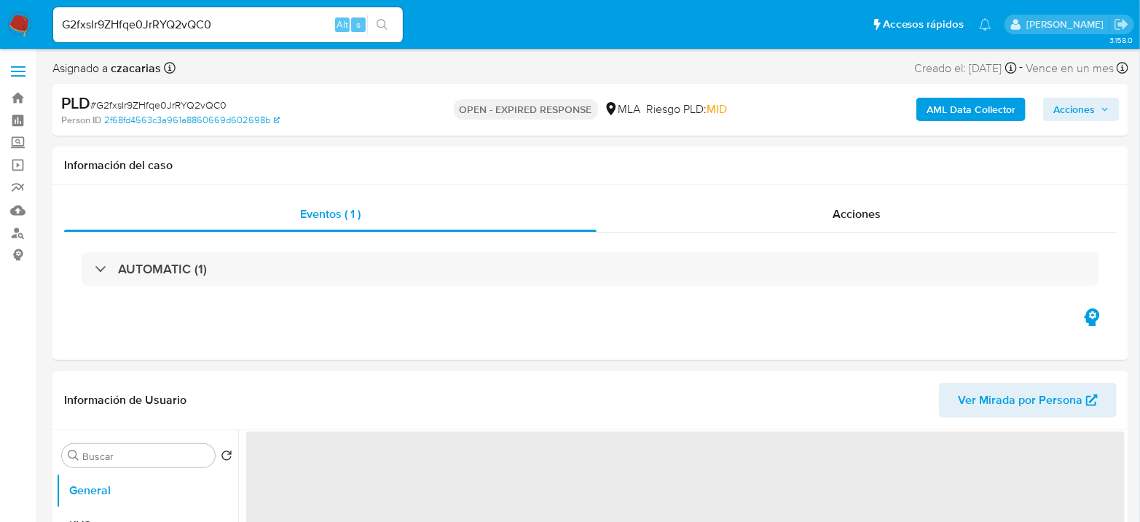
select select "10"
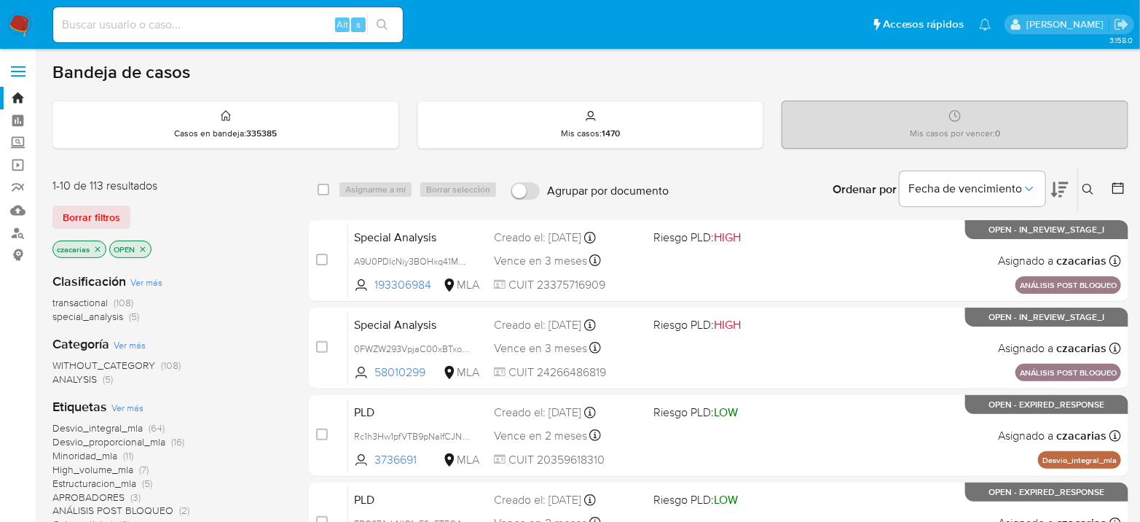
click at [1087, 184] on icon at bounding box center [1088, 190] width 12 height 12
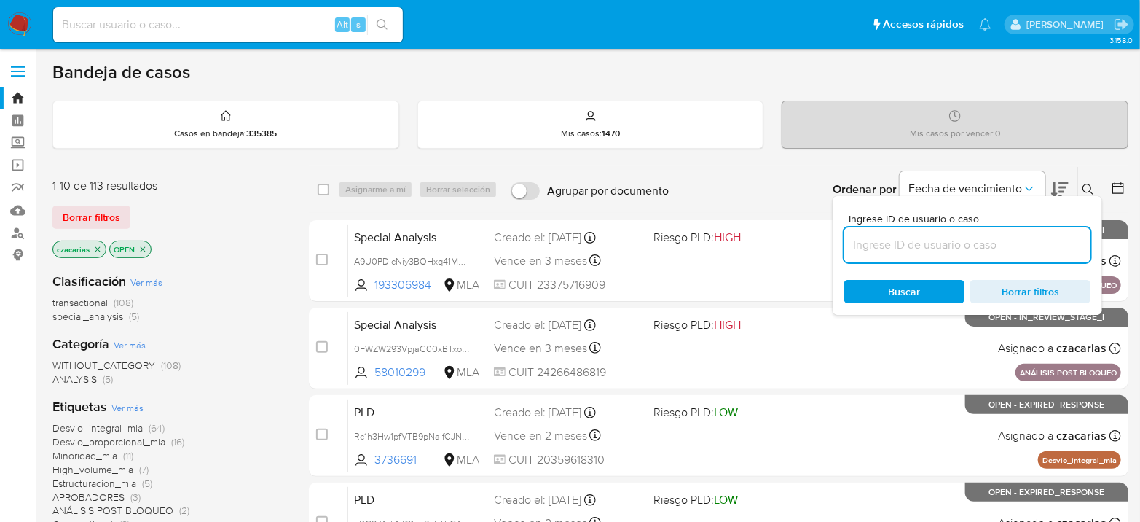
click at [920, 238] on input at bounding box center [967, 244] width 246 height 19
type input "G2fxsIr9ZHfqe0JrRYQ2vQC0"
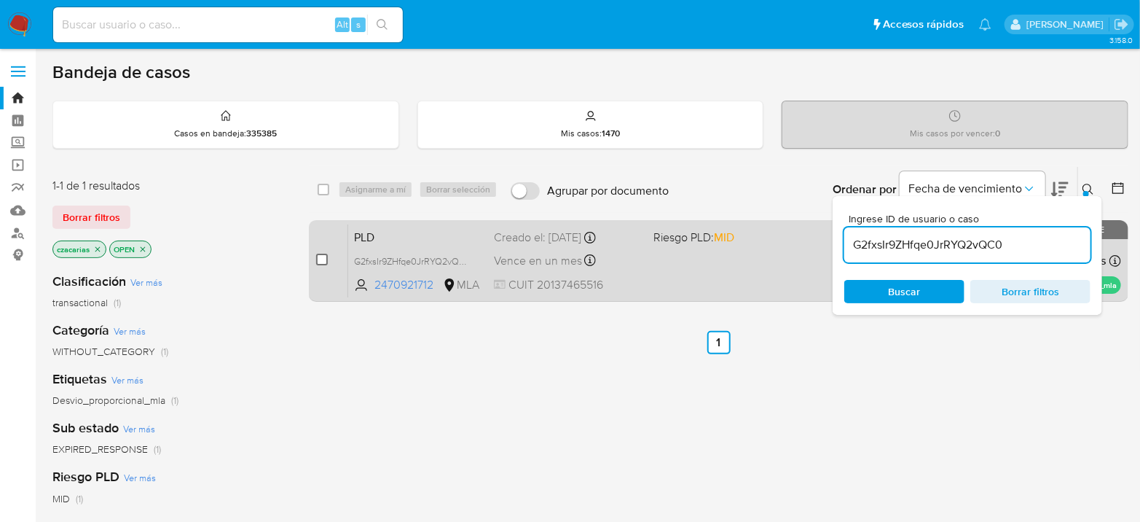
click at [323, 263] on input "checkbox" at bounding box center [322, 259] width 12 height 12
checkbox input "true"
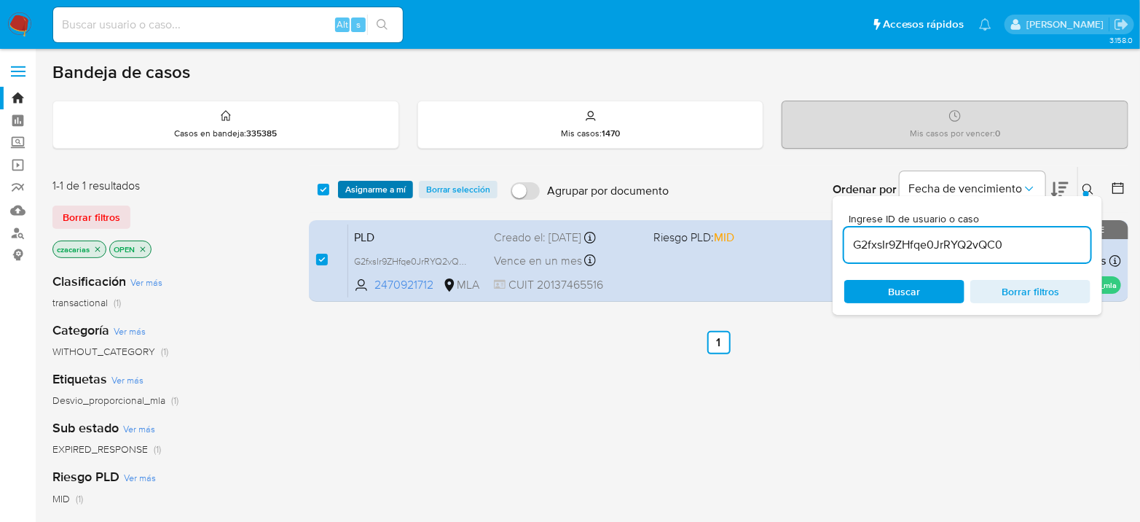
click at [377, 187] on span "Asignarme a mí" at bounding box center [375, 189] width 60 height 15
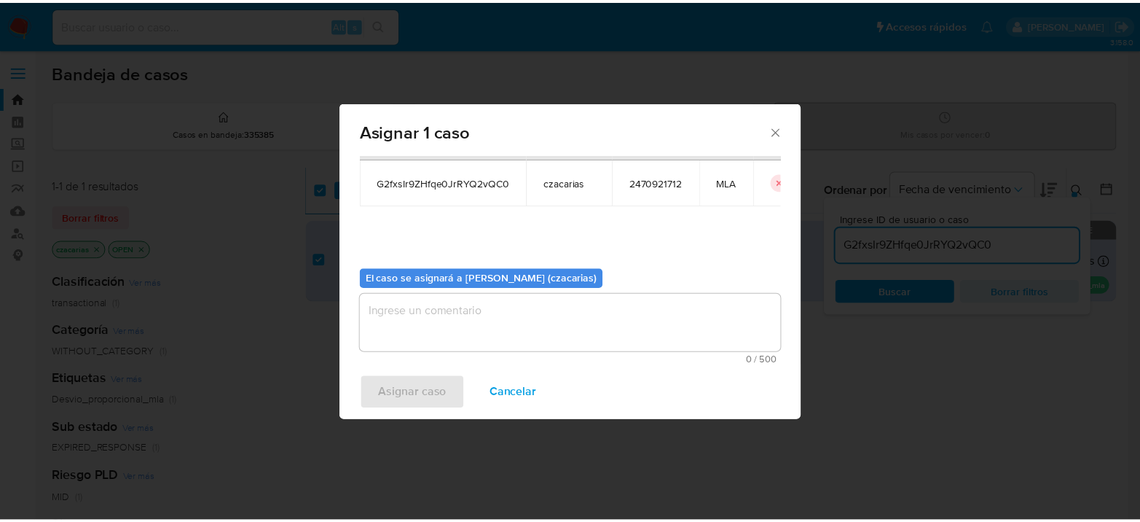
scroll to position [74, 0]
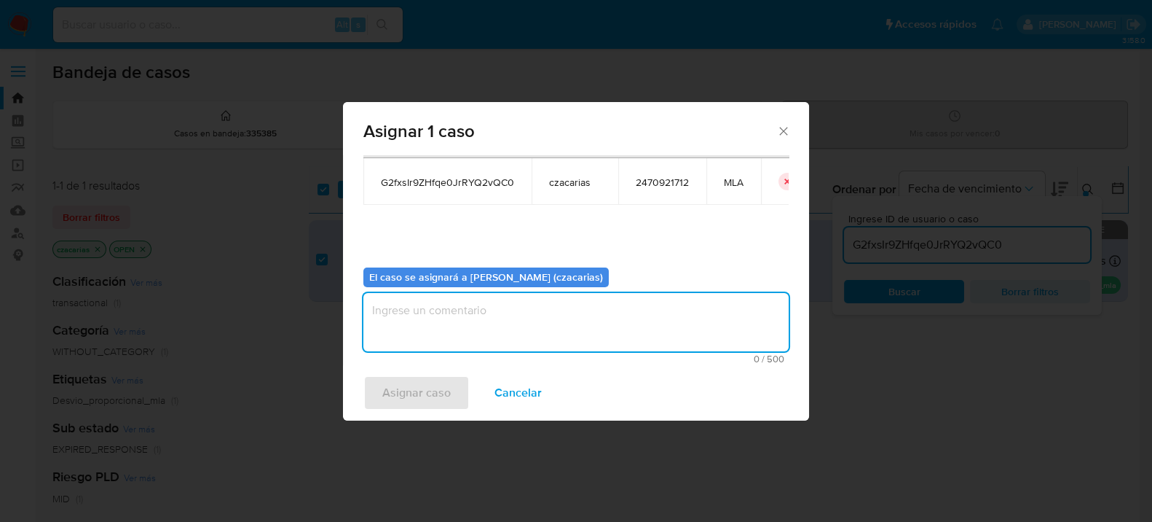
click at [498, 314] on textarea "assign-modal" at bounding box center [575, 322] width 425 height 58
click at [422, 395] on span "Asignar caso" at bounding box center [416, 393] width 68 height 32
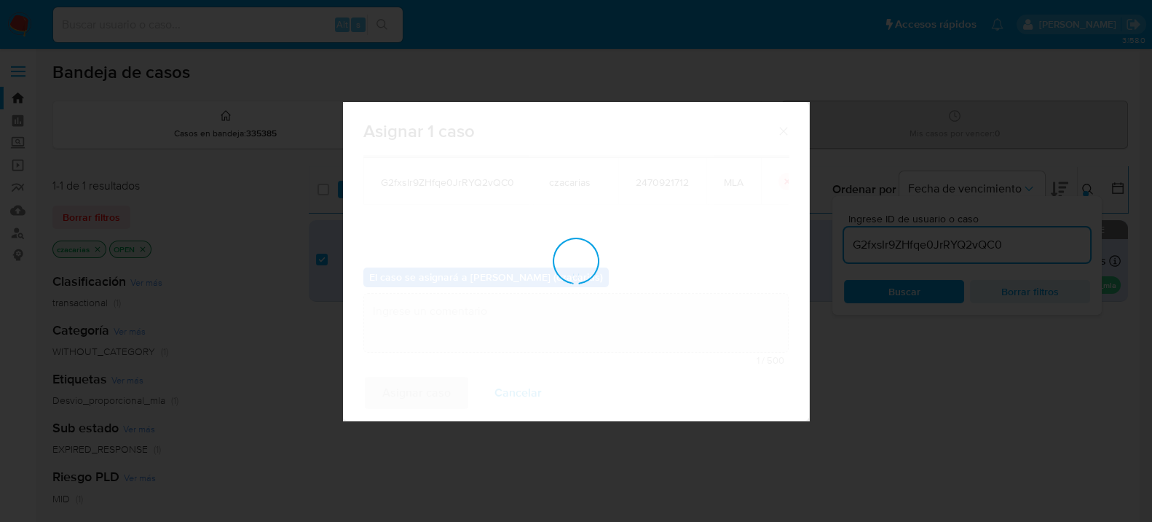
checkbox input "false"
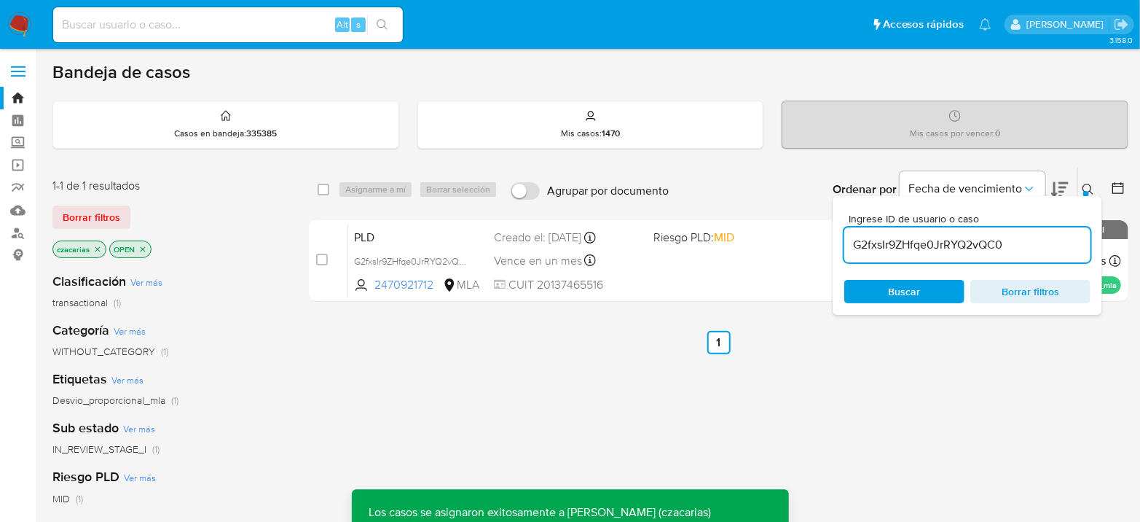
click at [210, 28] on input at bounding box center [228, 24] width 350 height 19
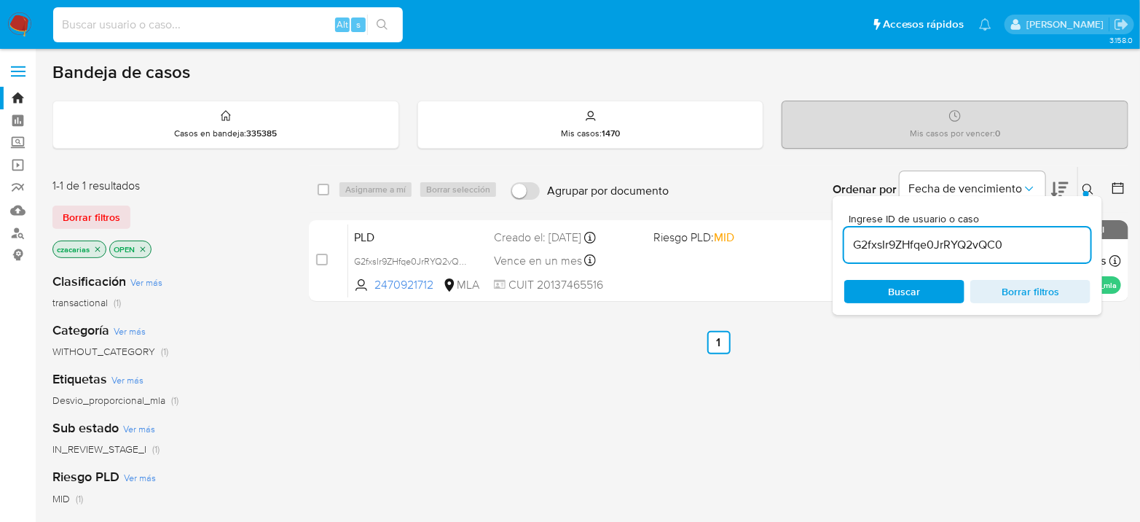
paste input "u2ClzxXhVyOFX9IOuYKOiFTi"
type input "u2ClzxXhVyOFX9IOuYKOiFTi"
click at [386, 29] on icon "search-icon" at bounding box center [383, 25] width 12 height 12
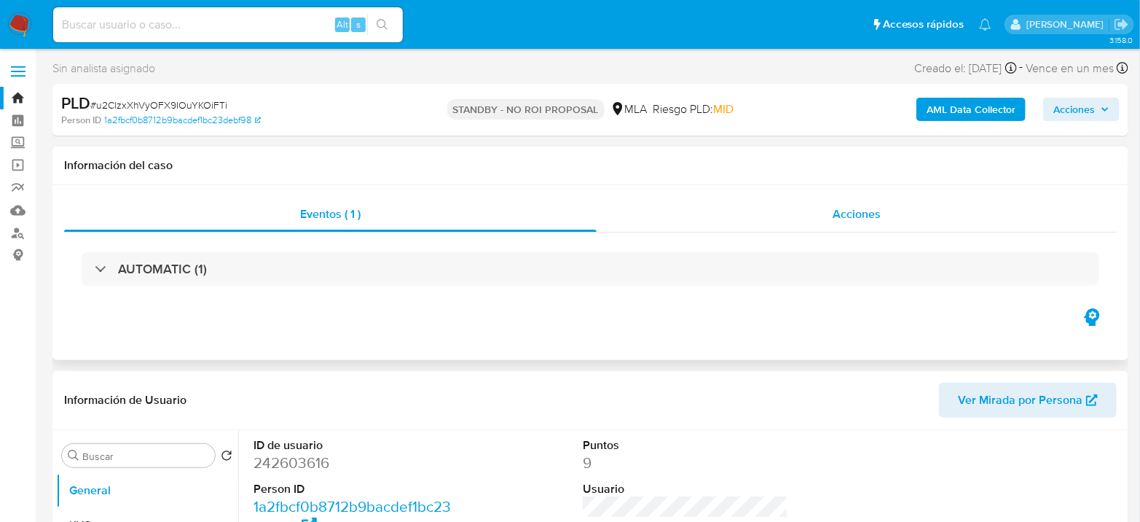
click at [835, 208] on span "Acciones" at bounding box center [857, 213] width 48 height 17
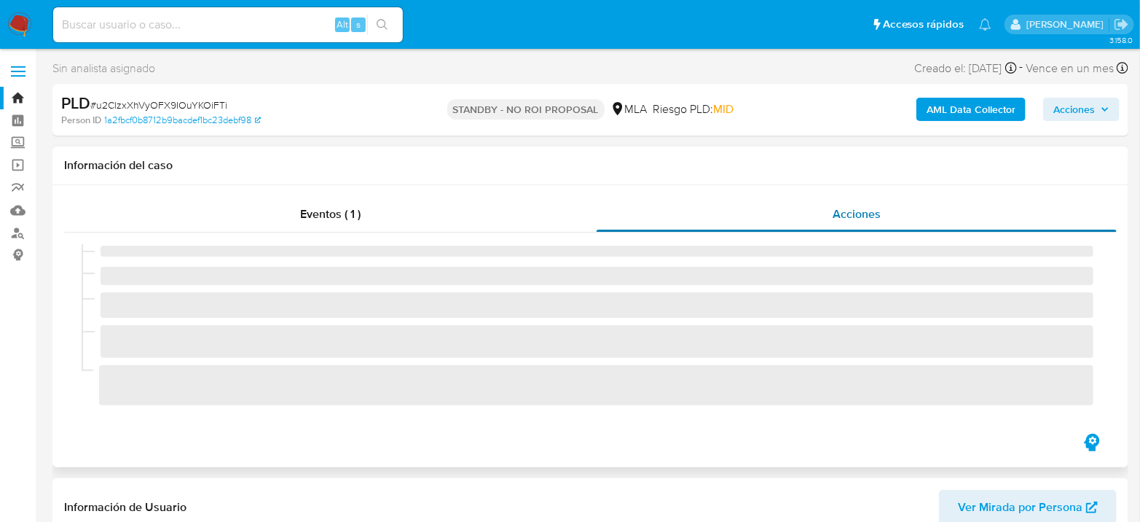
select select "10"
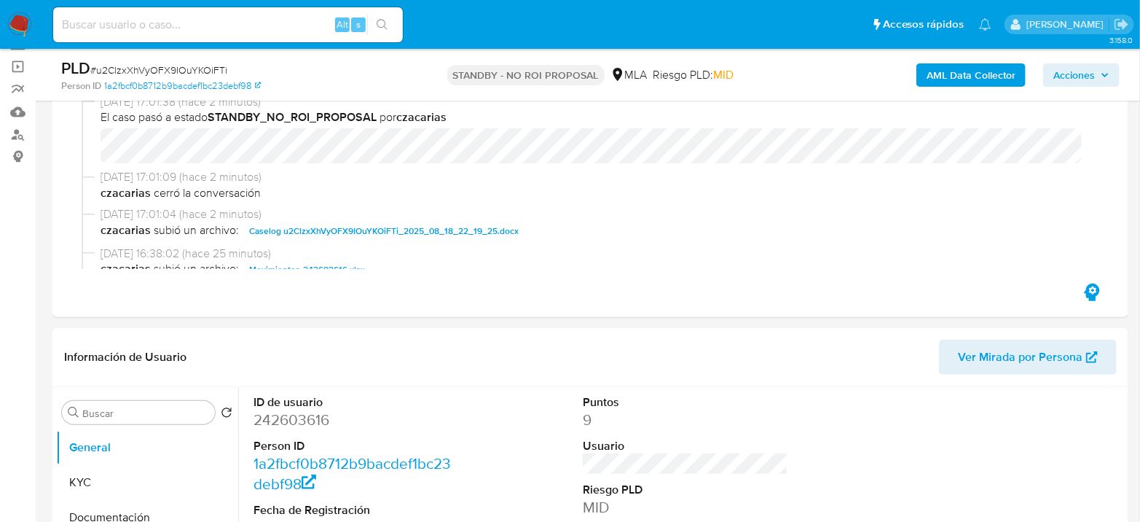
scroll to position [323, 0]
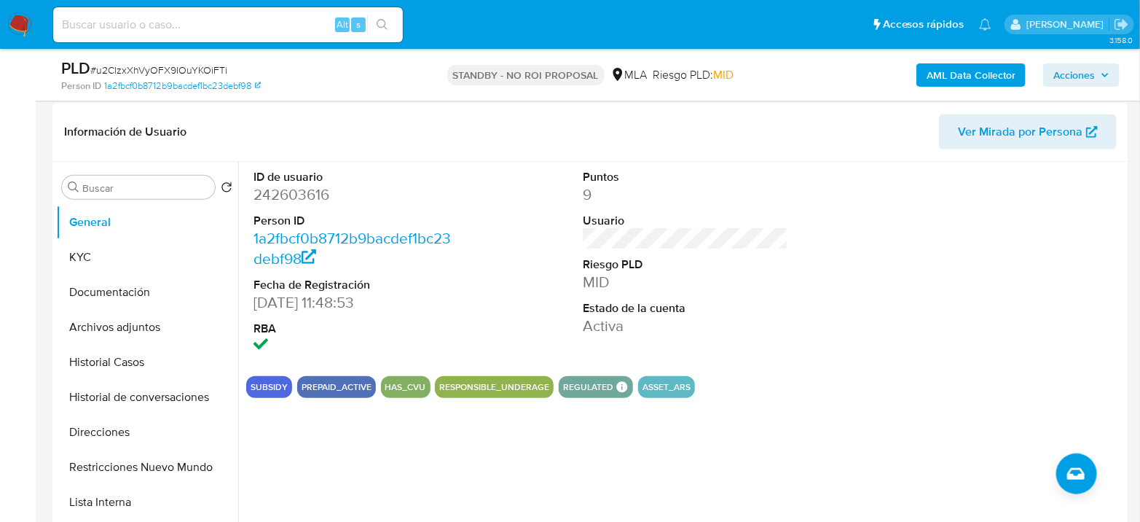
click at [18, 25] on img at bounding box center [19, 24] width 25 height 25
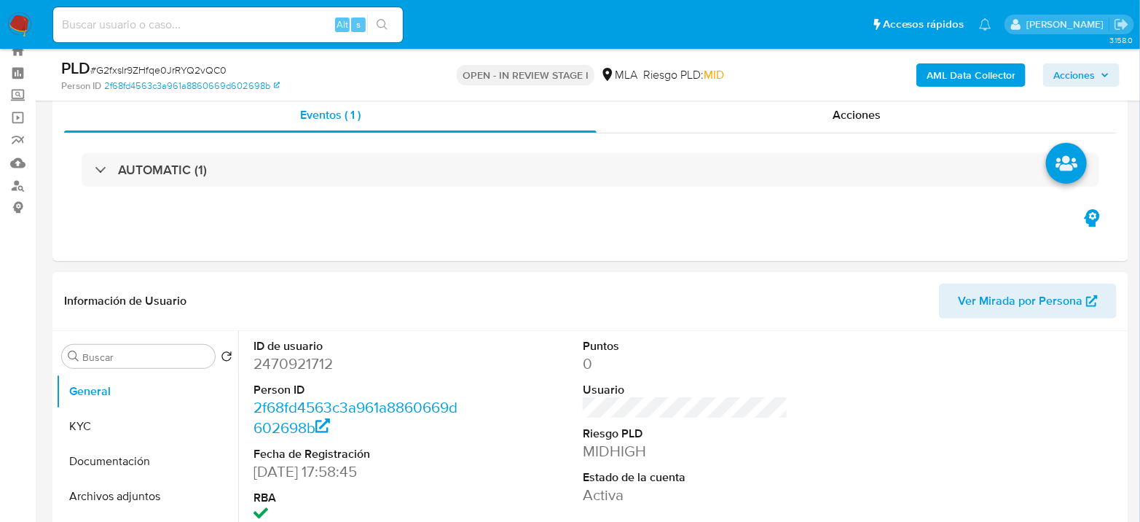
scroll to position [243, 0]
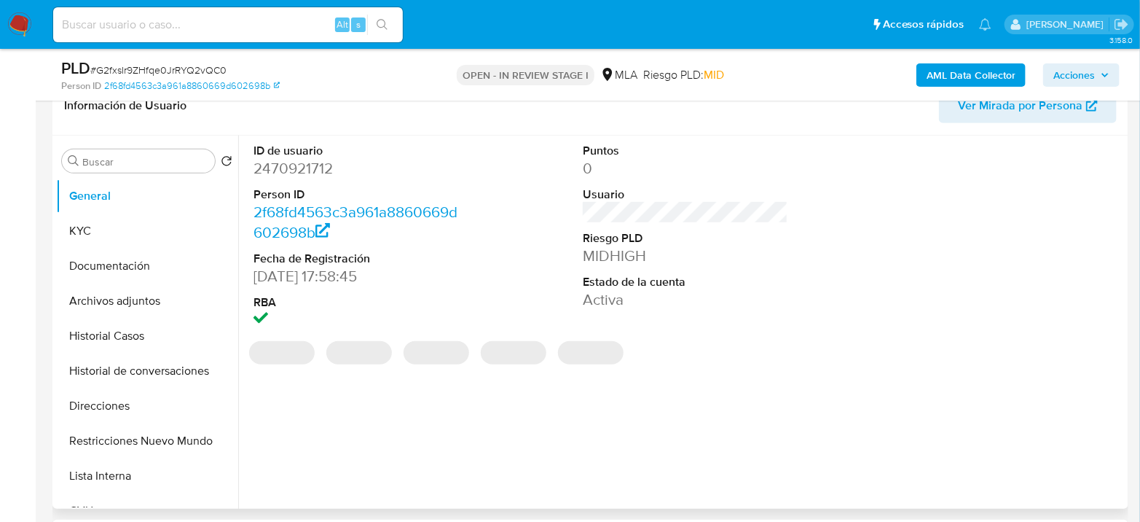
select select "10"
click at [312, 167] on dd "2470921712" at bounding box center [355, 168] width 205 height 20
copy dd "2470921712"
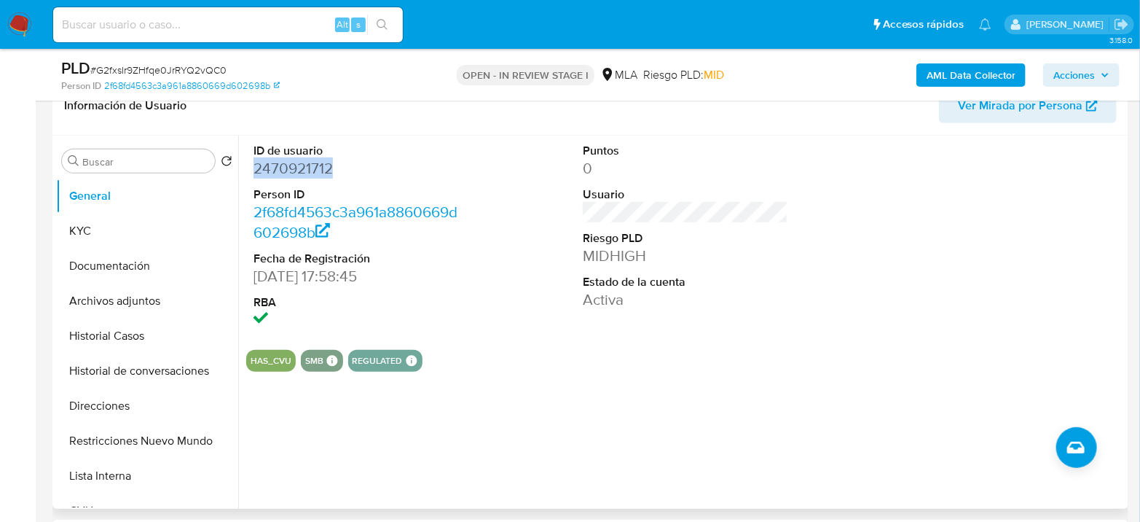
click at [300, 170] on dd "2470921712" at bounding box center [355, 168] width 205 height 20
copy dd "2470921712"
click at [260, 158] on dd "2470921712" at bounding box center [355, 168] width 205 height 20
click at [271, 165] on dd "2470921712" at bounding box center [355, 168] width 205 height 20
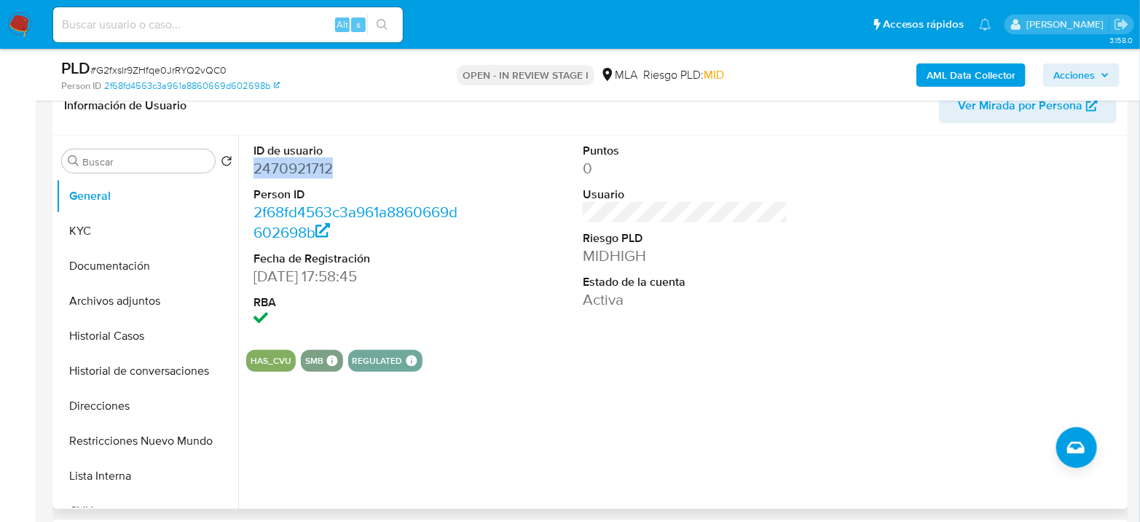
click at [271, 165] on dd "2470921712" at bounding box center [355, 168] width 205 height 20
copy dd "2470921712"
click at [272, 163] on dd "2470921712" at bounding box center [355, 168] width 205 height 20
click at [274, 169] on dd "2470921712" at bounding box center [355, 168] width 205 height 20
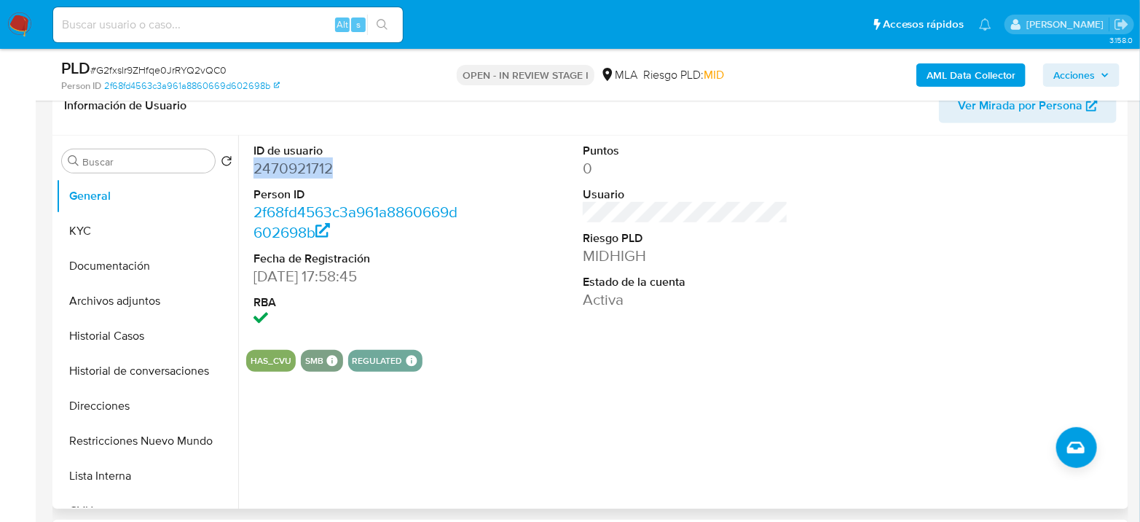
click at [274, 169] on dd "2470921712" at bounding box center [355, 168] width 205 height 20
click at [188, 28] on input at bounding box center [228, 24] width 350 height 19
paste input "VqUGPWSraNyP5ghMNtRev4SS"
type input "VqUGPWSraNyP5ghMNtRev4SS"
click at [374, 22] on button "search-icon" at bounding box center [382, 25] width 30 height 20
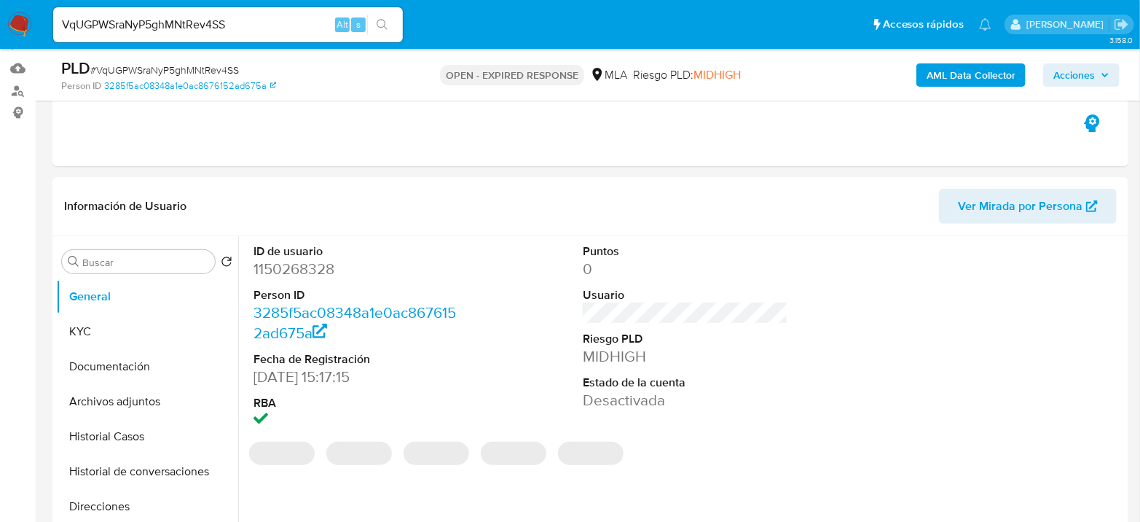
scroll to position [162, 0]
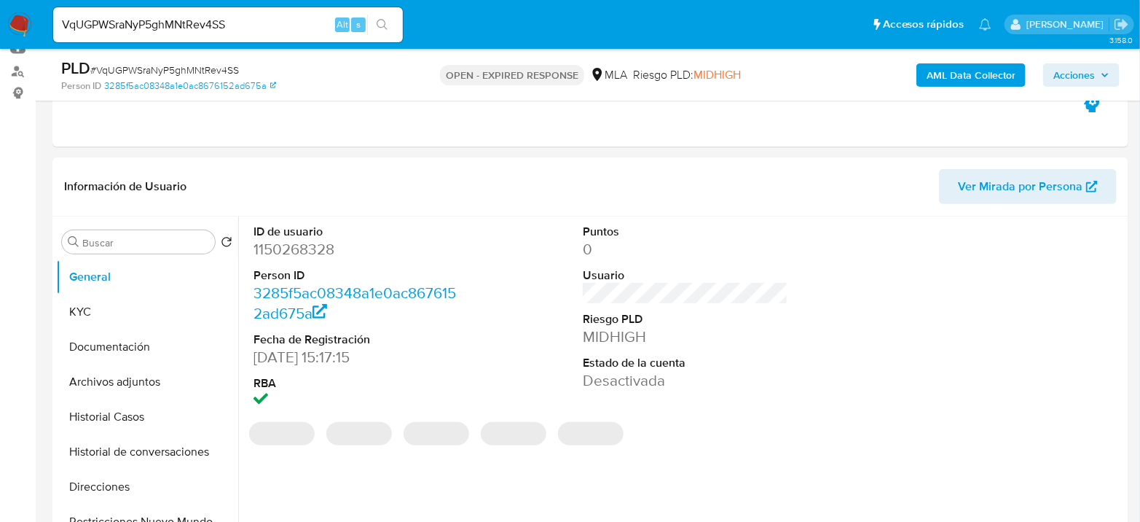
select select "10"
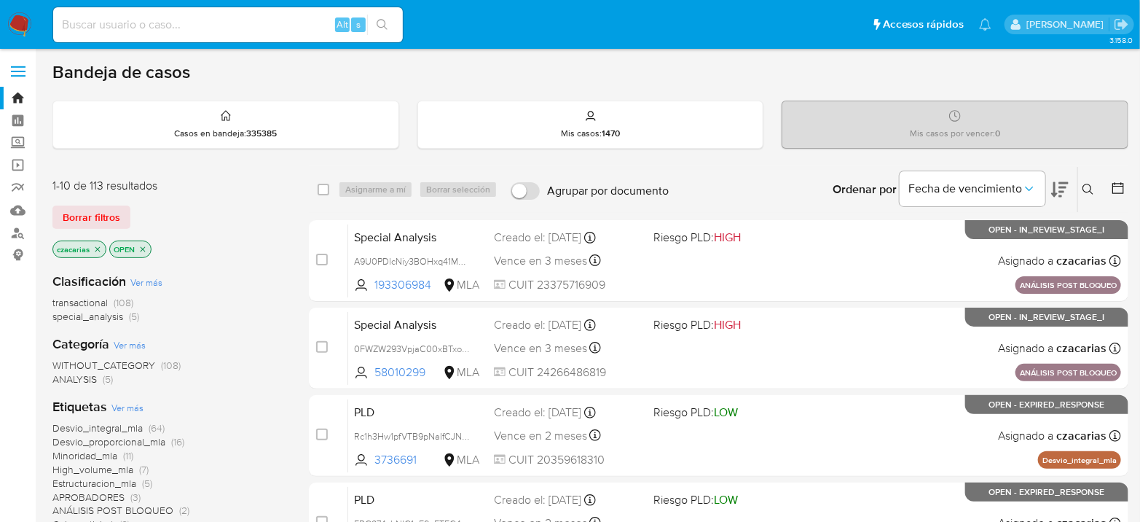
click at [1092, 185] on icon at bounding box center [1088, 190] width 12 height 12
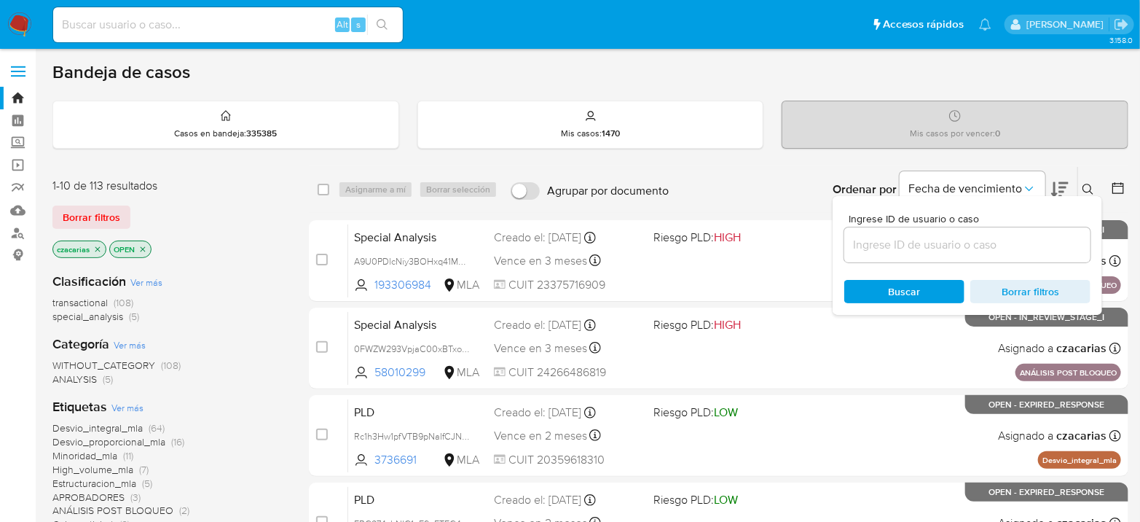
click at [969, 242] on input at bounding box center [967, 244] width 246 height 19
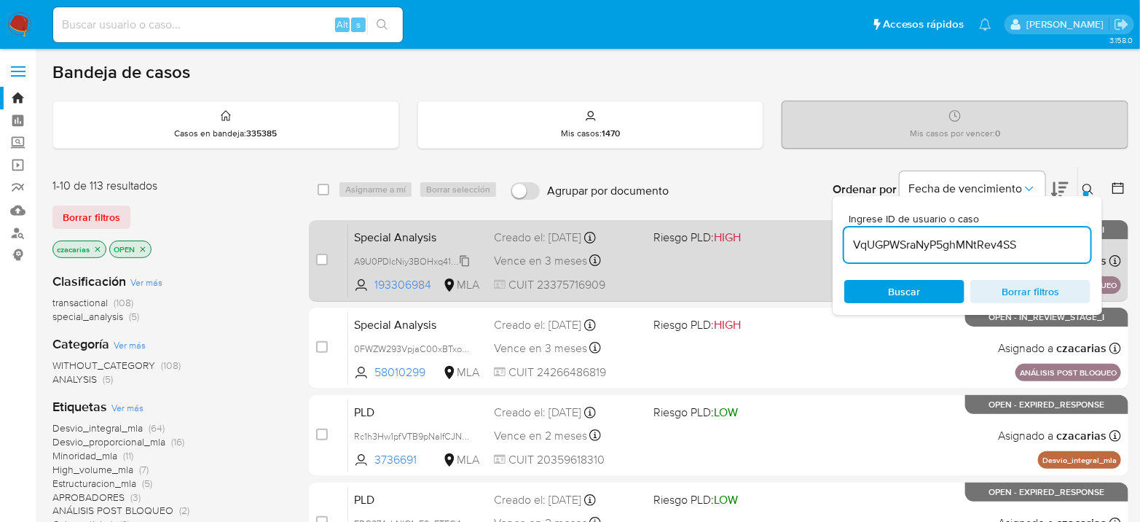
type input "VqUGPWSraNyP5ghMNtRev4SS"
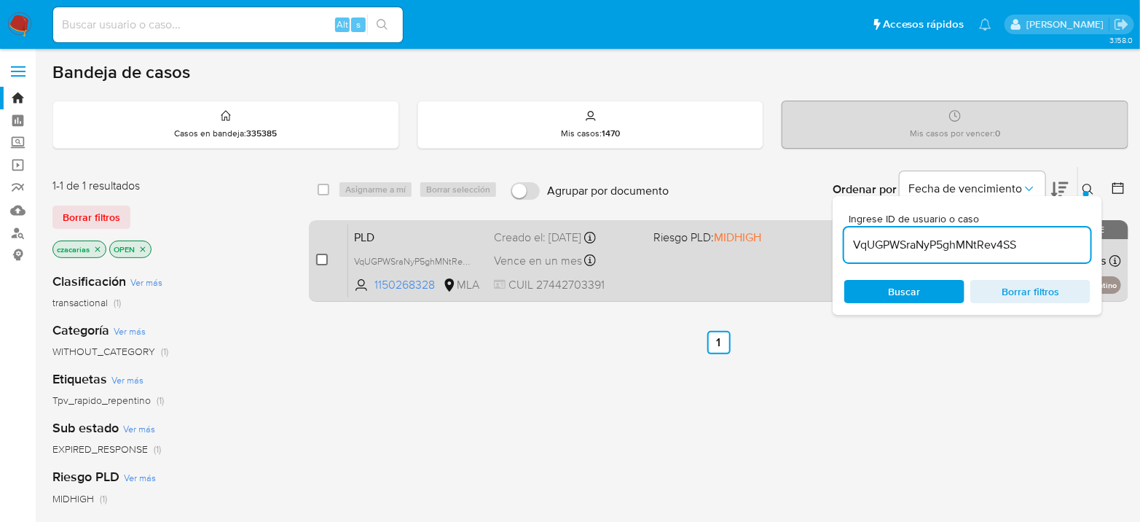
click at [324, 256] on input "checkbox" at bounding box center [322, 259] width 12 height 12
checkbox input "true"
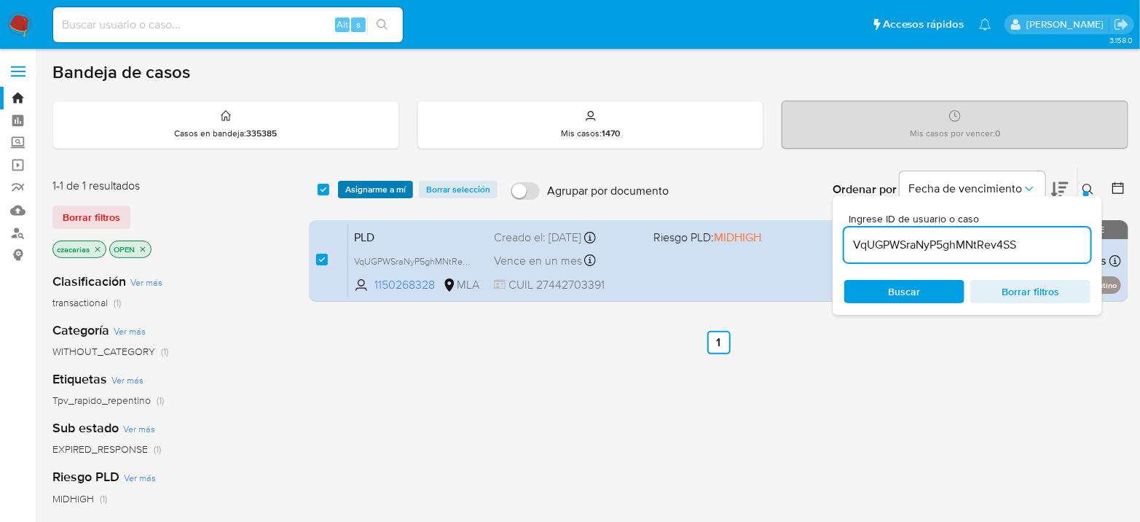
click at [386, 194] on span "Asignarme a mí" at bounding box center [375, 189] width 60 height 15
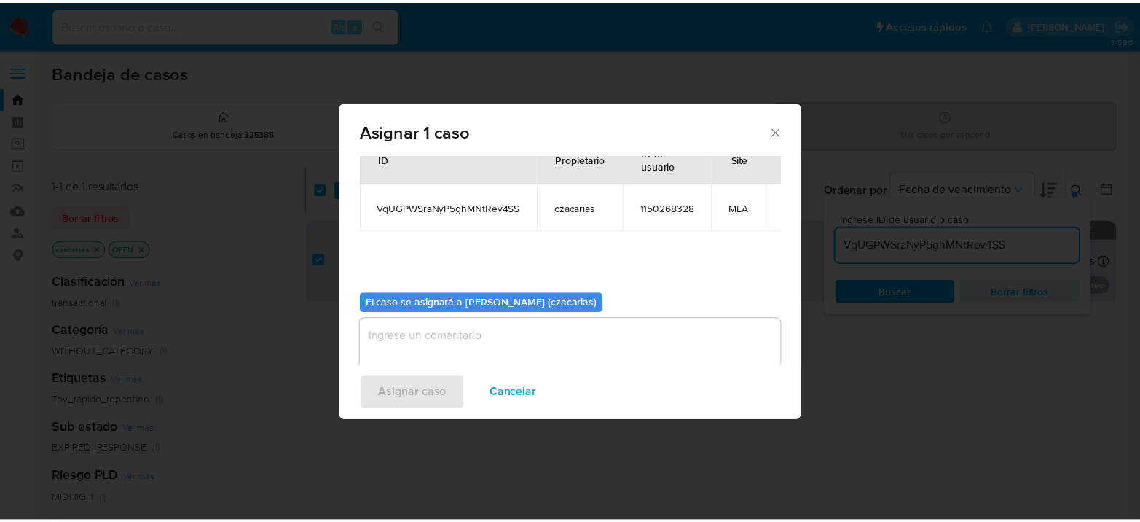
scroll to position [74, 0]
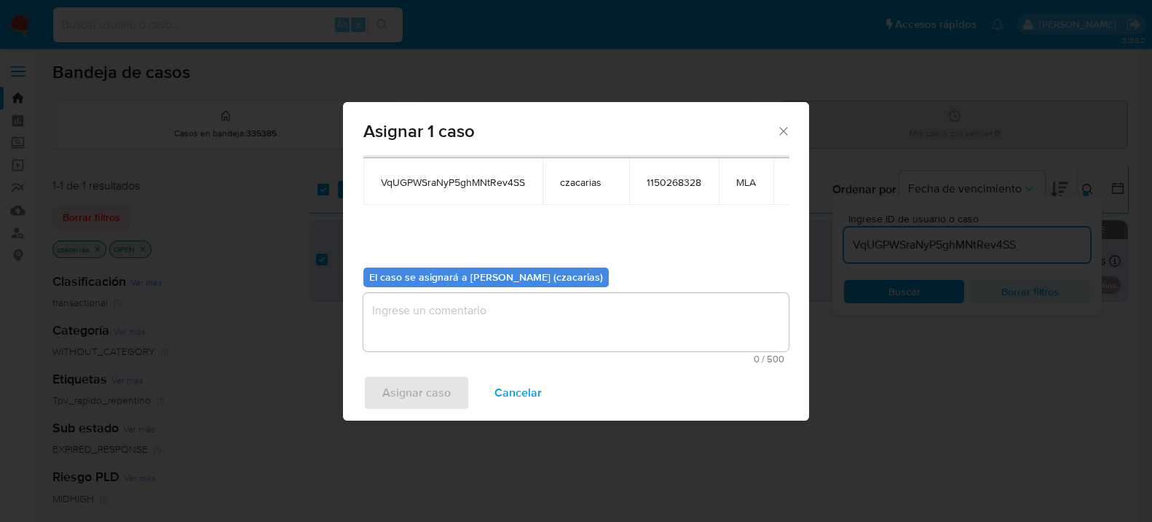
click at [468, 312] on textarea "assign-modal" at bounding box center [575, 322] width 425 height 58
click at [414, 385] on span "Asignar caso" at bounding box center [416, 393] width 68 height 32
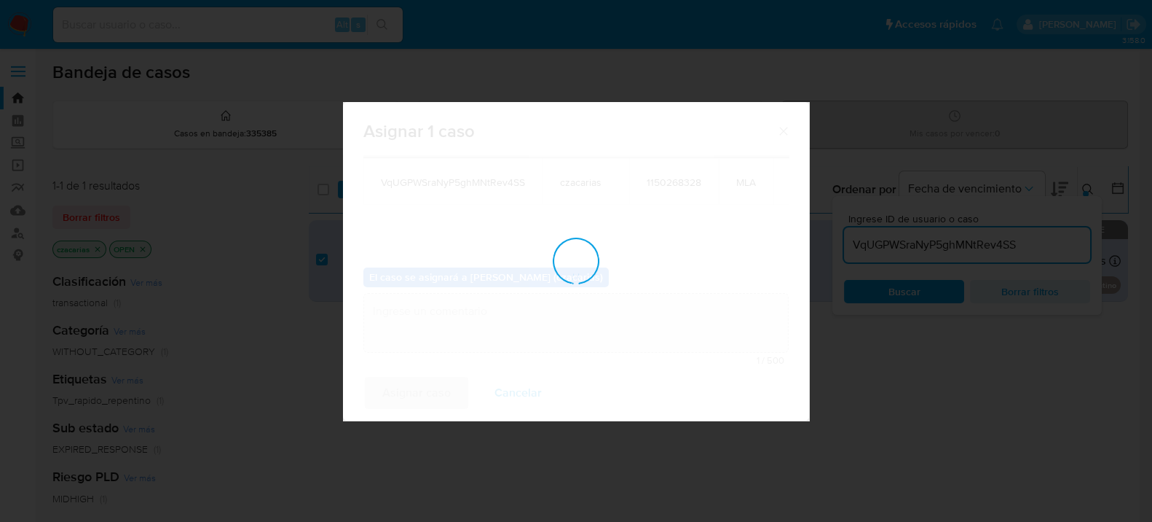
checkbox input "false"
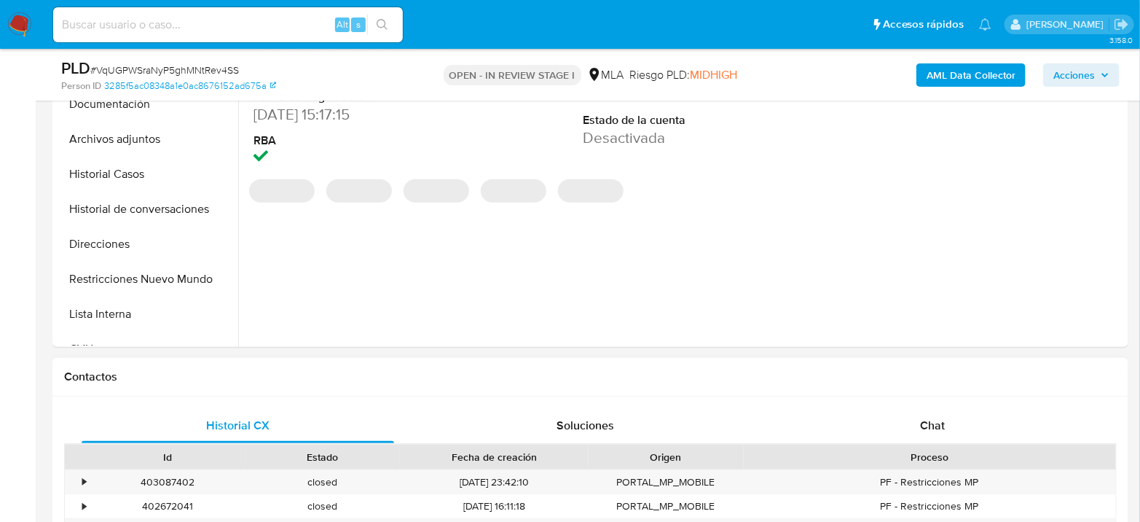
click at [972, 419] on div "Chat" at bounding box center [932, 425] width 312 height 35
select select "10"
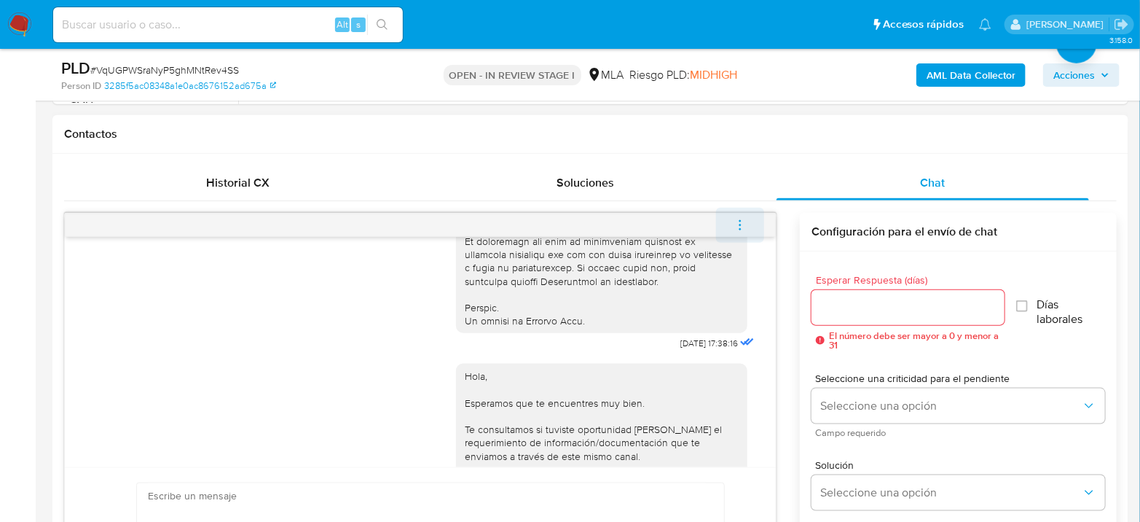
scroll to position [511, 0]
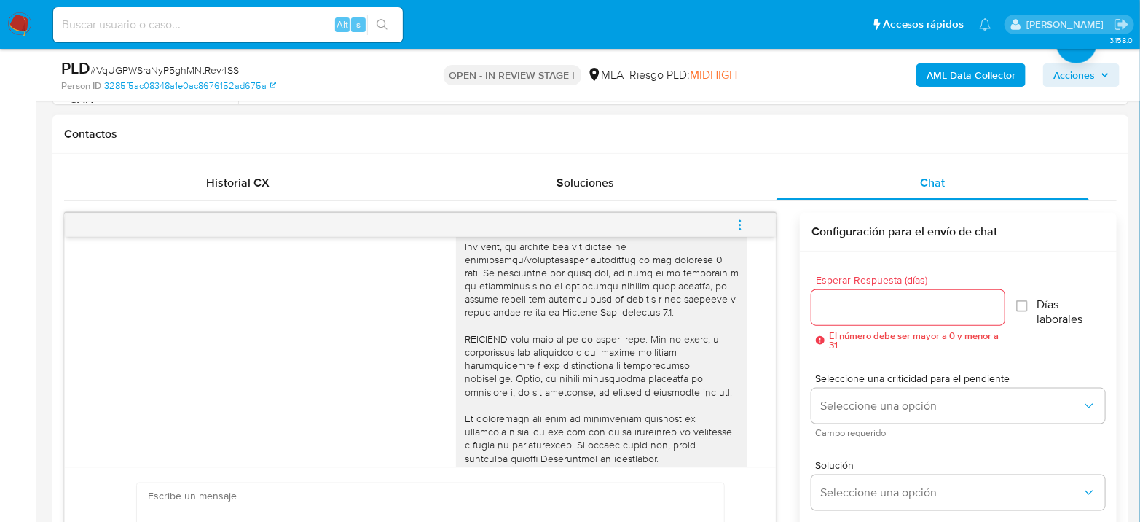
click at [739, 226] on icon "menu-action" at bounding box center [739, 225] width 13 height 13
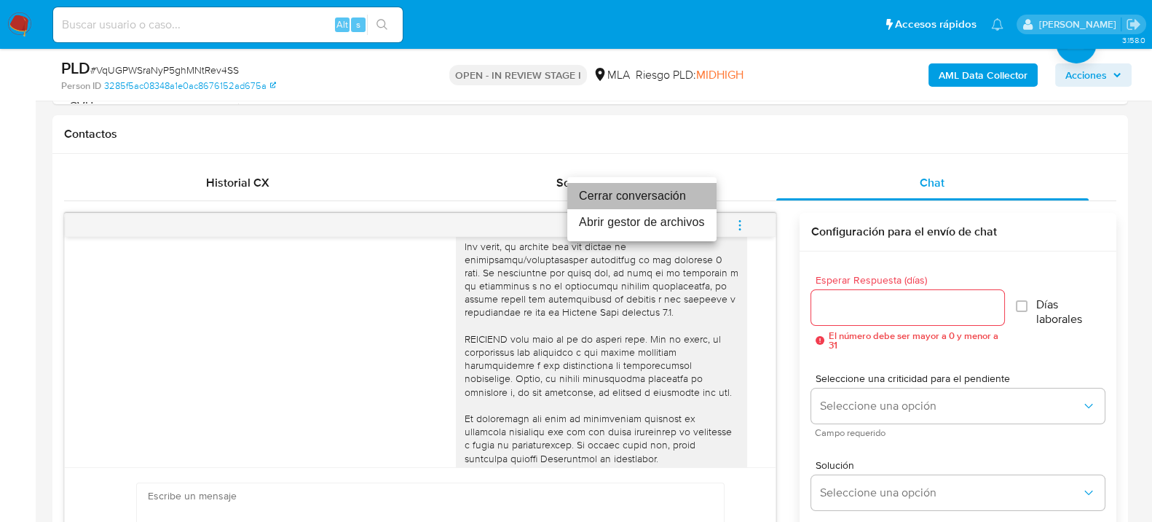
click at [599, 189] on li "Cerrar conversación" at bounding box center [641, 196] width 149 height 26
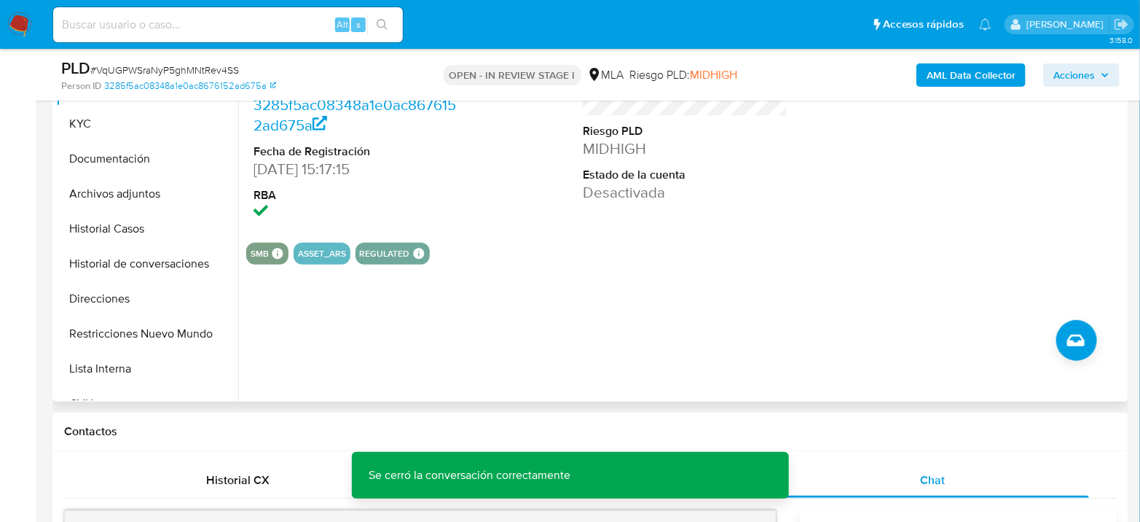
scroll to position [323, 0]
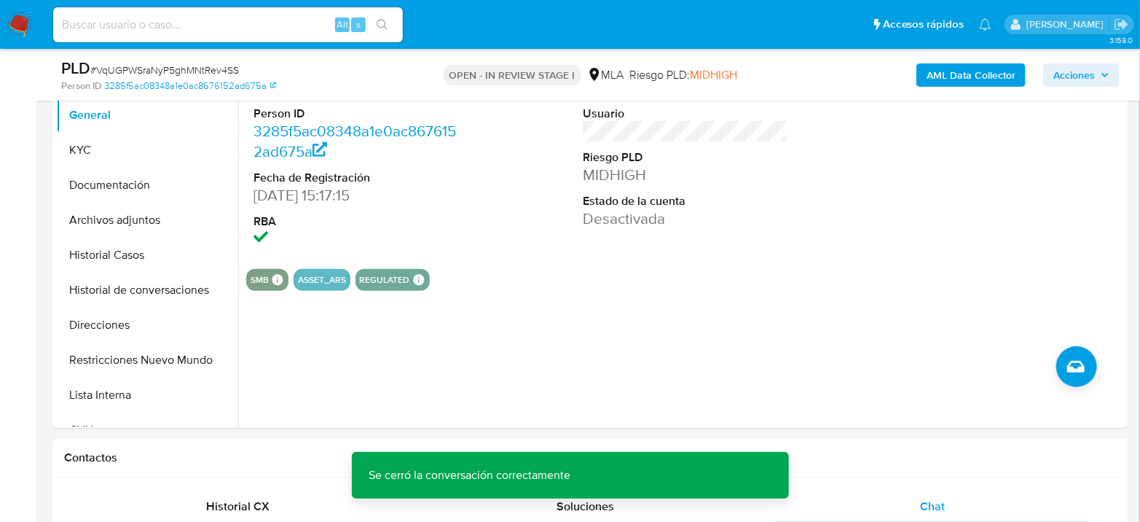
click at [975, 73] on b "AML Data Collector" at bounding box center [971, 74] width 89 height 23
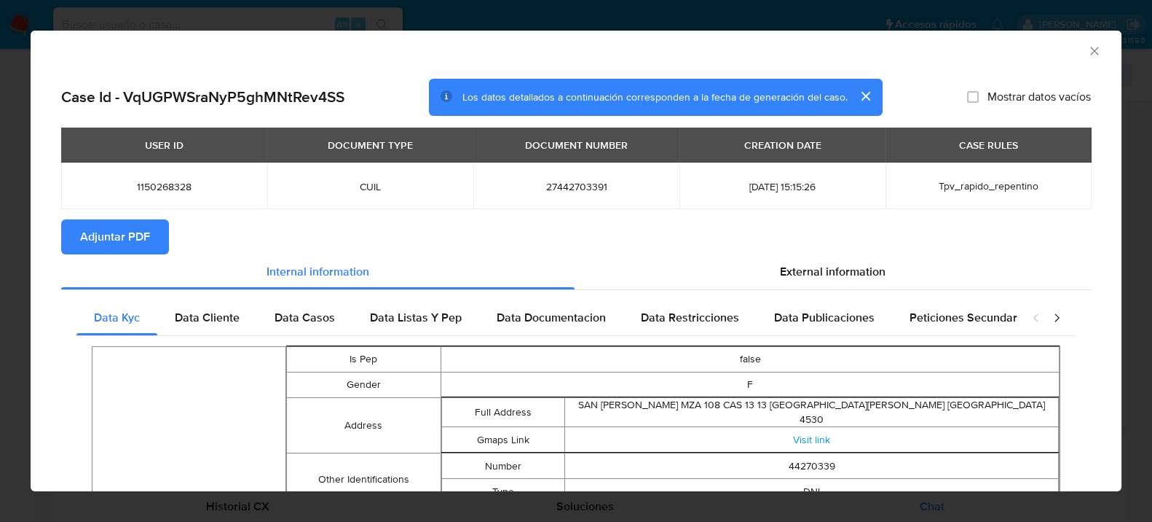
click at [1087, 54] on icon "Cerrar ventana" at bounding box center [1094, 51] width 15 height 15
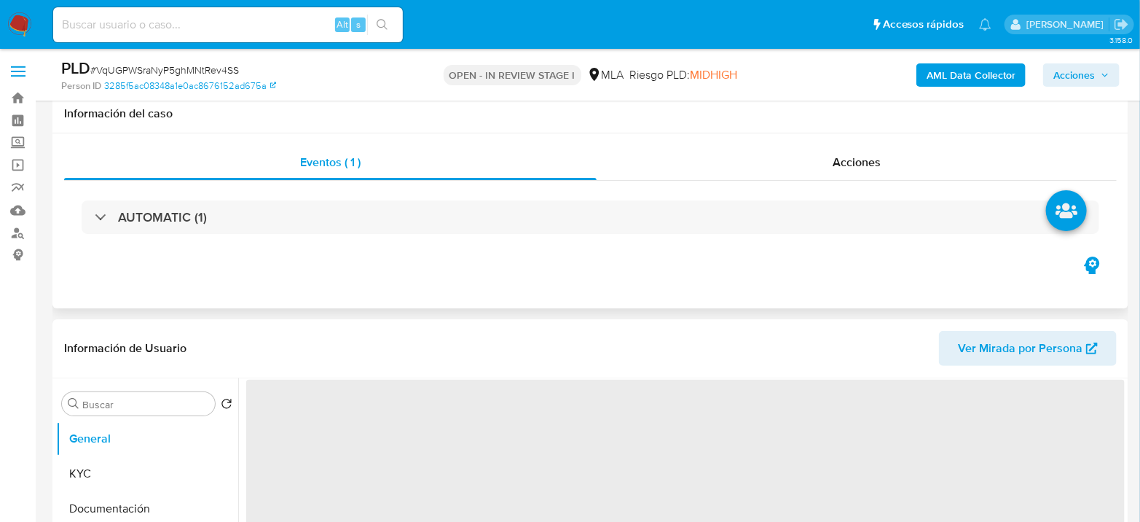
scroll to position [243, 0]
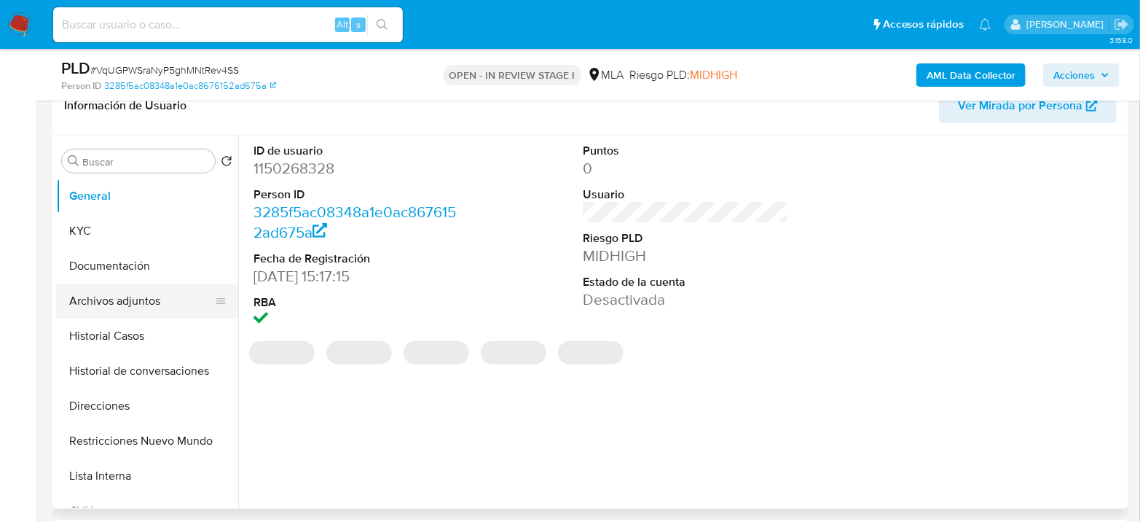
click at [119, 283] on button "Archivos adjuntos" at bounding box center [141, 300] width 170 height 35
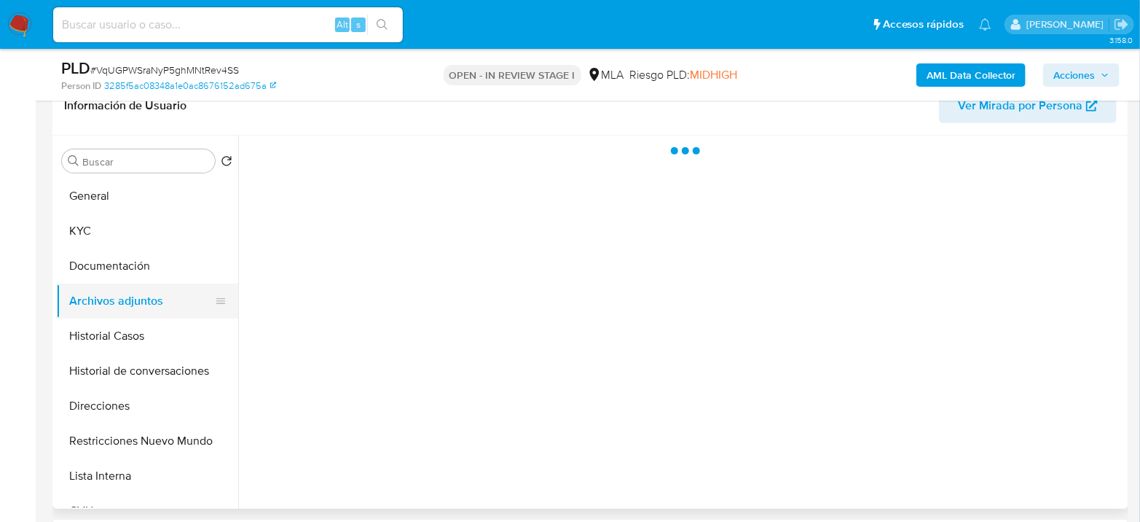
select select "10"
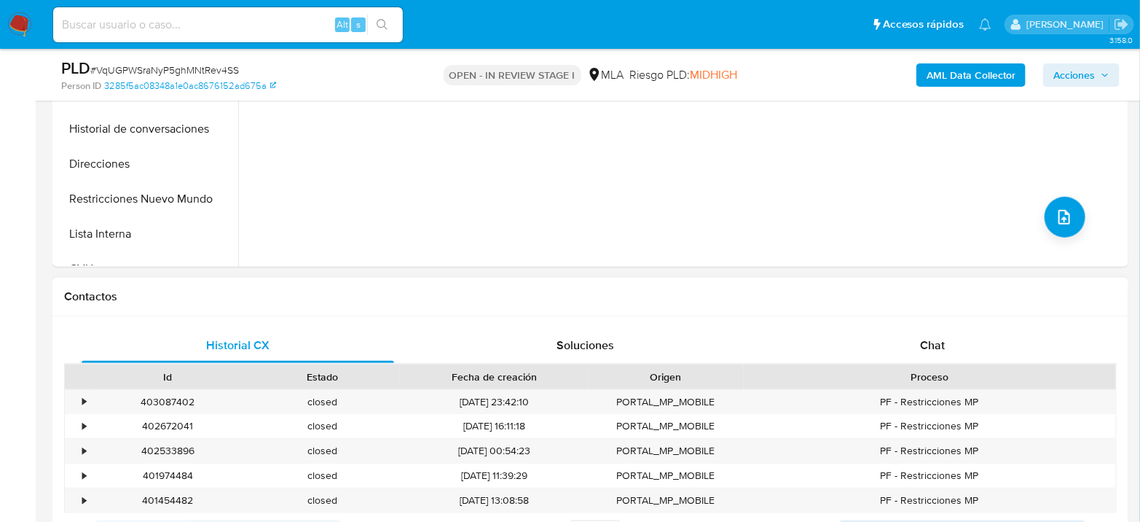
scroll to position [485, 0]
click at [937, 346] on span "Chat" at bounding box center [932, 344] width 25 height 17
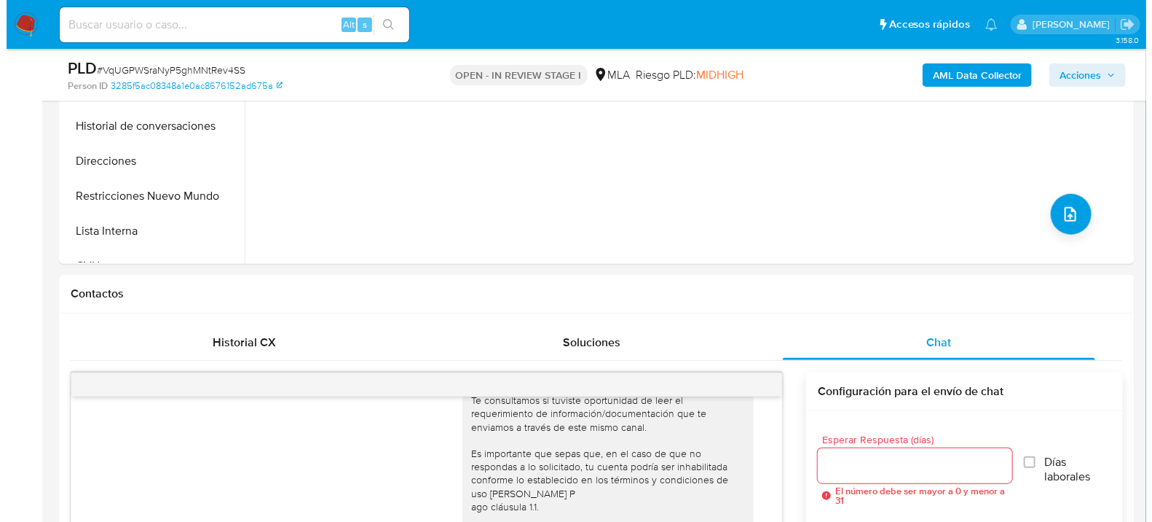
scroll to position [323, 0]
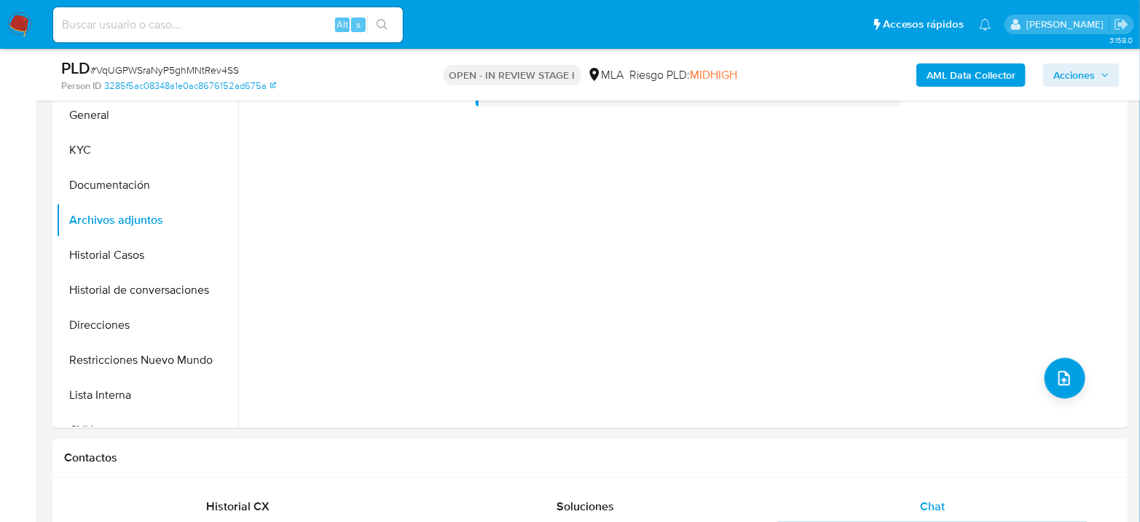
click at [961, 83] on b "AML Data Collector" at bounding box center [971, 74] width 89 height 23
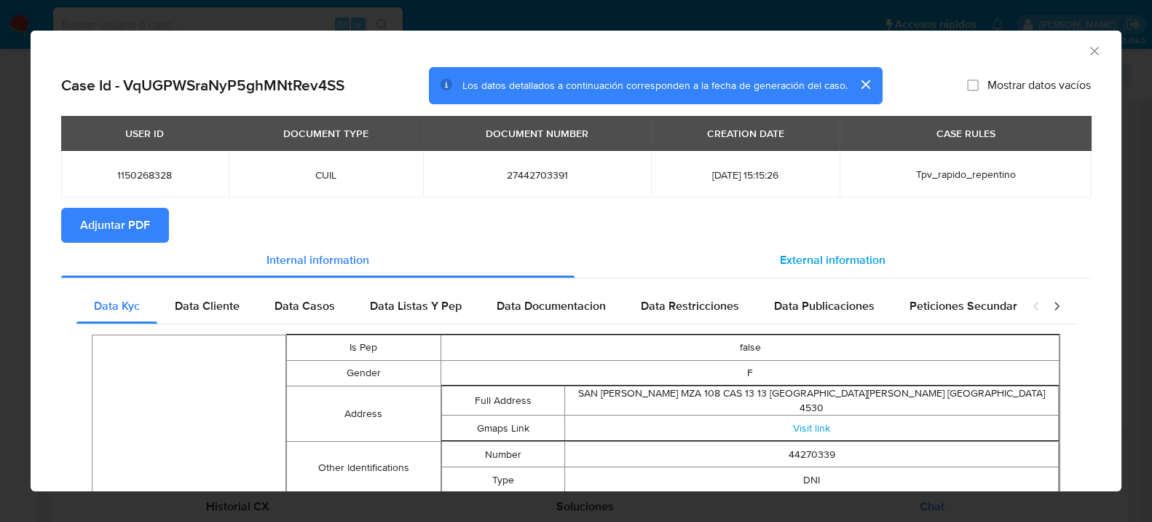
click at [891, 270] on div "External information" at bounding box center [833, 260] width 516 height 35
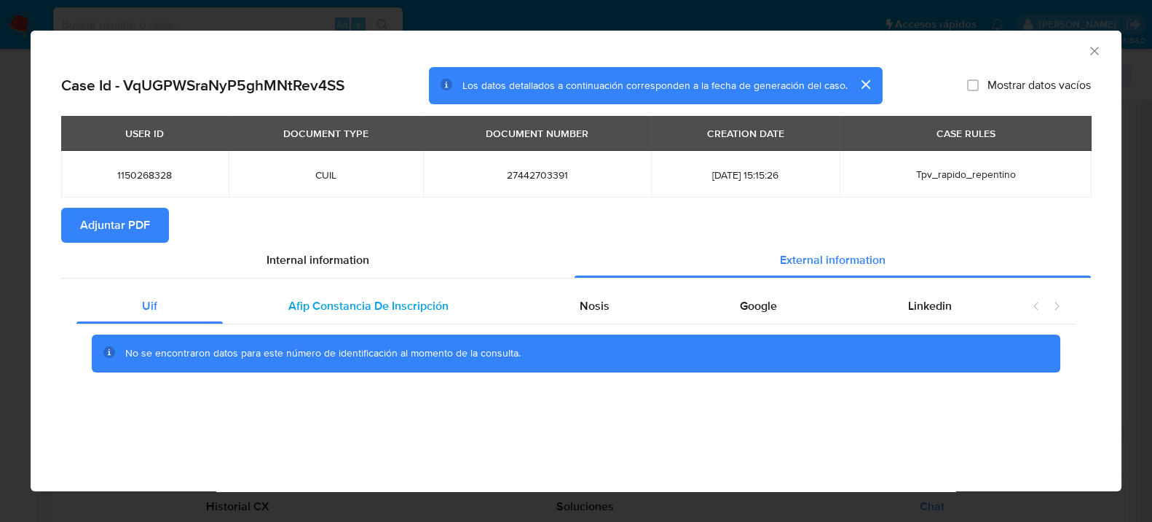
click at [396, 297] on span "Afip Constancia De Inscripción" at bounding box center [368, 305] width 160 height 17
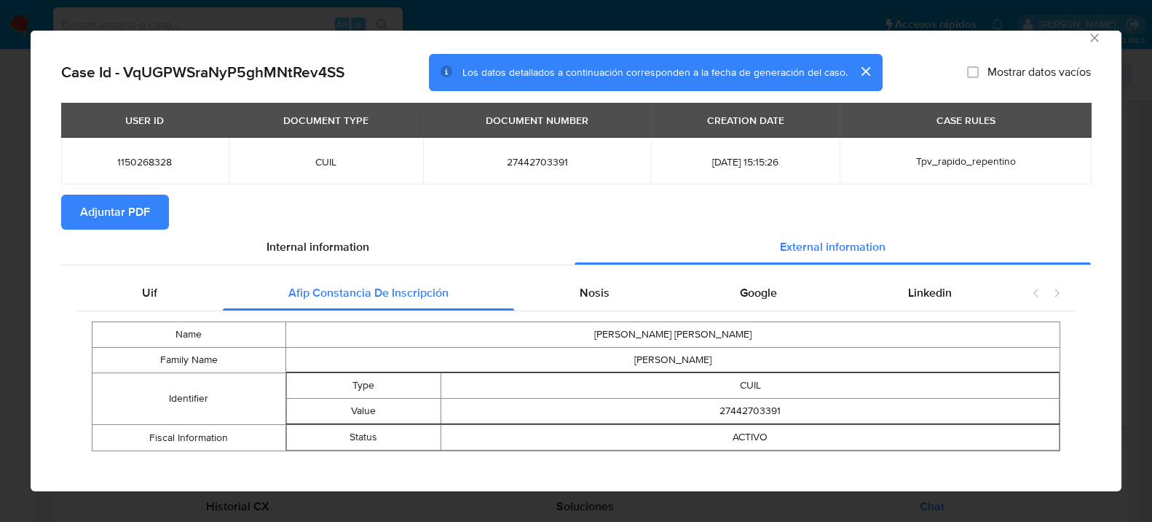
scroll to position [24, 0]
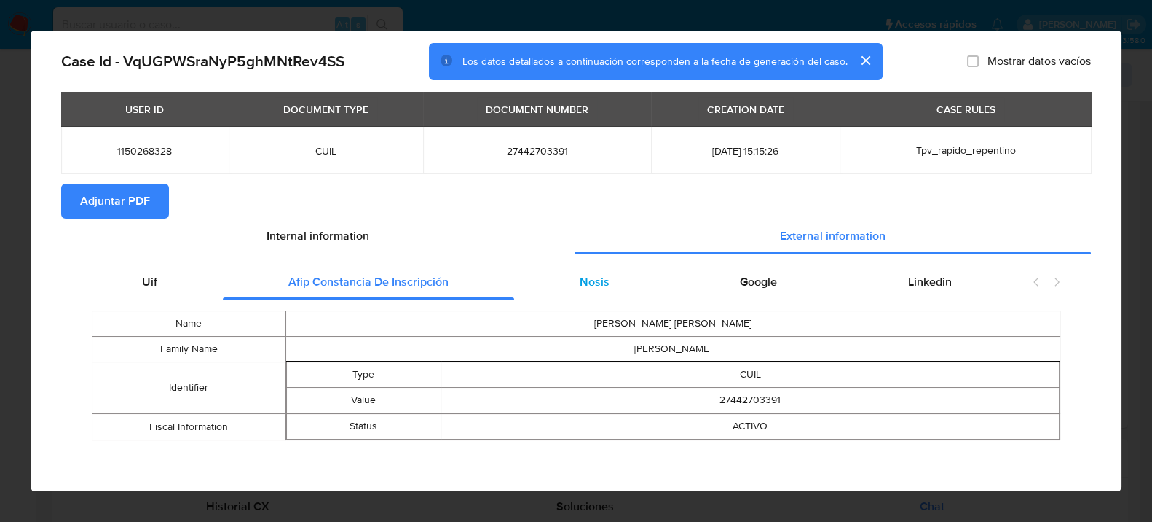
drag, startPoint x: 600, startPoint y: 270, endPoint x: 616, endPoint y: 275, distance: 17.1
click at [601, 270] on div "Nosis" at bounding box center [594, 281] width 161 height 35
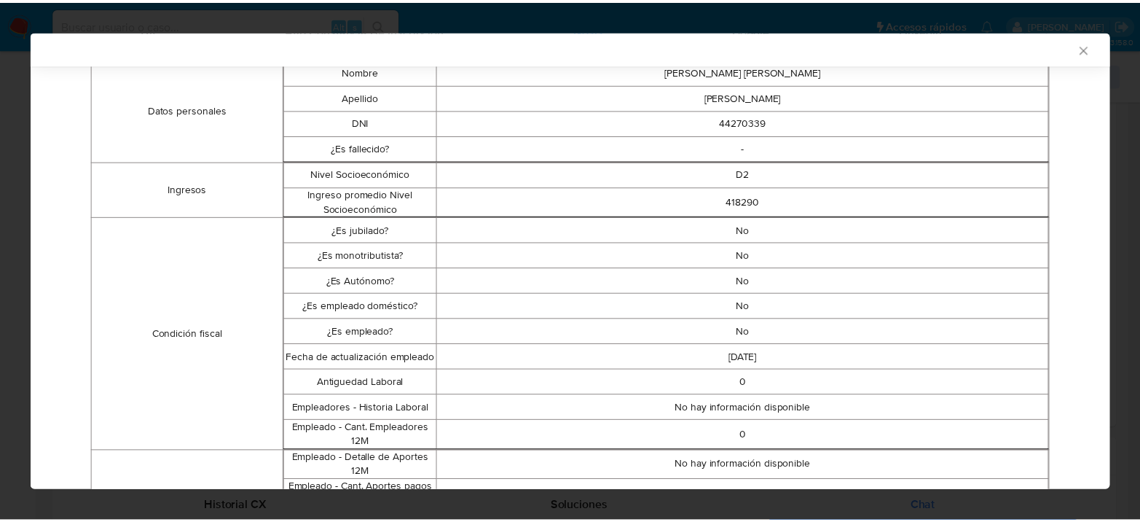
scroll to position [0, 0]
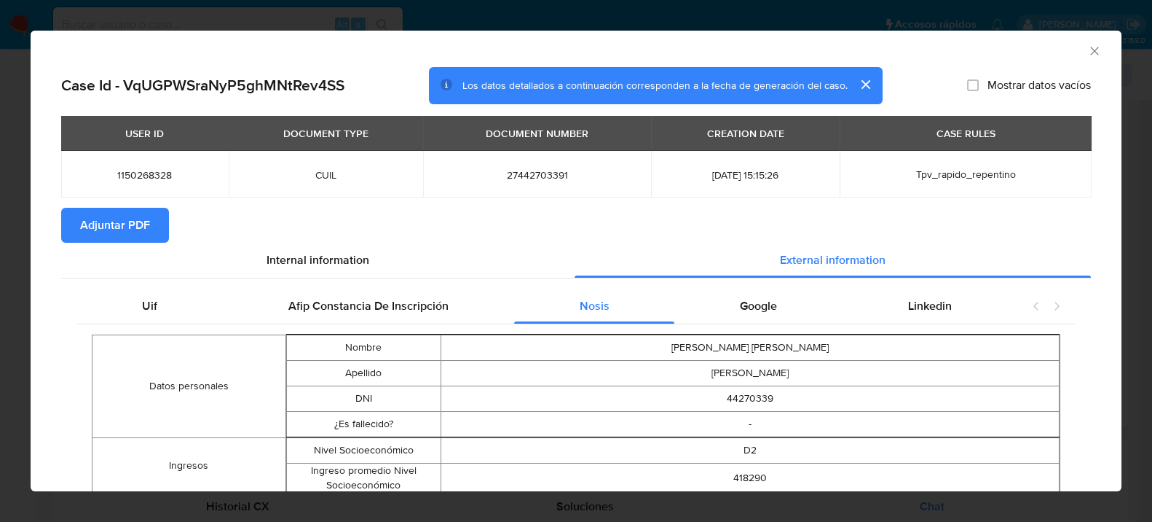
click at [775, 315] on div "Google" at bounding box center [758, 305] width 168 height 35
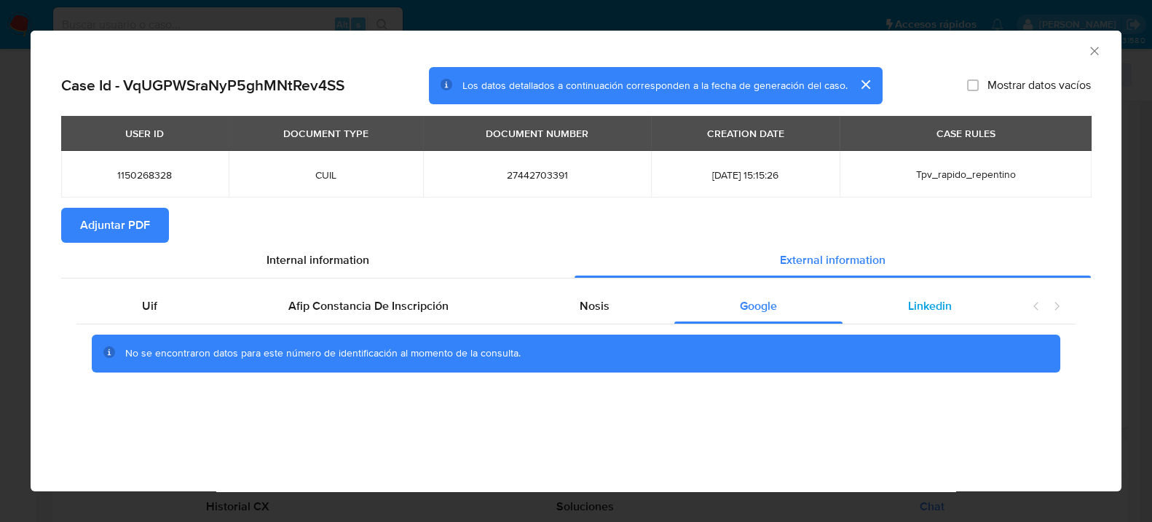
click at [919, 296] on div "Linkedin" at bounding box center [930, 305] width 175 height 35
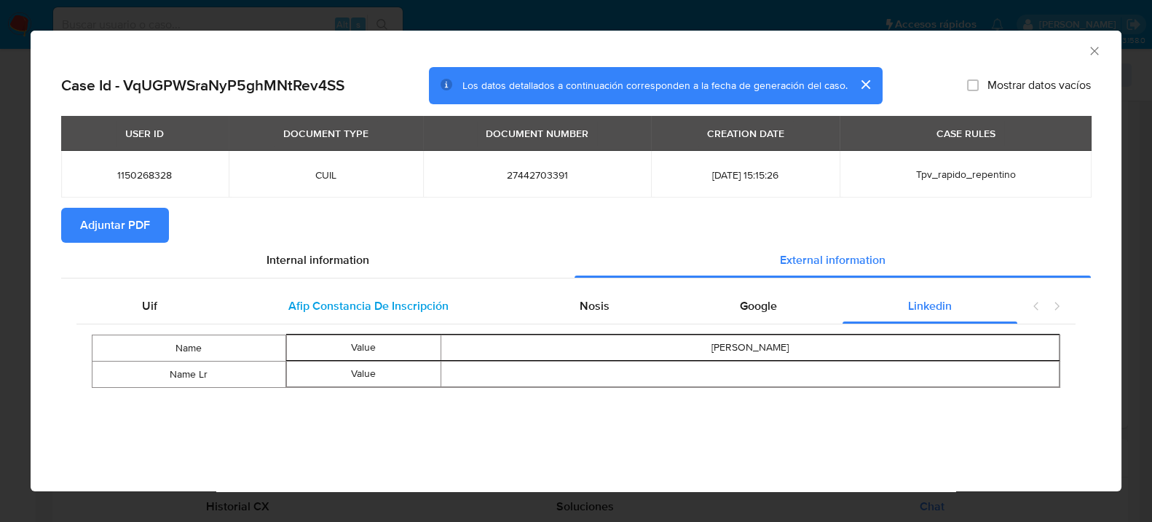
click at [413, 304] on span "Afip Constancia De Inscripción" at bounding box center [368, 305] width 160 height 17
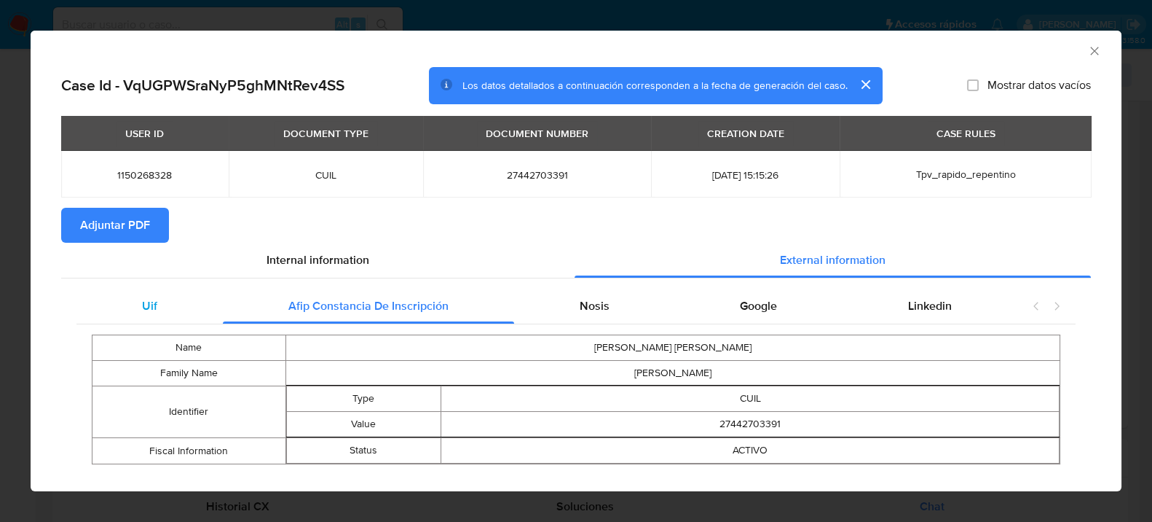
click at [196, 299] on div "Uif" at bounding box center [149, 305] width 146 height 35
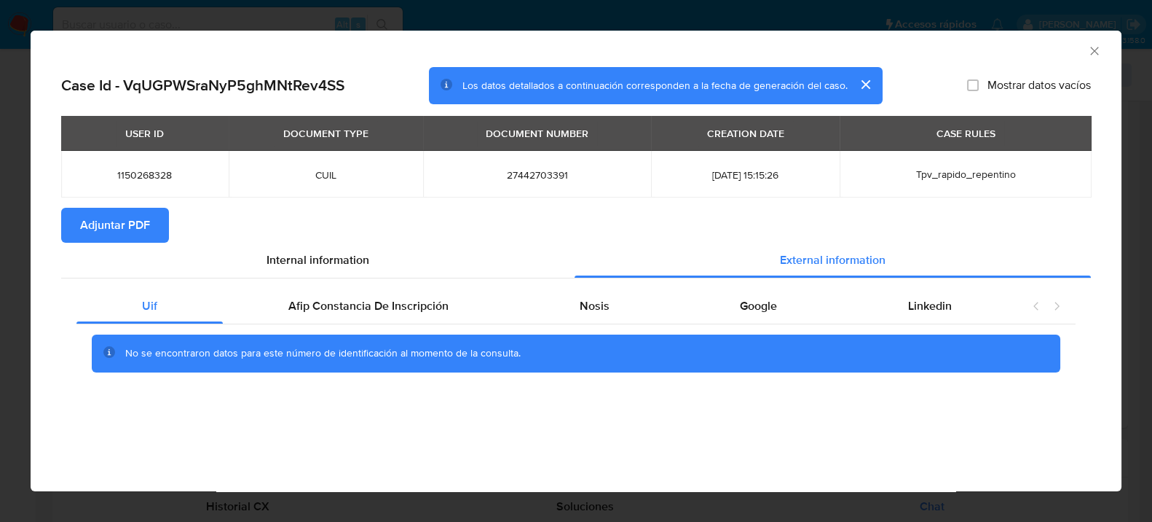
click at [132, 219] on span "Adjuntar PDF" at bounding box center [115, 225] width 70 height 32
drag, startPoint x: 1101, startPoint y: 49, endPoint x: 1093, endPoint y: 52, distance: 8.1
click at [1101, 48] on icon "Cerrar ventana" at bounding box center [1094, 51] width 15 height 15
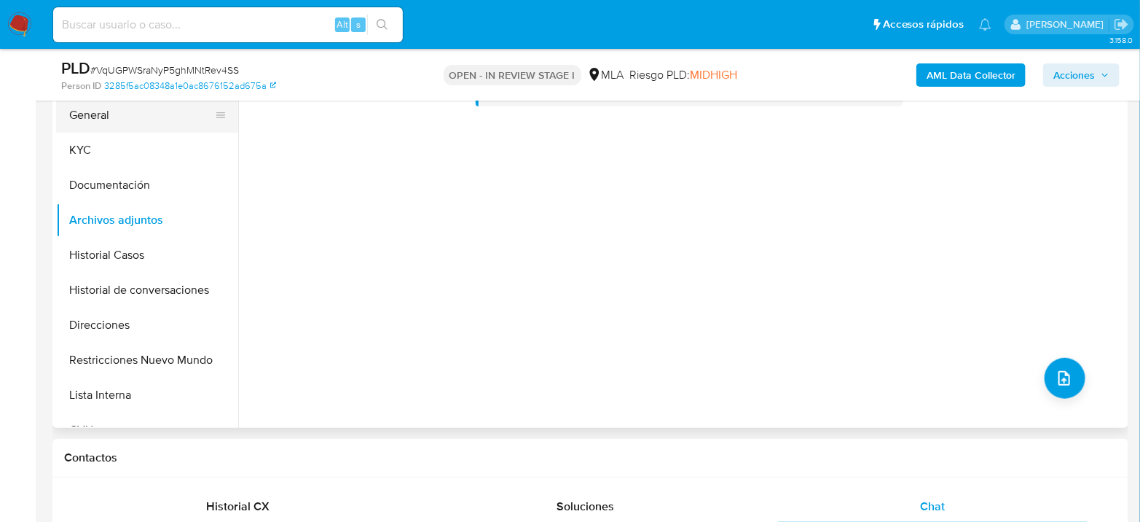
click at [93, 112] on button "General" at bounding box center [141, 115] width 170 height 35
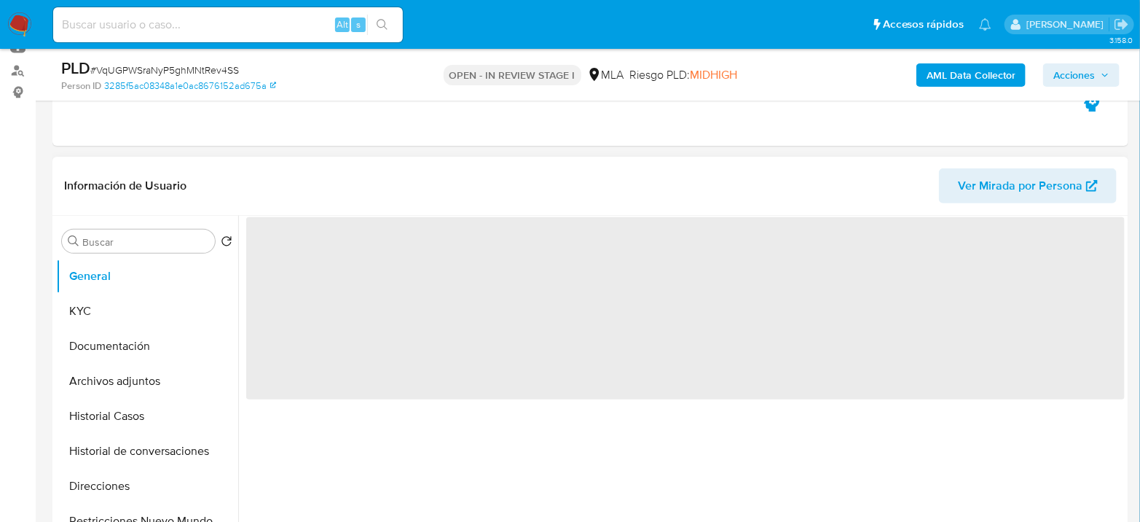
scroll to position [162, 0]
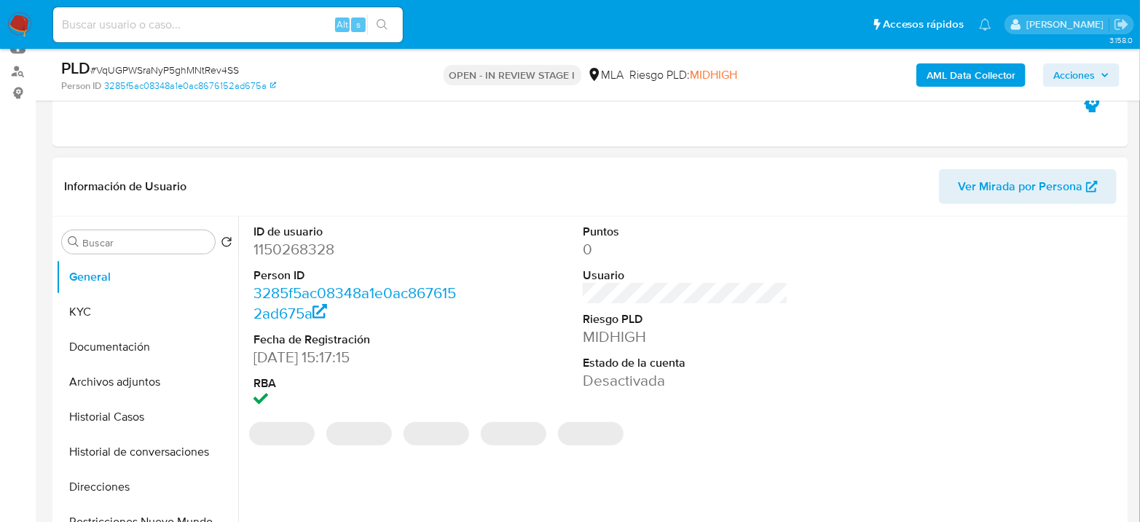
click at [291, 259] on dd "1150268328" at bounding box center [355, 249] width 205 height 20
copy dd "1150268328"
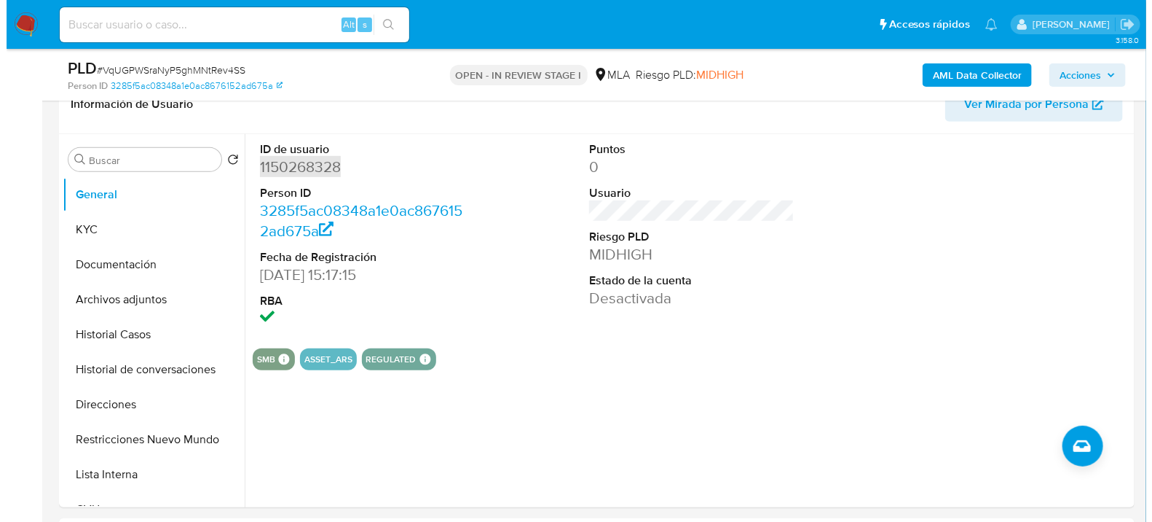
scroll to position [243, 0]
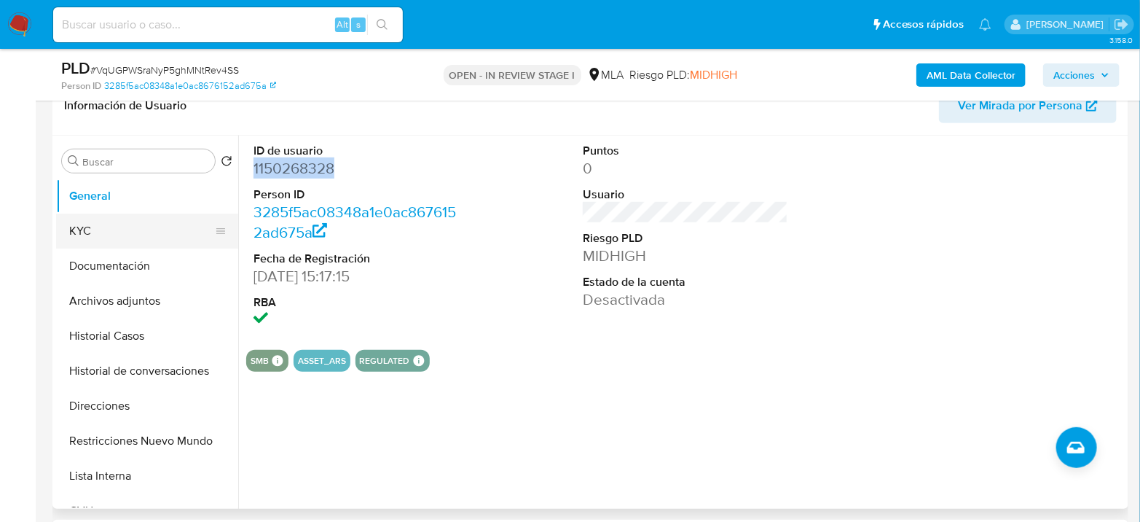
click at [94, 226] on button "KYC" at bounding box center [141, 230] width 170 height 35
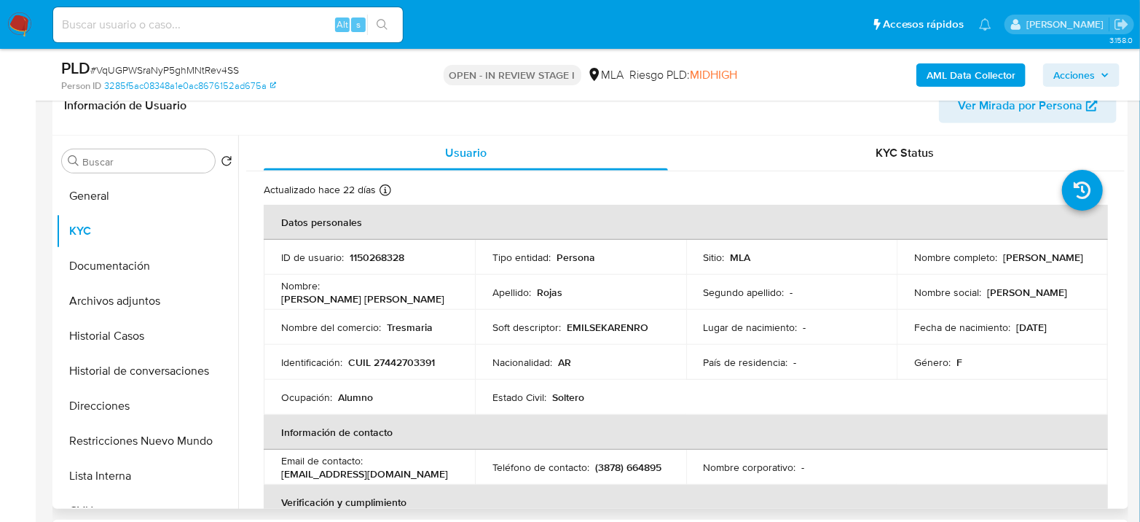
click at [422, 361] on p "CUIL 27442703391" at bounding box center [391, 361] width 87 height 13
click at [417, 364] on p "CUIL 27442703391" at bounding box center [391, 361] width 87 height 13
click at [417, 363] on p "CUIL 27442703391" at bounding box center [391, 361] width 87 height 13
click at [421, 358] on p "CUIL 27442703391" at bounding box center [391, 361] width 87 height 13
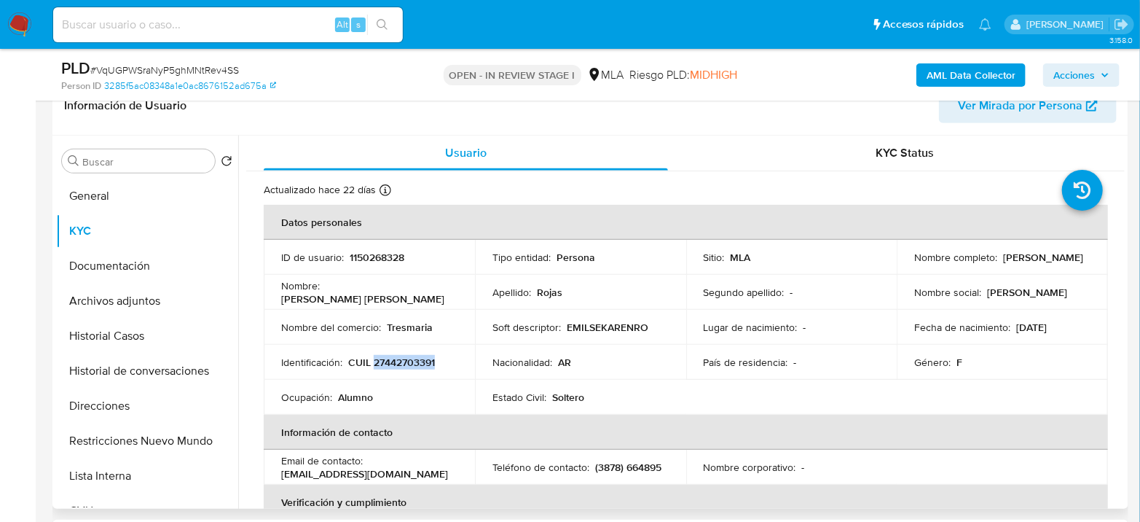
click at [421, 358] on p "CUIL 27442703391" at bounding box center [391, 361] width 87 height 13
click at [118, 284] on button "Archivos adjuntos" at bounding box center [141, 300] width 170 height 35
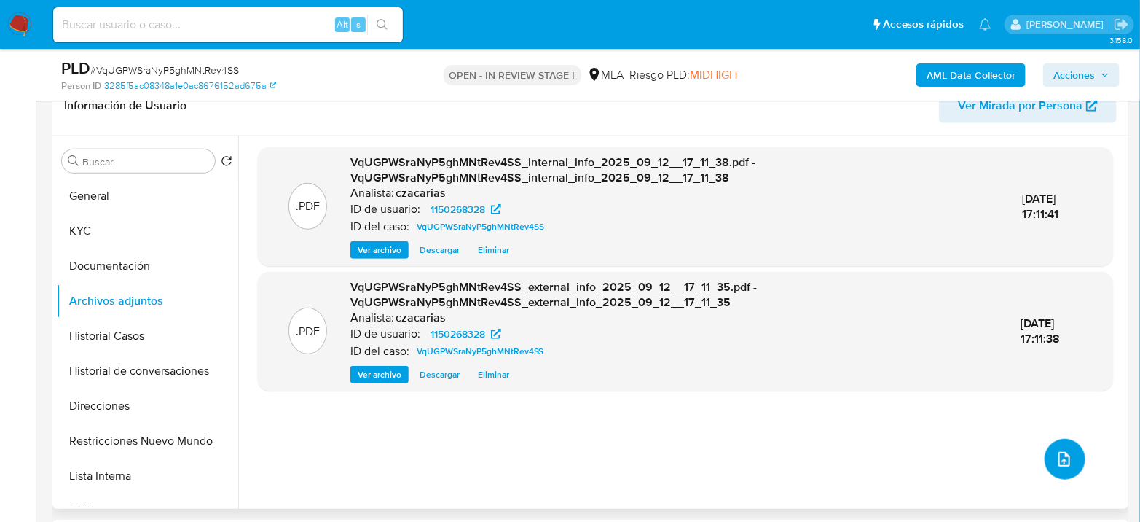
click at [1062, 448] on button "upload-file" at bounding box center [1065, 458] width 41 height 41
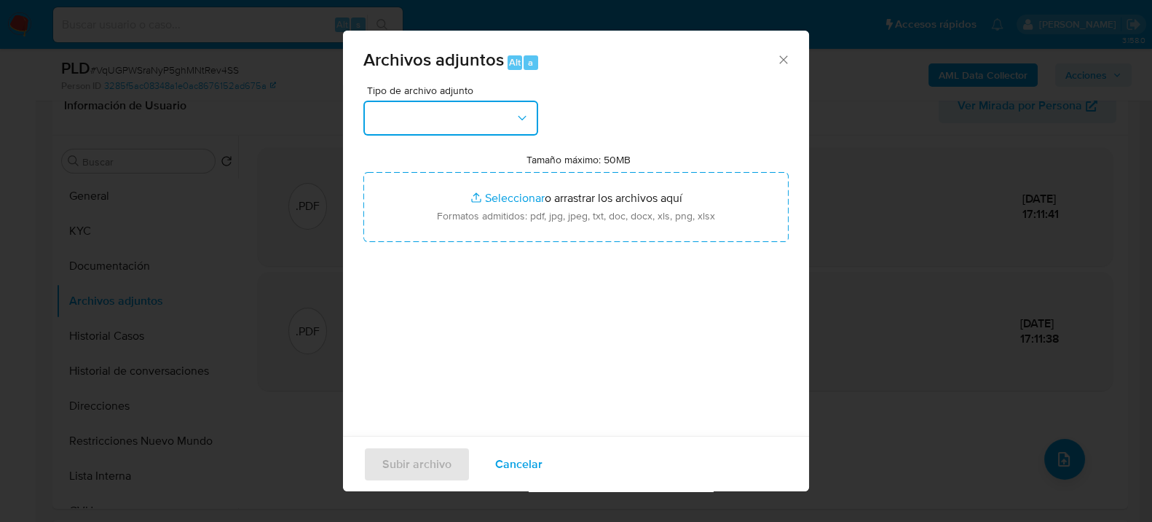
click at [406, 131] on button "button" at bounding box center [450, 118] width 175 height 35
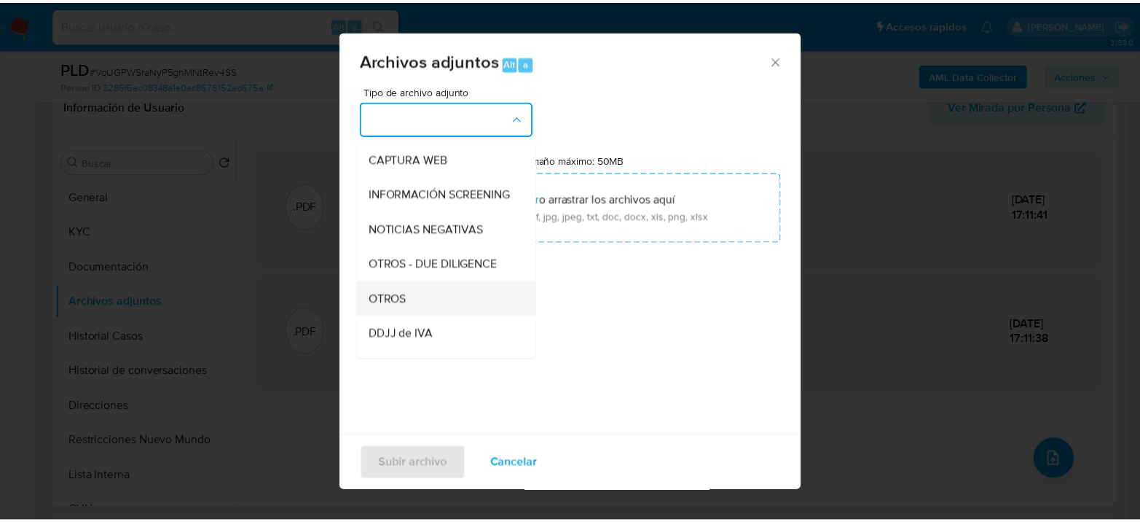
scroll to position [162, 0]
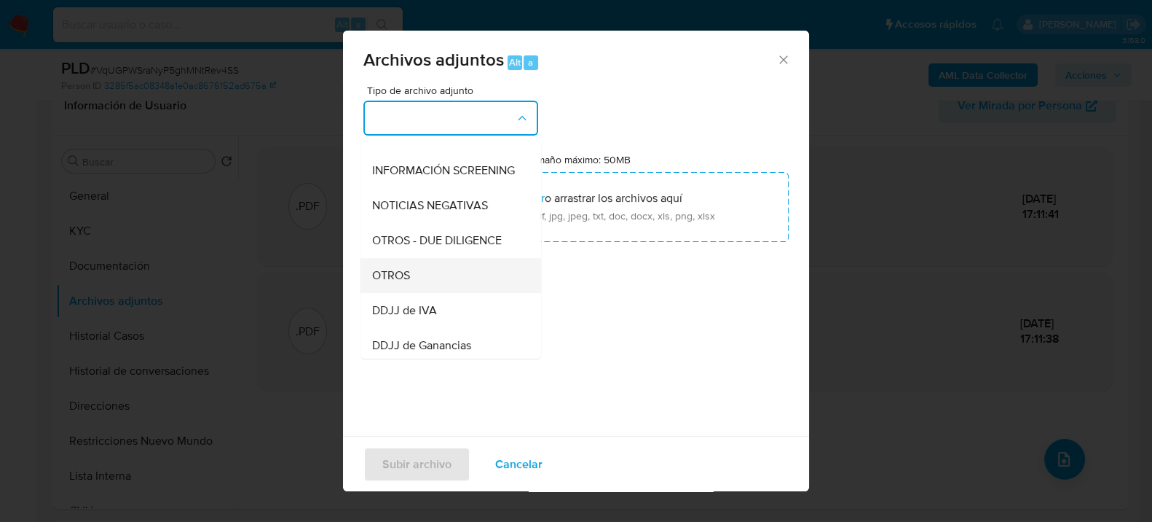
click at [417, 285] on div "OTROS" at bounding box center [446, 274] width 149 height 35
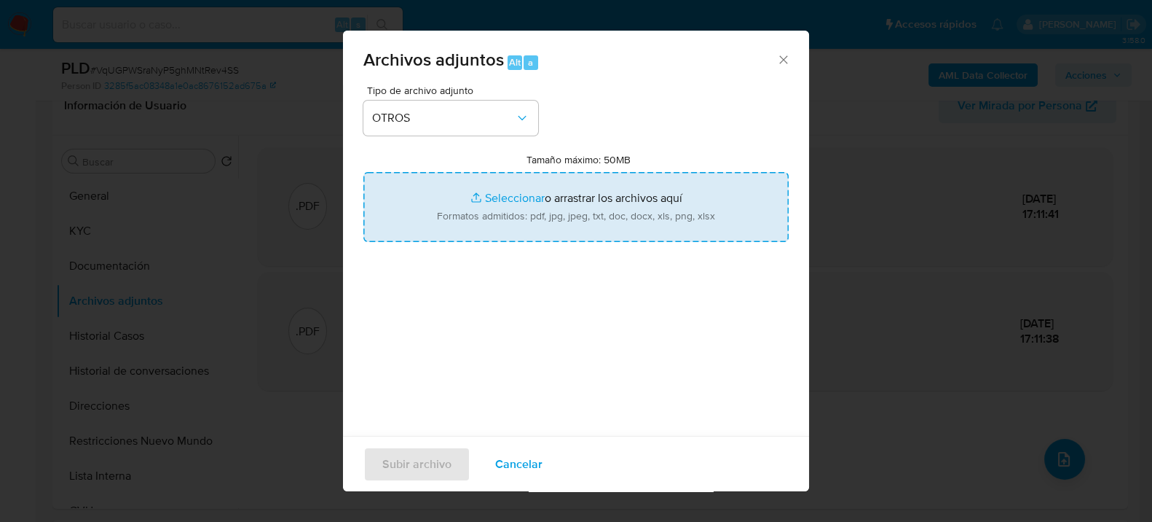
type input "C:\fakepath\Movimientos-1150268328.xlsx"
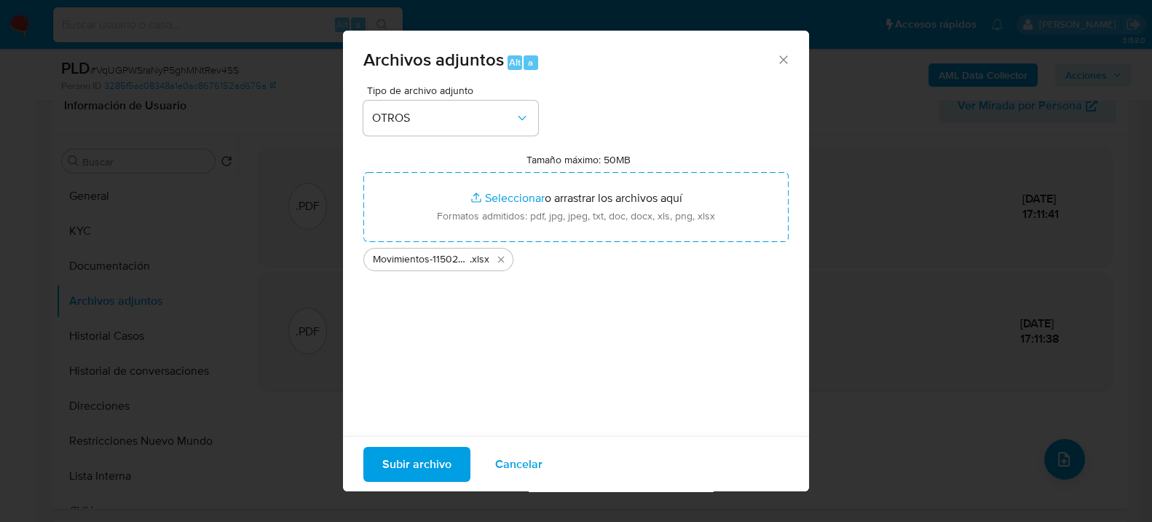
click at [414, 469] on span "Subir archivo" at bounding box center [416, 463] width 69 height 32
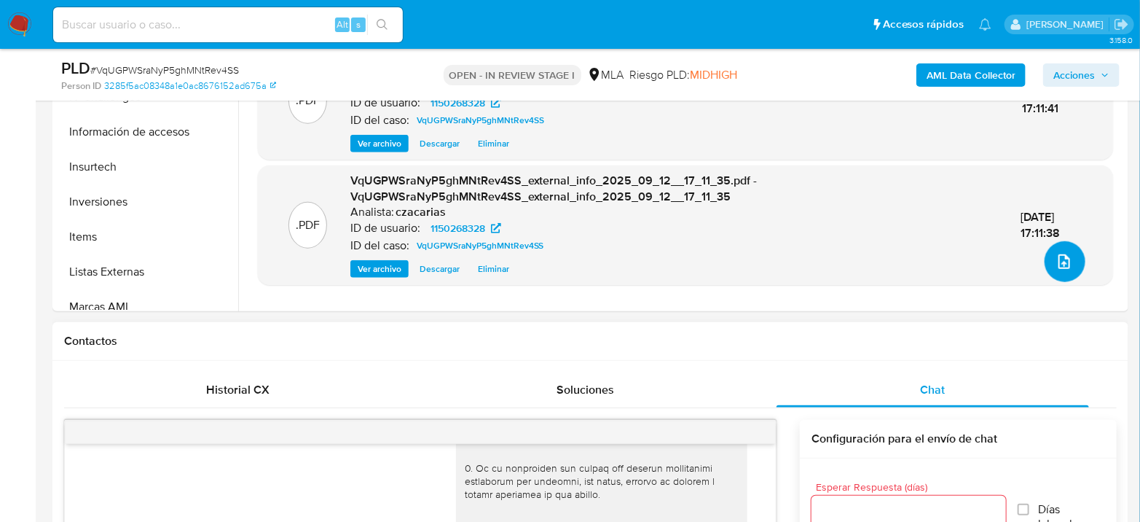
scroll to position [485, 0]
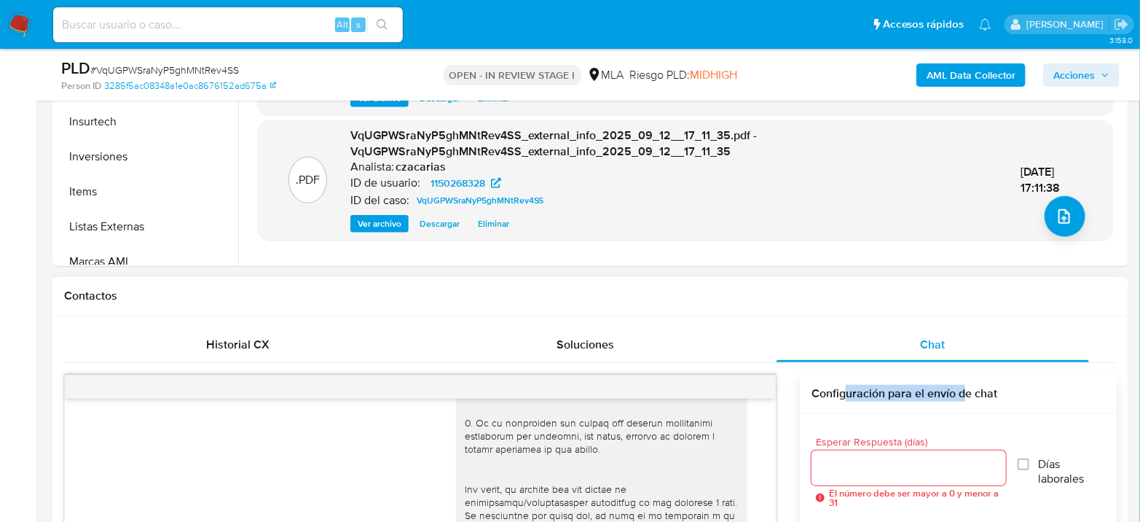
drag, startPoint x: 967, startPoint y: 401, endPoint x: 789, endPoint y: 389, distance: 178.9
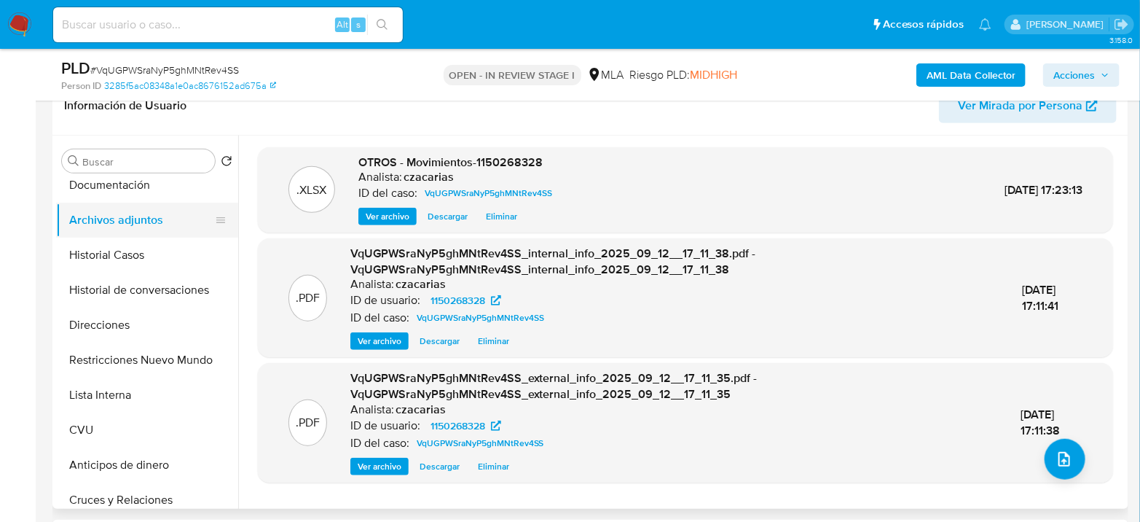
scroll to position [0, 0]
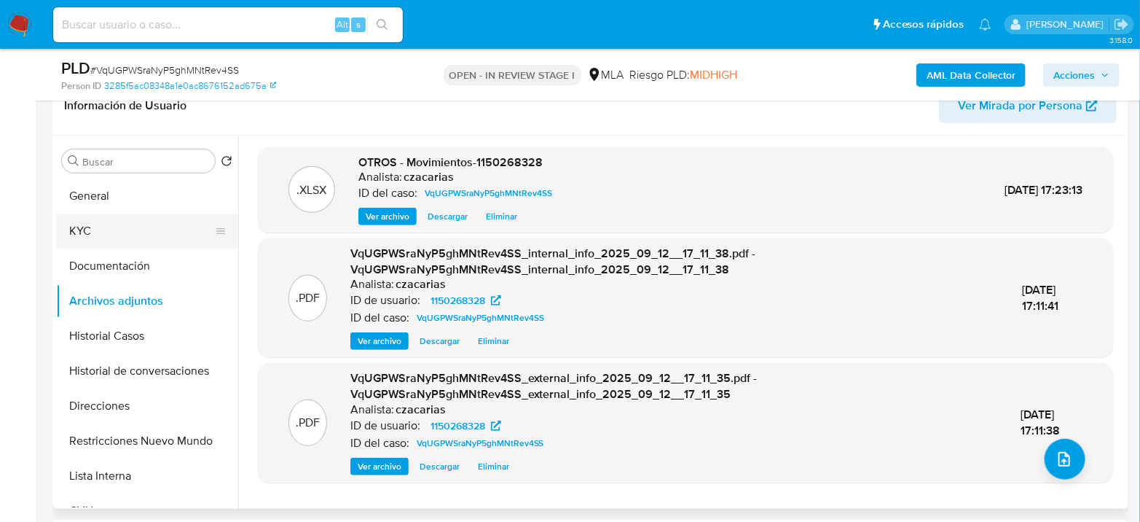
click at [110, 220] on button "KYC" at bounding box center [141, 230] width 170 height 35
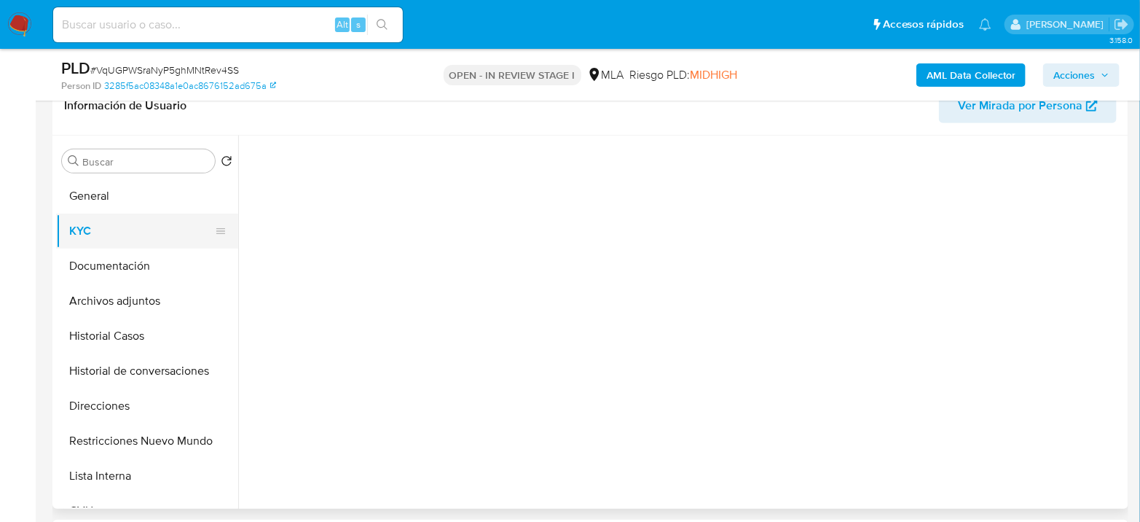
click at [132, 227] on button "KYC" at bounding box center [141, 230] width 170 height 35
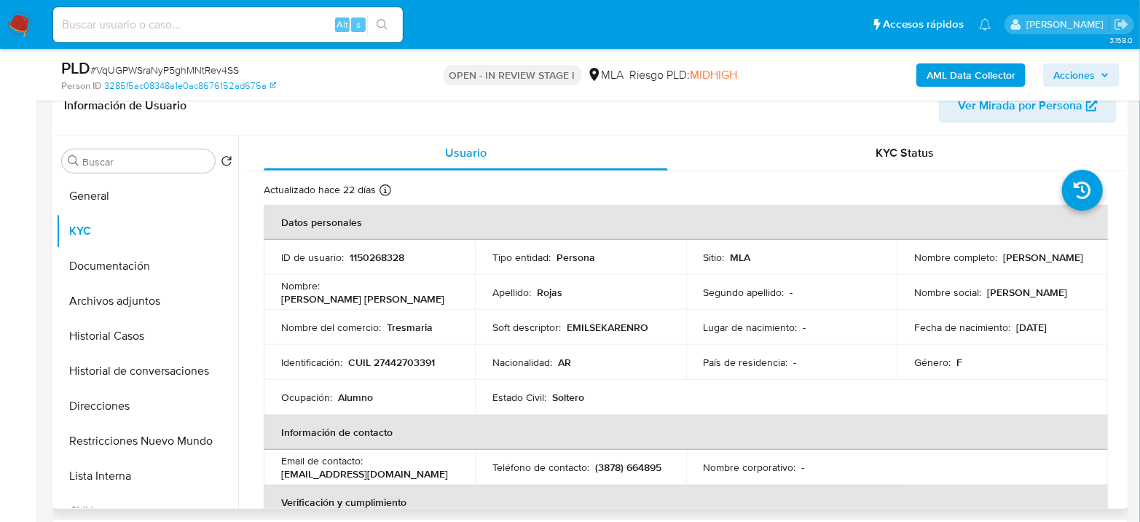
click at [413, 361] on p "CUIL 27442703391" at bounding box center [391, 361] width 87 height 13
copy p "27442703391"
click at [401, 374] on td "Identificación : CUIL 27442703391" at bounding box center [369, 362] width 211 height 35
click at [404, 368] on td "Identificación : CUIL 27442703391" at bounding box center [369, 362] width 211 height 35
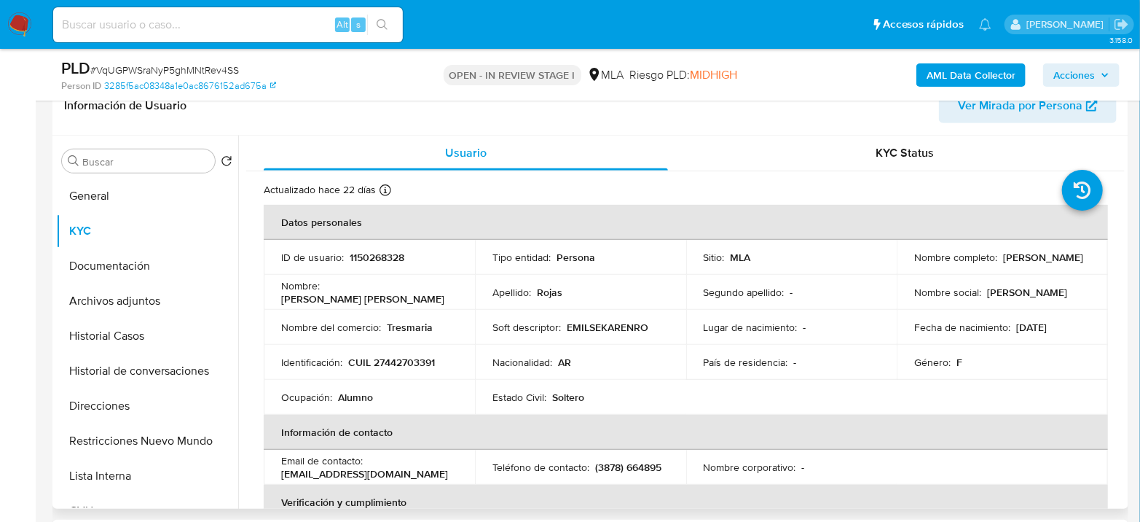
click at [404, 368] on td "Identificación : CUIL 27442703391" at bounding box center [369, 362] width 211 height 35
click at [410, 359] on p "CUIL 27442703391" at bounding box center [391, 361] width 87 height 13
click at [410, 358] on p "CUIL 27442703391" at bounding box center [391, 361] width 87 height 13
copy p "27442703391"
click at [417, 357] on p "CUIL 27442703391" at bounding box center [391, 361] width 87 height 13
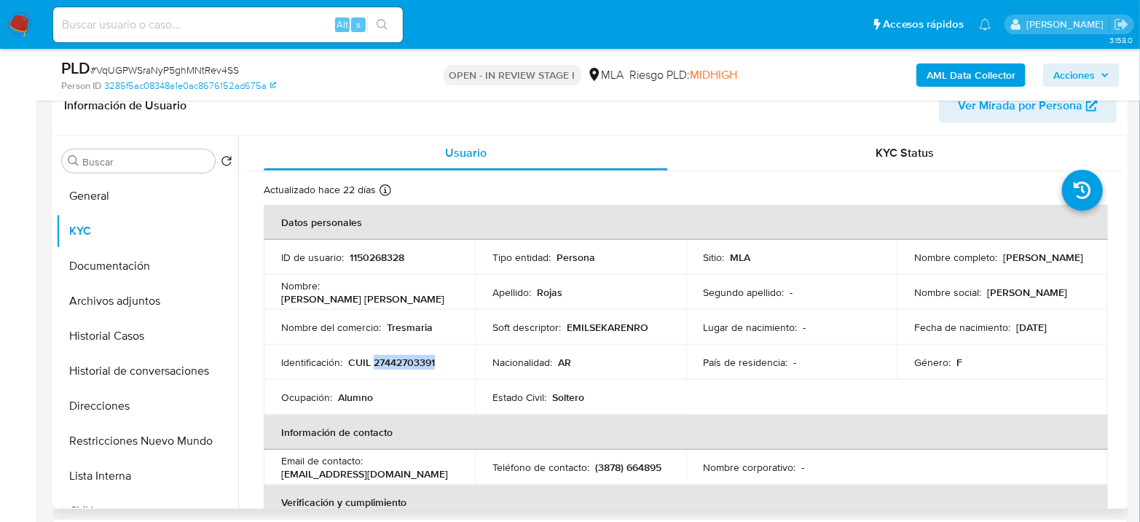
click at [417, 358] on p "CUIL 27442703391" at bounding box center [391, 361] width 87 height 13
click at [422, 374] on td "Identificación : CUIL 27442703391" at bounding box center [369, 362] width 211 height 35
click at [425, 365] on p "CUIL 27442703391" at bounding box center [391, 361] width 87 height 13
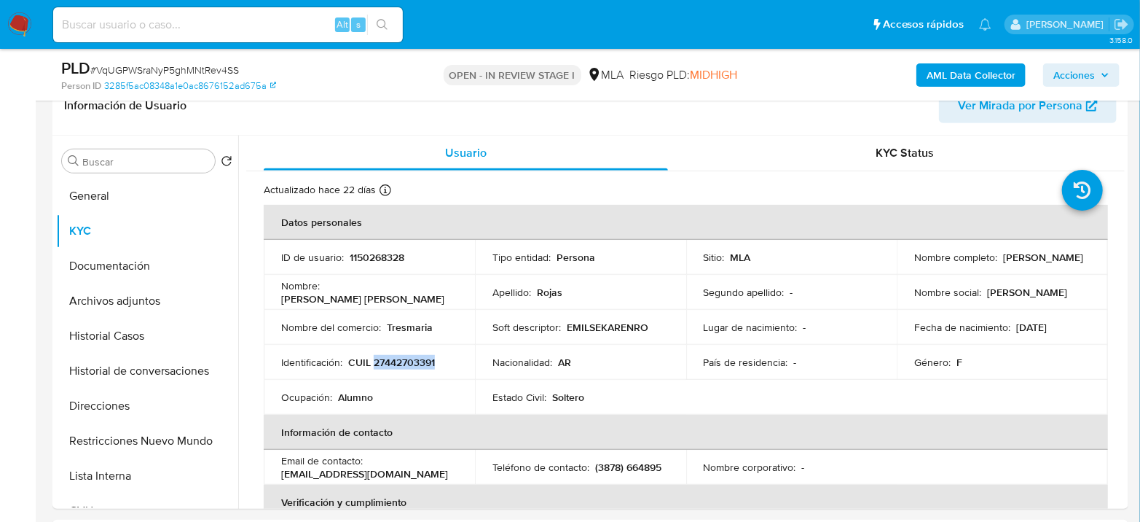
copy p "27442703391"
click at [121, 252] on button "Documentación" at bounding box center [141, 265] width 170 height 35
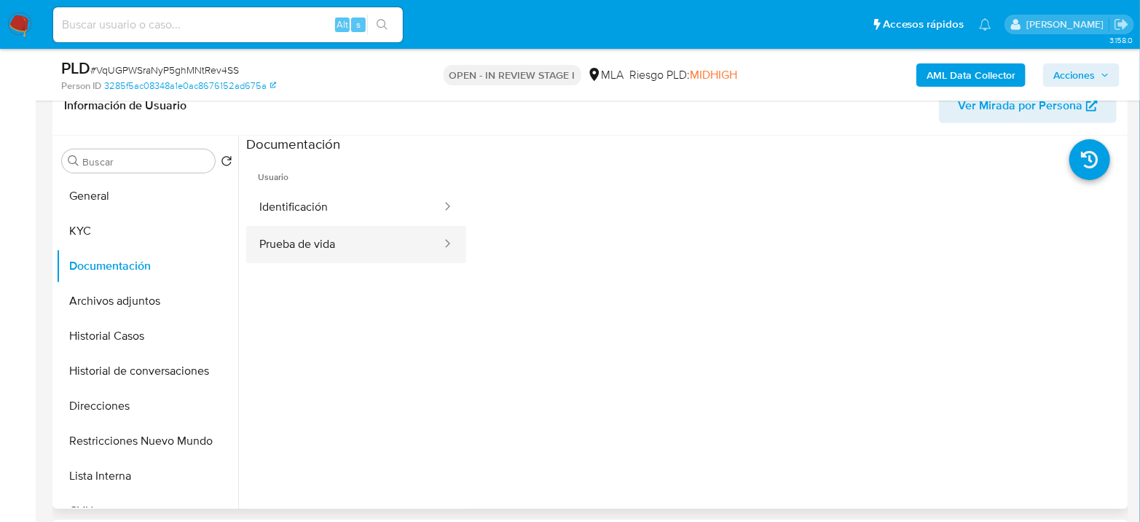
click at [331, 246] on button "Prueba de vida" at bounding box center [344, 244] width 197 height 37
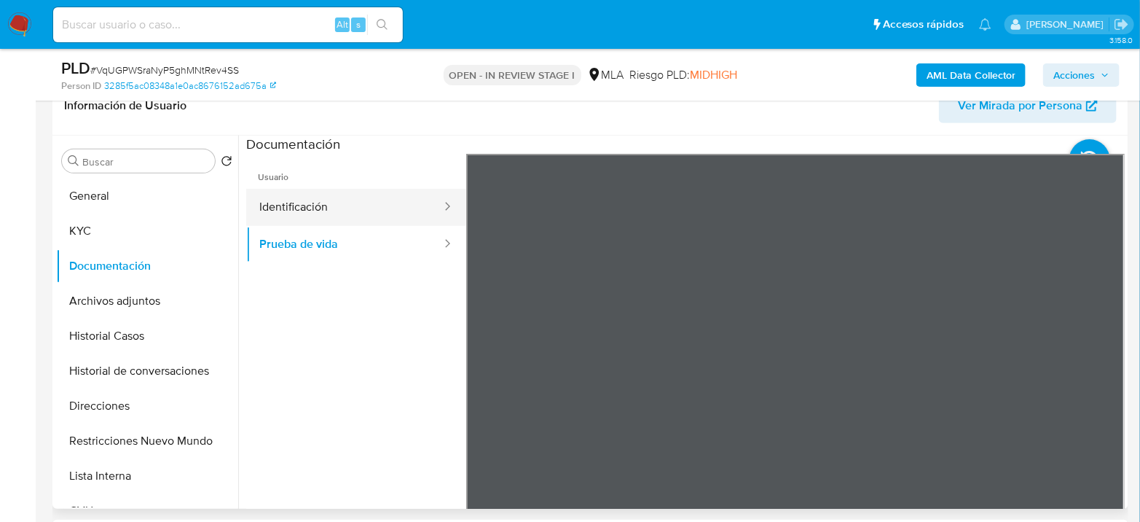
click at [417, 195] on button "Identificación" at bounding box center [344, 207] width 197 height 37
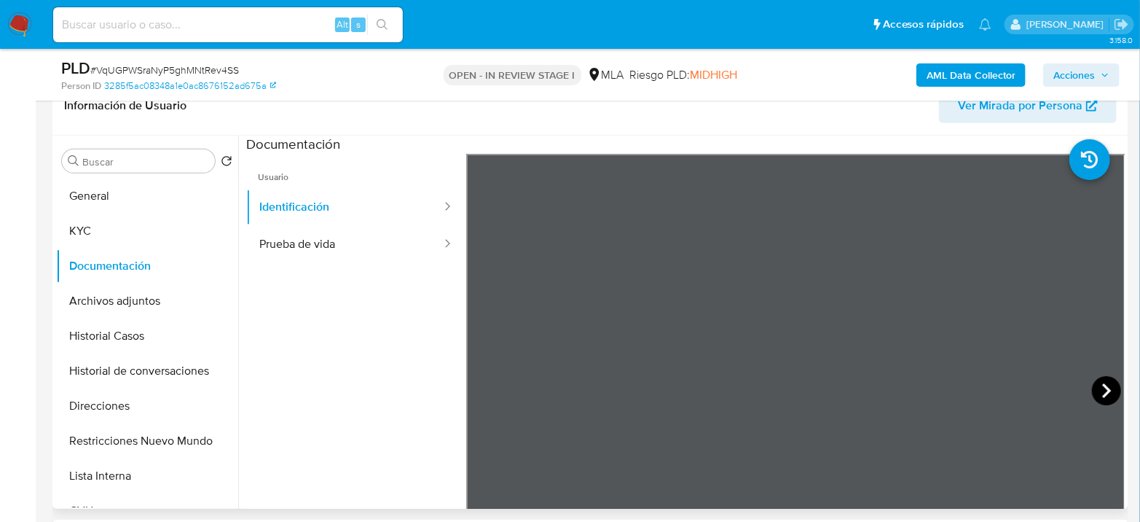
click at [1094, 385] on icon at bounding box center [1106, 390] width 29 height 29
click at [1116, 337] on div at bounding box center [795, 393] width 659 height 478
click at [91, 192] on button "General" at bounding box center [141, 195] width 170 height 35
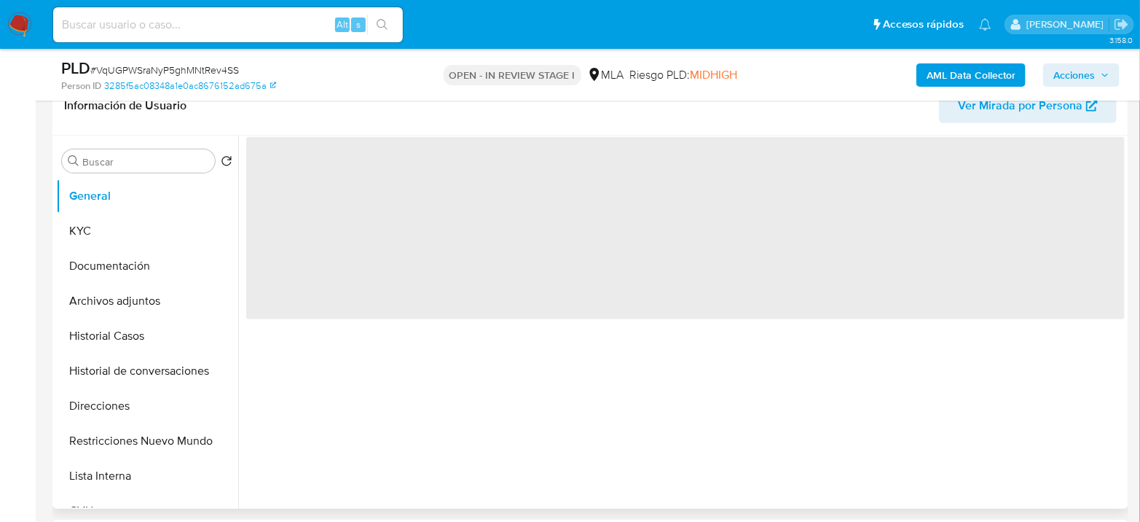
click at [284, 165] on span "‌" at bounding box center [685, 228] width 878 height 182
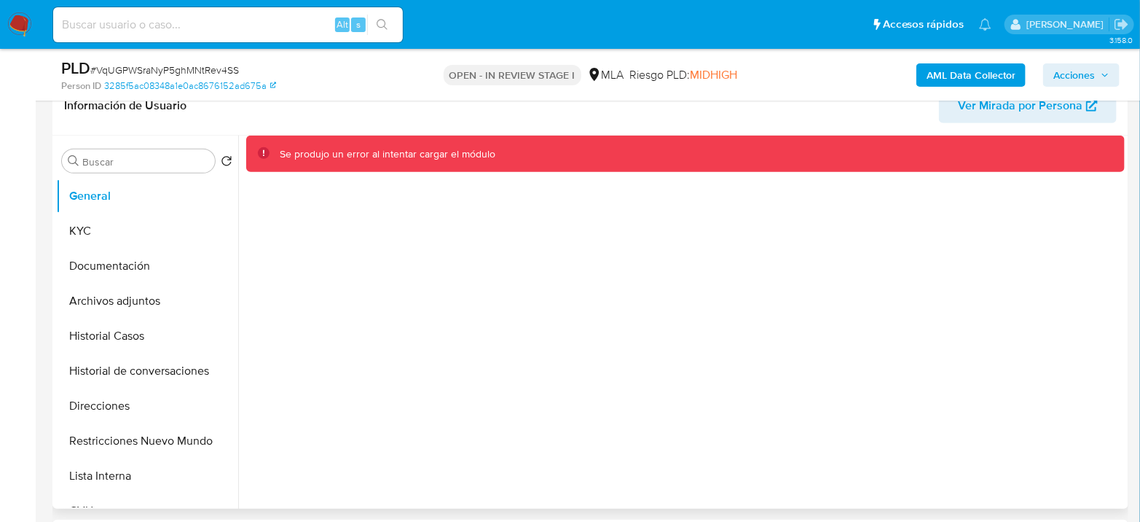
click at [301, 163] on div "Se produjo un error al intentar cargar el módulo" at bounding box center [685, 153] width 878 height 37
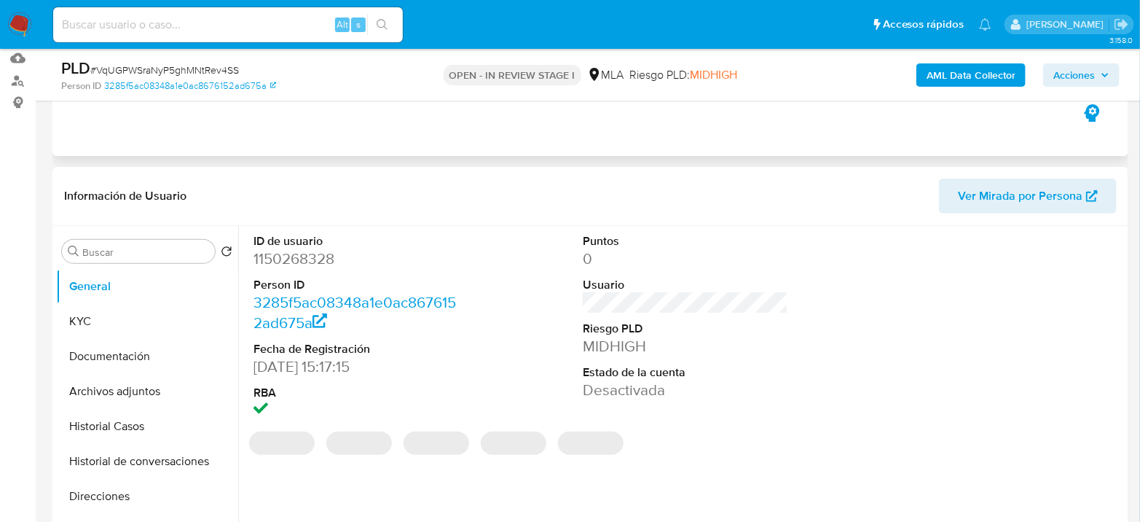
scroll to position [162, 0]
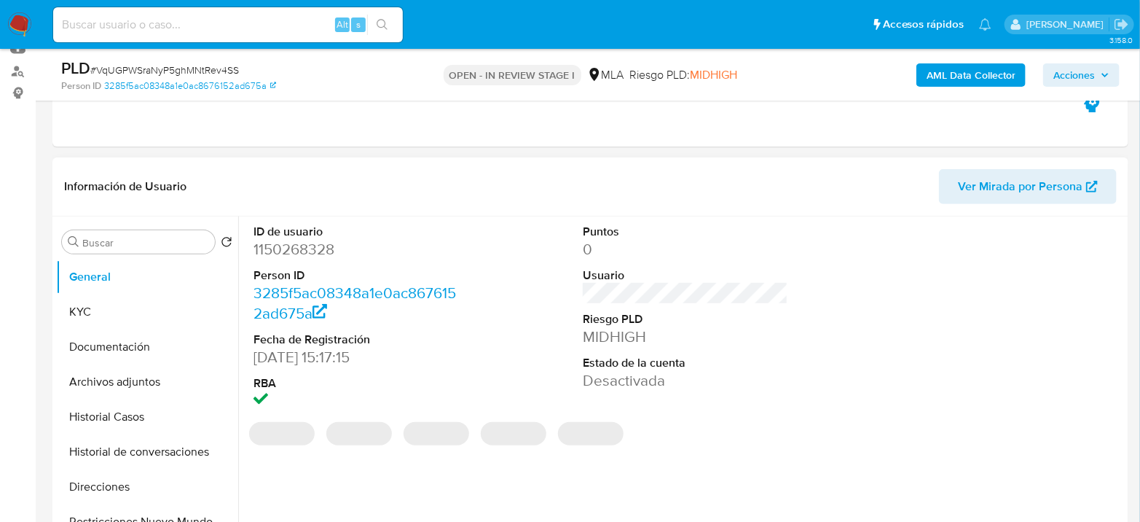
select select "10"
click at [280, 245] on dd "1150268328" at bounding box center [355, 249] width 205 height 20
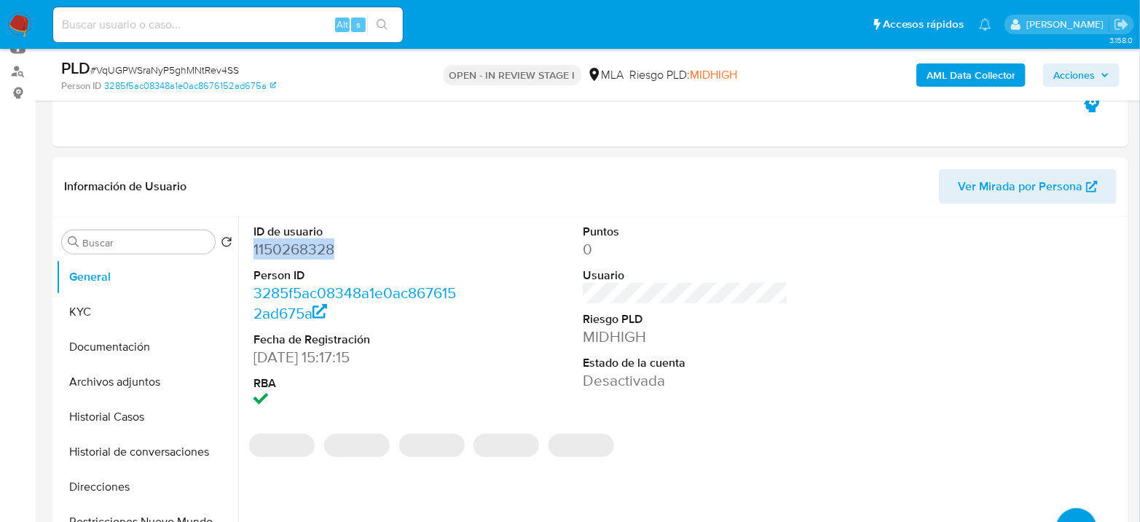
copy dd "1150268328"
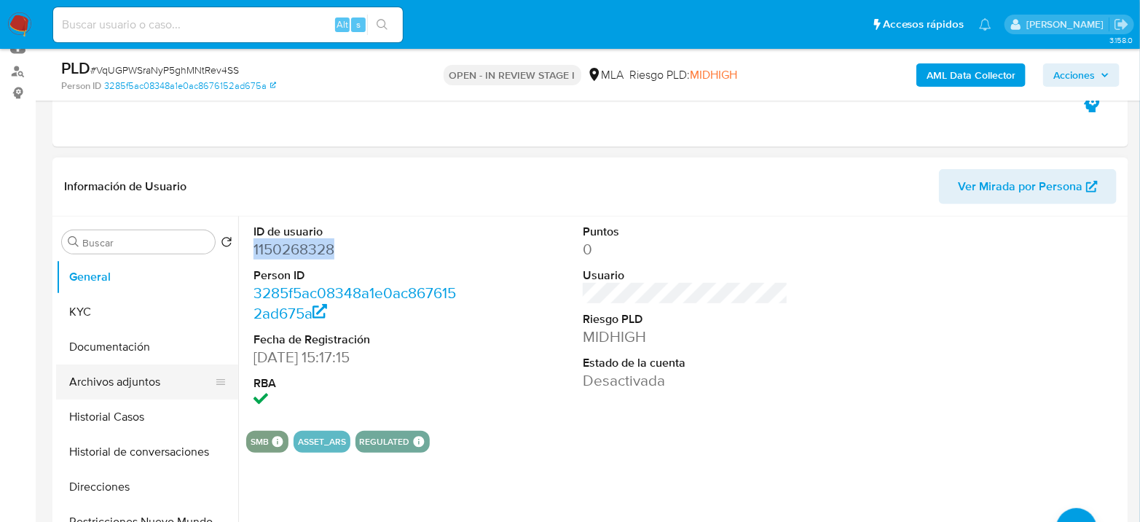
click at [146, 382] on button "Archivos adjuntos" at bounding box center [141, 381] width 170 height 35
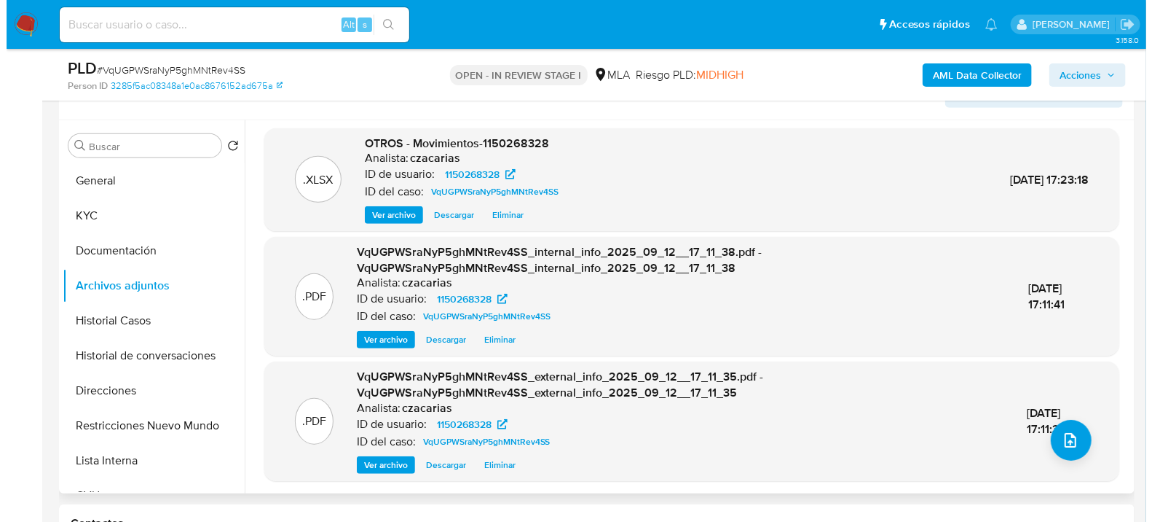
scroll to position [323, 0]
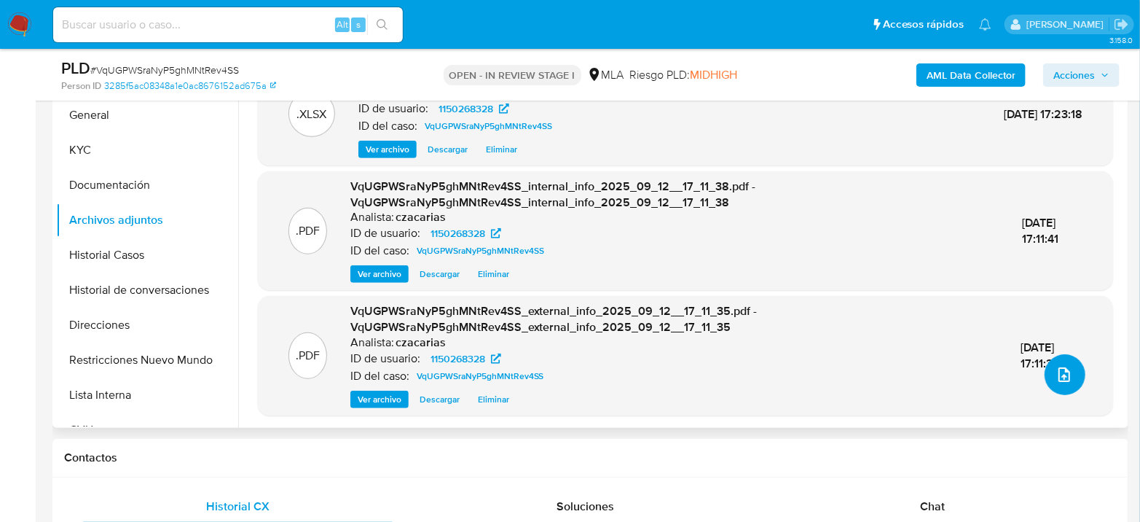
click at [1061, 378] on icon "upload-file" at bounding box center [1063, 374] width 17 height 17
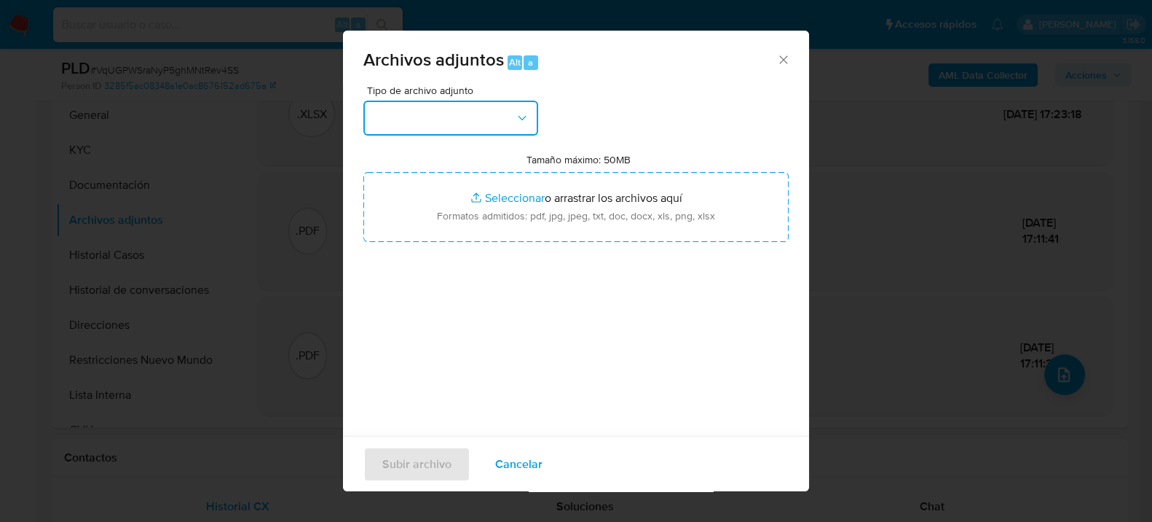
click at [487, 117] on button "button" at bounding box center [450, 118] width 175 height 35
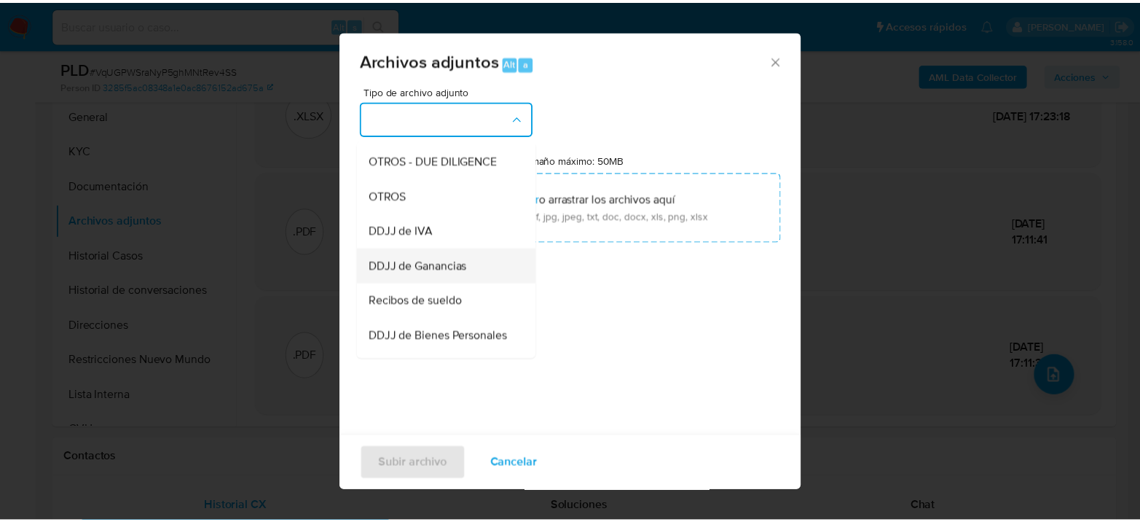
scroll to position [243, 0]
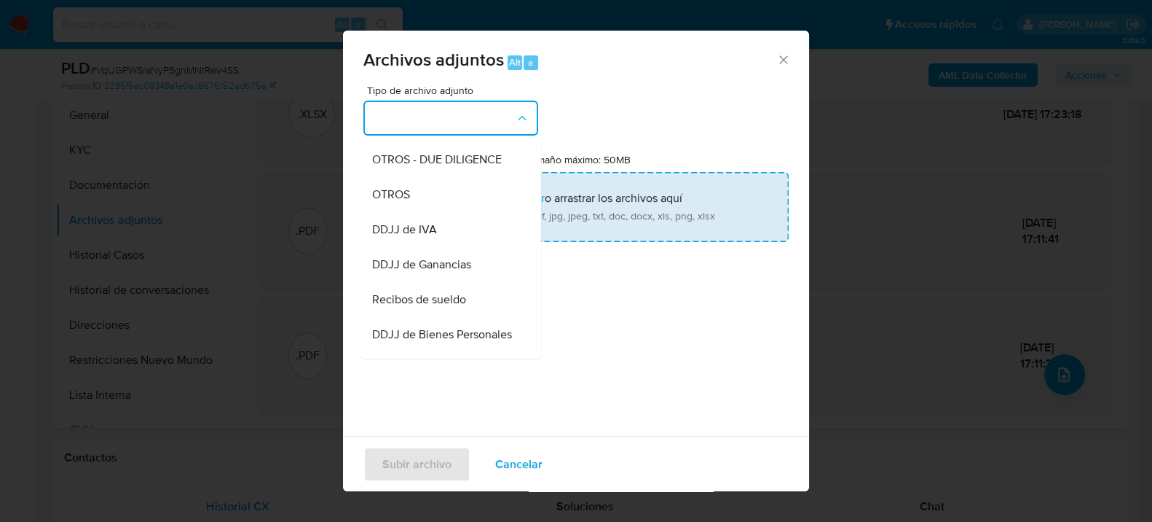
click at [430, 208] on div "OTROS" at bounding box center [446, 193] width 149 height 35
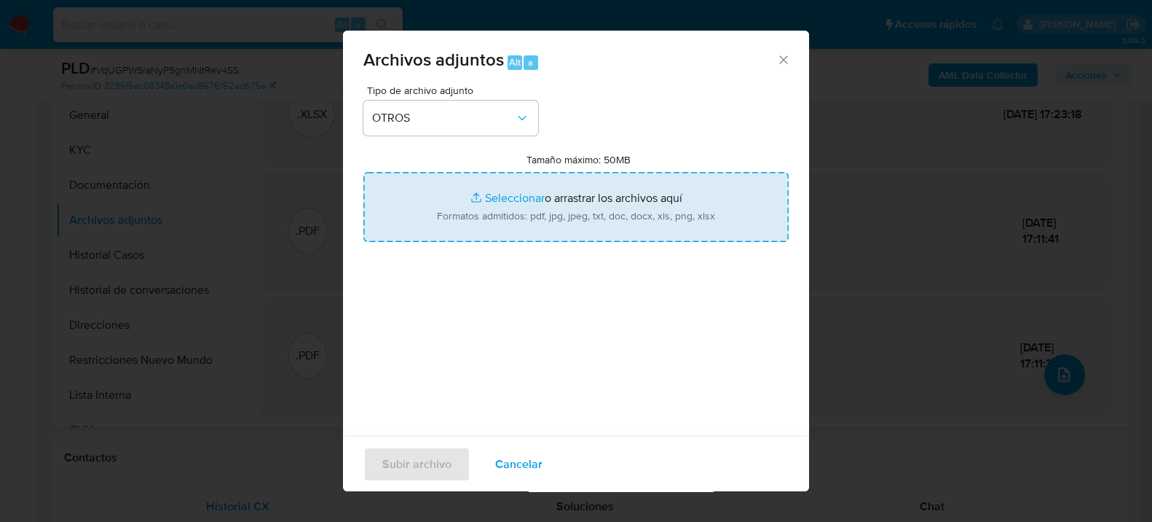
type input "C:\fakepath\Caselog VqUGPWSraNyP5ghMNtRev4SS_2025_08_18_21_59_43.docx"
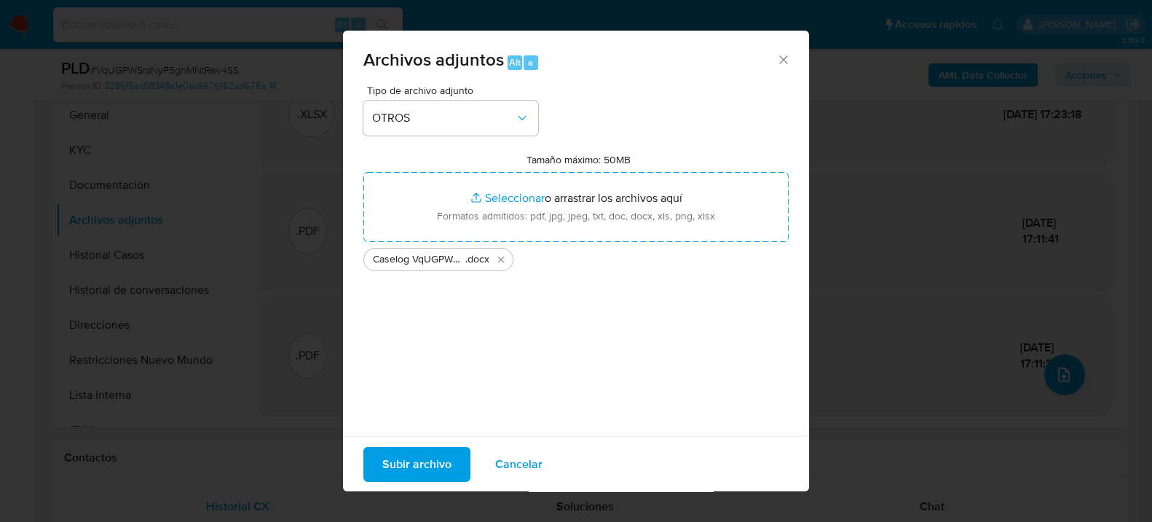
click at [432, 465] on span "Subir archivo" at bounding box center [416, 463] width 69 height 32
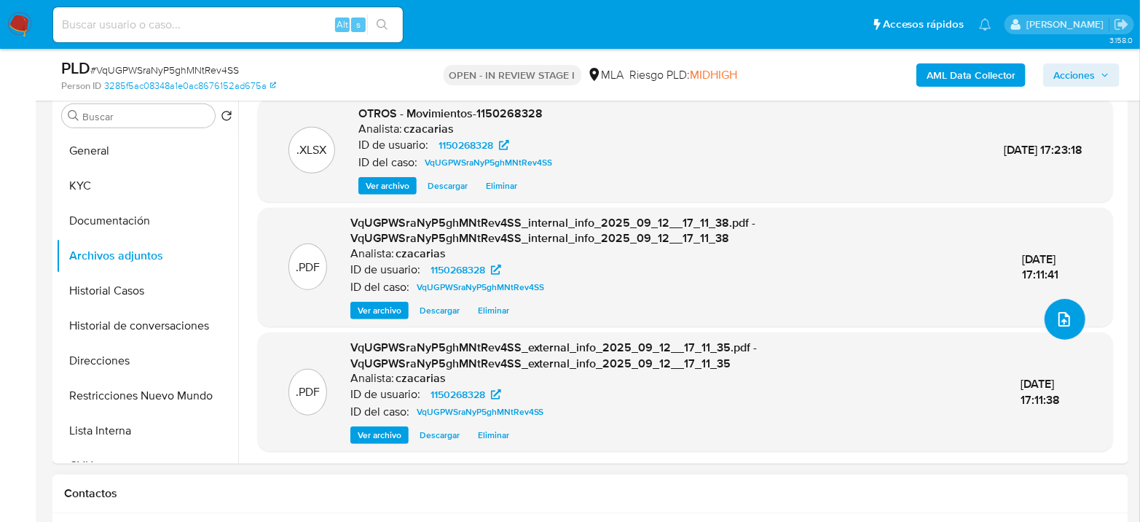
scroll to position [485, 0]
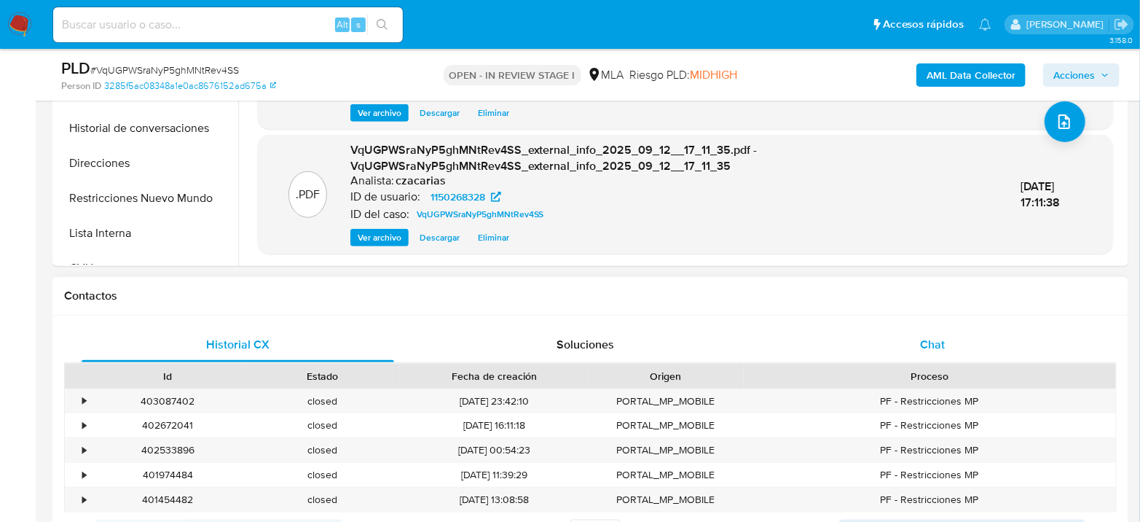
click at [957, 330] on div "Chat" at bounding box center [932, 344] width 312 height 35
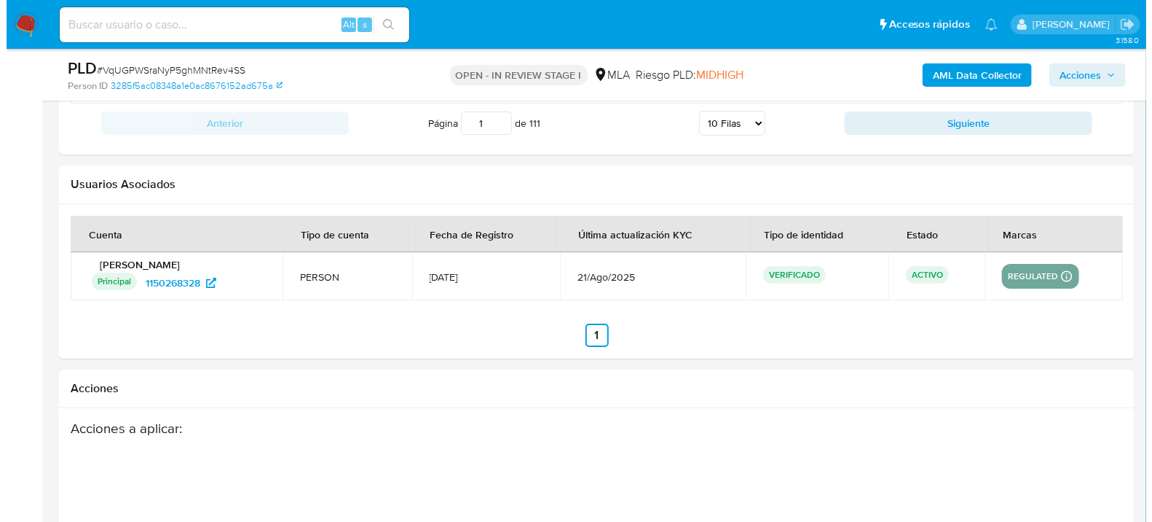
scroll to position [2570, 0]
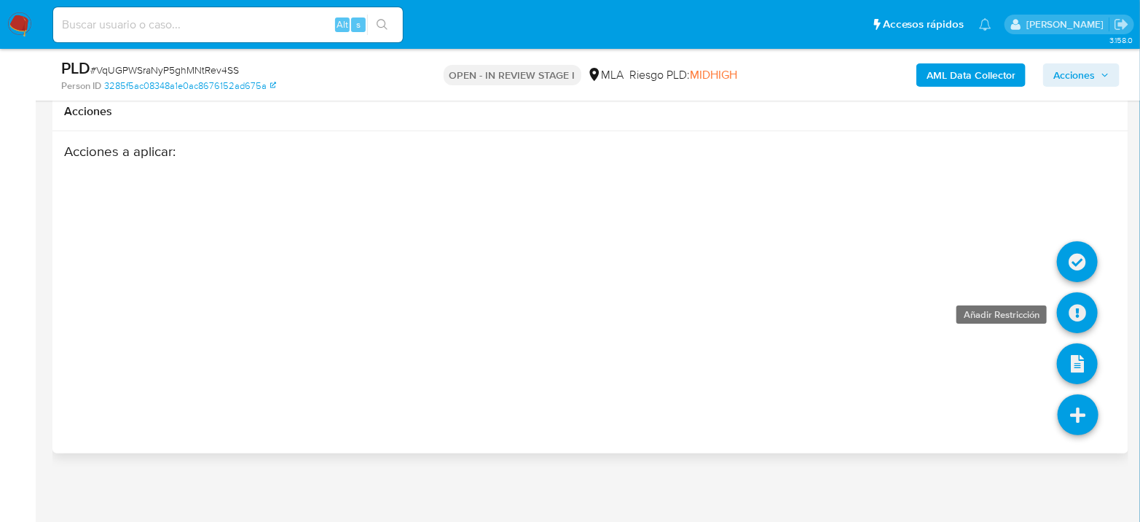
click at [1080, 306] on icon at bounding box center [1077, 312] width 41 height 41
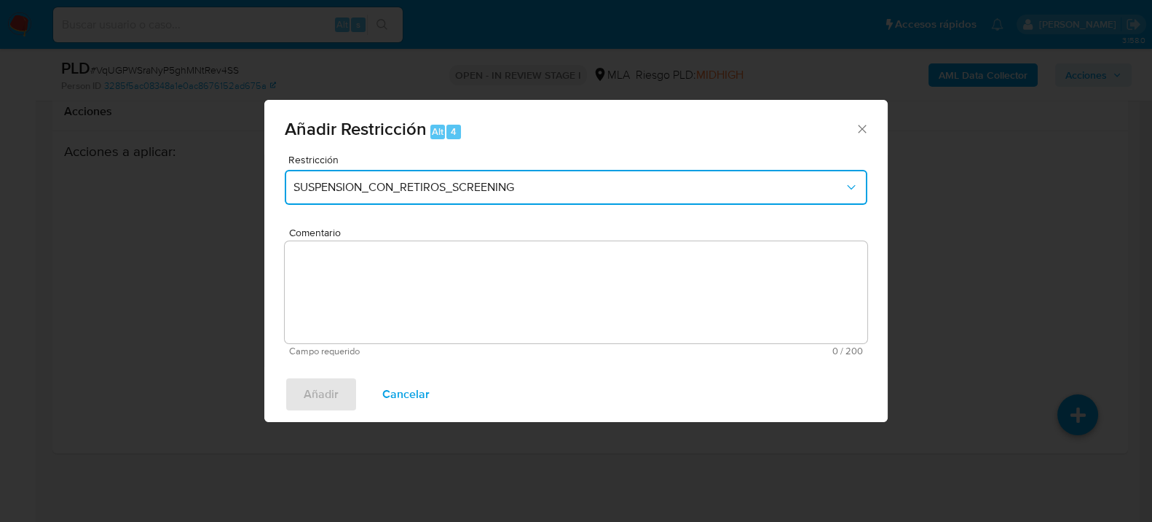
click at [545, 197] on button "SUSPENSION_CON_RETIROS_SCREENING" at bounding box center [576, 187] width 583 height 35
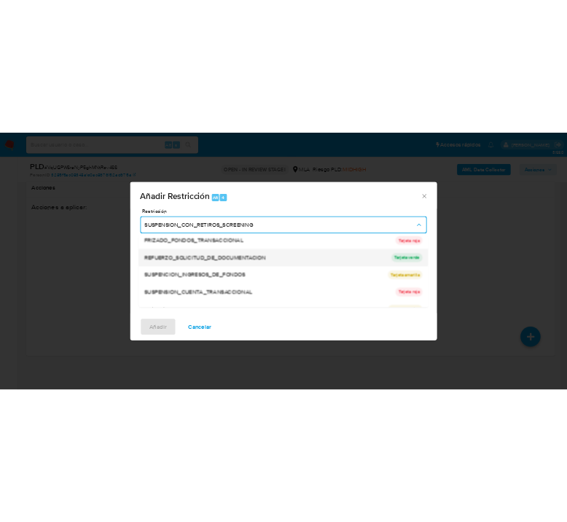
scroll to position [308, 0]
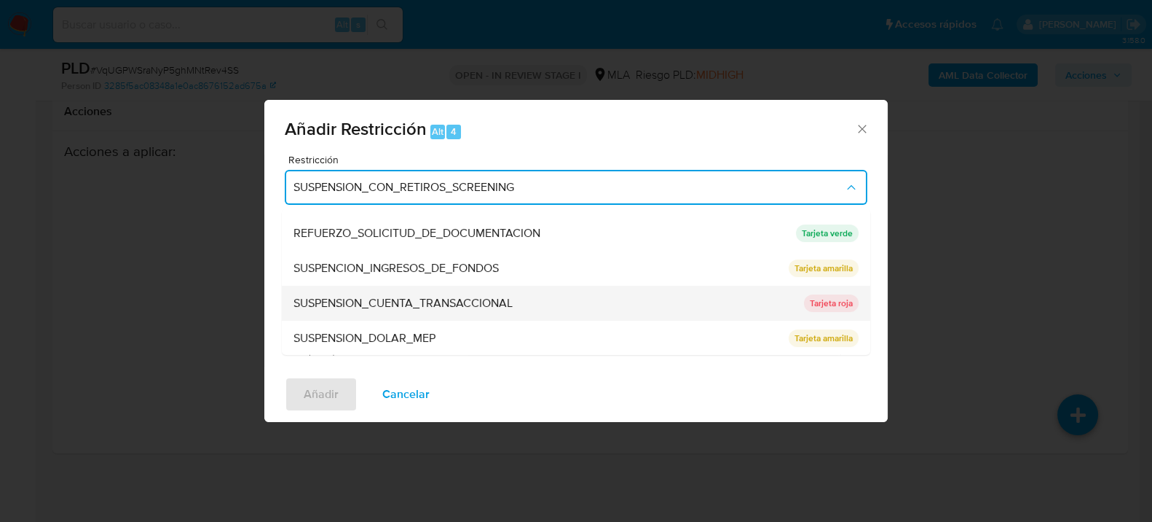
click at [481, 303] on span "SUSPENSION_CUENTA_TRANSACCIONAL" at bounding box center [403, 302] width 219 height 15
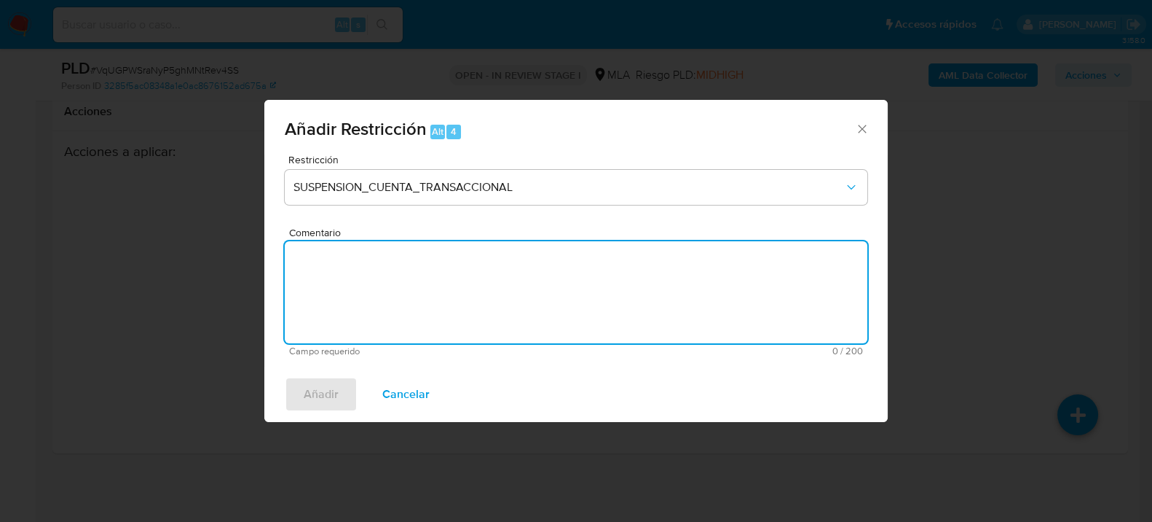
type textarea "M"
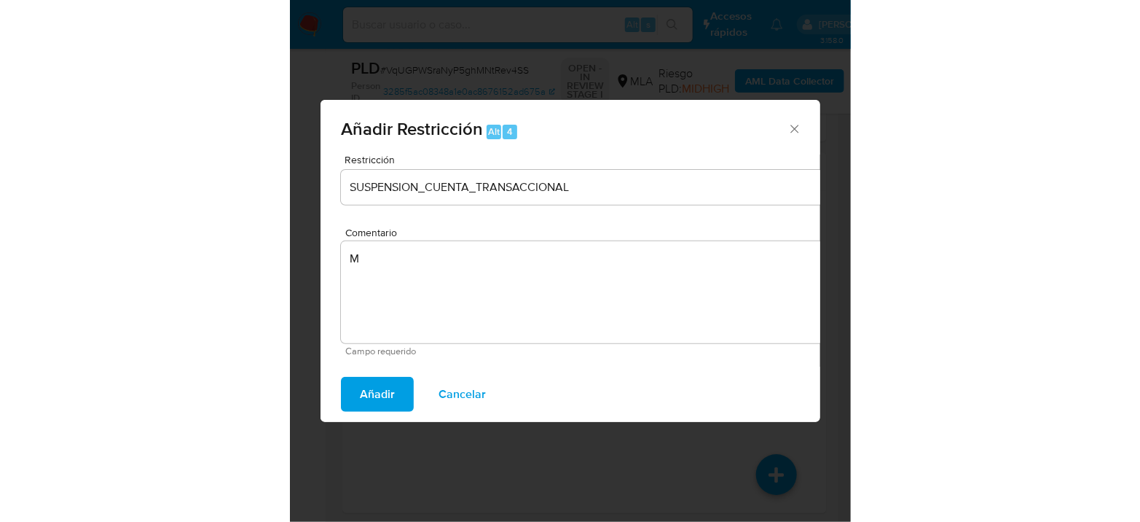
scroll to position [915, 0]
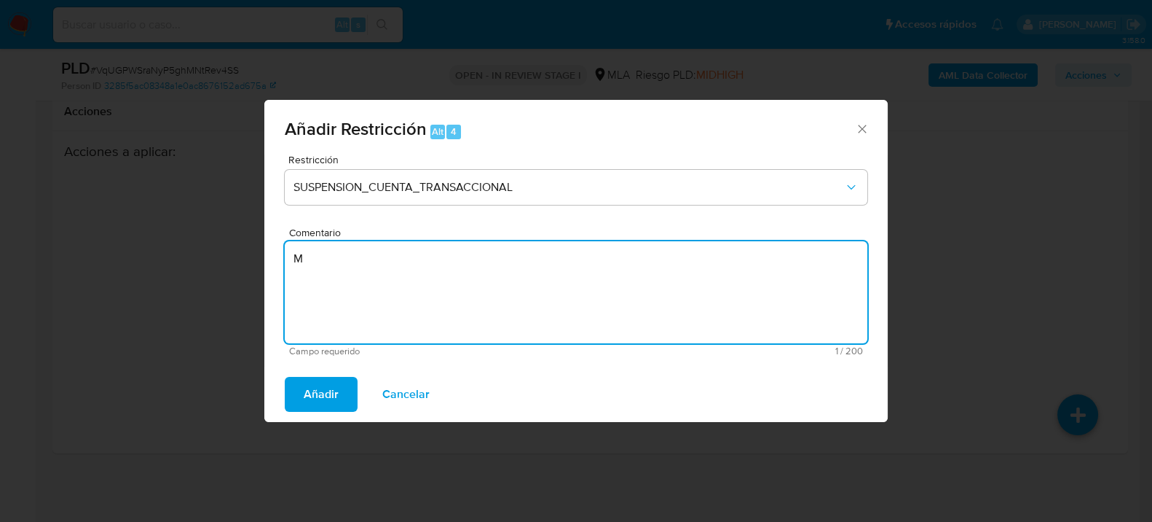
click at [669, 301] on textarea "M" at bounding box center [576, 292] width 583 height 102
type textarea "AML"
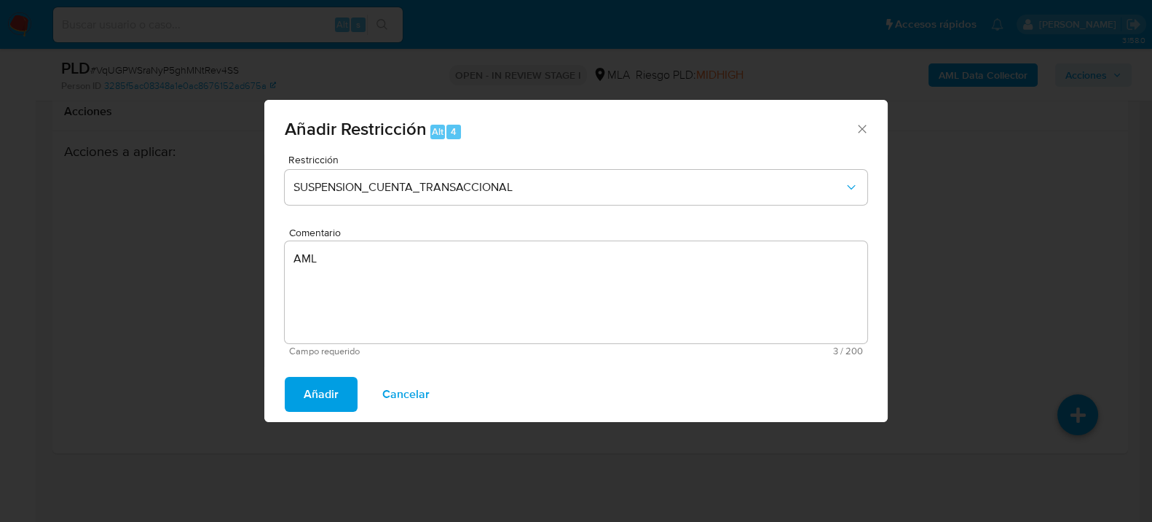
click at [315, 401] on span "Añadir" at bounding box center [321, 394] width 35 height 32
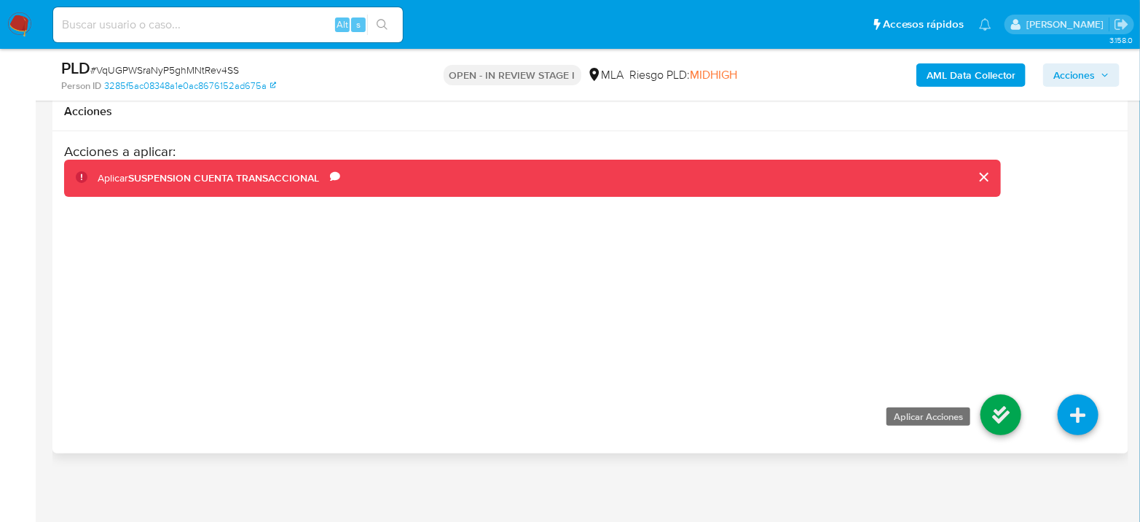
click at [1006, 405] on icon at bounding box center [1000, 414] width 41 height 41
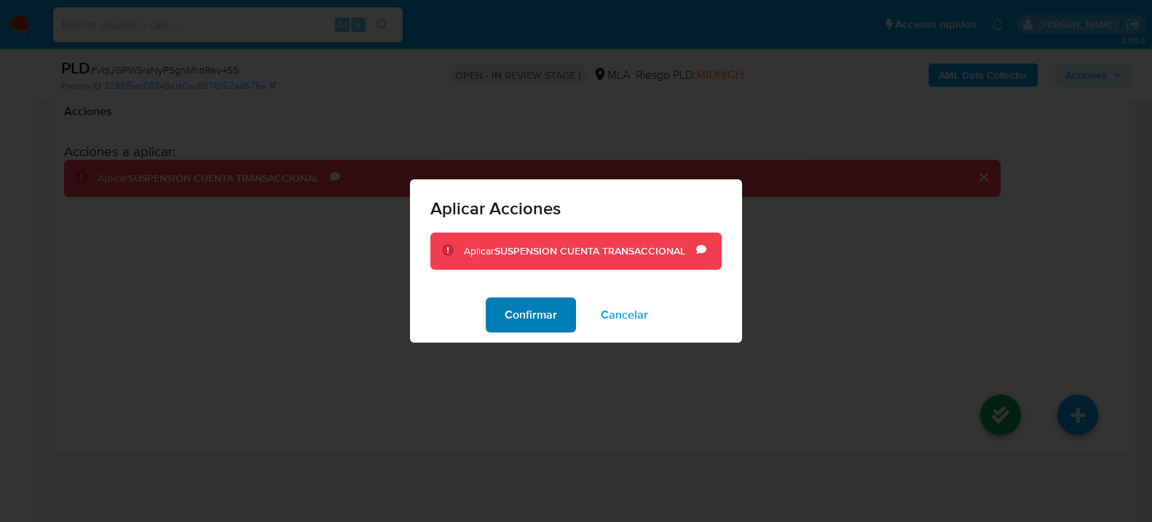
click at [527, 323] on span "Confirmar" at bounding box center [531, 315] width 52 height 32
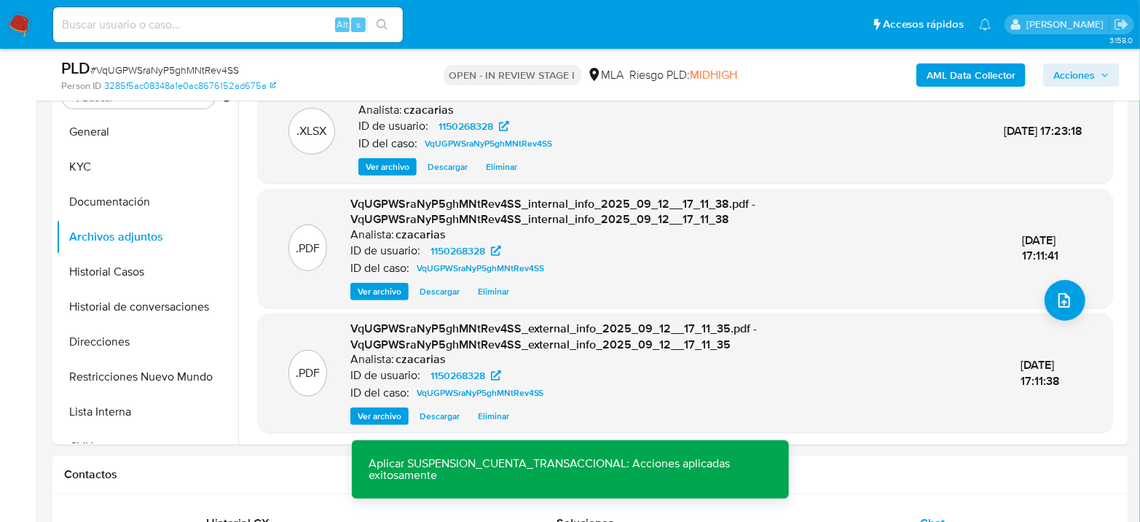
scroll to position [304, 0]
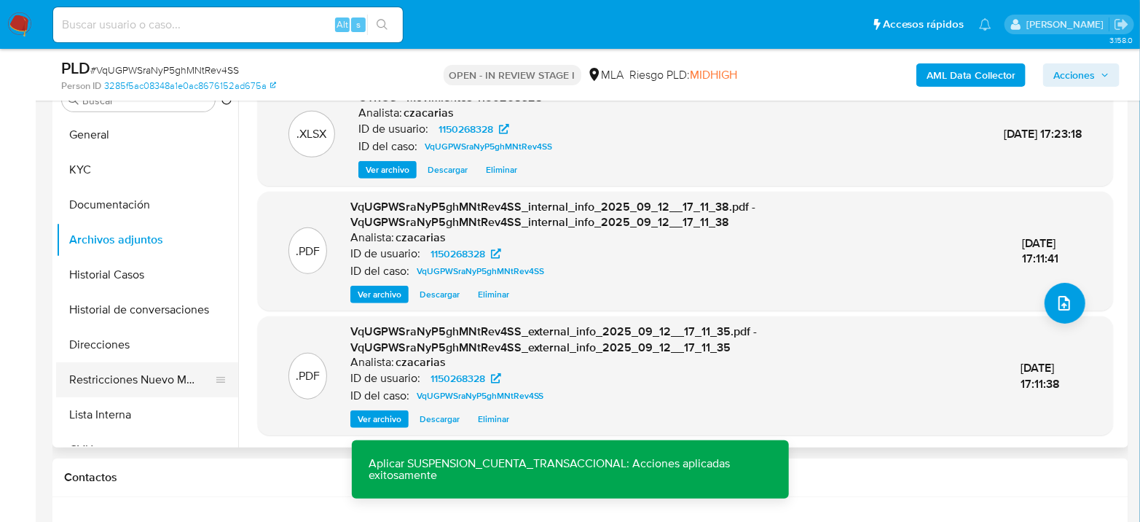
click at [108, 379] on button "Restricciones Nuevo Mundo" at bounding box center [141, 379] width 170 height 35
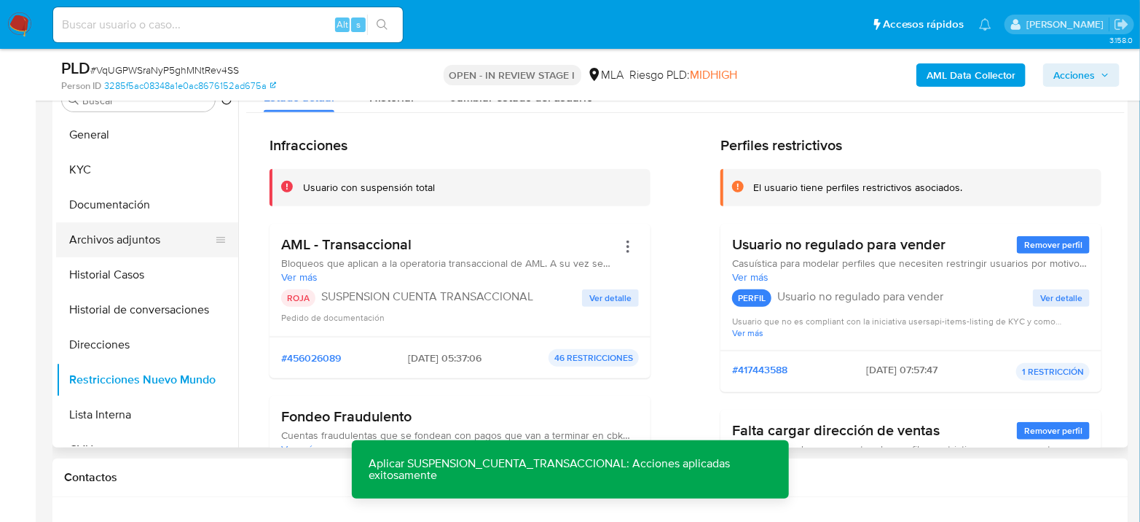
click at [126, 246] on button "Archivos adjuntos" at bounding box center [141, 239] width 170 height 35
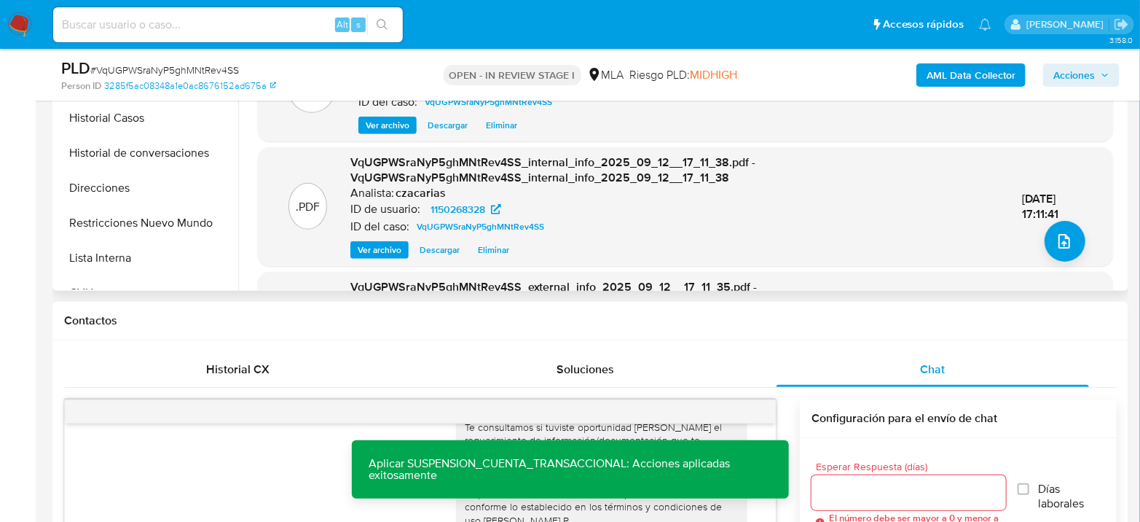
scroll to position [465, 0]
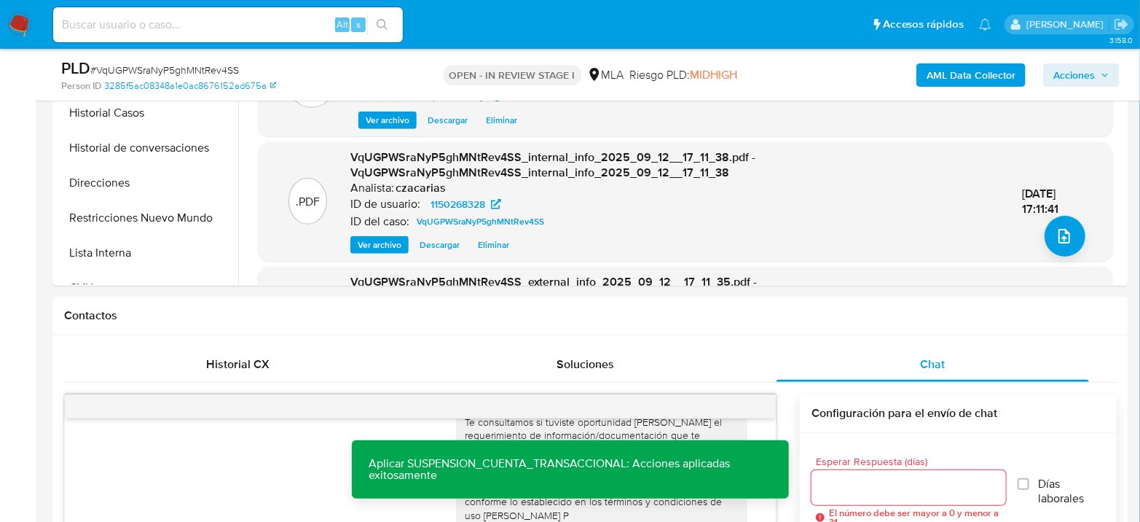
click at [1082, 63] on span "Acciones" at bounding box center [1074, 74] width 42 height 23
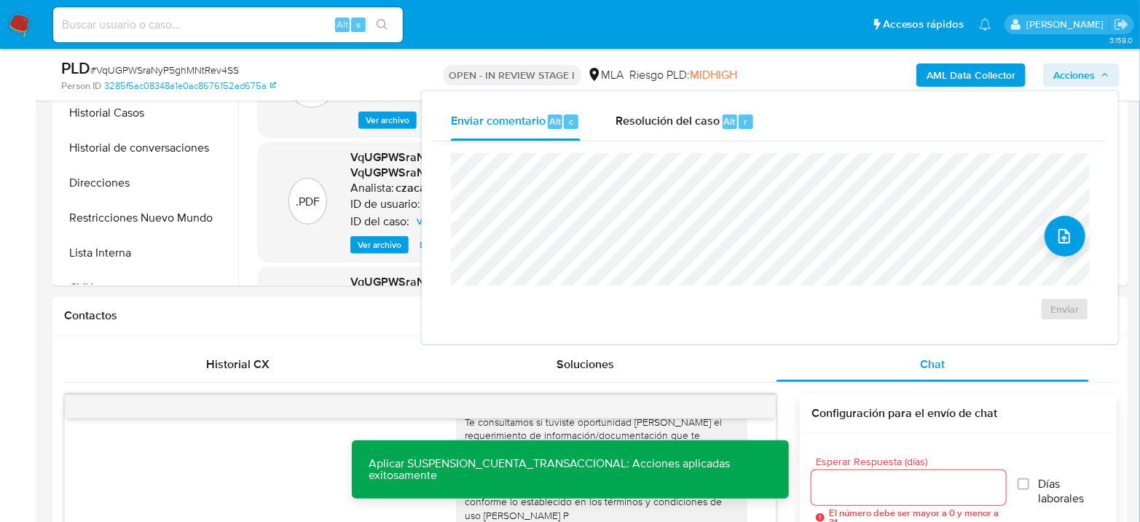
drag, startPoint x: 724, startPoint y: 121, endPoint x: 725, endPoint y: 141, distance: 19.7
click at [724, 125] on span "Alt" at bounding box center [730, 121] width 12 height 14
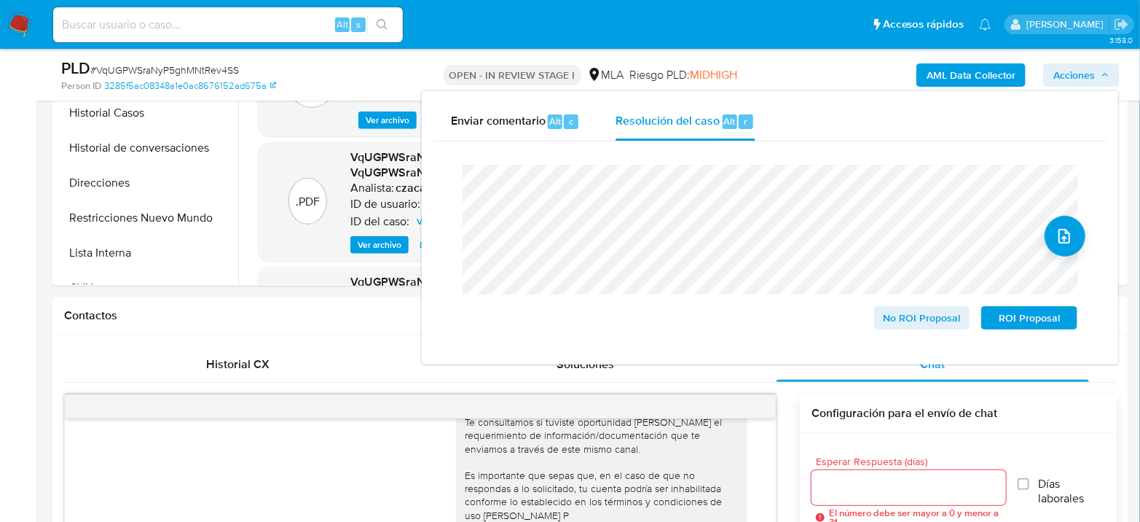
click at [226, 67] on span "# VqUGPWSraNyP5ghMNtRev4SS" at bounding box center [164, 70] width 149 height 15
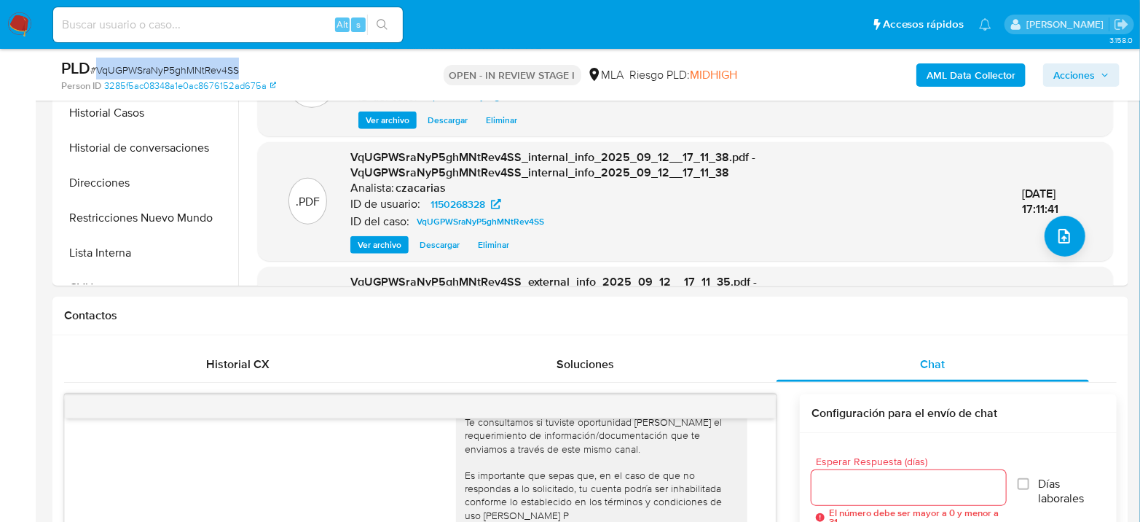
click at [226, 67] on span "# VqUGPWSraNyP5ghMNtRev4SS" at bounding box center [164, 70] width 149 height 15
copy span "VqUGPWSraNyP5ghMNtRev4SS"
click at [1079, 64] on span "Acciones" at bounding box center [1074, 74] width 42 height 23
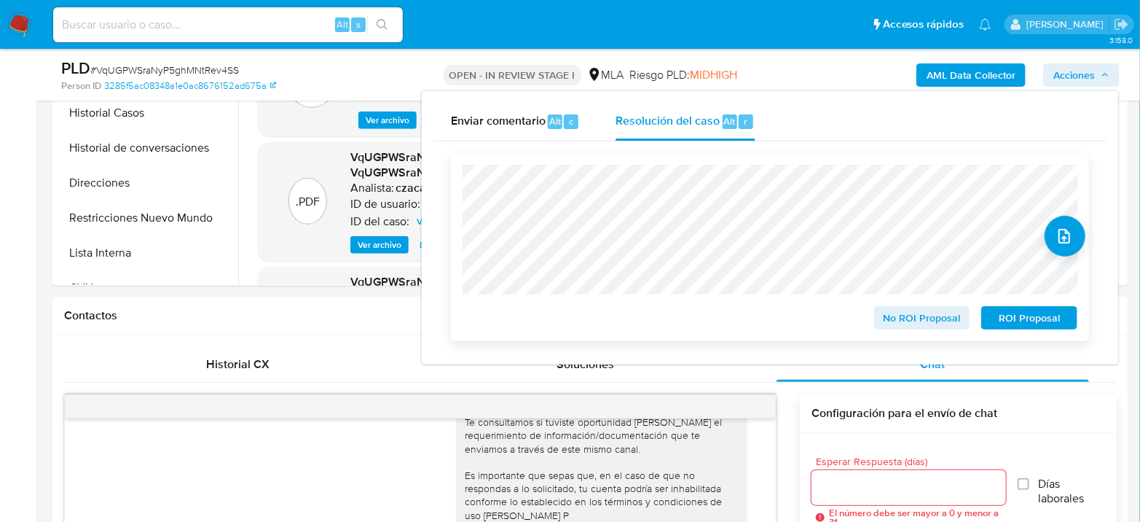
click at [1013, 320] on span "ROI Proposal" at bounding box center [1029, 317] width 76 height 20
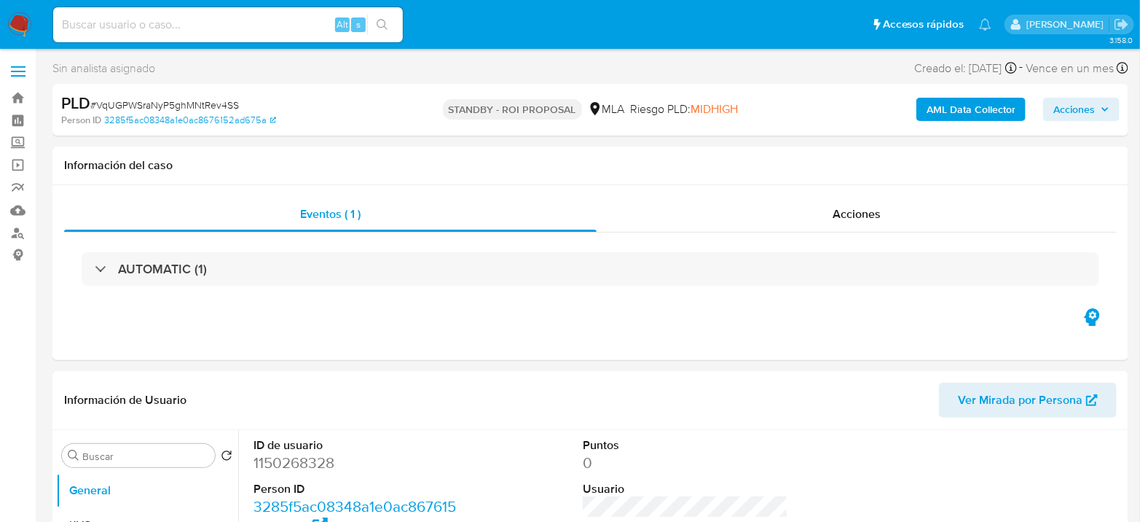
select select "10"
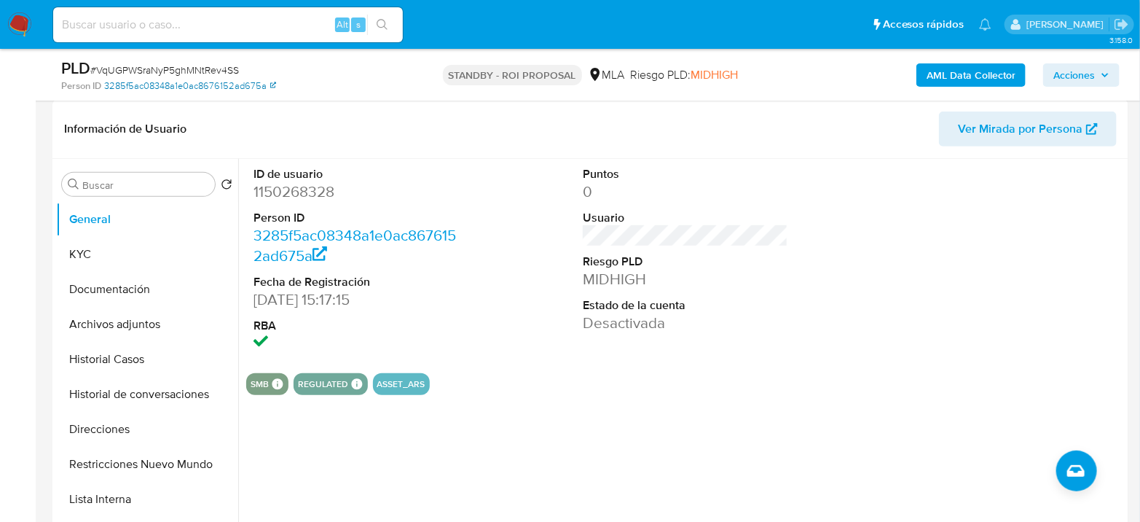
scroll to position [243, 0]
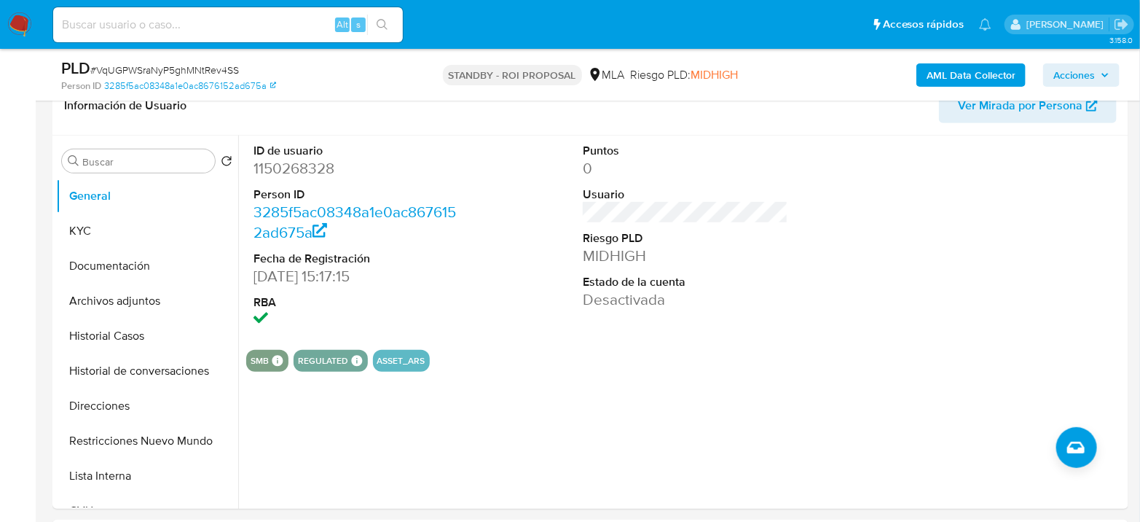
click at [20, 32] on img at bounding box center [19, 24] width 25 height 25
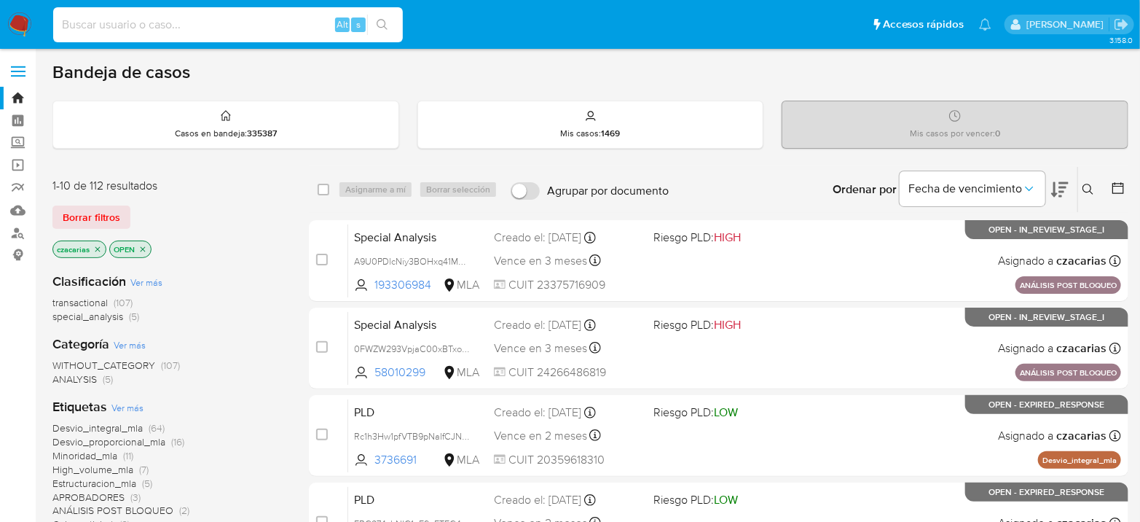
click at [268, 15] on input at bounding box center [228, 24] width 350 height 19
paste input "euXRL6SUZNHJREkXb4QAtB9a"
type input "euXRL6SUZNHJREkXb4QAtB9a"
click at [379, 19] on icon "search-icon" at bounding box center [382, 24] width 11 height 11
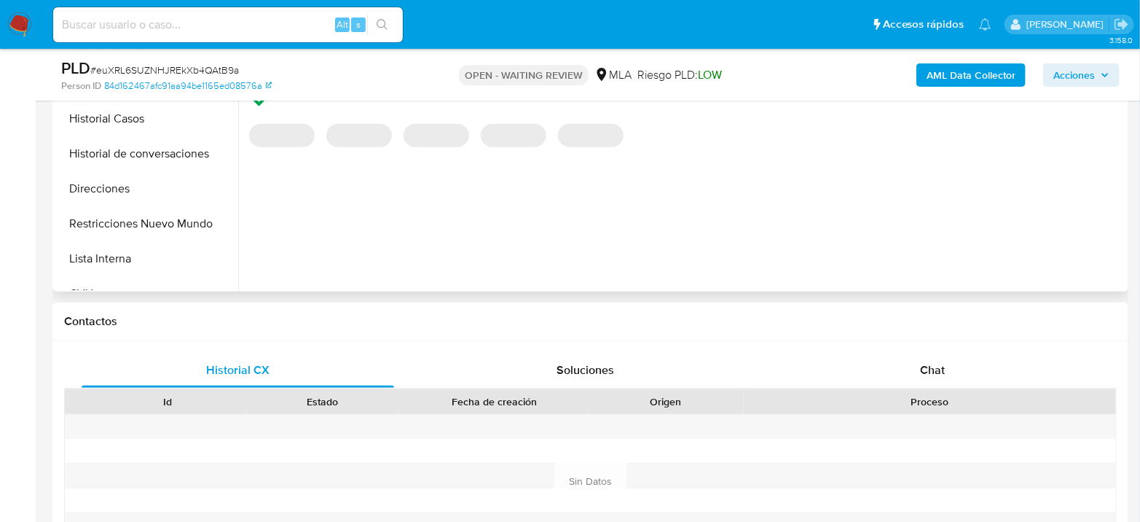
scroll to position [566, 0]
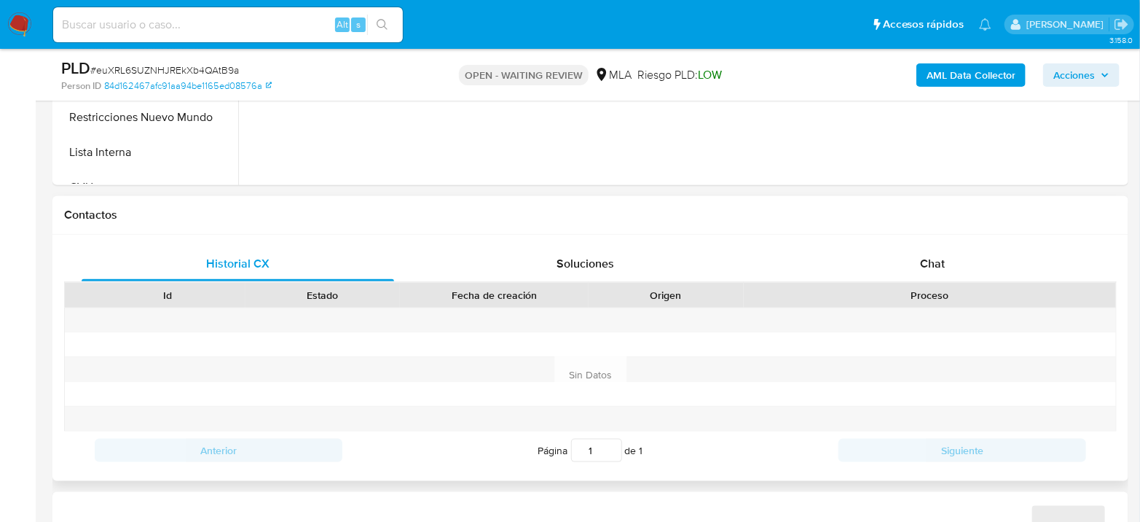
select select "10"
click at [940, 272] on div "Chat" at bounding box center [932, 263] width 312 height 35
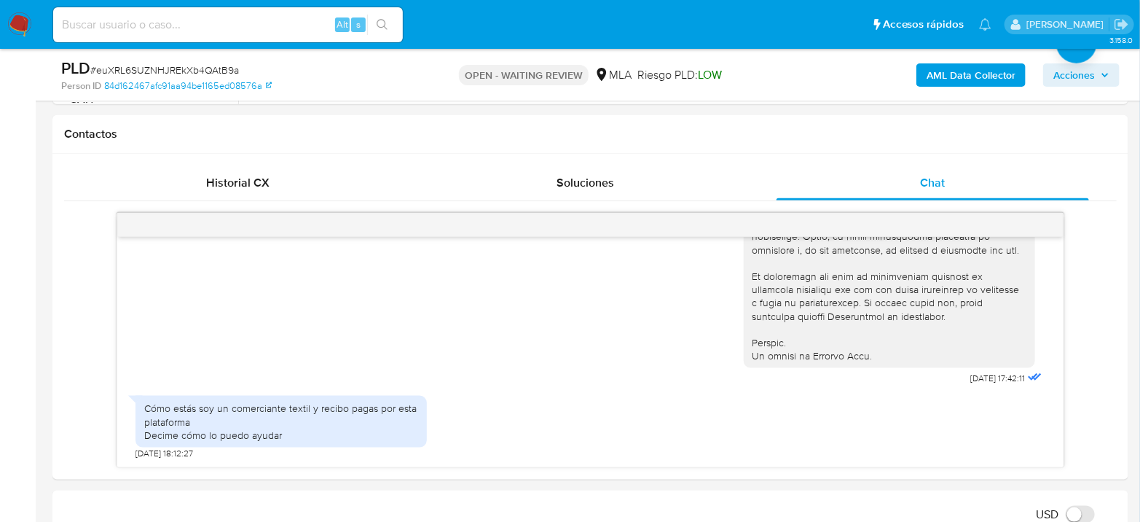
scroll to position [1104, 0]
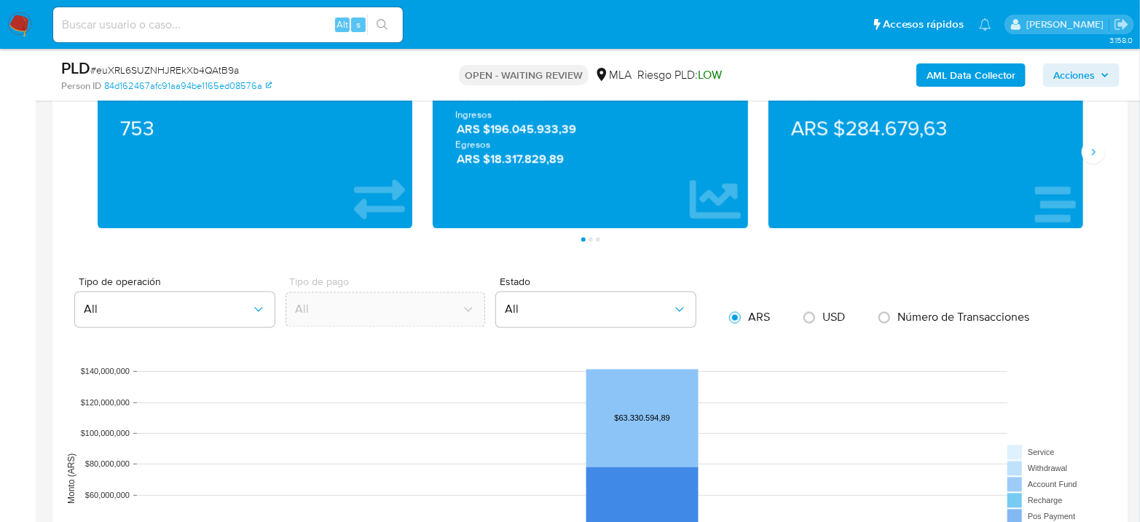
click at [258, 26] on input at bounding box center [228, 24] width 350 height 19
paste input "nDvvFYuO9A5CgBHvPeRzJrJg"
type input "nDvvFYuO9A5CgBHvPeRzJrJg"
click at [389, 30] on button "search-icon" at bounding box center [382, 25] width 30 height 20
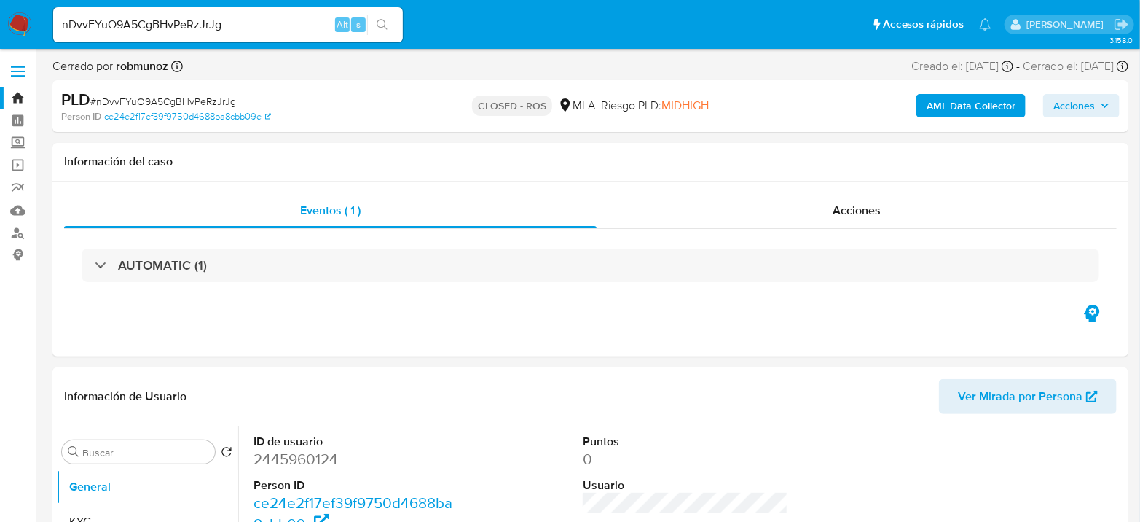
select select "10"
click at [323, 28] on input "nDvvFYuO9A5CgBHvPeRzJrJg" at bounding box center [228, 24] width 350 height 19
paste input "sO2MfNrxTz5DIEhYG8ayckew"
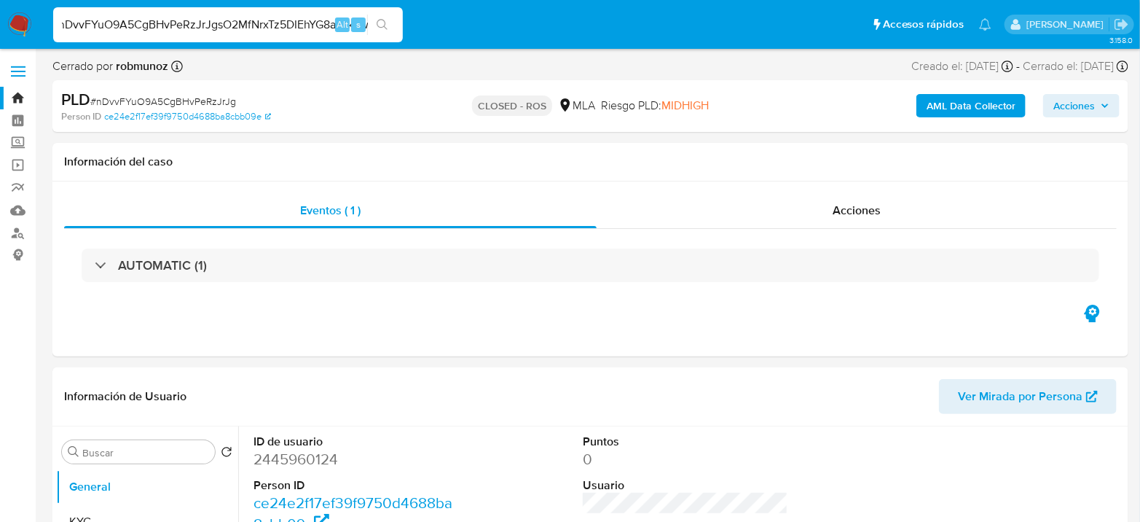
click at [276, 32] on input "nDvvFYuO9A5CgBHvPeRzJrJgsO2MfNrxTz5DIEhYG8ayckew" at bounding box center [228, 24] width 350 height 19
paste input
type input "sO2MfNrxTz5DIEhYG8ayckew"
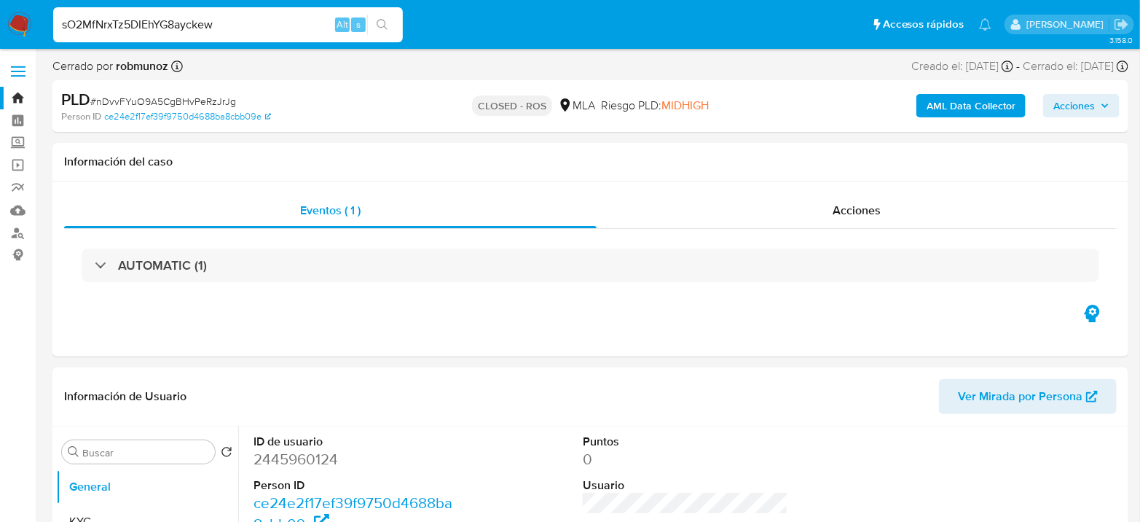
click at [374, 19] on button "search-icon" at bounding box center [382, 25] width 30 height 20
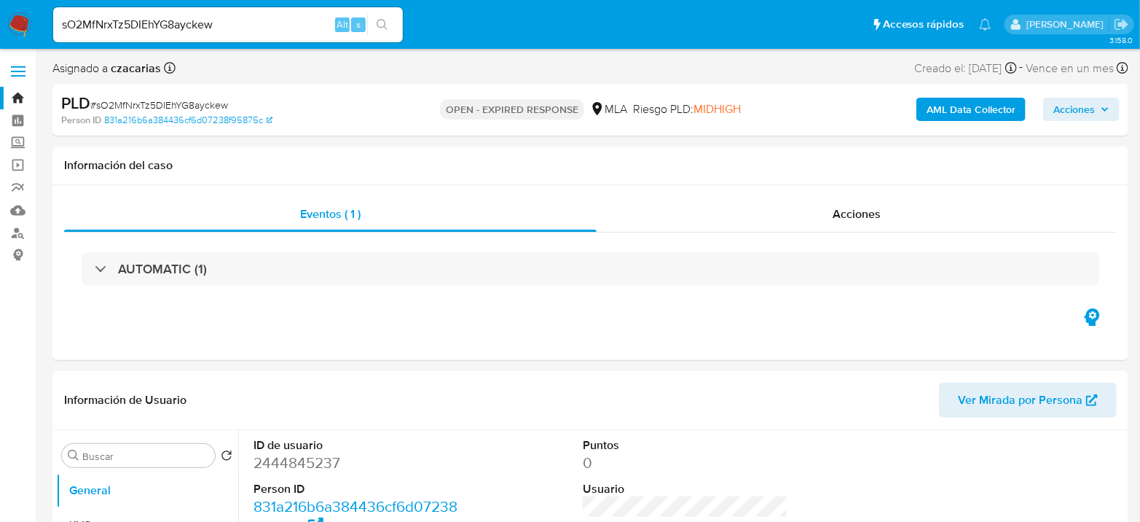
select select "10"
click at [229, 15] on input "sO2MfNrxTz5DIEhYG8ayckew" at bounding box center [228, 24] width 350 height 19
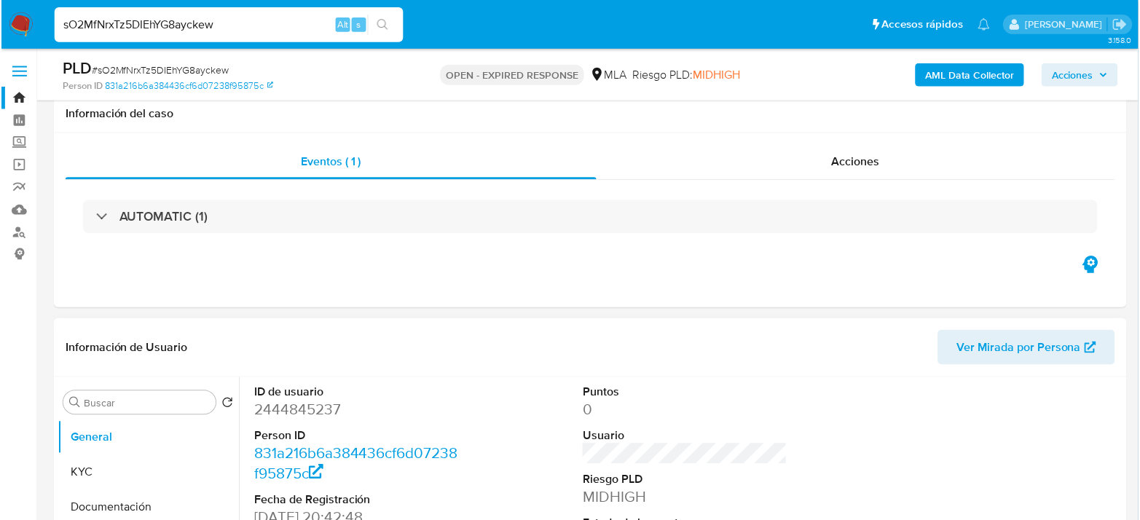
scroll to position [81, 0]
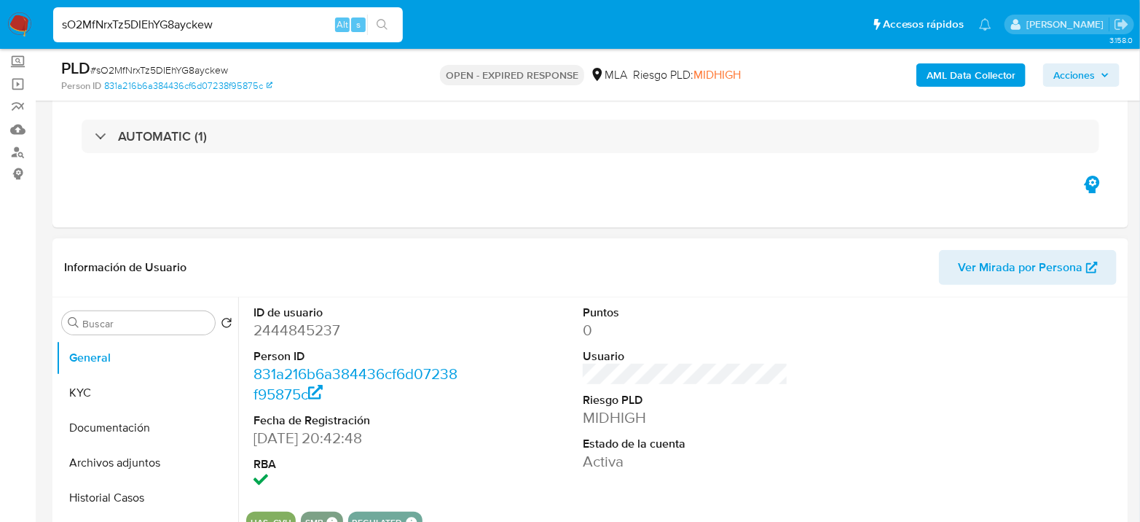
click at [278, 329] on dd "2444845237" at bounding box center [355, 330] width 205 height 20
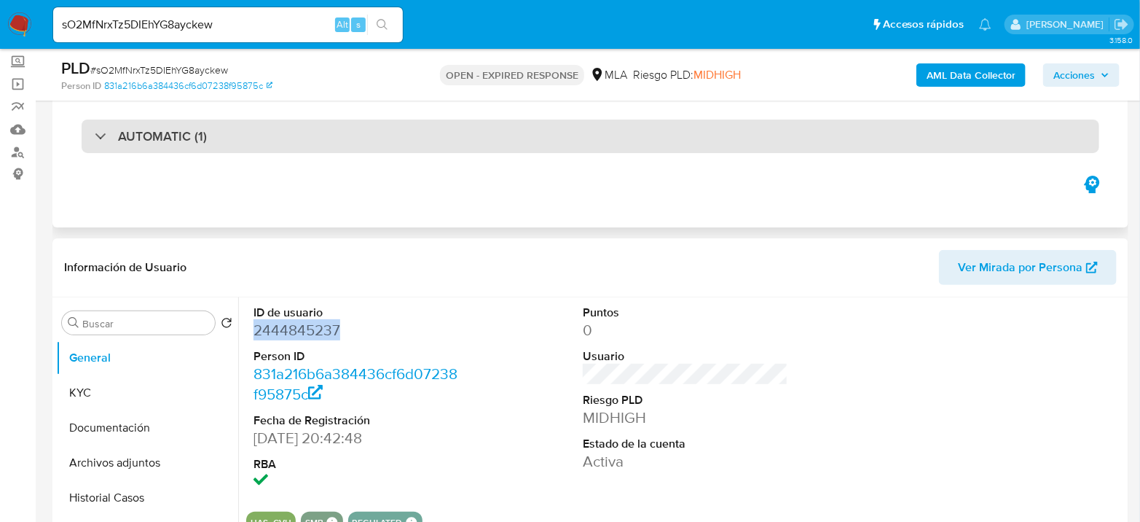
copy dd "2444845237"
